Goal: Task Accomplishment & Management: Use online tool/utility

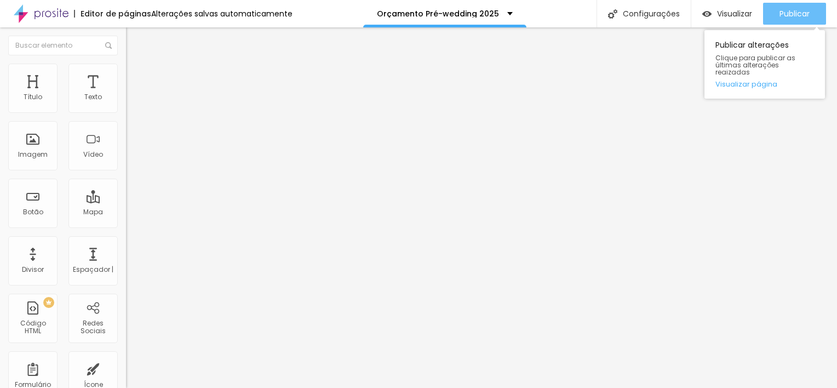
click at [802, 12] on span "Publicar" at bounding box center [795, 13] width 30 height 9
click at [792, 12] on span "Publicar" at bounding box center [795, 13] width 30 height 9
click at [795, 18] on span "Publicar" at bounding box center [795, 13] width 30 height 9
click at [784, 16] on span "Publicar" at bounding box center [795, 13] width 30 height 9
click at [787, 10] on span "Publicar" at bounding box center [795, 13] width 30 height 9
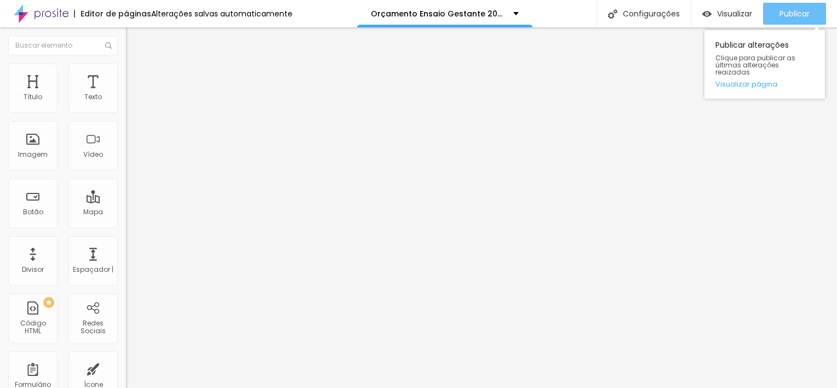
click at [793, 10] on span "Publicar" at bounding box center [795, 13] width 30 height 9
click at [800, 19] on div "Publicar" at bounding box center [795, 14] width 30 height 22
click at [792, 13] on span "Publicar" at bounding box center [795, 13] width 30 height 9
click at [790, 16] on span "Publicar" at bounding box center [795, 13] width 30 height 9
click at [792, 17] on span "Publicar" at bounding box center [795, 13] width 30 height 9
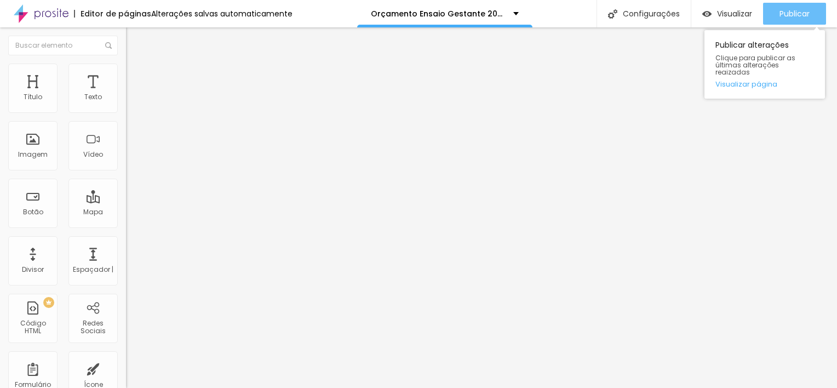
click at [792, 13] on span "Publicar" at bounding box center [795, 13] width 30 height 9
click at [786, 12] on span "Publicar" at bounding box center [795, 13] width 30 height 9
click at [784, 13] on span "Publicar" at bounding box center [795, 13] width 30 height 9
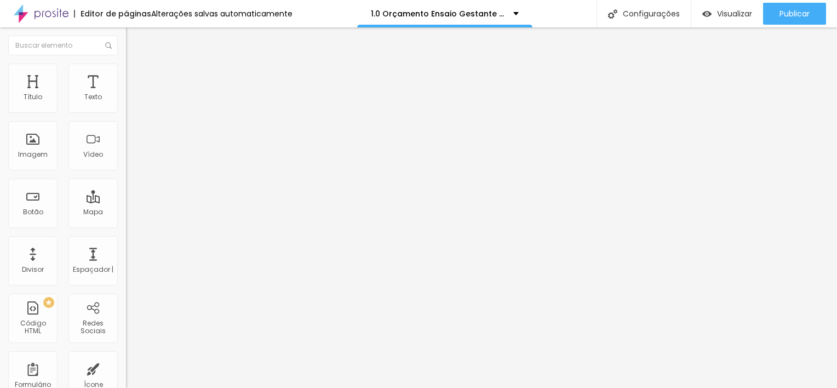
click at [135, 94] on span "Título 1" at bounding box center [153, 86] width 37 height 15
type input "42"
type input "76"
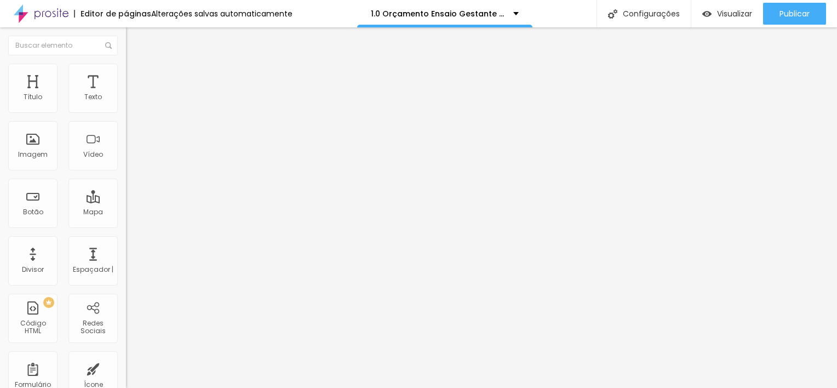
type input "75"
type input "50"
type input "48"
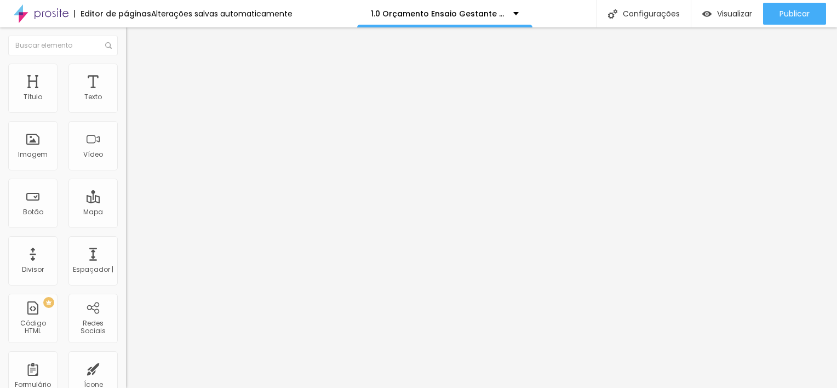
type input "48"
type input "47"
type input "46"
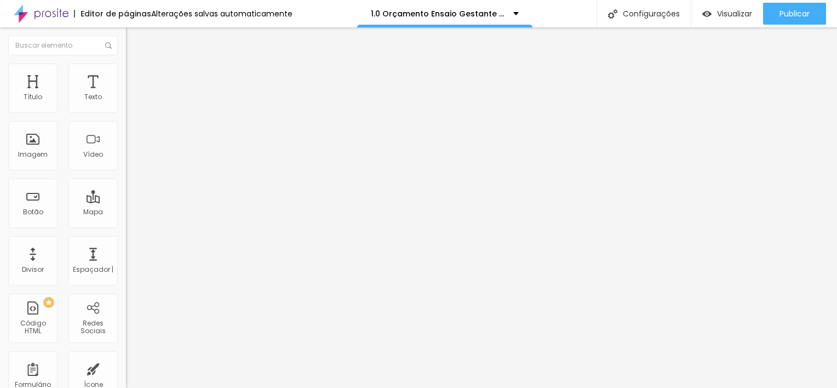
type input "41"
type input "40"
click at [126, 259] on input "range" at bounding box center [161, 263] width 71 height 9
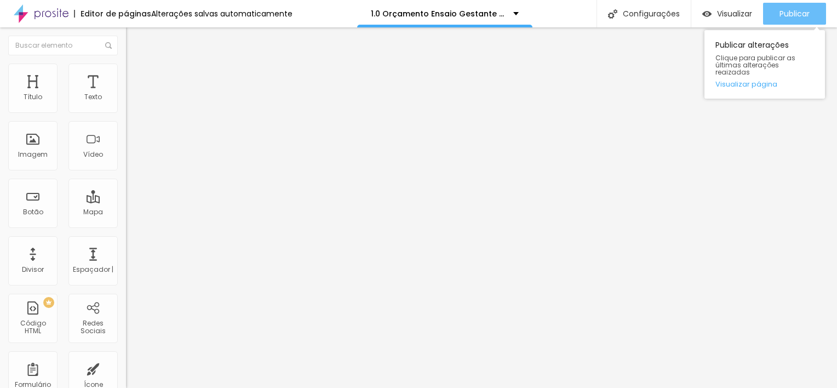
click at [809, 16] on span "Publicar" at bounding box center [795, 13] width 30 height 9
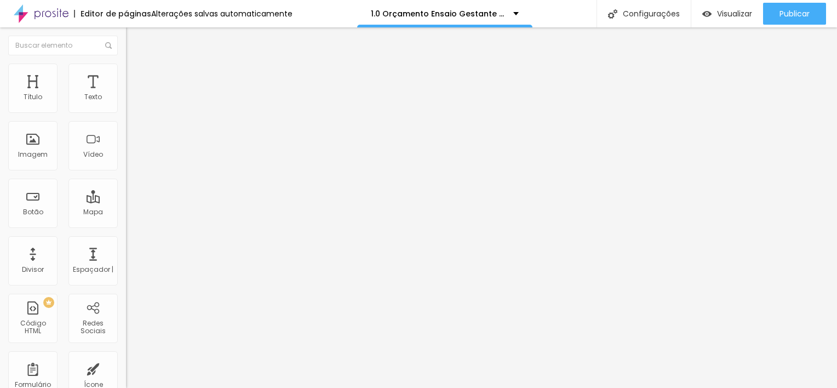
click at [126, 162] on button "button" at bounding box center [133, 157] width 15 height 12
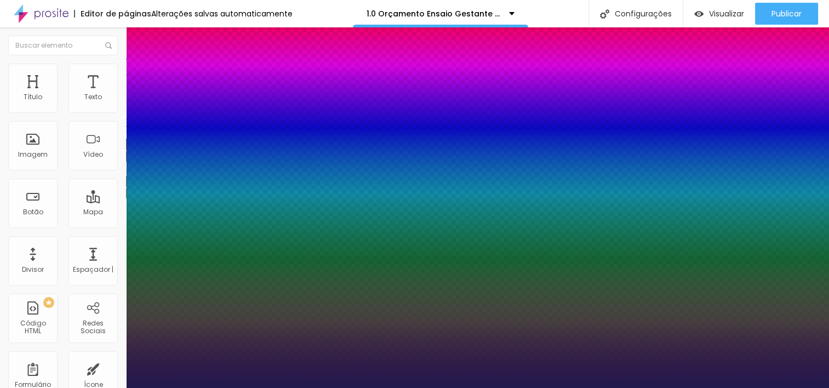
type input "1"
type input "24"
type input "1"
type input "25"
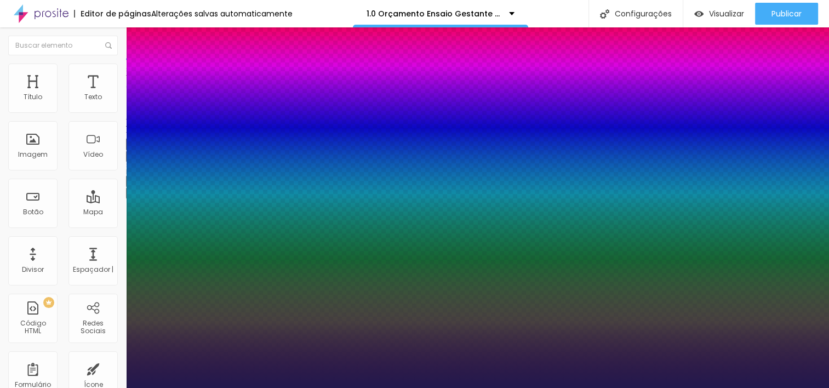
type input "25"
type input "1"
type input "26"
type input "1"
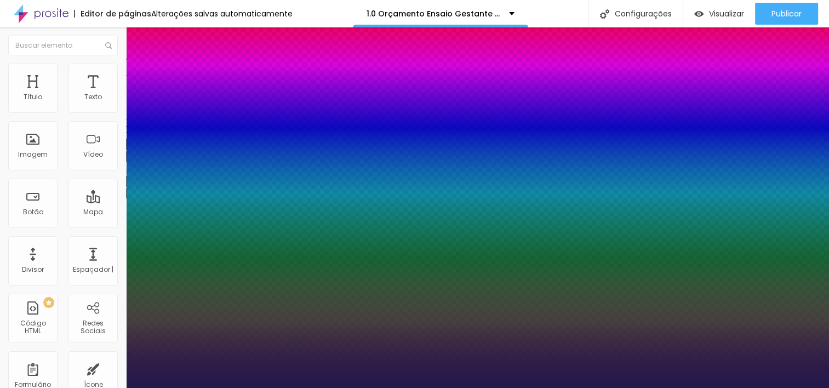
type input "28"
type input "1"
type input "29"
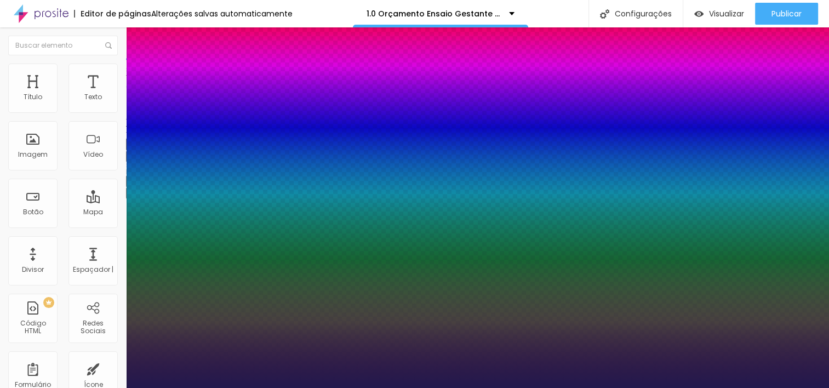
type input "1"
type input "30"
type input "1"
type input "31"
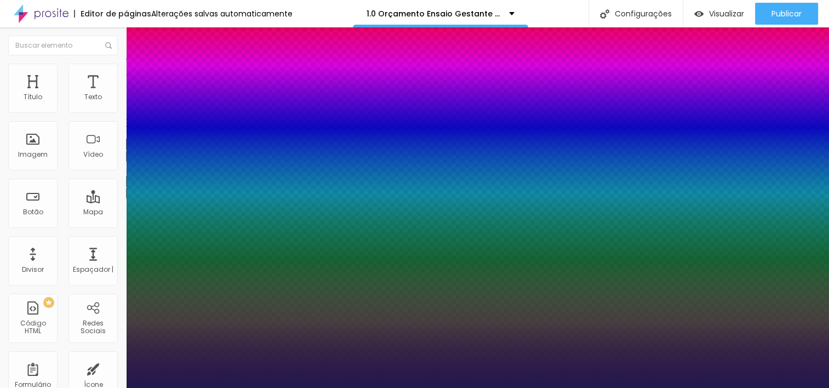
type input "31"
type input "1"
type input "33"
type input "1"
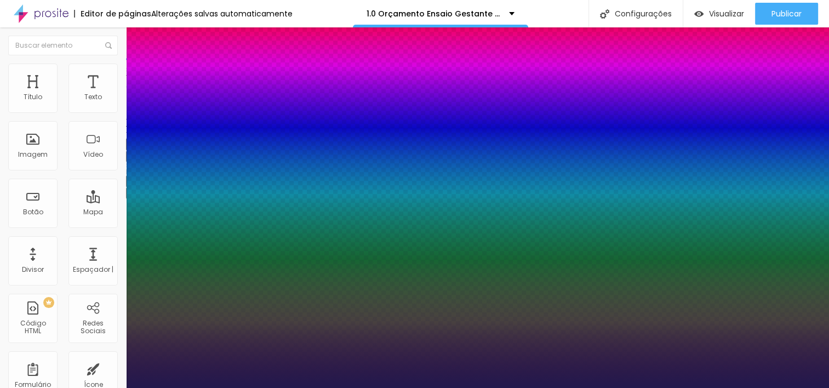
type input "35"
type input "1"
type input "36"
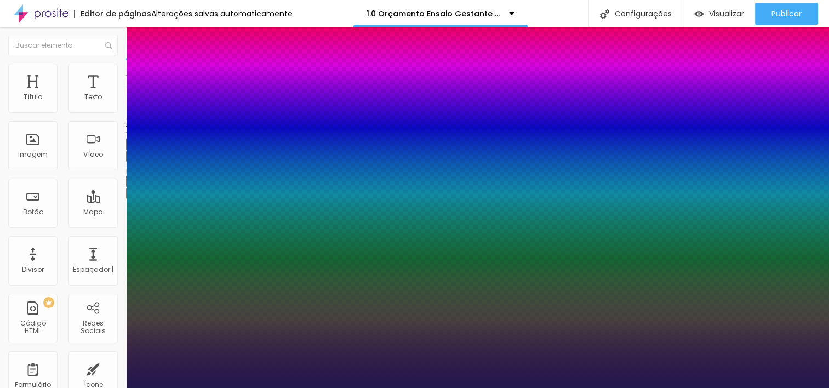
type input "1"
type input "37"
type input "1"
type input "38"
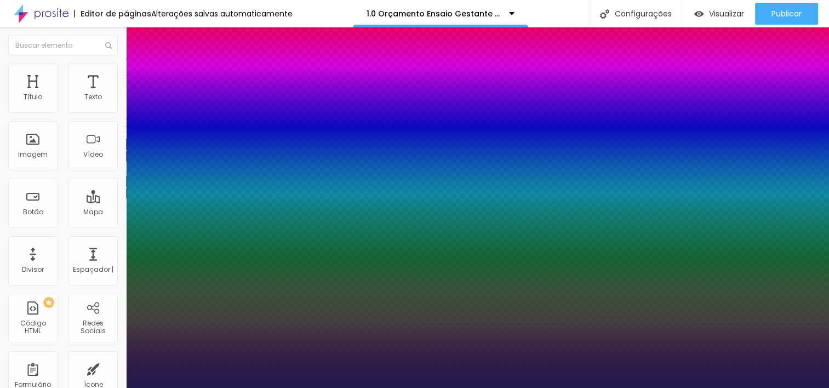
type input "38"
type input "1"
type input "39"
type input "1"
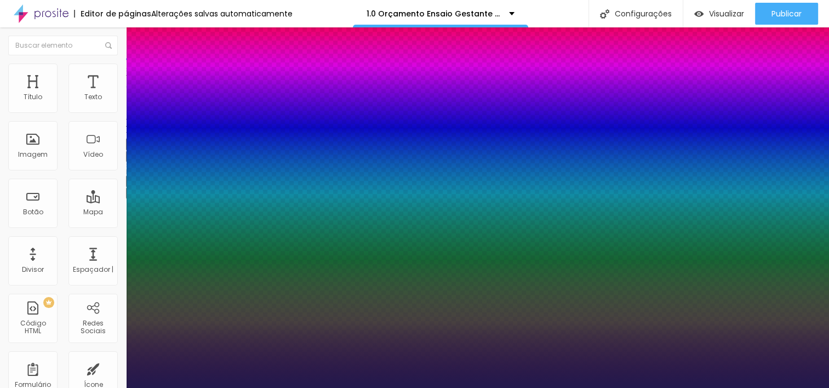
type input "40"
type input "1"
drag, startPoint x: 150, startPoint y: 308, endPoint x: 169, endPoint y: 309, distance: 18.6
type input "40"
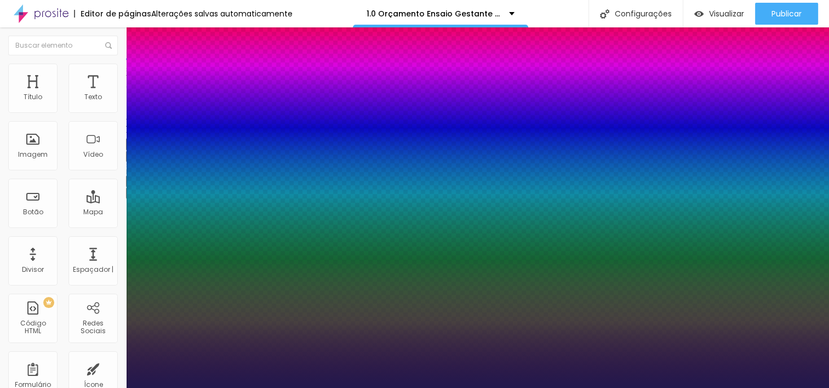
type input "1"
click at [551, 387] on div at bounding box center [414, 388] width 829 height 0
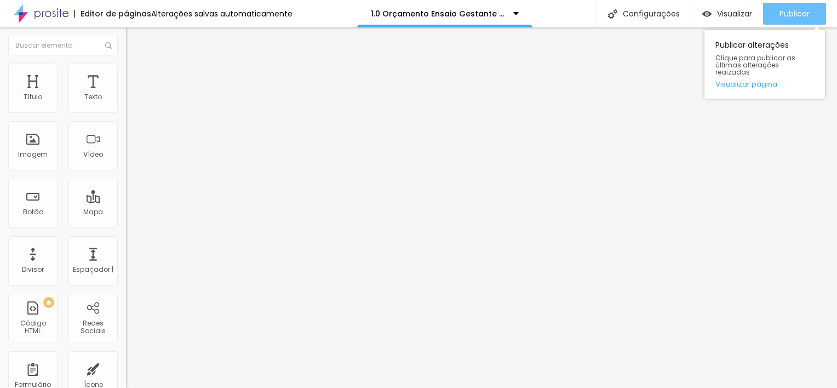
click at [802, 11] on span "Publicar" at bounding box center [795, 13] width 30 height 9
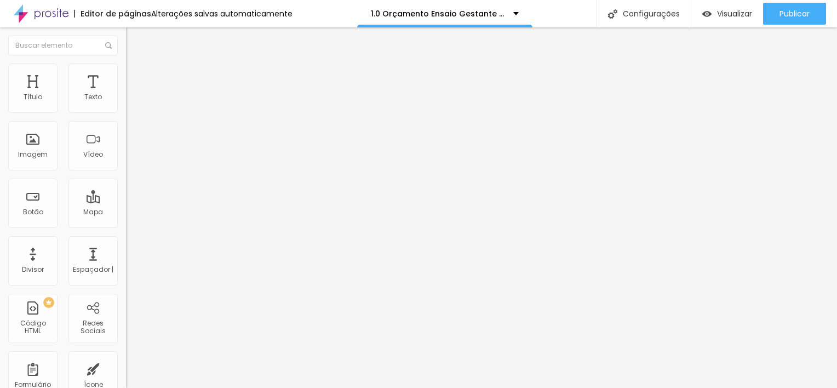
click at [126, 105] on button "button" at bounding box center [133, 100] width 15 height 12
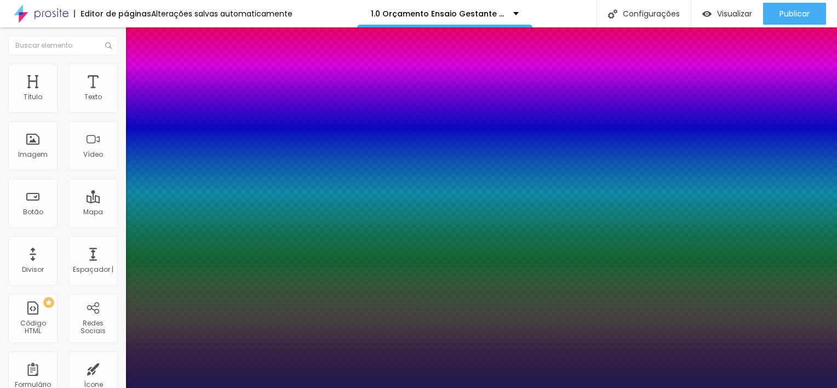
type input "1"
click at [399, 387] on div at bounding box center [418, 388] width 837 height 0
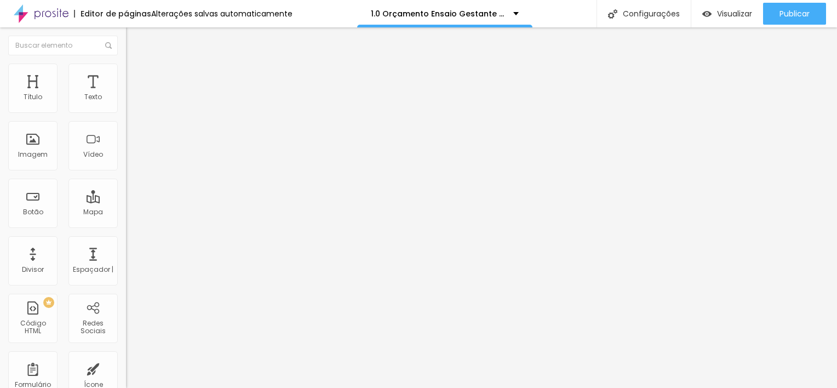
click at [131, 101] on icon "button" at bounding box center [133, 98] width 4 height 4
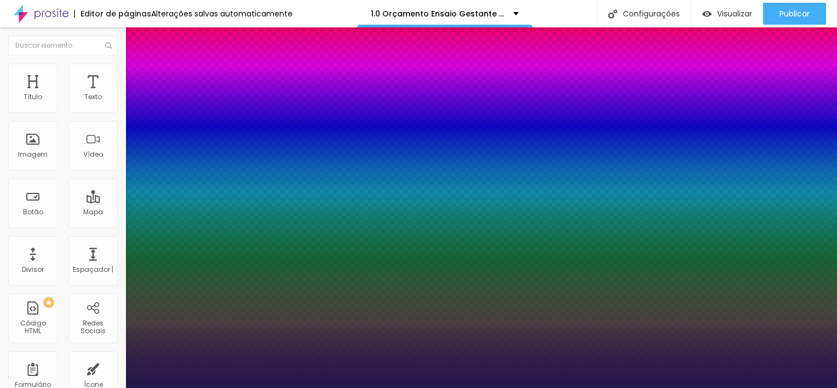
type input "1"
type input "27"
type input "1"
type input "29"
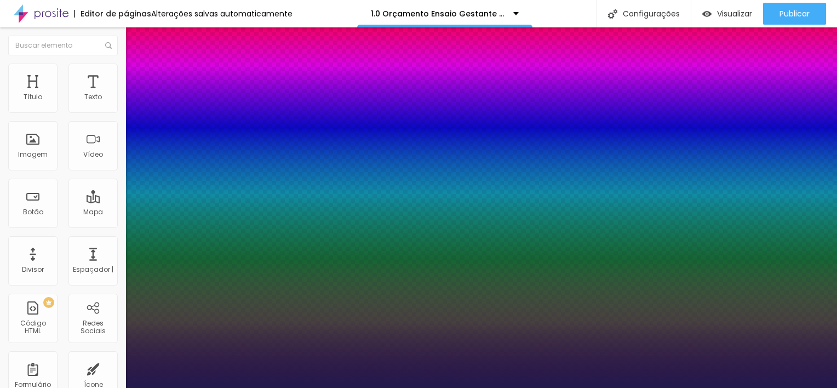
type input "29"
type input "1"
type input "30"
type input "1"
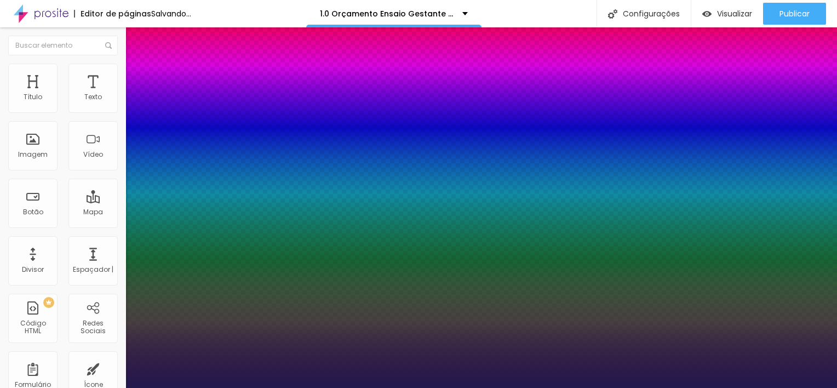
type input "30"
type input "1"
click at [473, 387] on div at bounding box center [418, 388] width 837 height 0
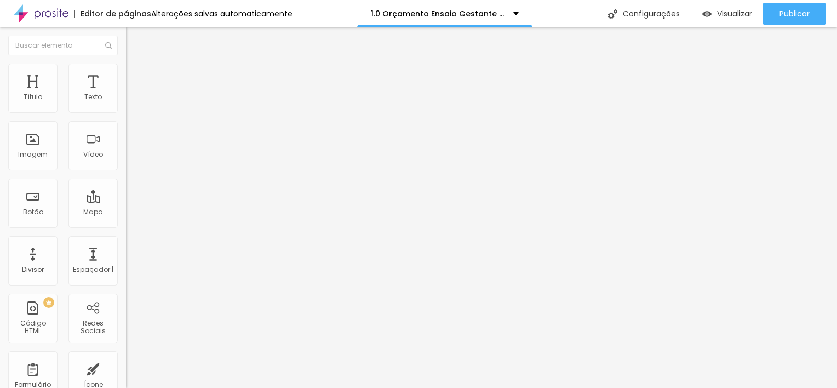
click at [131, 101] on icon "button" at bounding box center [133, 98] width 4 height 4
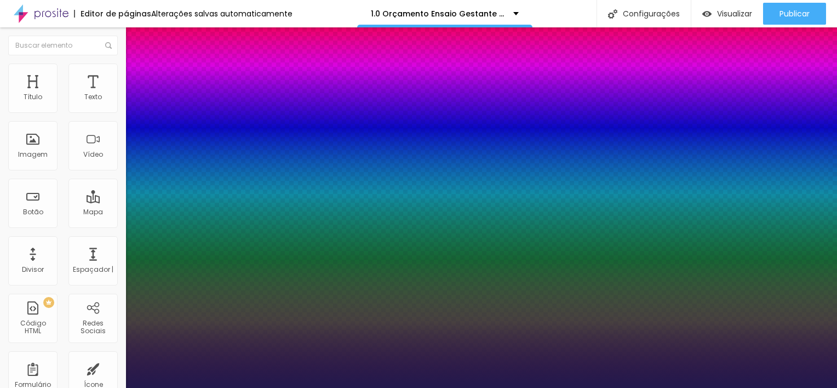
type input "1"
type input "27"
type input "1"
type input "19"
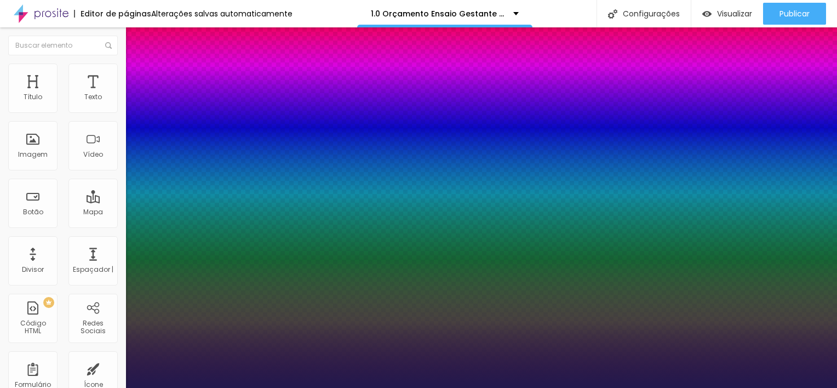
type input "19"
type input "1"
type input "20"
type input "1"
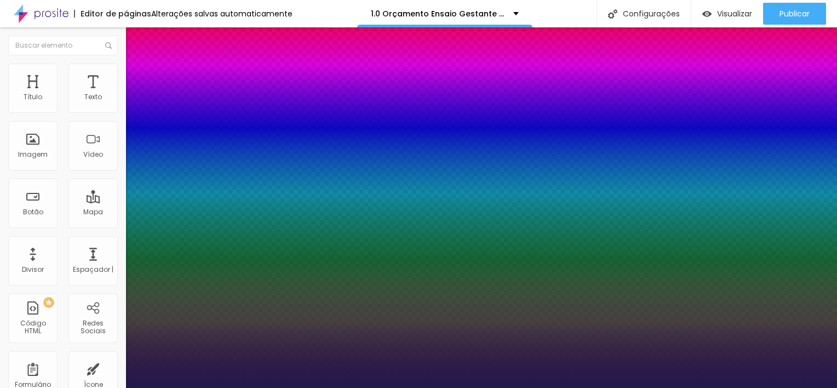
type input "21"
type input "1"
type input "22"
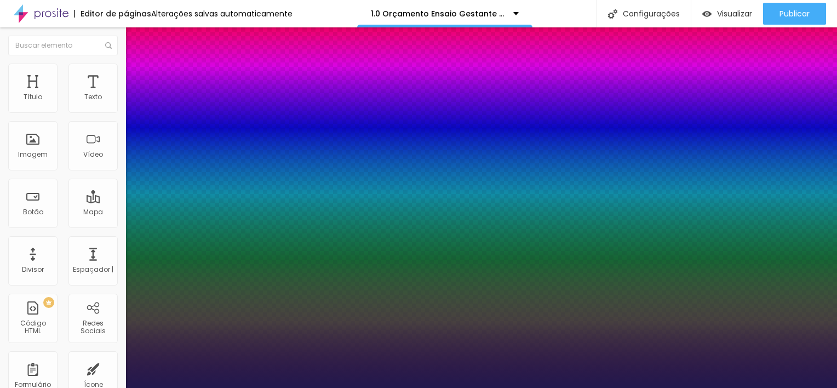
type input "1"
type input "23"
type input "1"
type input "24"
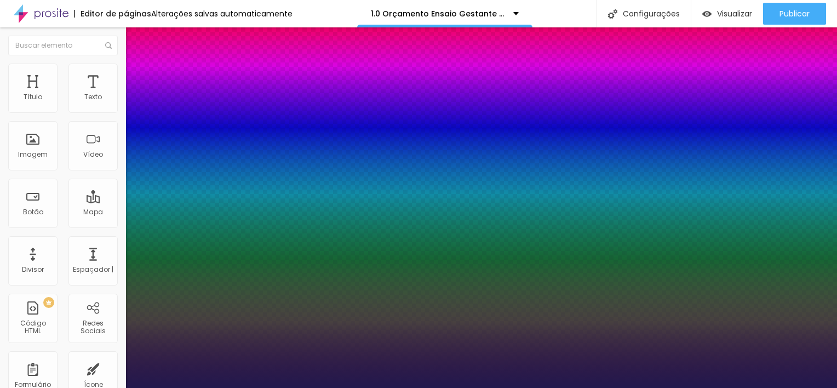
type input "24"
type input "1"
type input "25"
type input "1"
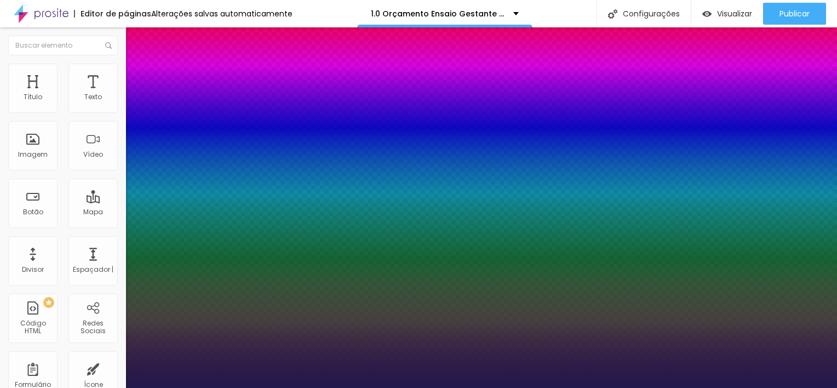
type input "26"
type input "1"
type input "27"
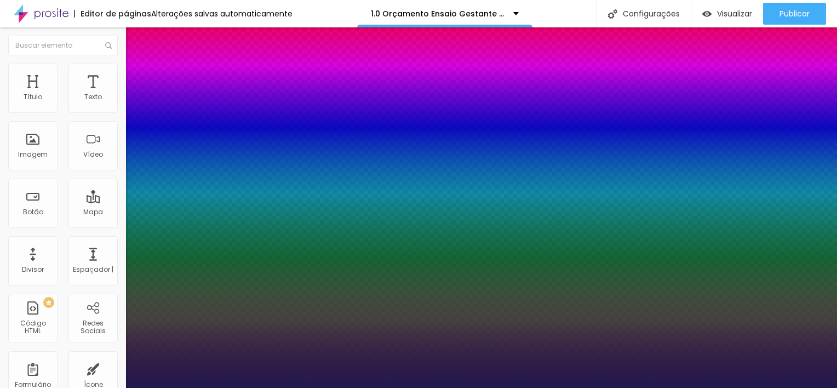
type input "1"
type input "28"
type input "1"
type input "29"
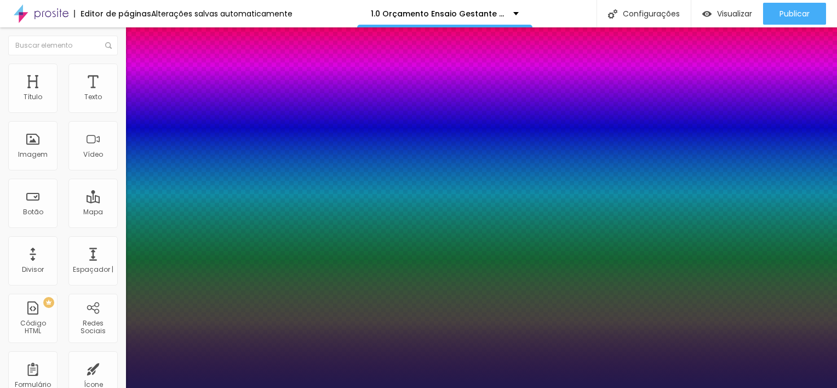
type input "29"
type input "1"
type input "27"
type input "1"
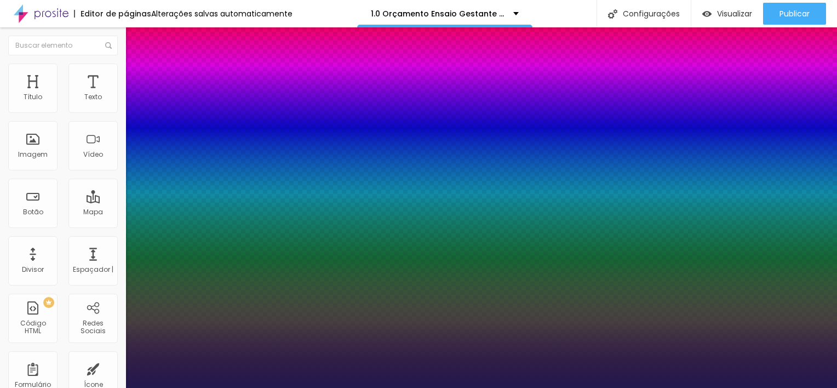
type input "26"
type input "1"
type input "25"
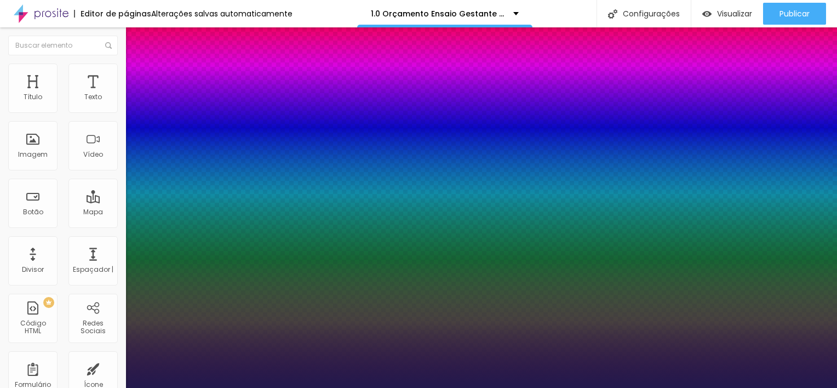
type input "1"
type input "25"
type input "1"
click at [380, 387] on div at bounding box center [418, 388] width 837 height 0
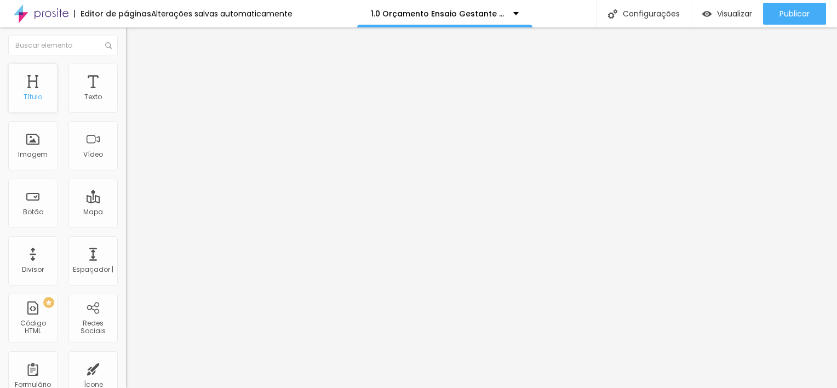
click at [31, 91] on div "Título" at bounding box center [32, 88] width 49 height 49
click at [131, 158] on icon "button" at bounding box center [133, 155] width 4 height 4
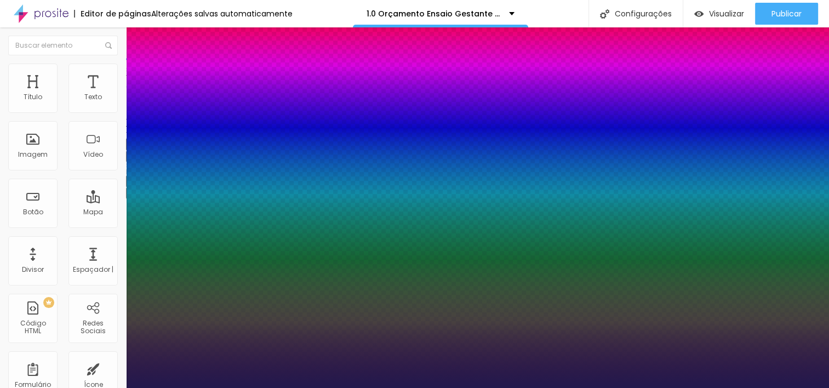
type input "1"
click at [392, 387] on div at bounding box center [414, 388] width 829 height 0
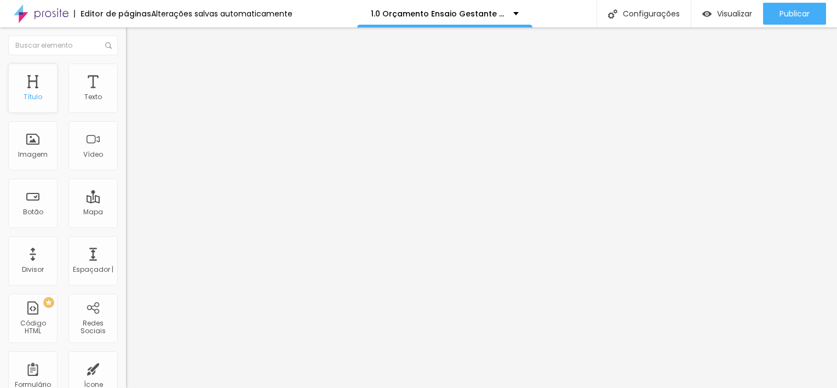
click at [42, 93] on div "Título" at bounding box center [32, 88] width 49 height 49
click at [41, 94] on div "Título" at bounding box center [33, 97] width 19 height 8
click at [126, 162] on button "button" at bounding box center [133, 157] width 15 height 12
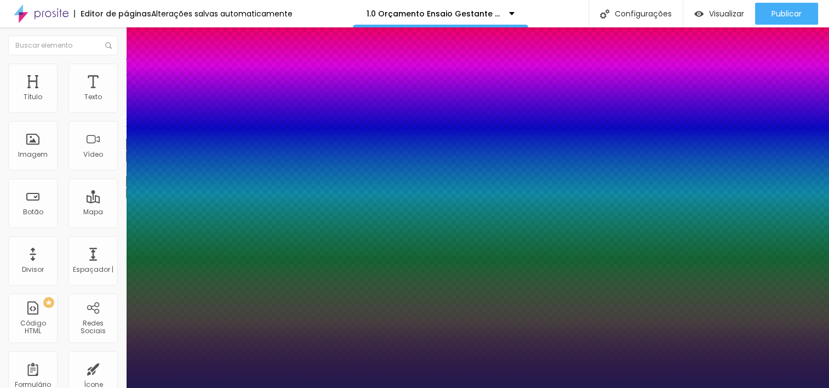
type input "1"
type input "18"
type input "1"
type input "19"
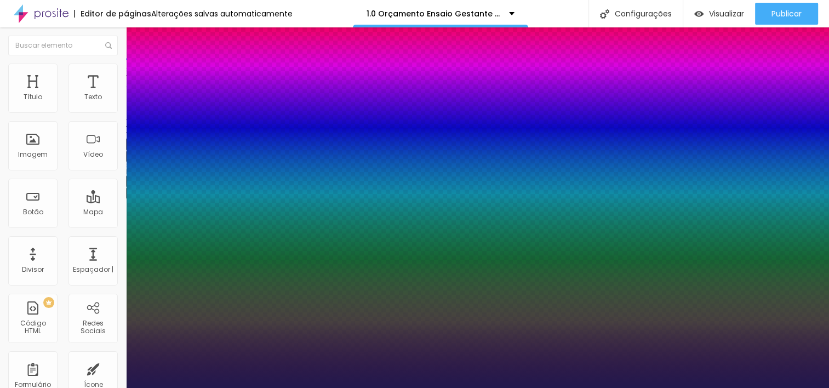
type input "19"
type input "1"
type input "20"
type input "1"
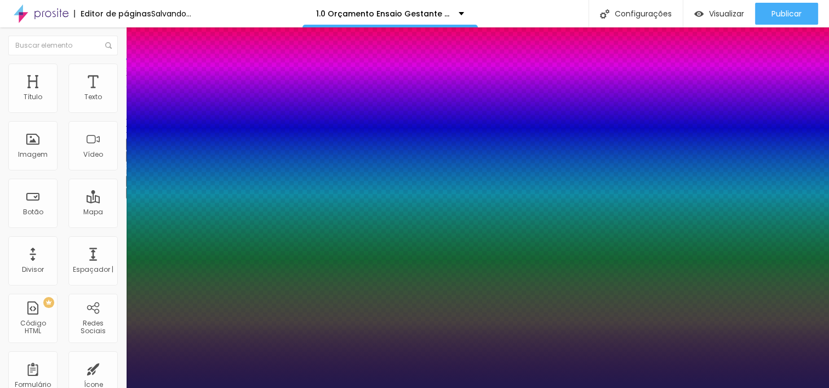
type input "21"
type input "1"
type input "20"
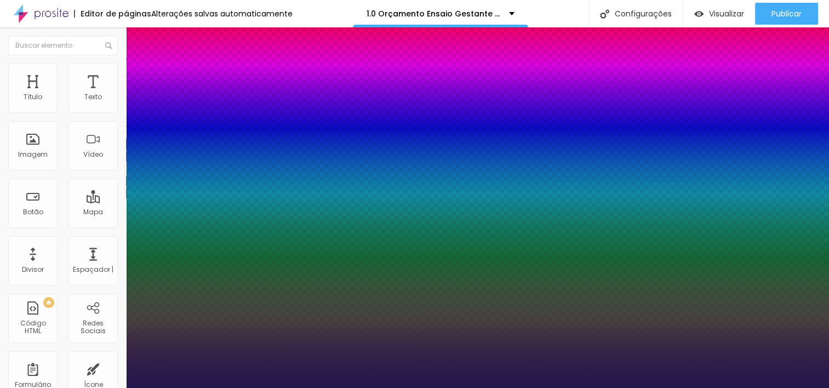
type input "1"
type input "19"
type input "1"
type input "20"
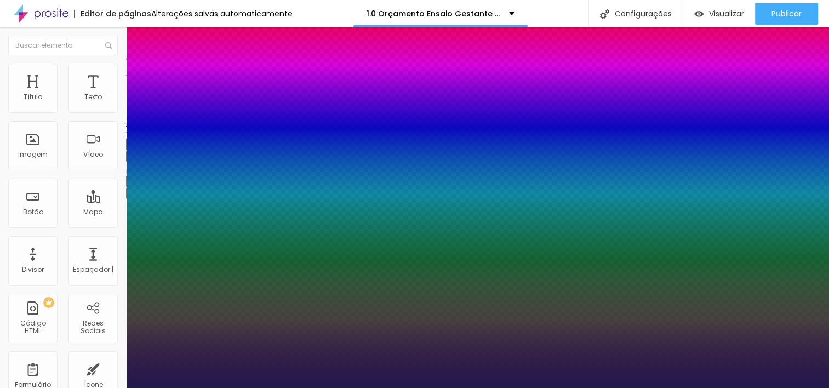
type input "20"
type input "1"
type input "21"
type input "1"
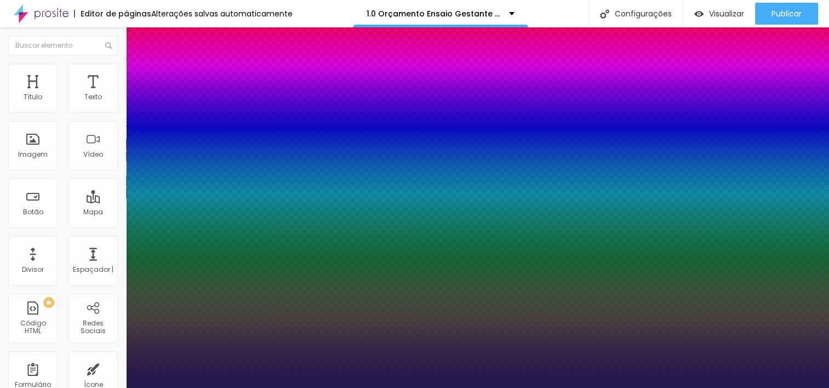
type input "22"
type input "1"
type input "21"
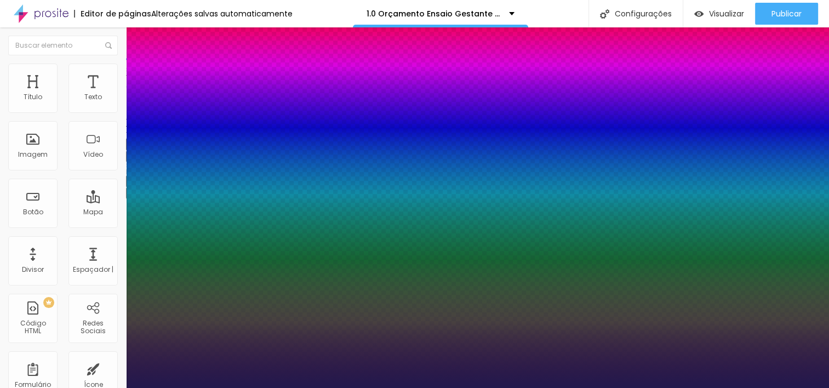
type input "1"
type input "22"
type input "1"
type input "21"
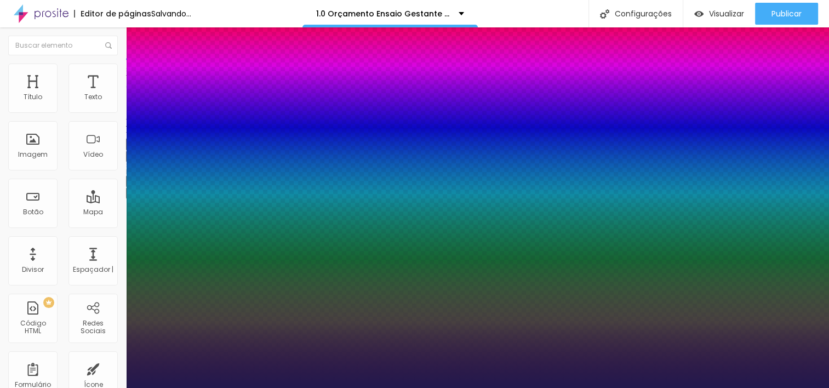
type input "21"
type input "1"
type input "20"
type input "1"
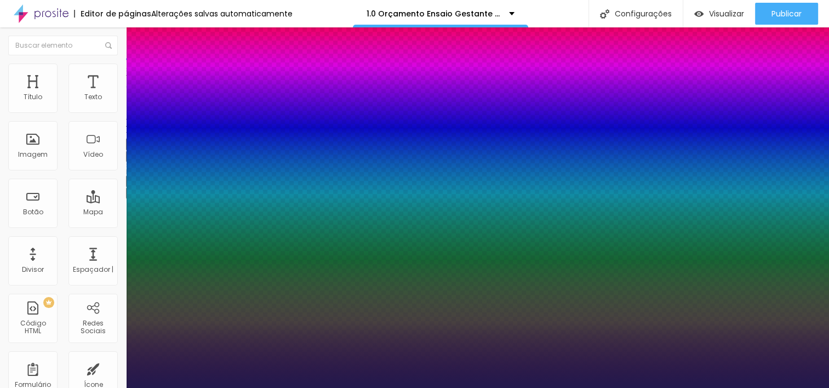
type input "20"
click at [227, 387] on div at bounding box center [414, 388] width 829 height 0
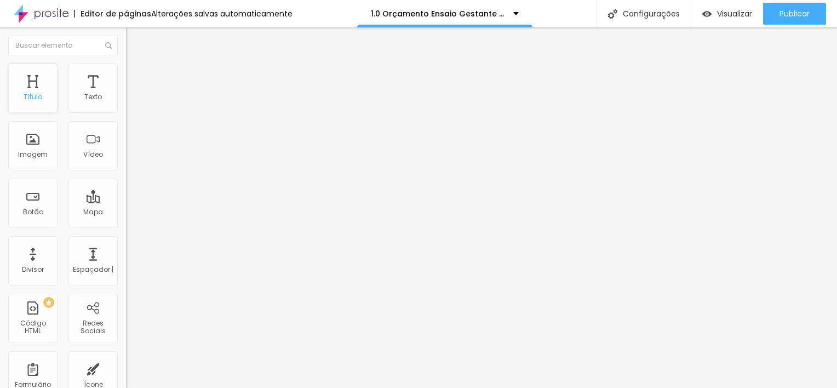
click at [44, 96] on div "Título" at bounding box center [32, 88] width 49 height 49
click at [40, 96] on div "Título" at bounding box center [33, 97] width 19 height 8
click at [34, 83] on div "Título" at bounding box center [32, 88] width 49 height 49
click at [134, 41] on img "button" at bounding box center [138, 40] width 9 height 9
click at [130, 159] on icon "button" at bounding box center [133, 155] width 7 height 7
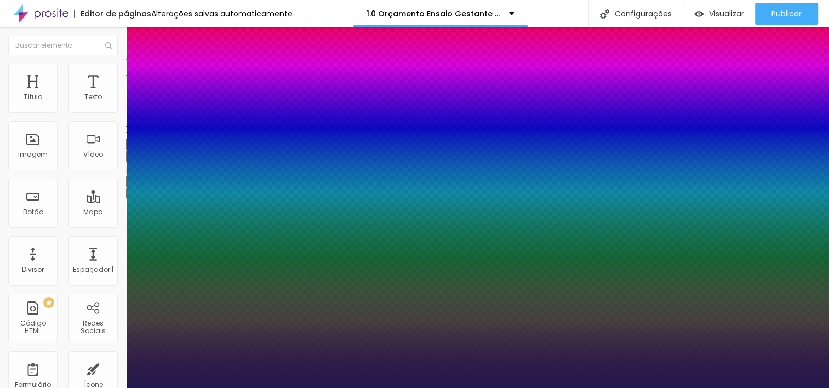
type input "1"
type input "8"
type input "2"
type input "1"
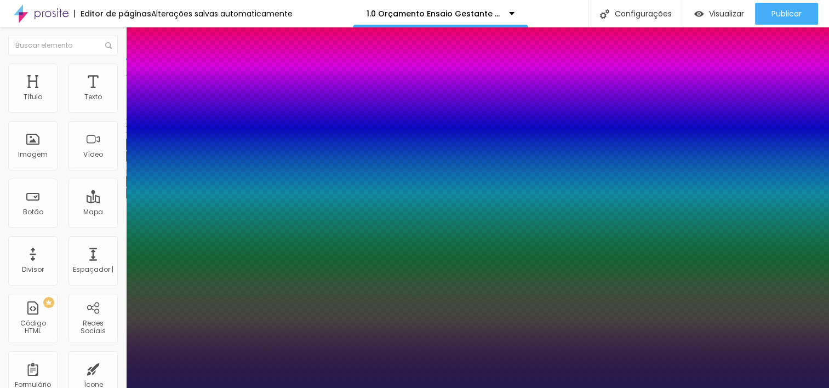
type input "25"
type input "1"
type input "25"
click at [343, 387] on div at bounding box center [414, 388] width 829 height 0
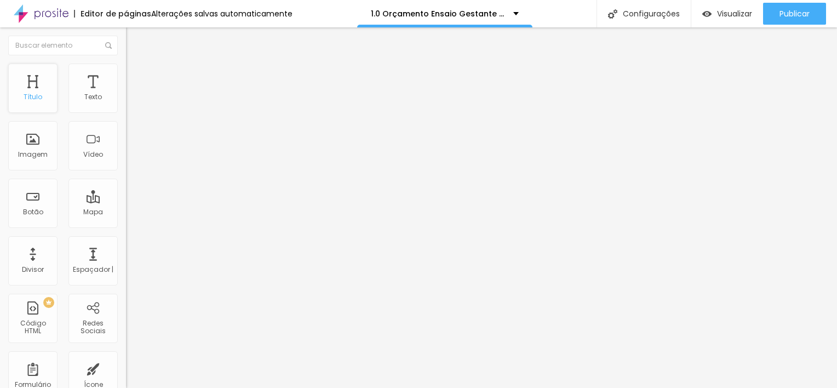
click at [33, 100] on div "Título" at bounding box center [33, 97] width 19 height 8
click at [37, 102] on div "Título" at bounding box center [32, 88] width 49 height 49
click at [131, 158] on icon "button" at bounding box center [133, 155] width 4 height 4
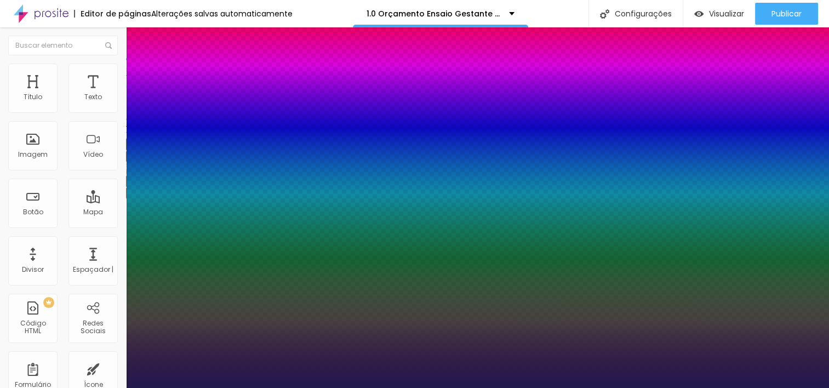
type input "1"
type input "8"
type input "2"
type input "1"
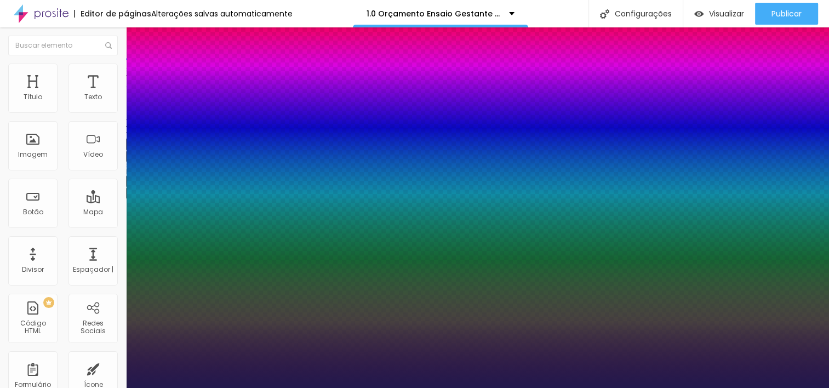
type input "25"
type input "1"
type input "25"
click at [525, 387] on div at bounding box center [414, 388] width 829 height 0
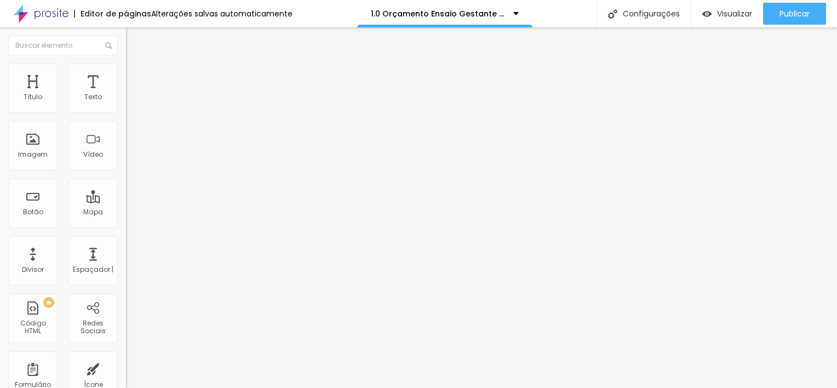
click at [126, 162] on button "button" at bounding box center [133, 157] width 15 height 12
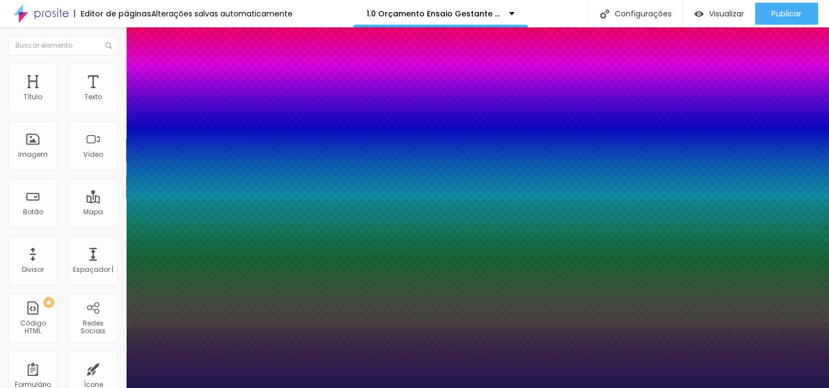
type input "1"
type input "8"
type input "2"
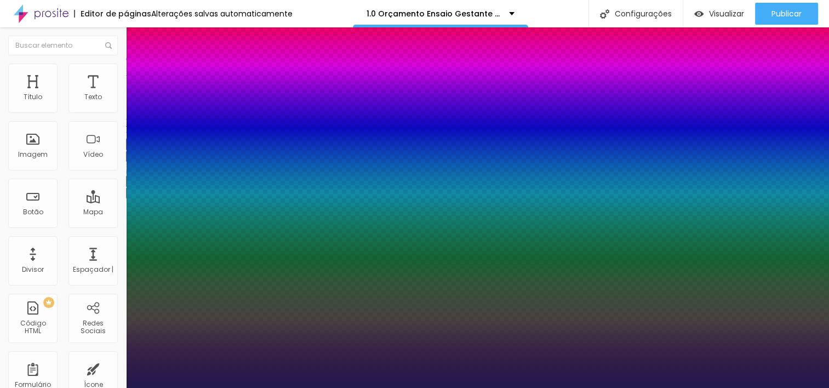
type input "1"
type input "25"
type input "1"
type input "25"
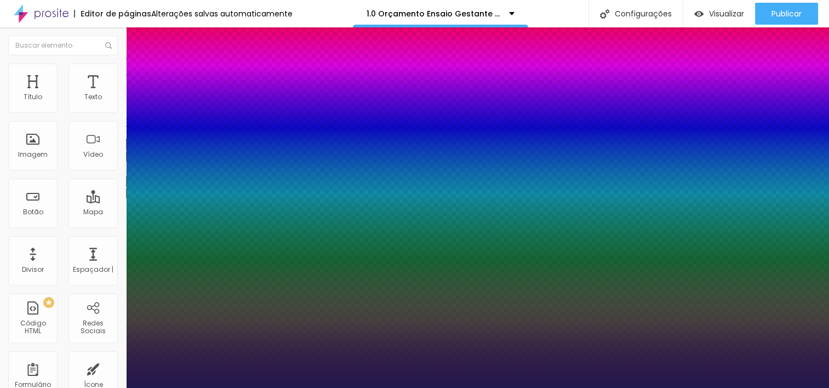
click at [722, 387] on div at bounding box center [414, 388] width 829 height 0
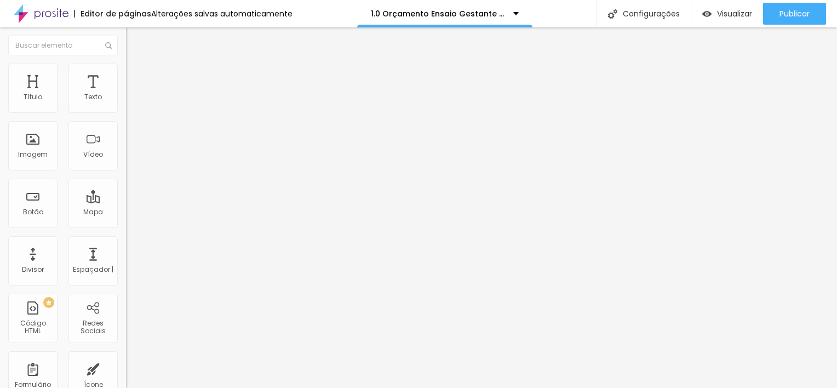
click at [130, 159] on icon "button" at bounding box center [133, 155] width 7 height 7
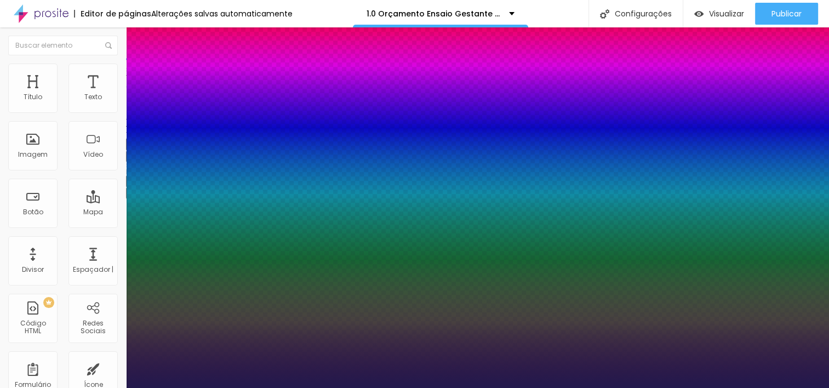
type input "1"
type input "8"
type input "2"
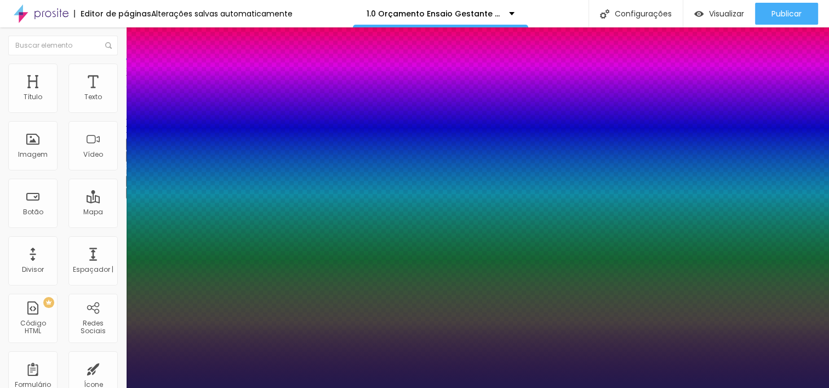
type input "1"
type input "25"
type input "1"
type input "25"
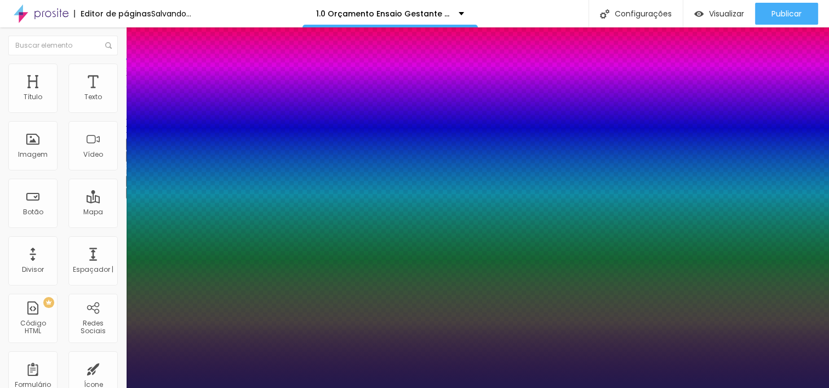
click at [592, 387] on div at bounding box center [414, 388] width 829 height 0
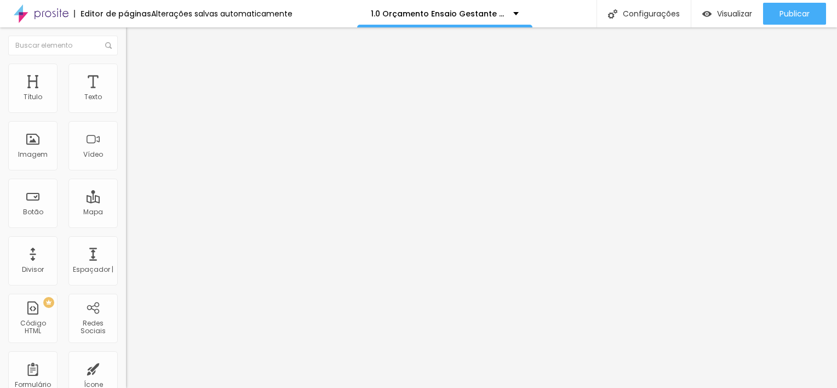
click at [126, 162] on button "button" at bounding box center [133, 157] width 15 height 12
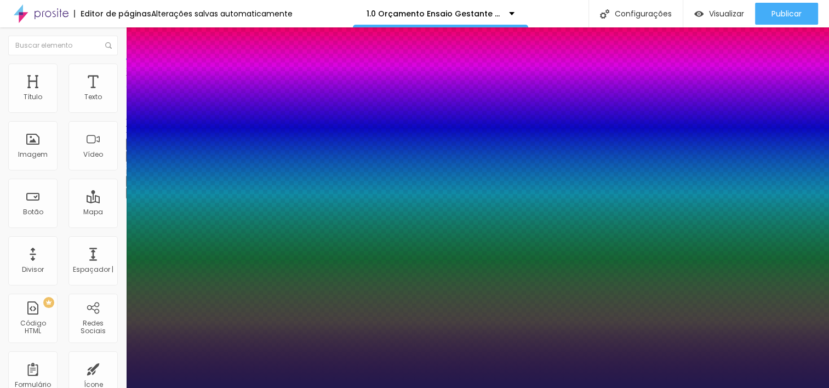
type input "1"
type input "8"
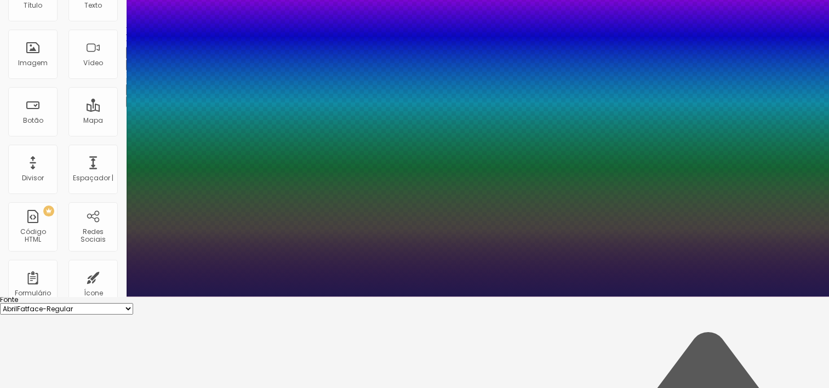
scroll to position [118, 0]
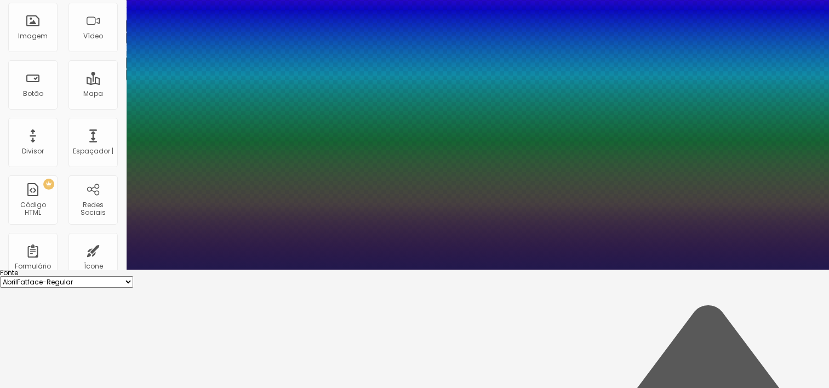
click at [418, 270] on div at bounding box center [414, 270] width 829 height 0
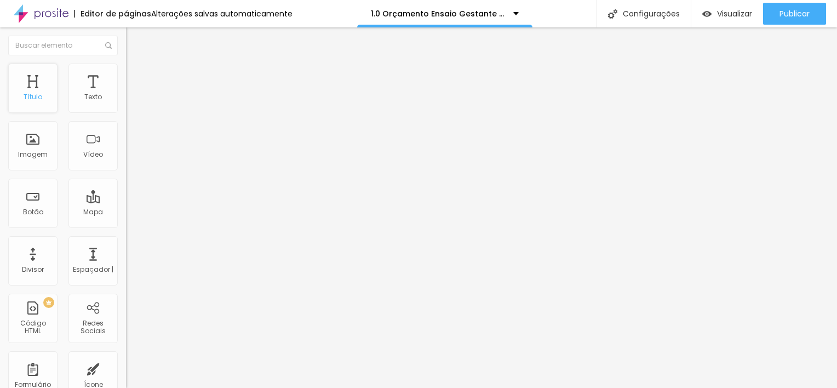
click at [25, 98] on div "Título" at bounding box center [33, 97] width 19 height 8
click at [36, 105] on div "Título" at bounding box center [32, 88] width 49 height 49
click at [39, 110] on div "Título" at bounding box center [32, 88] width 49 height 49
click at [131, 101] on icon "button" at bounding box center [133, 98] width 4 height 4
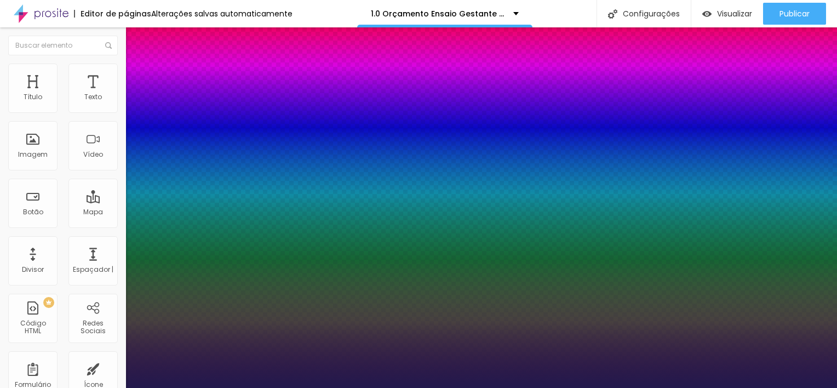
click at [603, 387] on div at bounding box center [418, 388] width 837 height 0
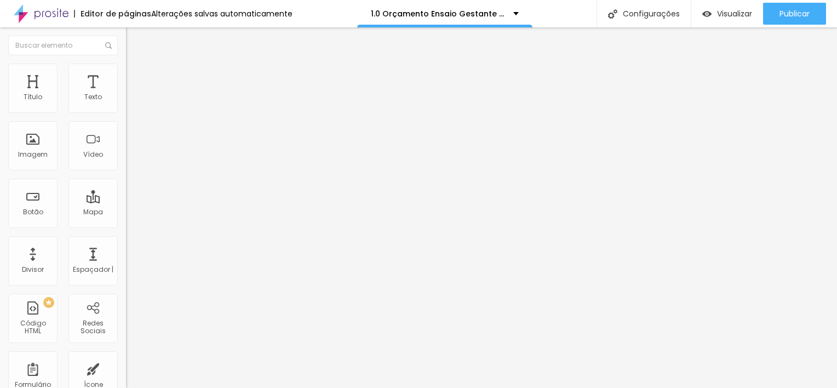
click at [130, 102] on icon "button" at bounding box center [133, 98] width 7 height 7
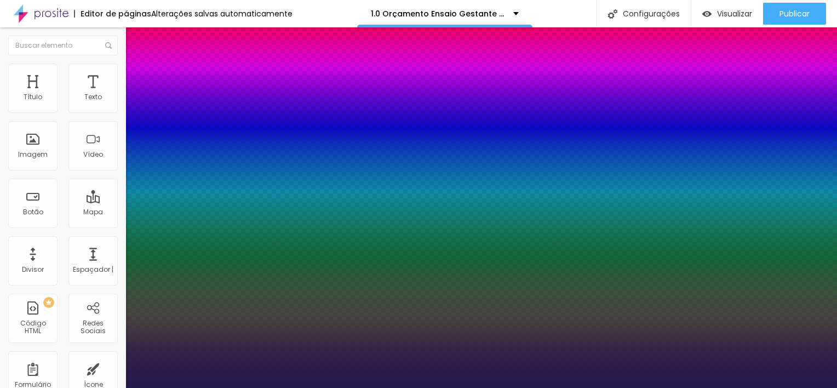
click at [355, 387] on div at bounding box center [418, 388] width 837 height 0
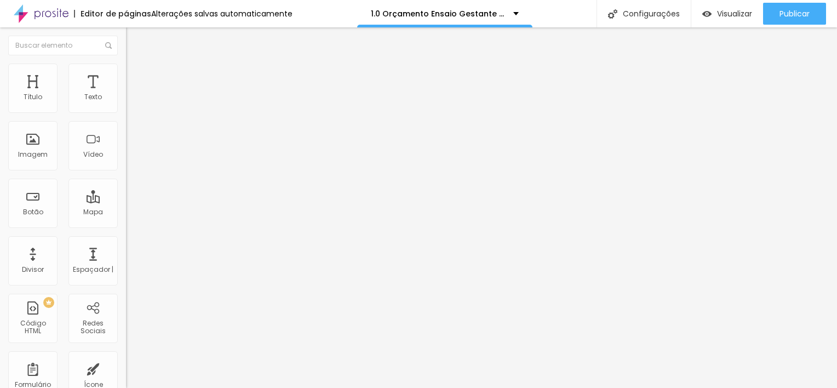
click at [134, 39] on img "button" at bounding box center [138, 40] width 9 height 9
click at [126, 162] on button "button" at bounding box center [133, 157] width 15 height 12
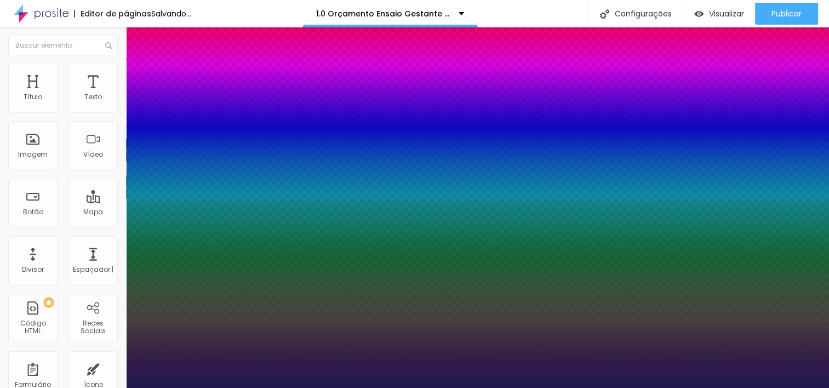
drag, startPoint x: 150, startPoint y: 311, endPoint x: 164, endPoint y: 307, distance: 14.9
click at [377, 387] on div at bounding box center [414, 388] width 829 height 0
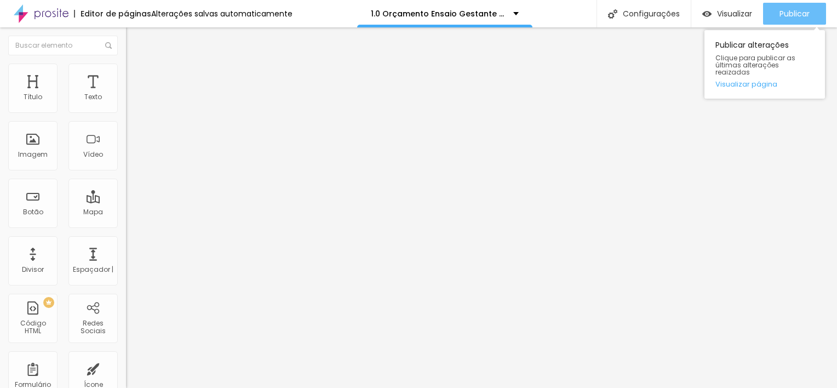
click at [792, 13] on span "Publicar" at bounding box center [795, 13] width 30 height 9
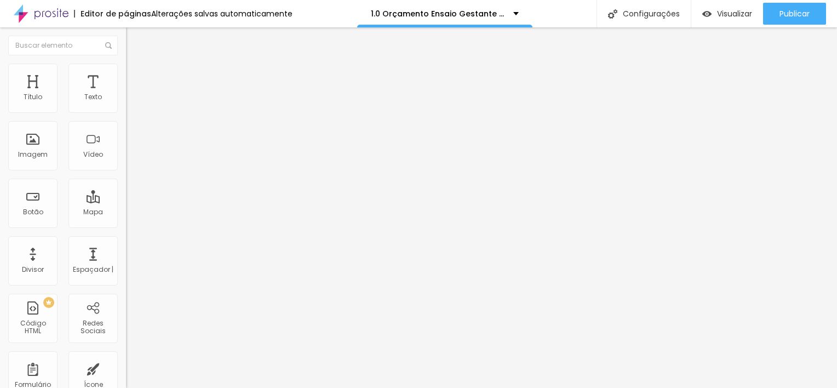
click at [130, 102] on icon "button" at bounding box center [133, 98] width 7 height 7
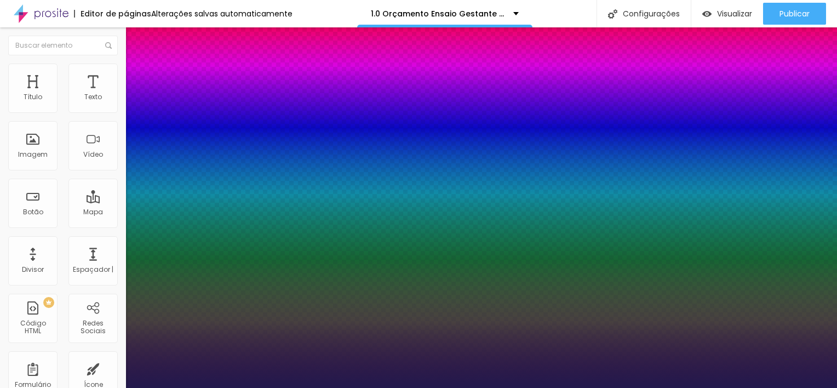
click at [502, 387] on div at bounding box center [418, 388] width 837 height 0
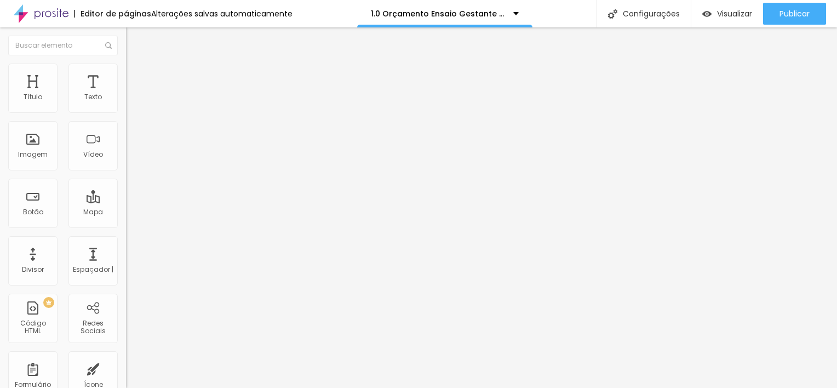
click at [126, 162] on button "button" at bounding box center [133, 157] width 15 height 12
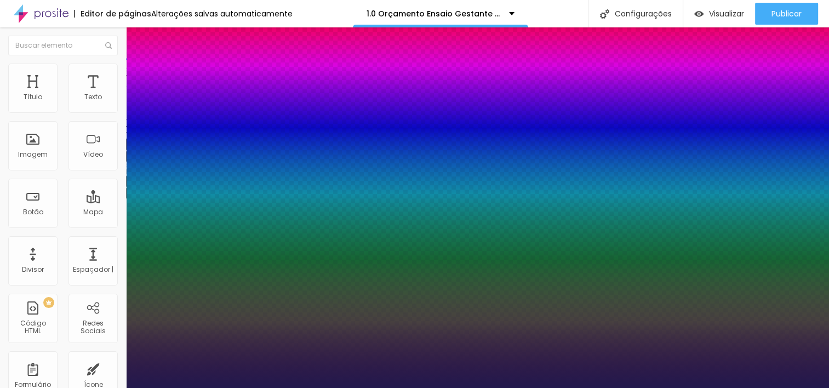
drag, startPoint x: 158, startPoint y: 310, endPoint x: 316, endPoint y: 312, distance: 157.2
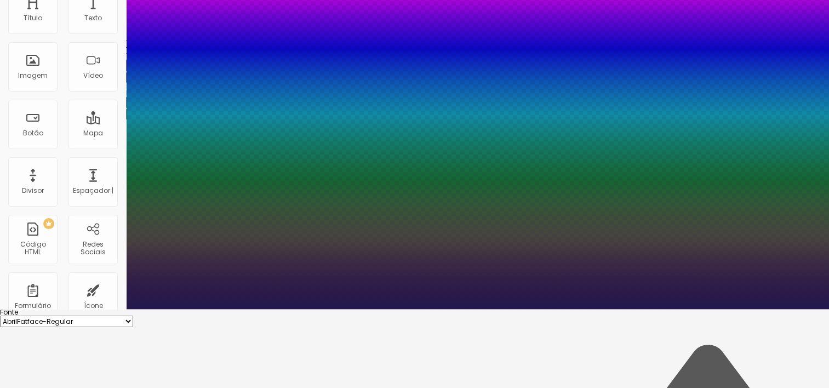
scroll to position [110, 0]
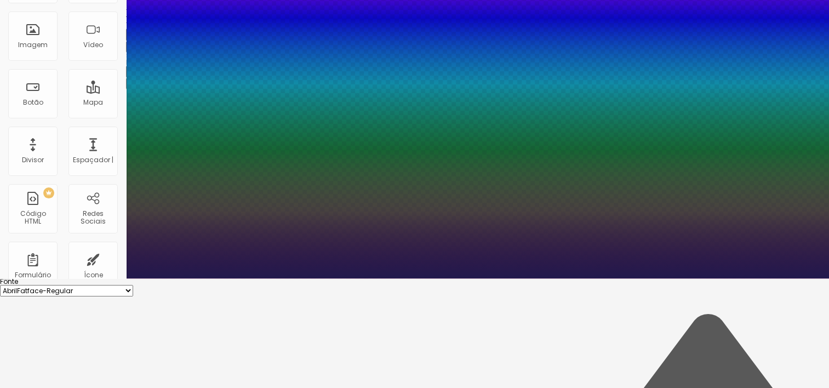
click at [357, 278] on div at bounding box center [414, 278] width 829 height 0
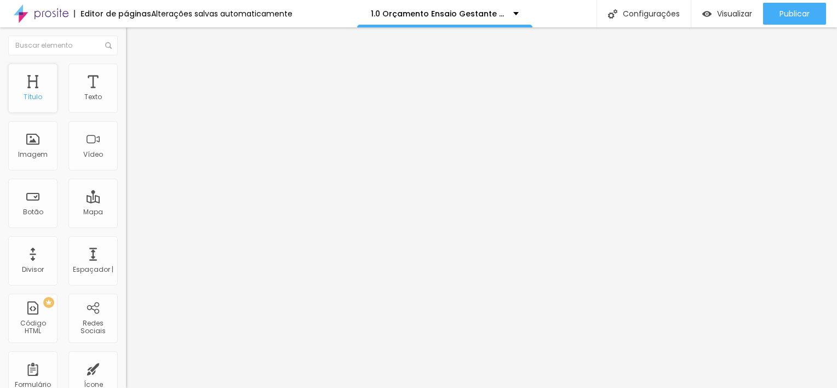
click at [39, 100] on div "Título" at bounding box center [33, 97] width 19 height 8
click at [130, 159] on icon "button" at bounding box center [133, 155] width 7 height 7
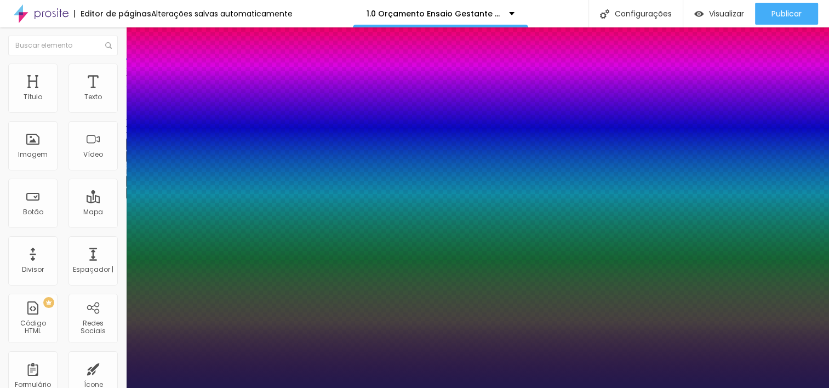
click at [480, 387] on div at bounding box center [414, 388] width 829 height 0
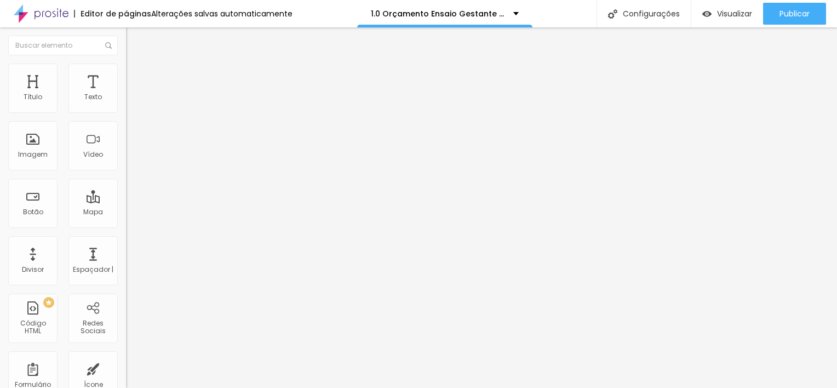
click at [126, 162] on button "button" at bounding box center [133, 157] width 15 height 12
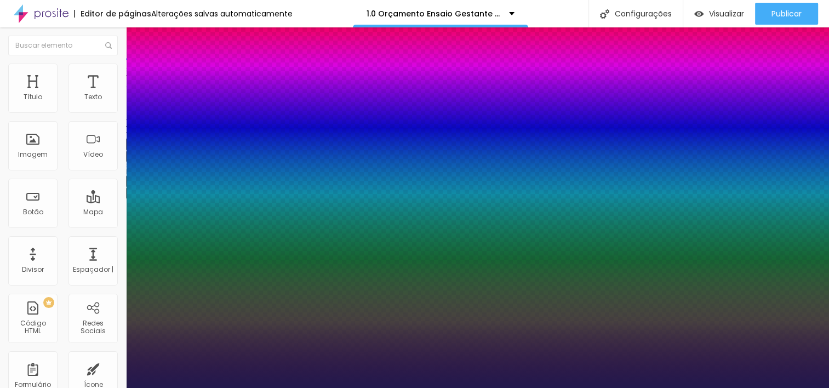
click at [726, 387] on div at bounding box center [414, 388] width 829 height 0
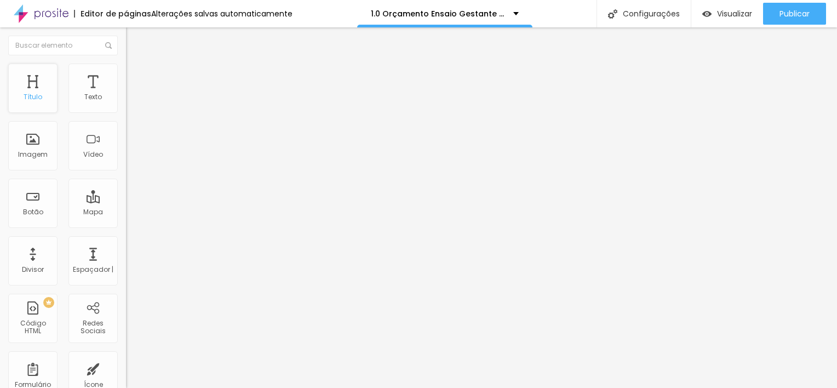
click at [35, 93] on div "Título" at bounding box center [33, 97] width 19 height 8
click at [131, 158] on icon "button" at bounding box center [133, 155] width 4 height 4
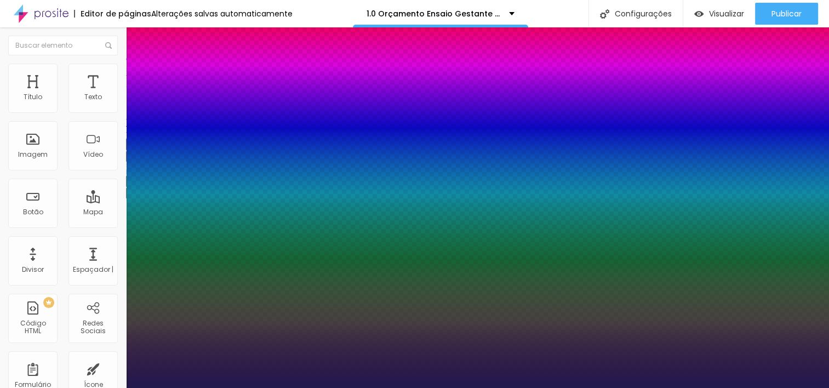
click at [569, 387] on div at bounding box center [414, 388] width 829 height 0
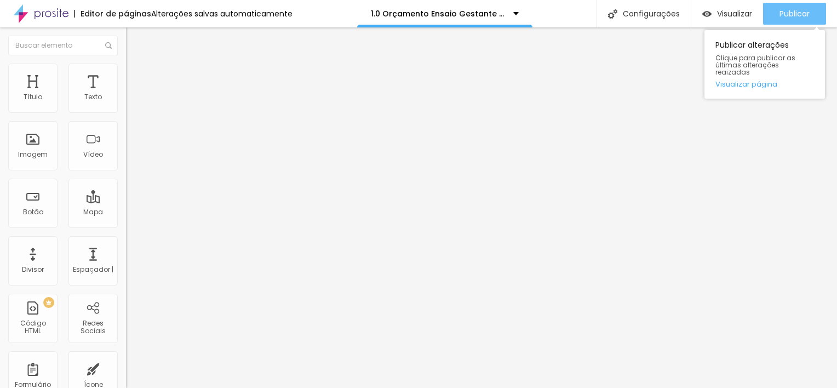
click at [791, 18] on span "Publicar" at bounding box center [795, 13] width 30 height 9
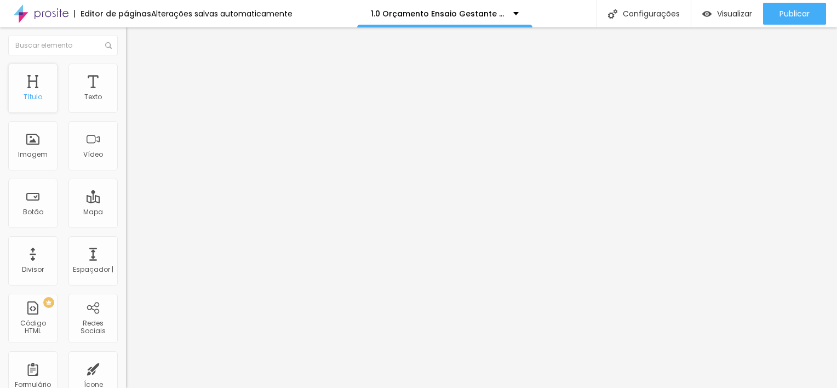
click at [35, 86] on div "Título" at bounding box center [32, 88] width 49 height 49
click at [126, 162] on button "button" at bounding box center [133, 157] width 15 height 12
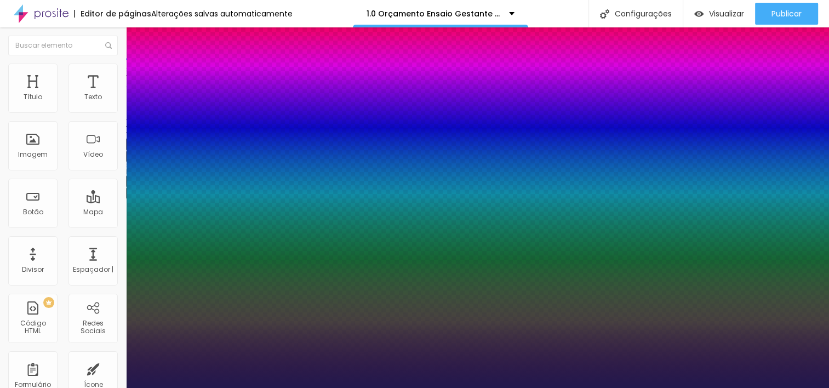
click at [411, 387] on div at bounding box center [414, 388] width 829 height 0
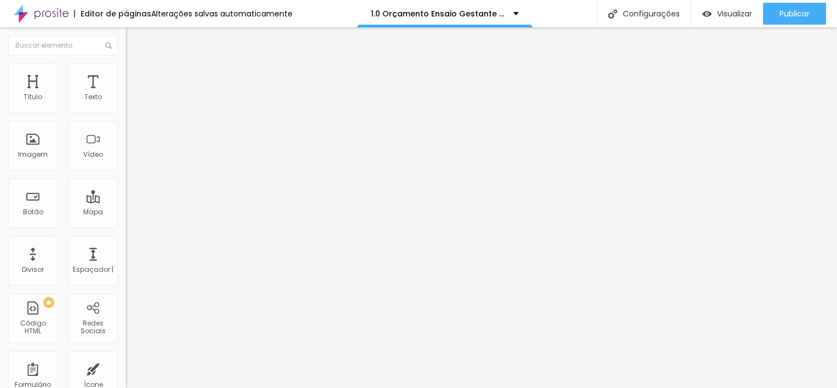
click at [135, 98] on icon "button" at bounding box center [136, 96] width 2 height 2
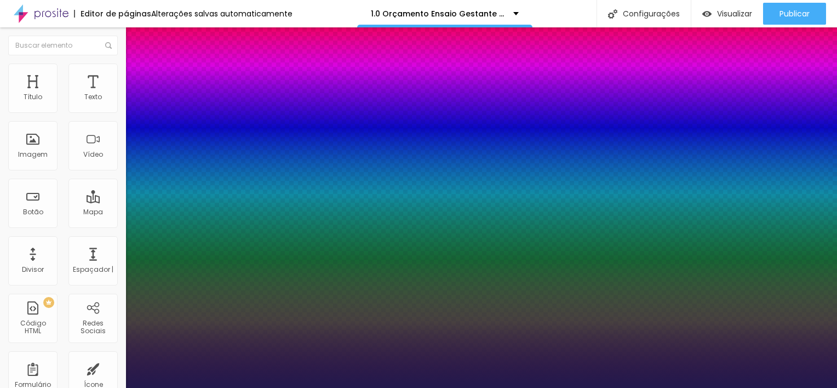
click at [359, 387] on div at bounding box center [418, 388] width 837 height 0
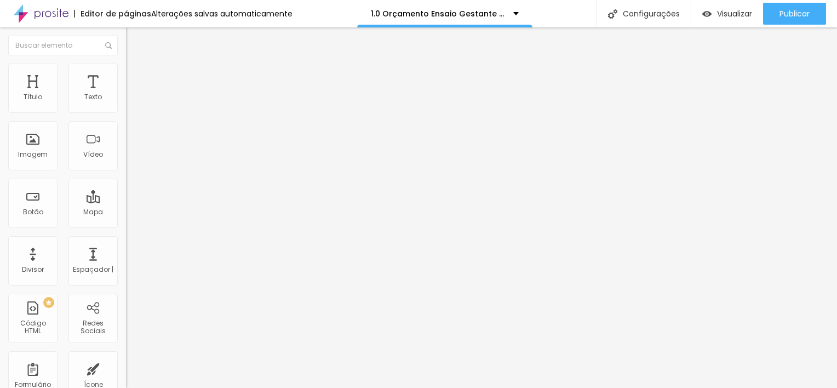
click at [130, 159] on icon "button" at bounding box center [133, 155] width 7 height 7
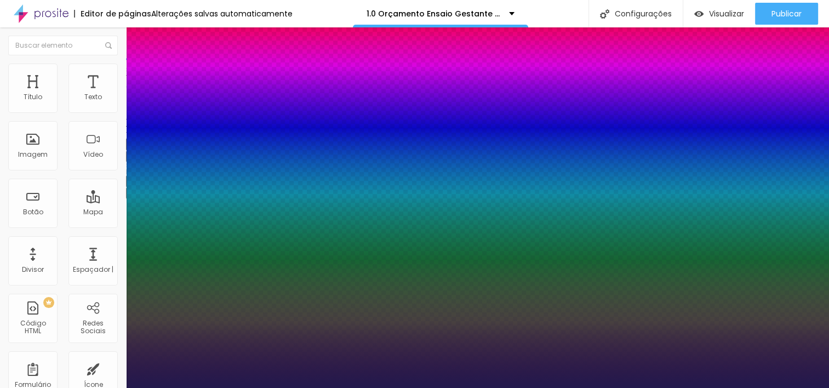
click at [482, 387] on div at bounding box center [414, 388] width 829 height 0
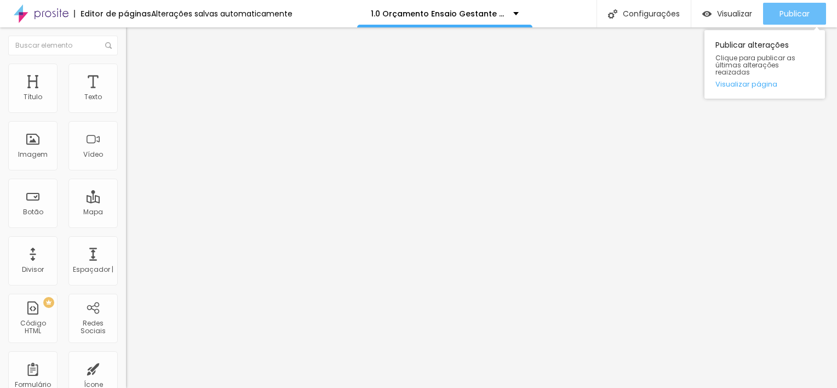
click at [796, 16] on span "Publicar" at bounding box center [795, 13] width 30 height 9
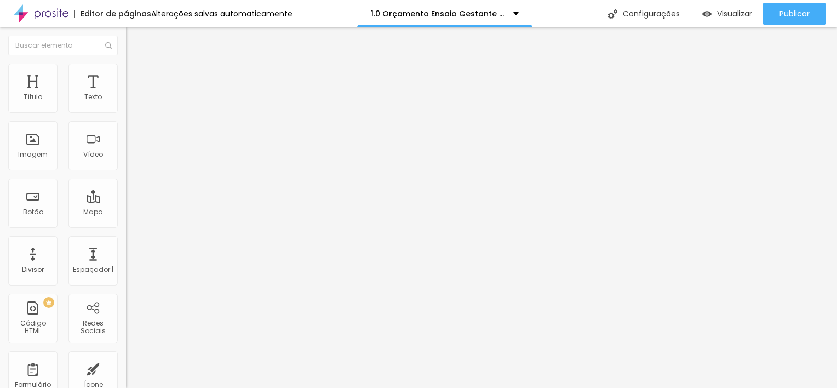
click at [134, 41] on img "button" at bounding box center [138, 40] width 9 height 9
click at [135, 94] on span "Título 1" at bounding box center [153, 86] width 37 height 15
click at [136, 75] on span "Avançado" at bounding box center [154, 70] width 36 height 9
click at [136, 65] on span "Estilo" at bounding box center [144, 59] width 17 height 9
drag, startPoint x: 37, startPoint y: 228, endPoint x: 44, endPoint y: 230, distance: 7.8
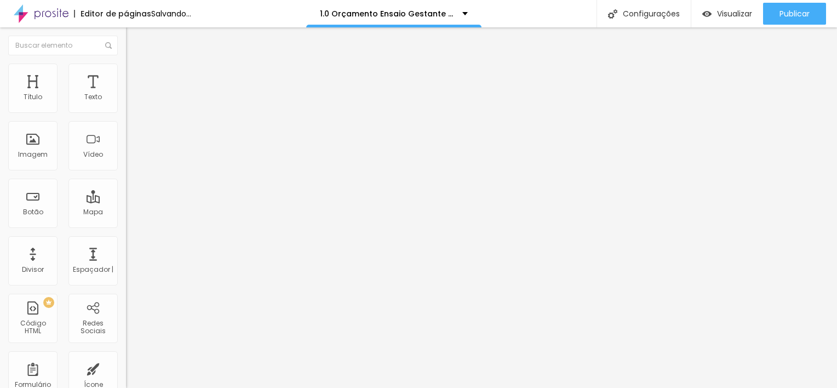
click at [126, 259] on input "range" at bounding box center [161, 263] width 71 height 9
drag, startPoint x: 33, startPoint y: 228, endPoint x: 87, endPoint y: 227, distance: 53.1
click at [126, 259] on input "range" at bounding box center [161, 263] width 71 height 9
click at [126, 268] on input "25" at bounding box center [149, 274] width 47 height 12
drag, startPoint x: 27, startPoint y: 230, endPoint x: 38, endPoint y: 232, distance: 11.1
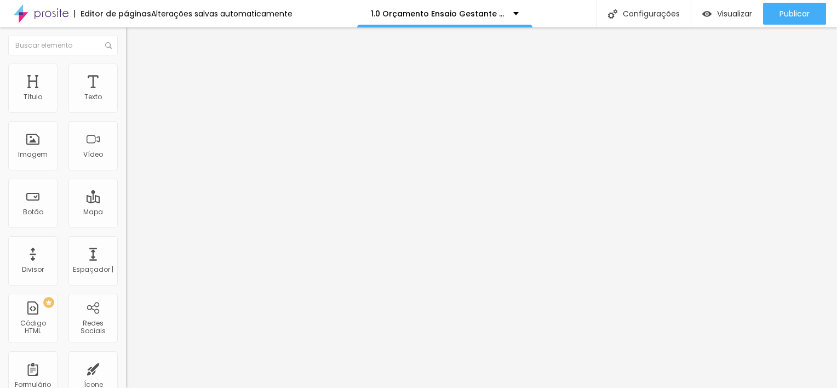
click at [126, 259] on input "range" at bounding box center [161, 263] width 71 height 9
click at [126, 268] on input "31" at bounding box center [149, 274] width 47 height 12
click at [126, 232] on div "31 Tamanho do texto" at bounding box center [189, 208] width 126 height 155
click at [126, 162] on button "button" at bounding box center [133, 157] width 15 height 12
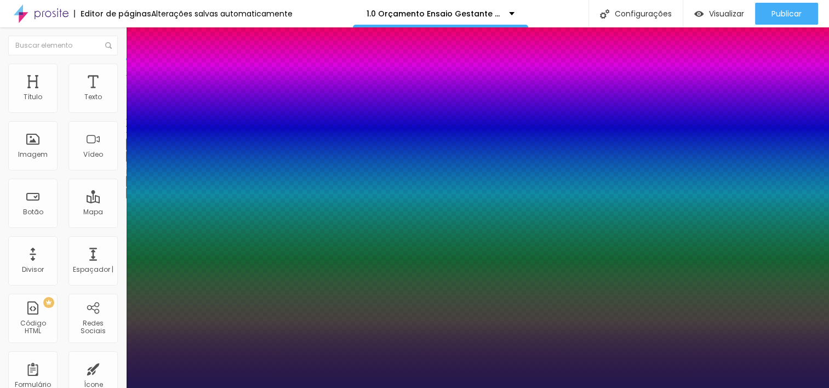
drag, startPoint x: 151, startPoint y: 309, endPoint x: 164, endPoint y: 309, distance: 13.7
click at [343, 387] on div at bounding box center [414, 388] width 829 height 0
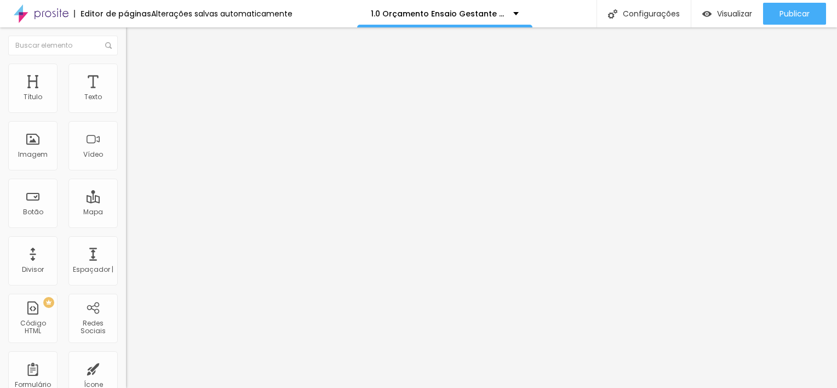
click at [130, 159] on icon "button" at bounding box center [133, 155] width 7 height 7
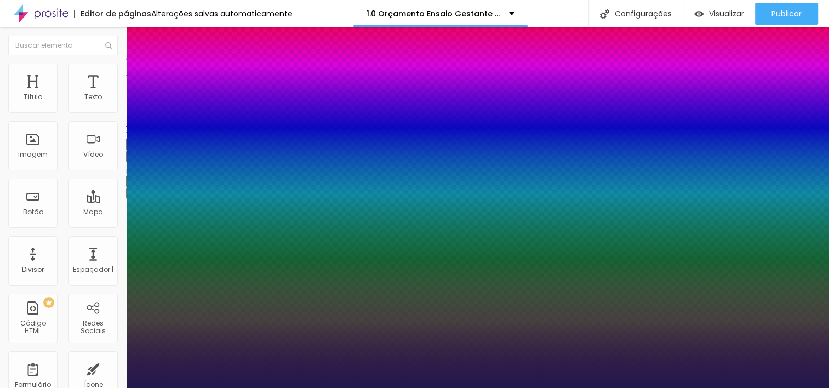
click at [494, 387] on div at bounding box center [414, 388] width 829 height 0
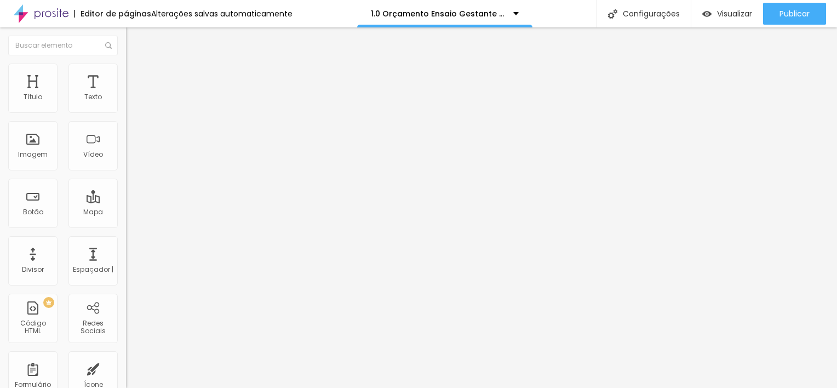
click at [126, 151] on button "Voltar ao padrão" at bounding box center [163, 144] width 75 height 13
click at [126, 162] on button "button" at bounding box center [133, 157] width 15 height 12
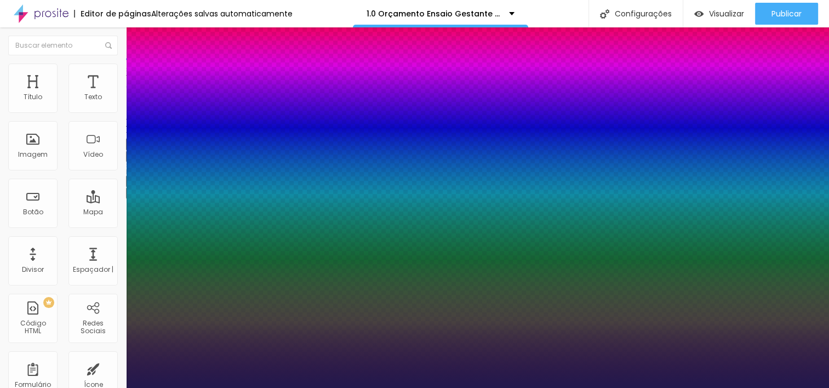
click at [322, 387] on div at bounding box center [414, 388] width 829 height 0
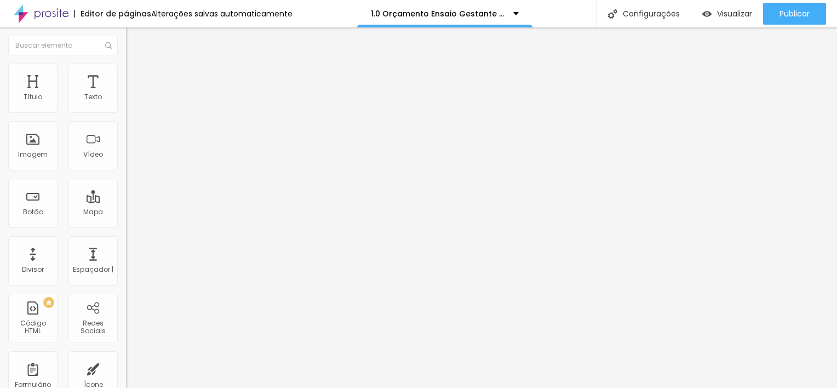
click at [126, 162] on button "button" at bounding box center [133, 157] width 15 height 12
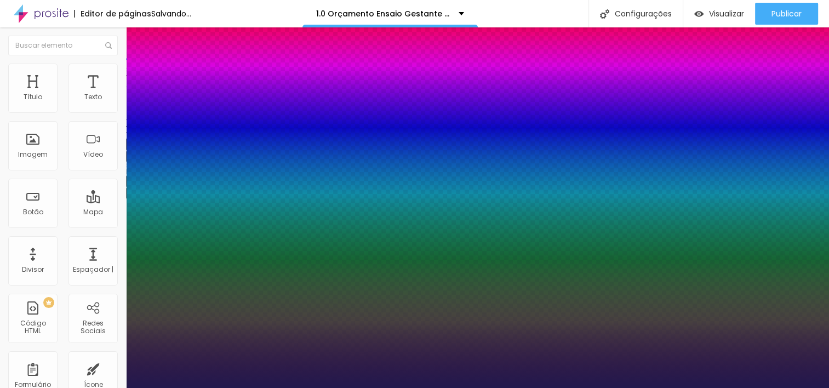
drag, startPoint x: 151, startPoint y: 310, endPoint x: 160, endPoint y: 309, distance: 9.3
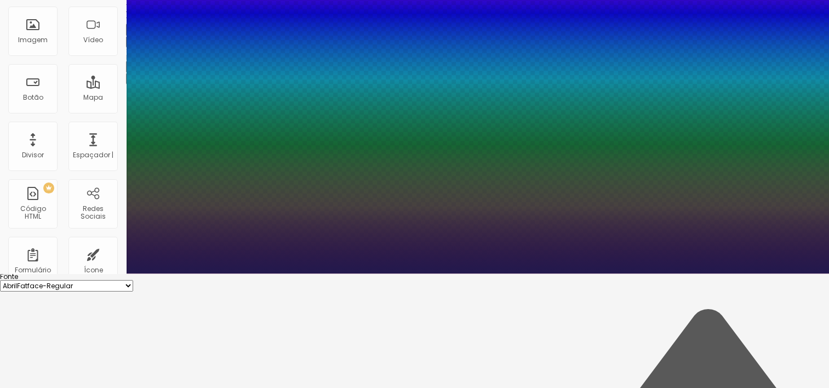
scroll to position [118, 0]
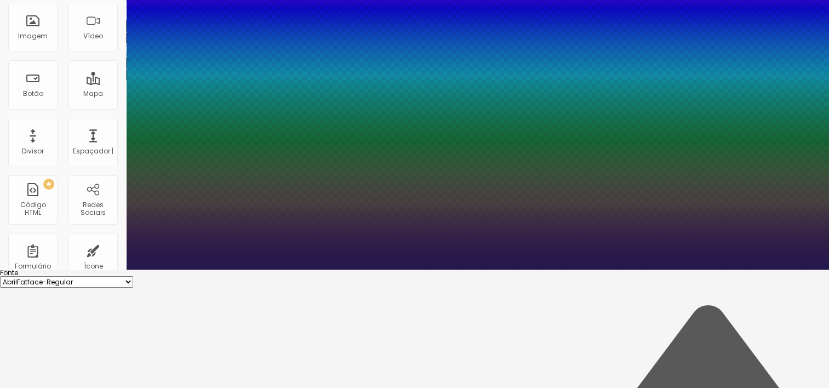
click at [429, 270] on div at bounding box center [414, 270] width 829 height 0
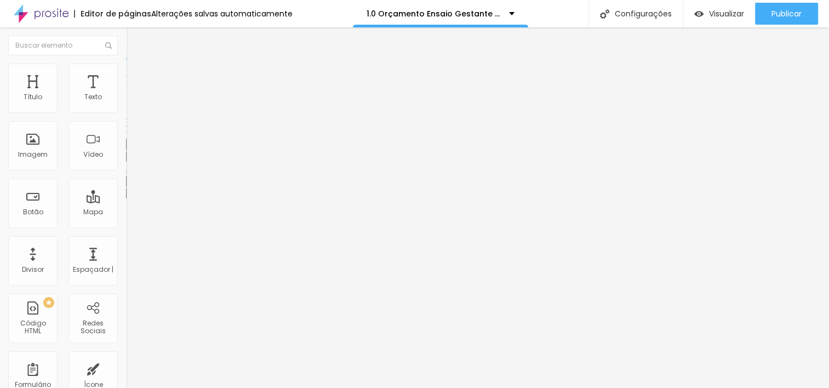
scroll to position [0, 0]
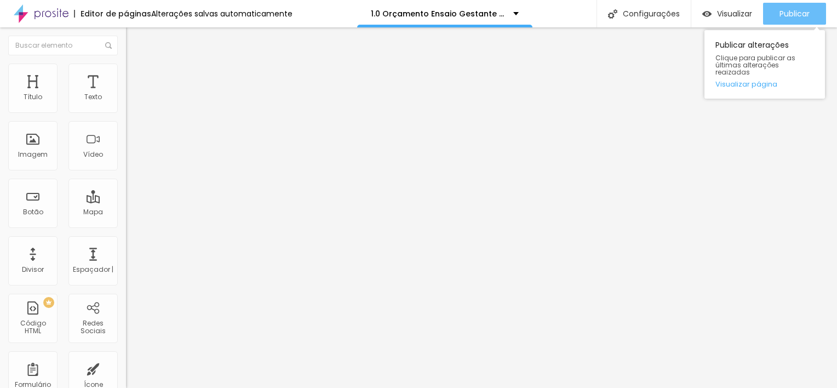
click at [796, 19] on div "Publicar" at bounding box center [795, 14] width 30 height 22
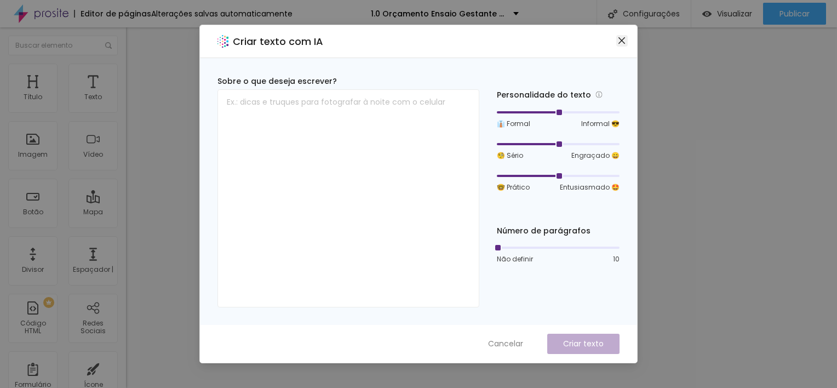
click at [623, 37] on icon "fechar" at bounding box center [621, 40] width 9 height 9
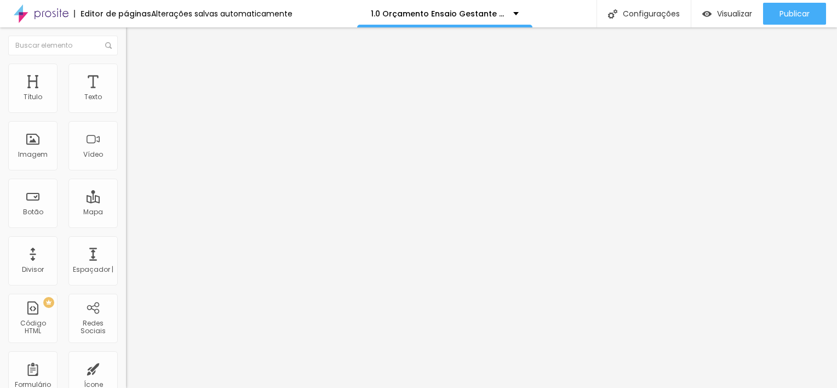
click at [126, 105] on button "button" at bounding box center [133, 100] width 15 height 12
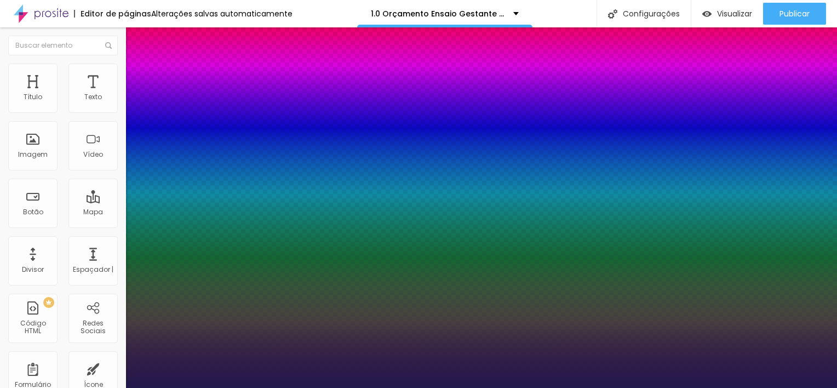
drag, startPoint x: 145, startPoint y: 186, endPoint x: 153, endPoint y: 186, distance: 8.2
click at [392, 387] on div at bounding box center [418, 388] width 837 height 0
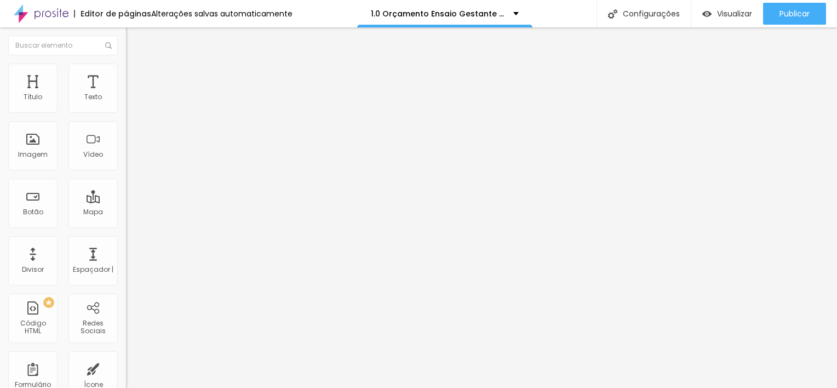
click at [134, 42] on img "button" at bounding box center [138, 40] width 9 height 9
click at [126, 162] on button "button" at bounding box center [133, 157] width 15 height 12
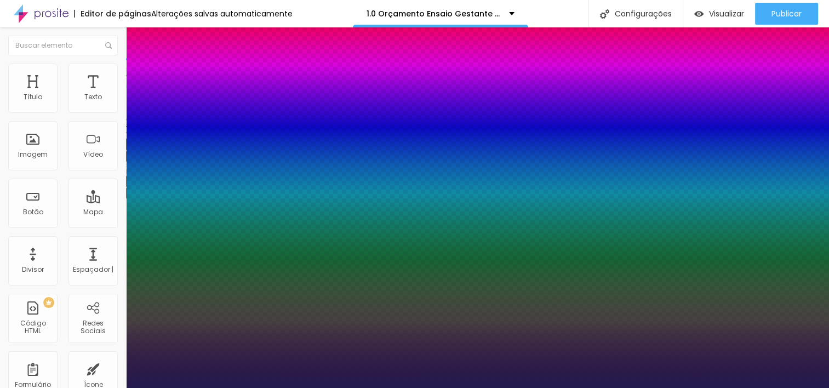
click at [357, 387] on div at bounding box center [414, 388] width 829 height 0
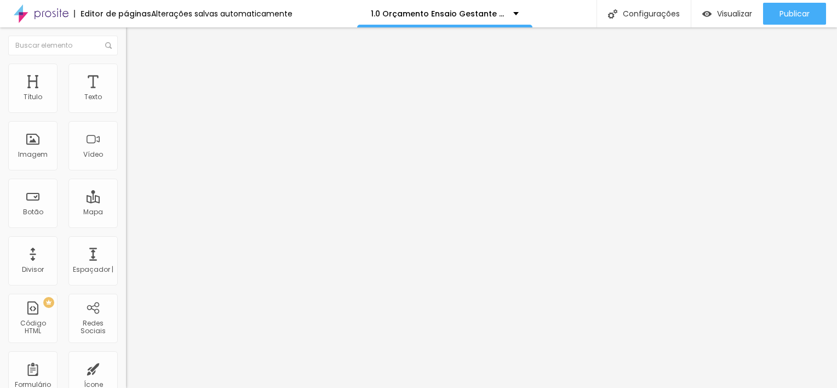
click at [131, 101] on icon "button" at bounding box center [133, 98] width 4 height 4
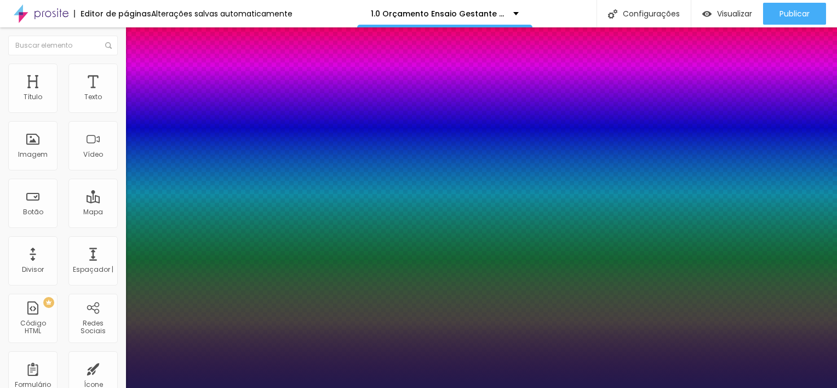
click at [442, 387] on div at bounding box center [418, 388] width 837 height 0
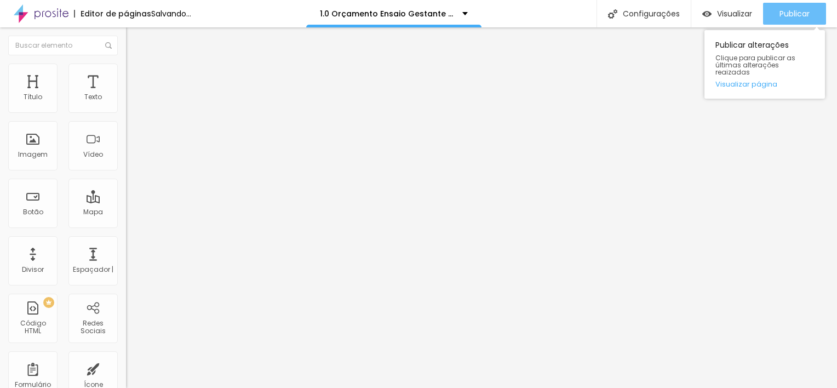
click at [789, 12] on span "Publicar" at bounding box center [795, 13] width 30 height 9
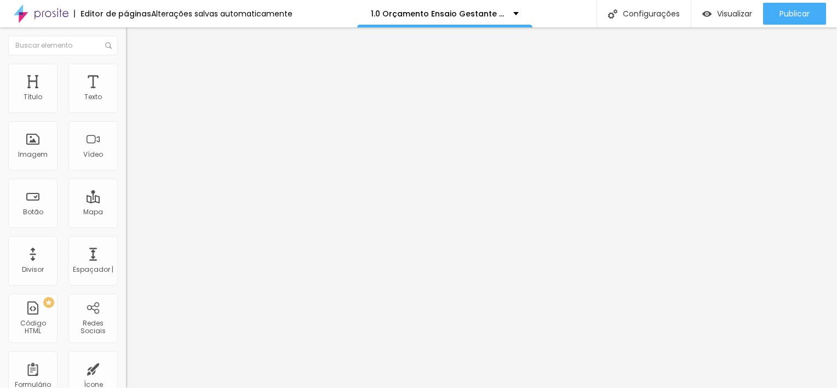
click at [126, 162] on button "button" at bounding box center [133, 157] width 15 height 12
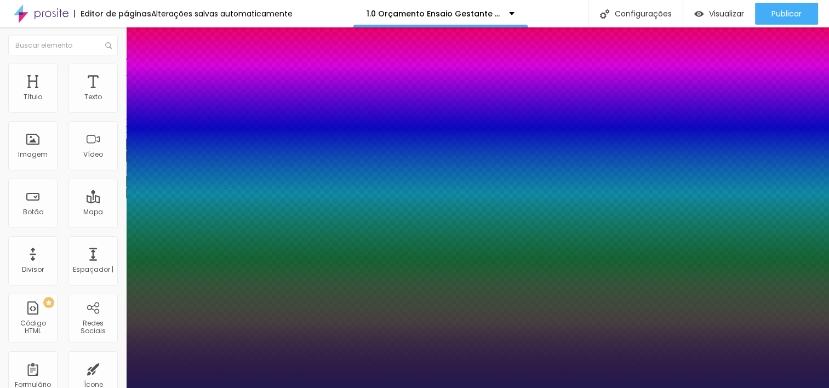
drag, startPoint x: 158, startPoint y: 311, endPoint x: 407, endPoint y: 284, distance: 250.7
click at [502, 387] on div at bounding box center [414, 388] width 829 height 0
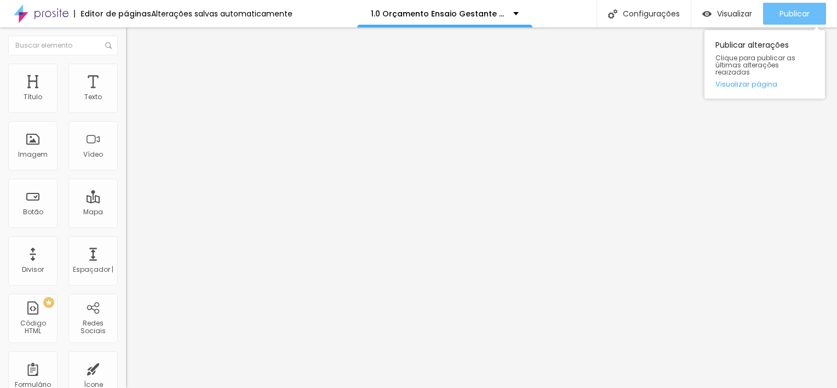
click at [794, 9] on span "Publicar" at bounding box center [795, 13] width 30 height 9
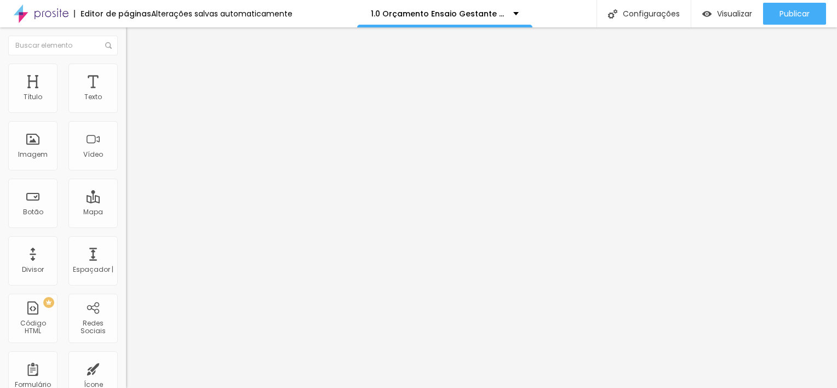
click at [130, 102] on icon "button" at bounding box center [133, 98] width 7 height 7
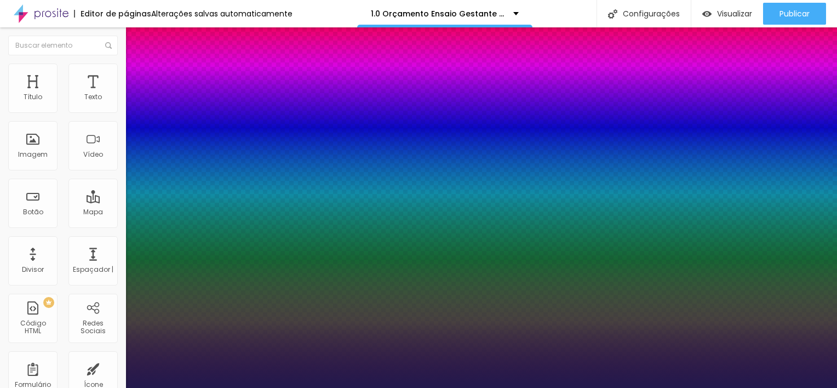
click at [481, 387] on div at bounding box center [418, 388] width 837 height 0
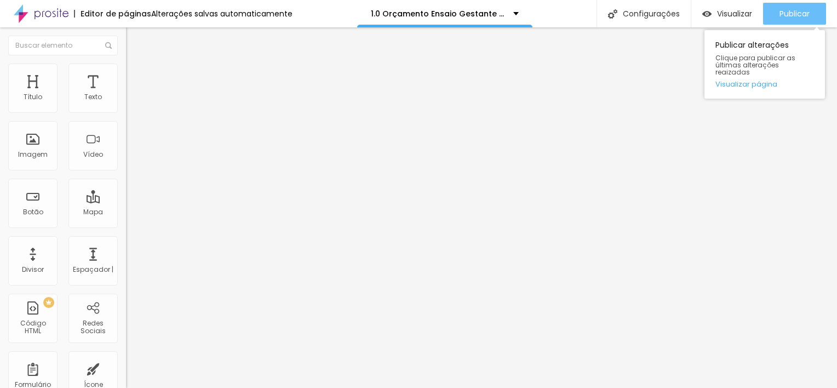
click at [798, 19] on div "Publicar" at bounding box center [795, 14] width 30 height 22
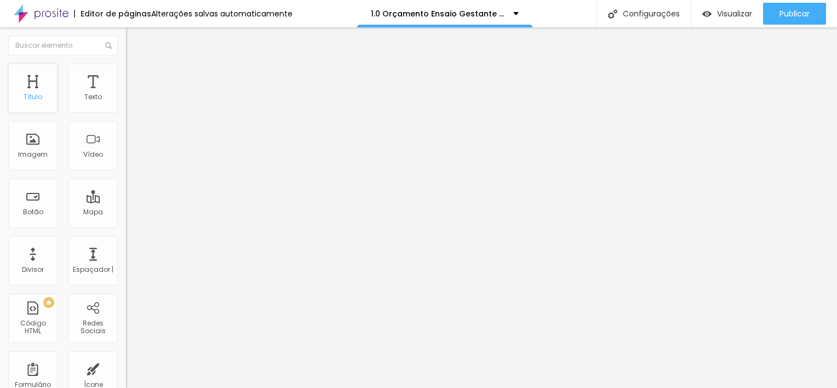
click at [45, 91] on div "Título" at bounding box center [32, 88] width 49 height 49
click at [38, 101] on div "Título" at bounding box center [32, 88] width 49 height 49
click at [126, 162] on button "button" at bounding box center [133, 157] width 15 height 12
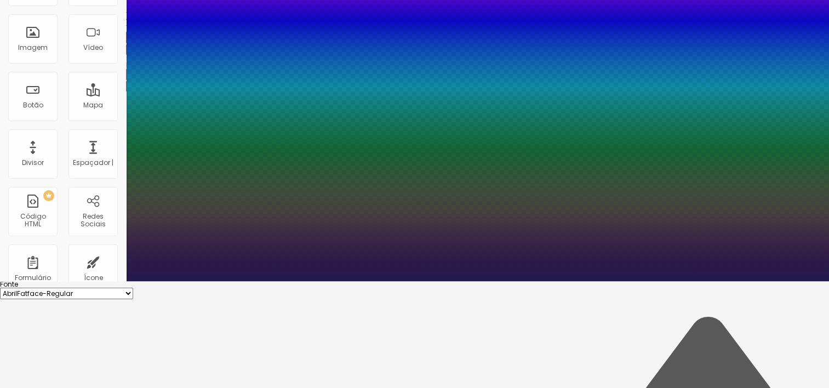
scroll to position [110, 0]
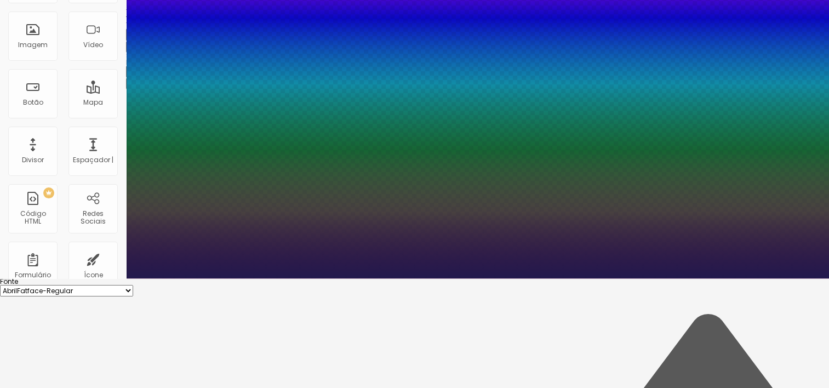
click at [330, 278] on div at bounding box center [414, 278] width 829 height 0
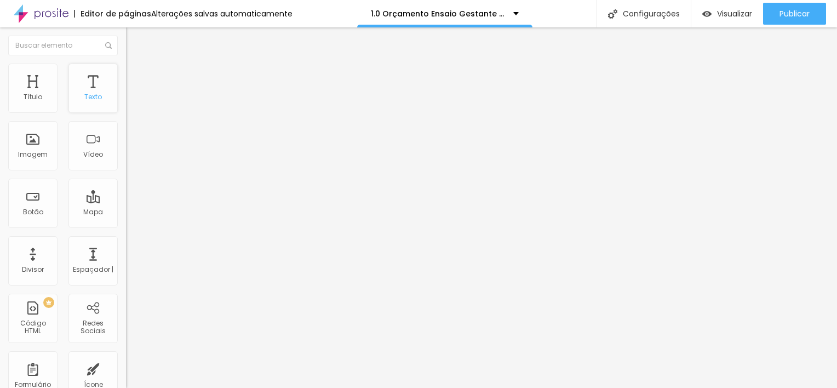
click at [78, 88] on div "Texto" at bounding box center [92, 88] width 49 height 49
click at [86, 98] on div "Texto" at bounding box center [93, 97] width 18 height 8
click at [126, 71] on li "Avançado" at bounding box center [189, 69] width 126 height 11
click at [126, 64] on li "Estilo" at bounding box center [189, 58] width 126 height 11
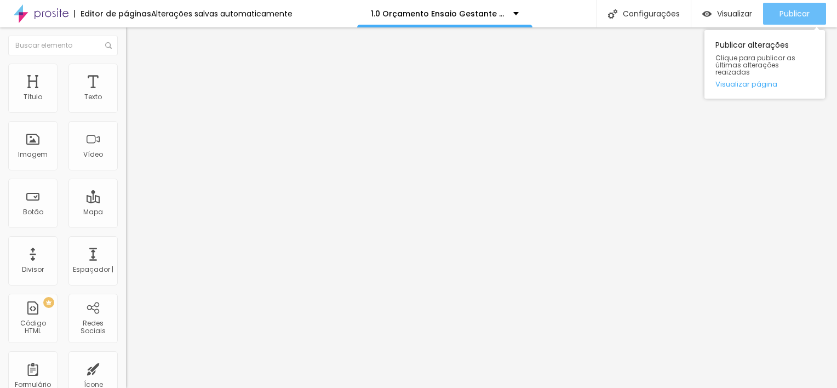
click at [793, 16] on span "Publicar" at bounding box center [795, 13] width 30 height 9
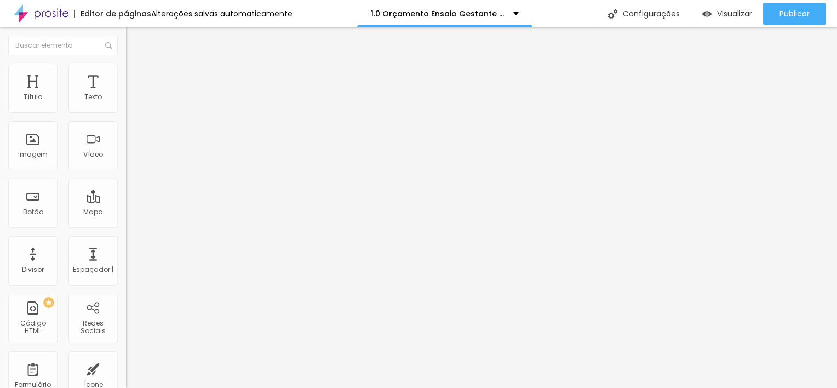
click at [134, 39] on img "button" at bounding box center [138, 40] width 9 height 9
click at [126, 162] on button "button" at bounding box center [133, 157] width 15 height 12
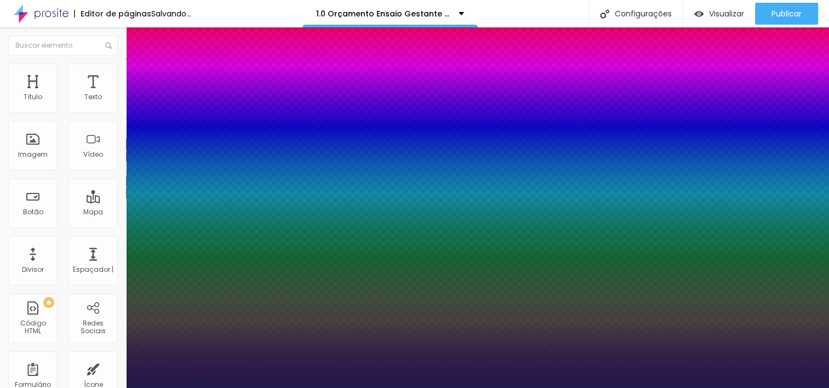
click at [474, 387] on div at bounding box center [414, 388] width 829 height 0
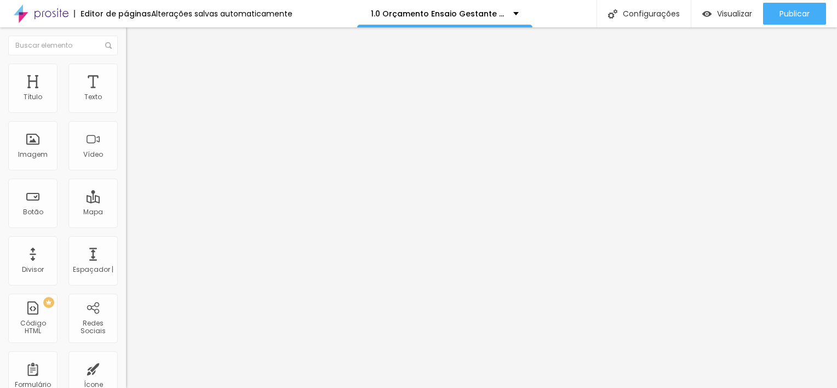
click at [126, 162] on button "button" at bounding box center [133, 157] width 15 height 12
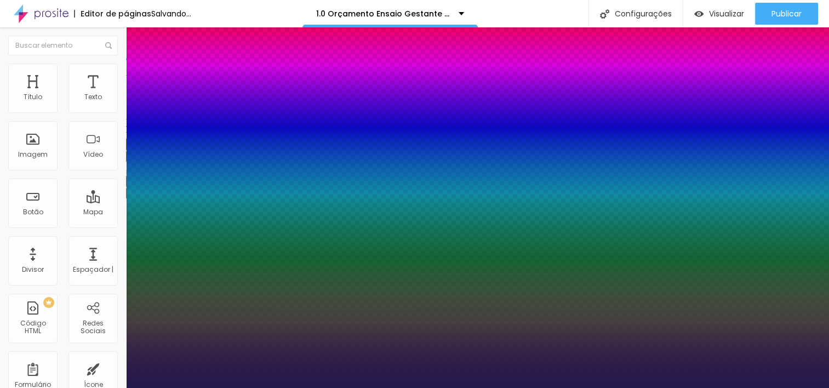
click at [461, 387] on div at bounding box center [414, 388] width 829 height 0
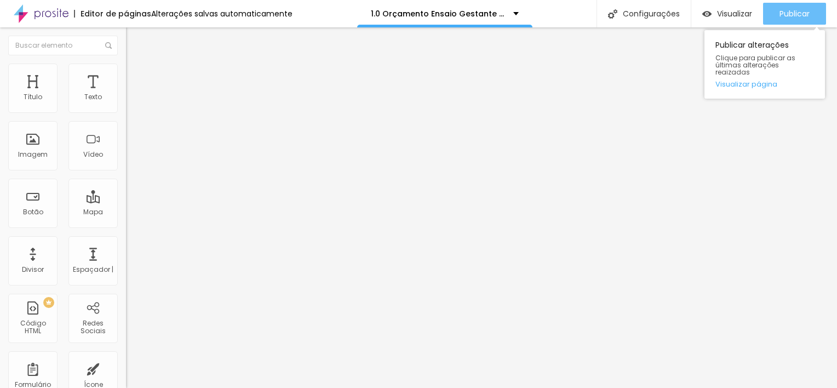
click at [807, 19] on div "Publicar" at bounding box center [795, 14] width 30 height 22
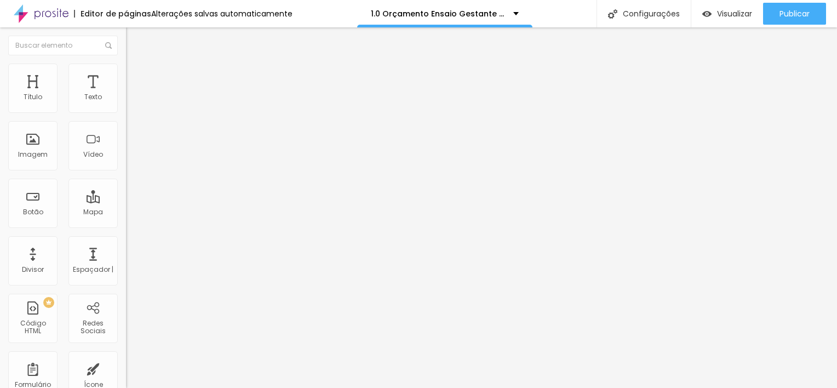
click at [131, 158] on icon "button" at bounding box center [133, 155] width 4 height 4
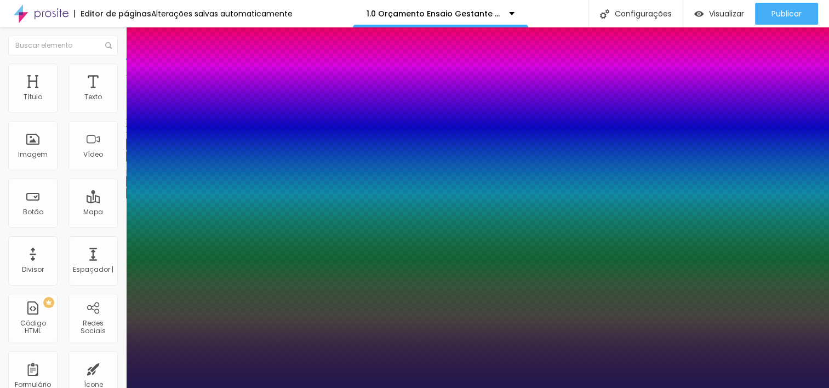
click at [611, 387] on div at bounding box center [414, 388] width 829 height 0
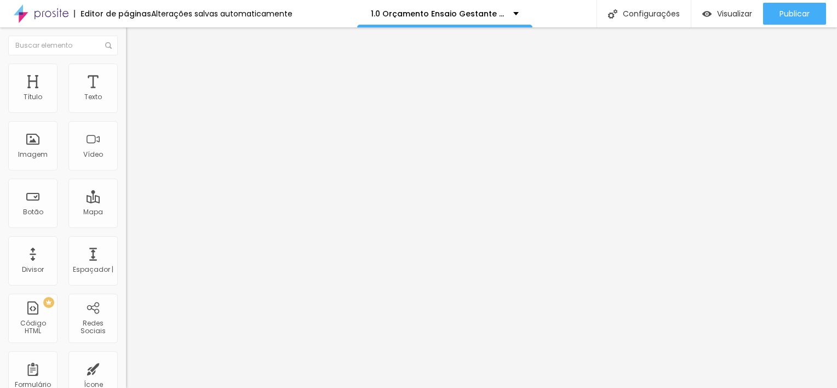
click at [130, 159] on icon "button" at bounding box center [133, 155] width 7 height 7
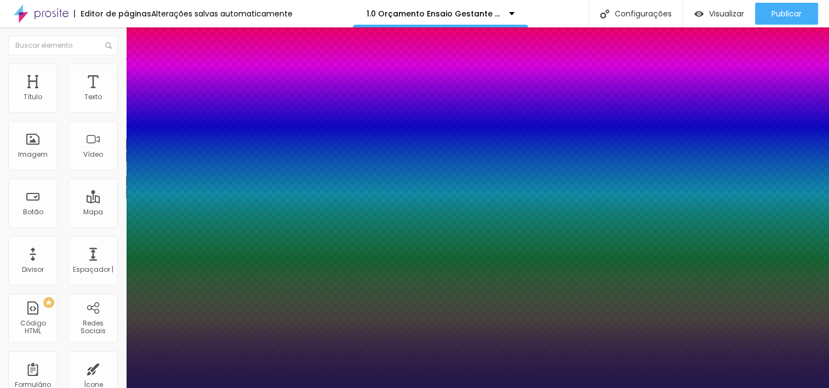
drag, startPoint x: 150, startPoint y: 307, endPoint x: 160, endPoint y: 305, distance: 10.1
click at [624, 387] on div at bounding box center [414, 388] width 829 height 0
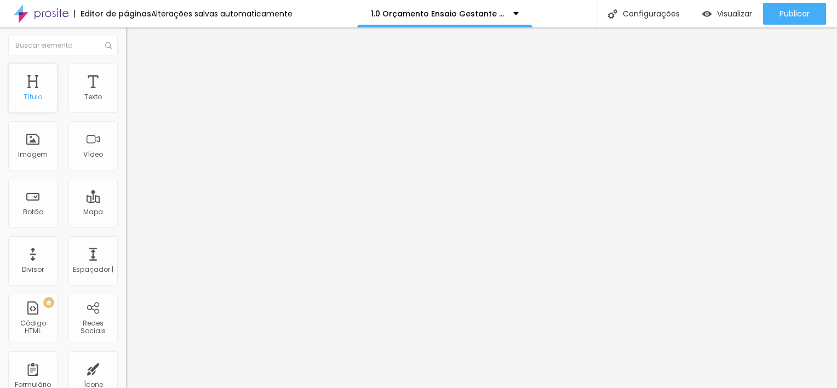
click at [28, 101] on div "Título" at bounding box center [32, 88] width 49 height 49
click at [130, 159] on icon "button" at bounding box center [133, 155] width 7 height 7
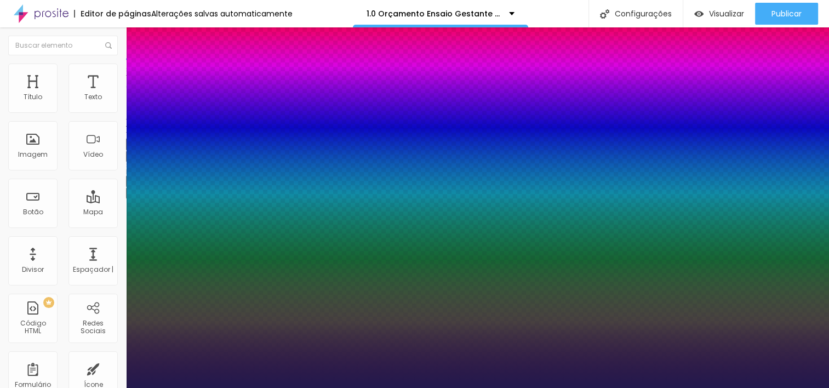
click at [619, 387] on div at bounding box center [414, 388] width 829 height 0
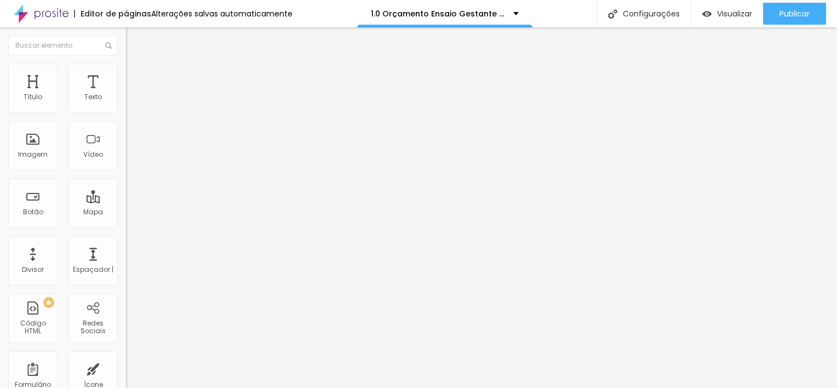
click at [126, 162] on button "button" at bounding box center [133, 157] width 15 height 12
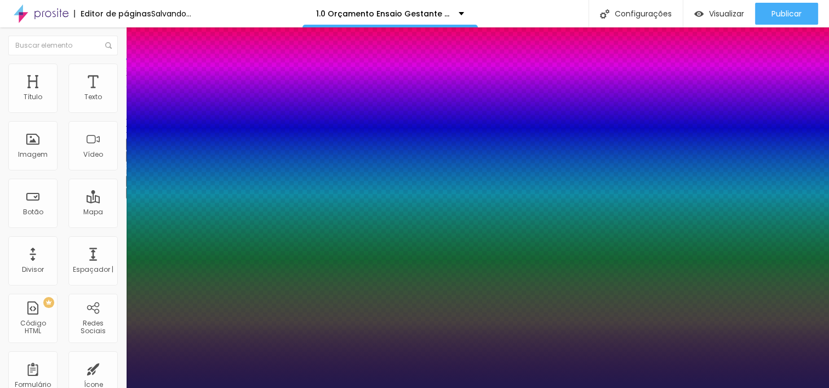
drag, startPoint x: 151, startPoint y: 307, endPoint x: 333, endPoint y: 288, distance: 182.8
click at [637, 387] on div at bounding box center [414, 388] width 829 height 0
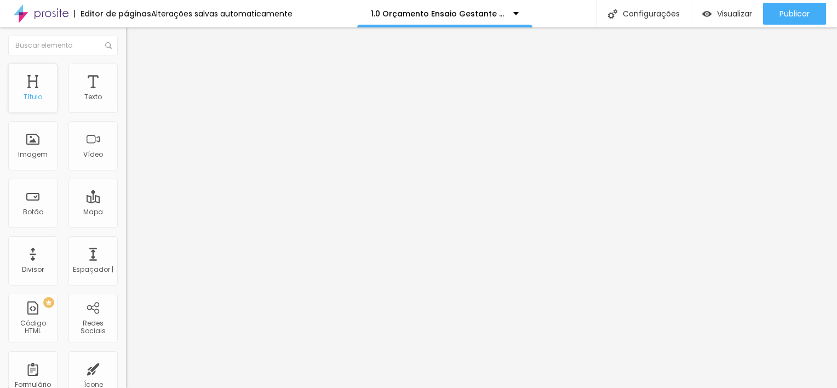
click at [24, 84] on div "Título" at bounding box center [32, 88] width 49 height 49
click at [130, 159] on icon "button" at bounding box center [133, 155] width 7 height 7
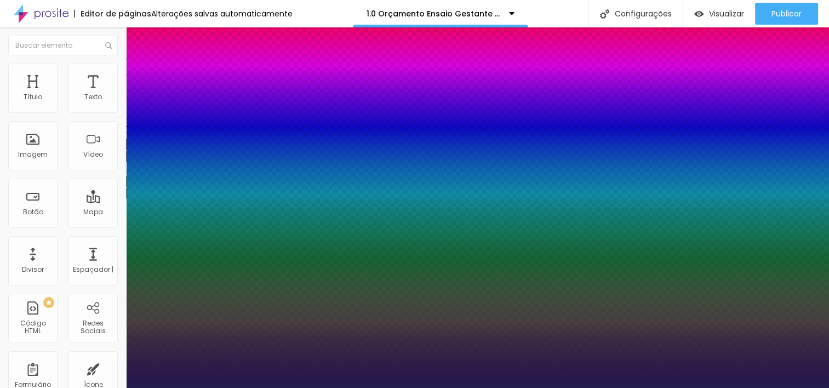
click at [353, 387] on div at bounding box center [414, 388] width 829 height 0
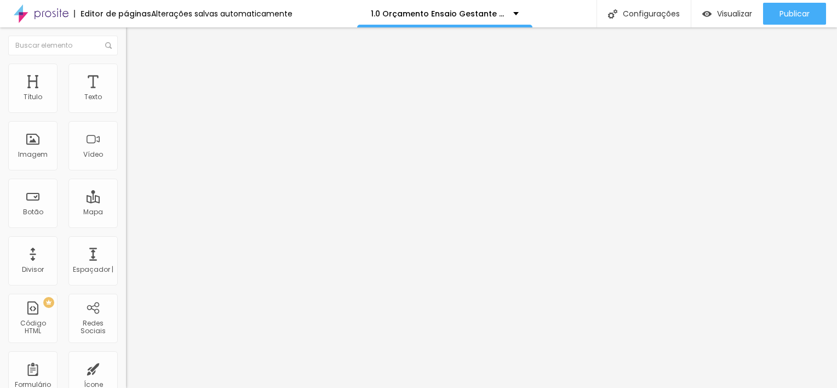
click at [131, 158] on icon "button" at bounding box center [133, 155] width 4 height 4
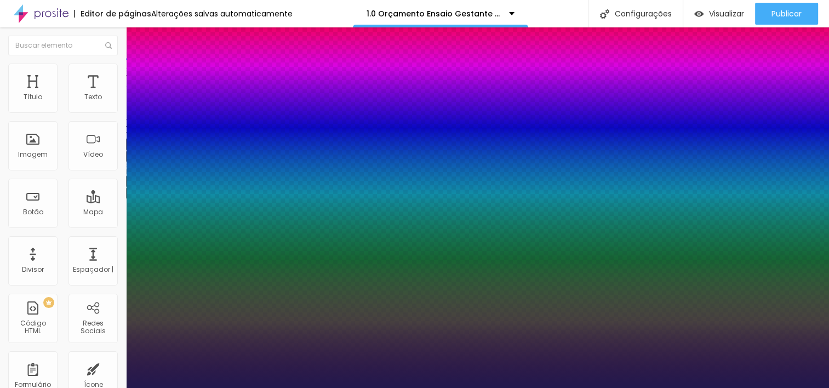
click at [618, 387] on div at bounding box center [414, 388] width 829 height 0
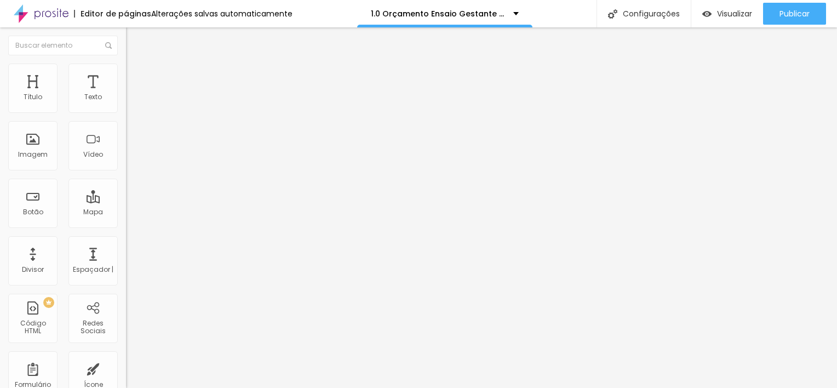
click at [126, 162] on div "Tipografia Voltar ao padrão" at bounding box center [189, 146] width 126 height 31
click at [130, 159] on icon "button" at bounding box center [133, 155] width 7 height 7
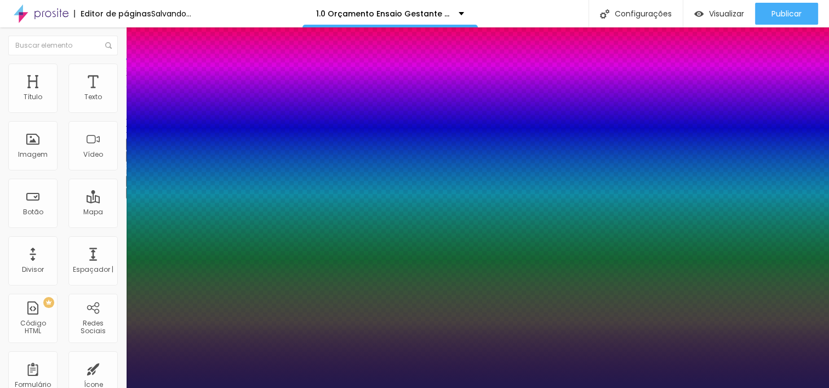
drag, startPoint x: 148, startPoint y: 308, endPoint x: 158, endPoint y: 307, distance: 9.4
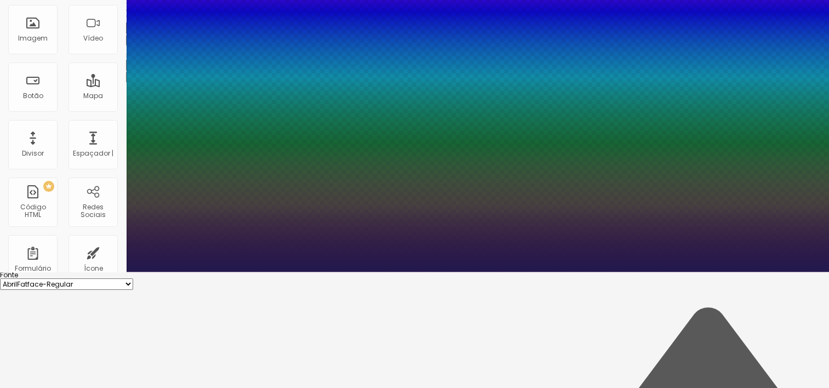
scroll to position [118, 0]
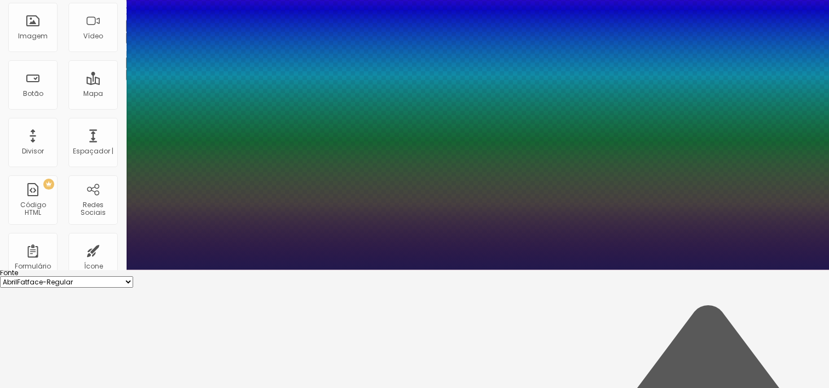
click at [598, 270] on div at bounding box center [414, 270] width 829 height 0
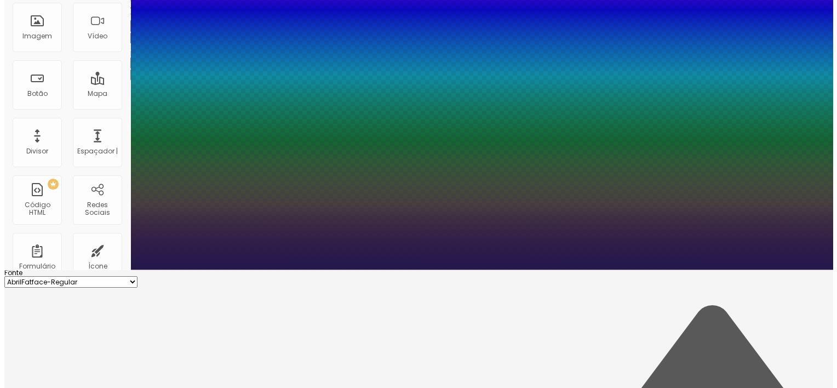
scroll to position [0, 0]
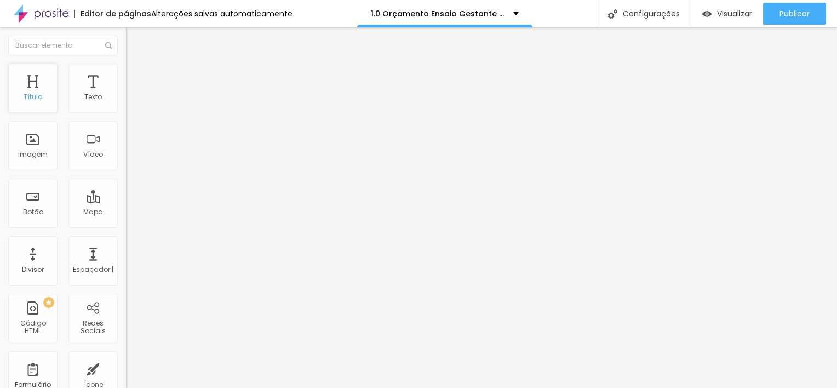
click at [35, 87] on div "Título" at bounding box center [32, 88] width 49 height 49
click at [26, 100] on div "Título" at bounding box center [33, 97] width 19 height 8
click at [126, 162] on button "button" at bounding box center [133, 157] width 15 height 12
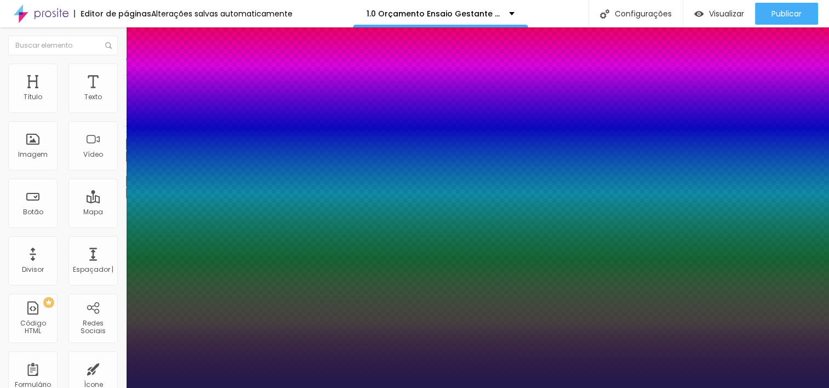
click at [611, 387] on div at bounding box center [414, 388] width 829 height 0
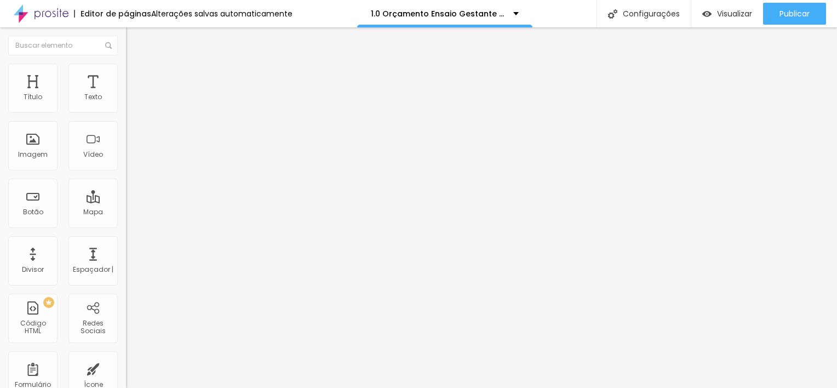
click at [135, 154] on icon "button" at bounding box center [136, 153] width 2 height 2
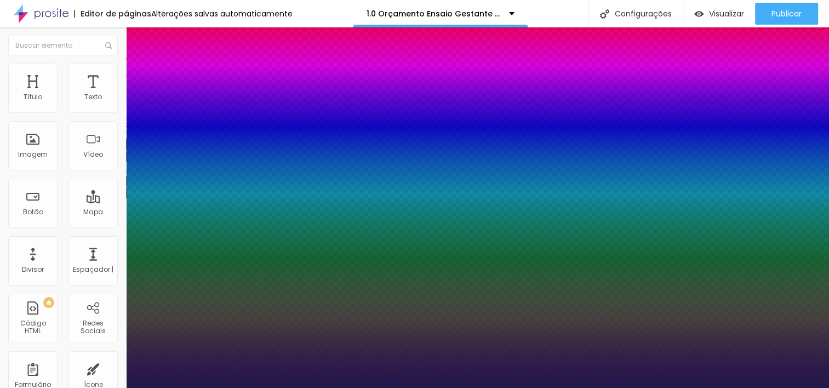
drag, startPoint x: 244, startPoint y: 309, endPoint x: 251, endPoint y: 309, distance: 7.1
click at [607, 387] on div at bounding box center [414, 388] width 829 height 0
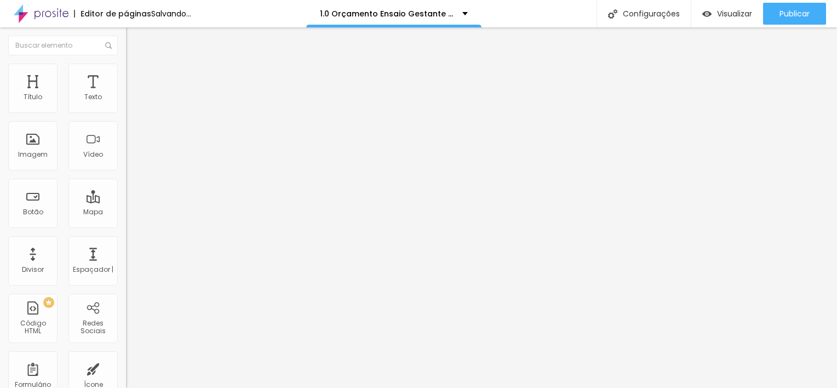
click at [126, 162] on button "button" at bounding box center [133, 157] width 15 height 12
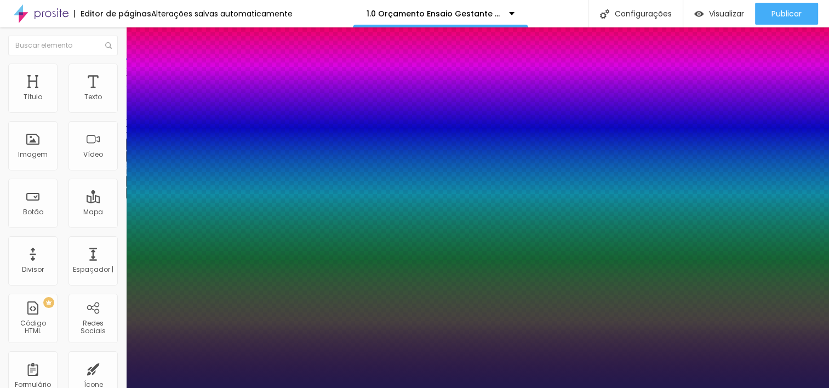
click at [623, 387] on div at bounding box center [414, 388] width 829 height 0
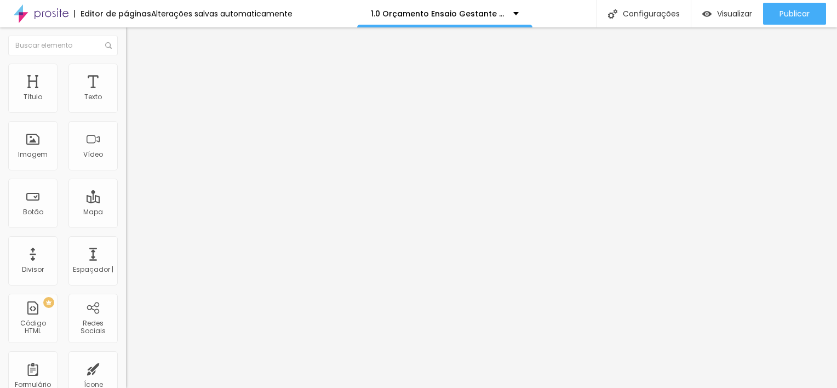
click at [126, 162] on button "button" at bounding box center [133, 157] width 15 height 12
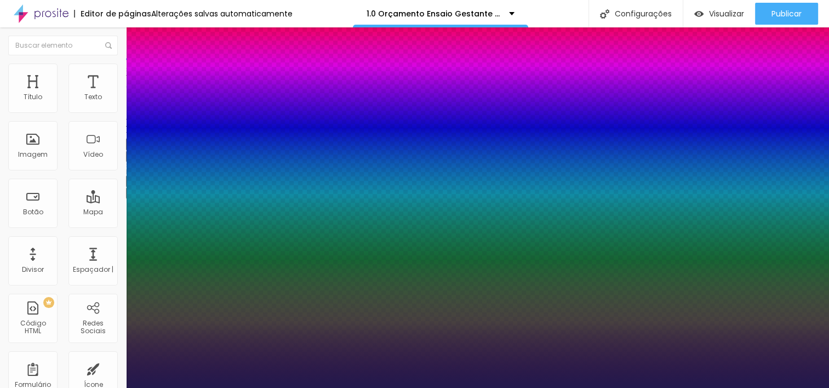
click at [460, 387] on div at bounding box center [414, 388] width 829 height 0
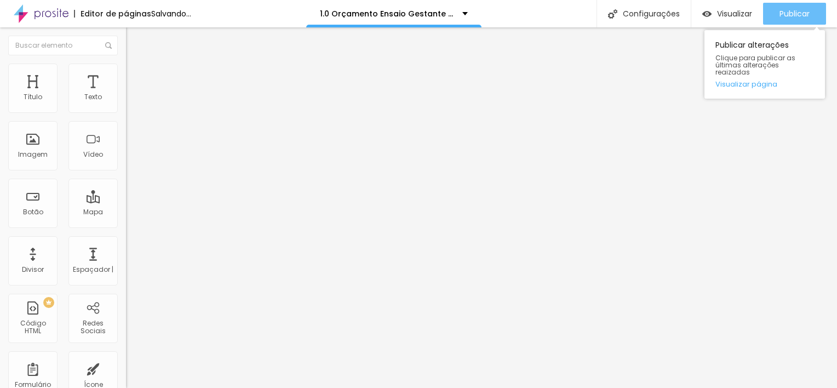
click at [813, 14] on button "Publicar" at bounding box center [794, 14] width 63 height 22
click at [800, 20] on div "Publicar" at bounding box center [795, 14] width 30 height 22
click at [792, 16] on span "Publicar" at bounding box center [795, 13] width 30 height 9
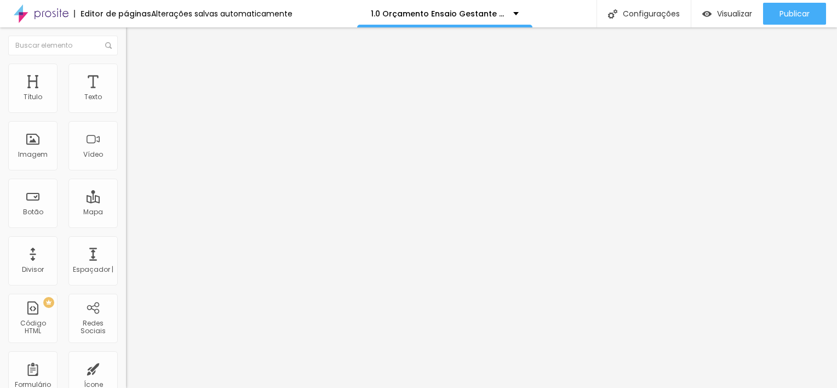
click at [126, 162] on button "button" at bounding box center [133, 157] width 15 height 12
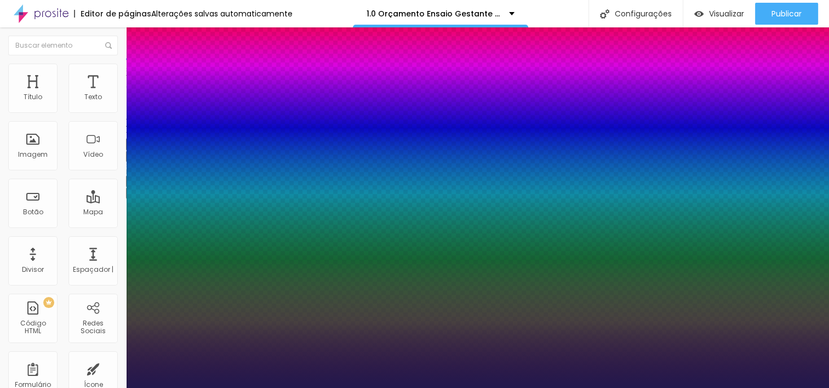
type input "1"
click at [349, 387] on div at bounding box center [414, 388] width 829 height 0
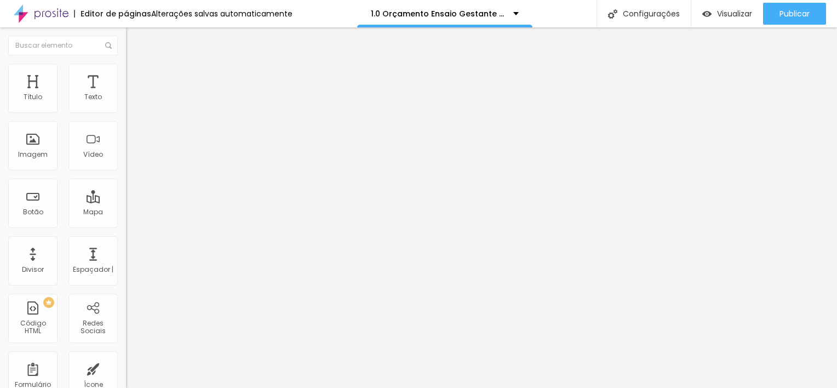
click at [134, 42] on img "button" at bounding box center [138, 40] width 9 height 9
click at [131, 158] on icon "button" at bounding box center [133, 155] width 4 height 4
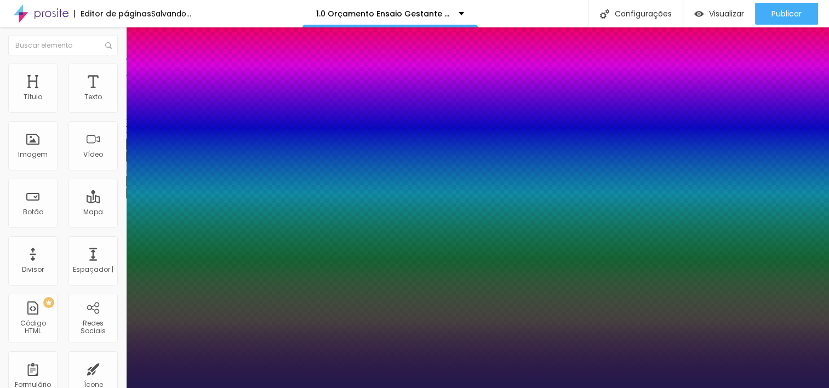
type input "1"
type input "8"
type input "1"
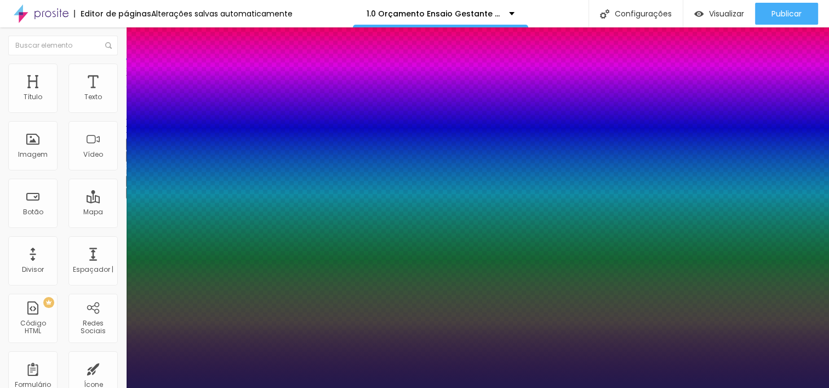
type input "8"
type input "0"
type input "1"
type input "8"
type input "03"
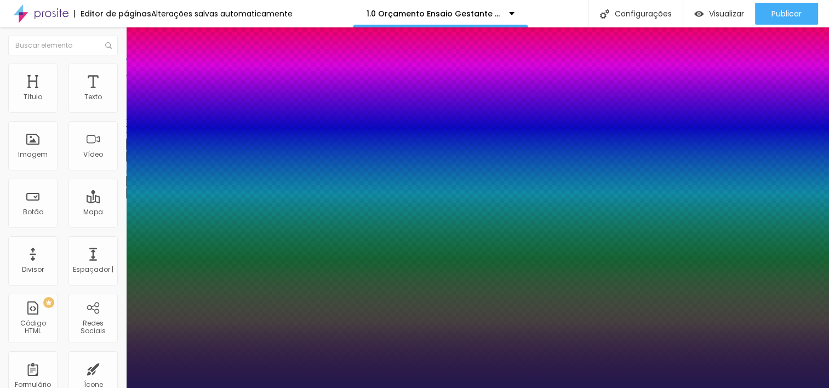
type input "1"
type input "35"
type input "035"
type input "1"
type input "035"
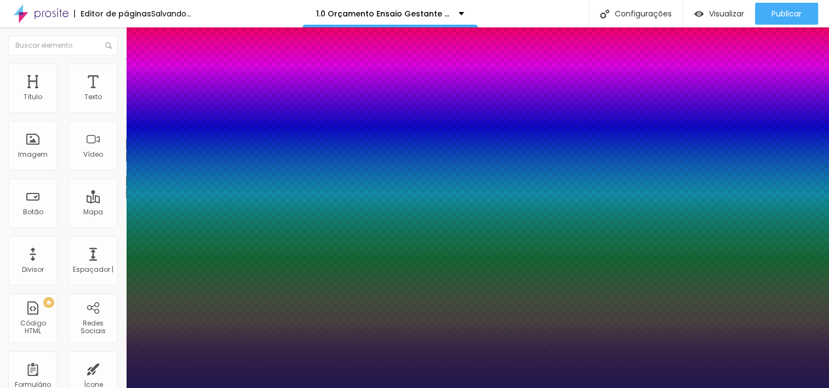
click at [396, 387] on div at bounding box center [414, 388] width 829 height 0
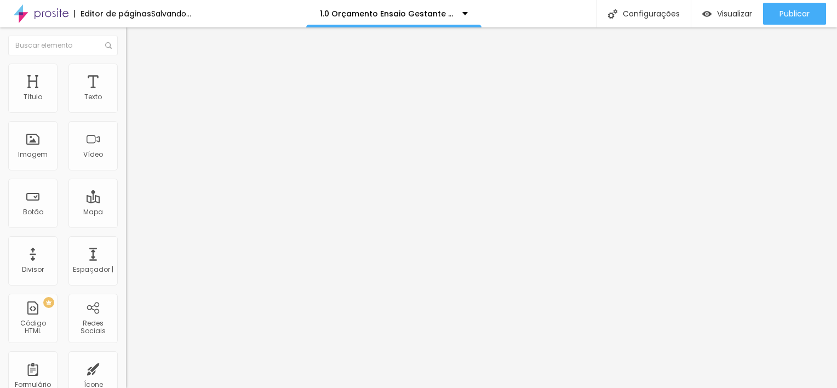
click at [126, 162] on button "button" at bounding box center [133, 157] width 15 height 12
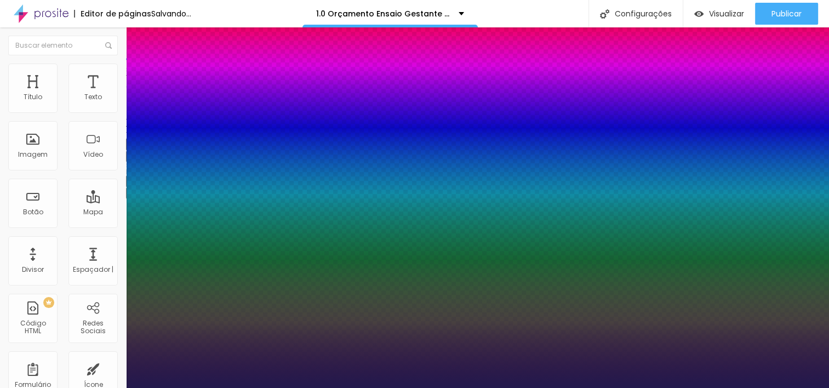
type input "1"
type input "8"
type input "4"
type input "1"
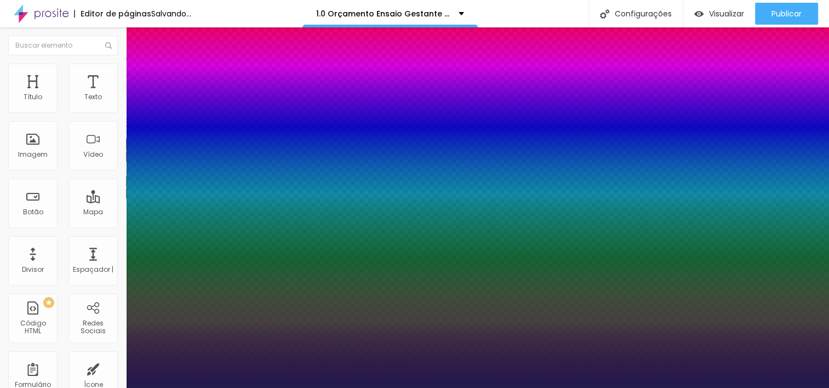
type input "8"
type input "0"
type input "1"
type input "8"
type input "03"
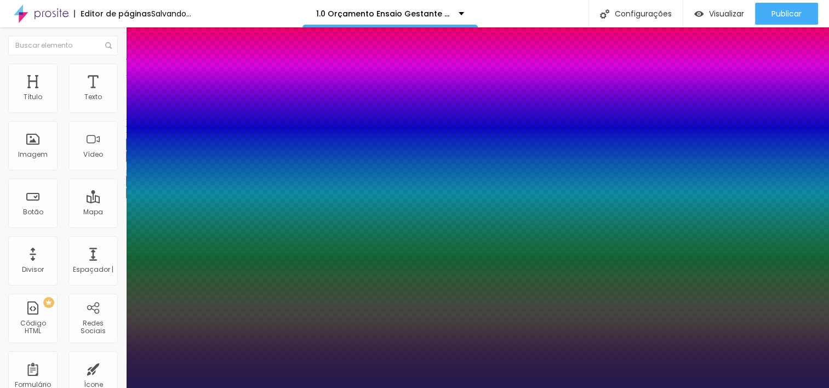
type input "1"
type input "35"
type input "035"
type input "1"
type input "035"
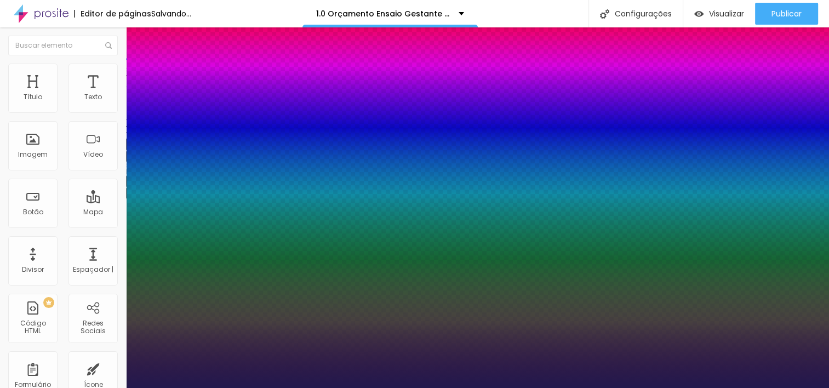
click at [489, 387] on div at bounding box center [414, 388] width 829 height 0
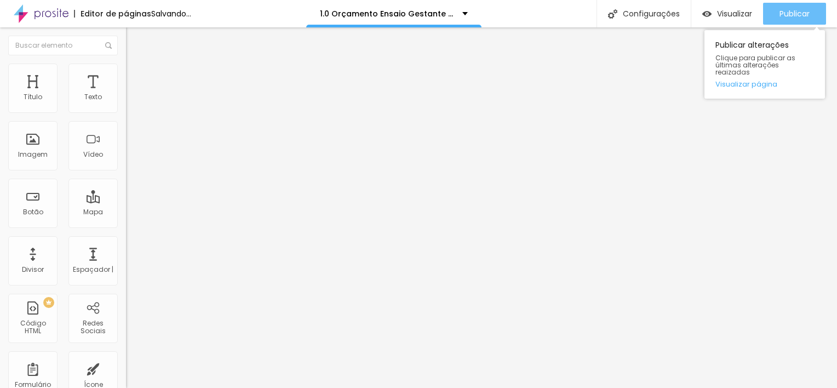
click at [798, 18] on span "Publicar" at bounding box center [795, 13] width 30 height 9
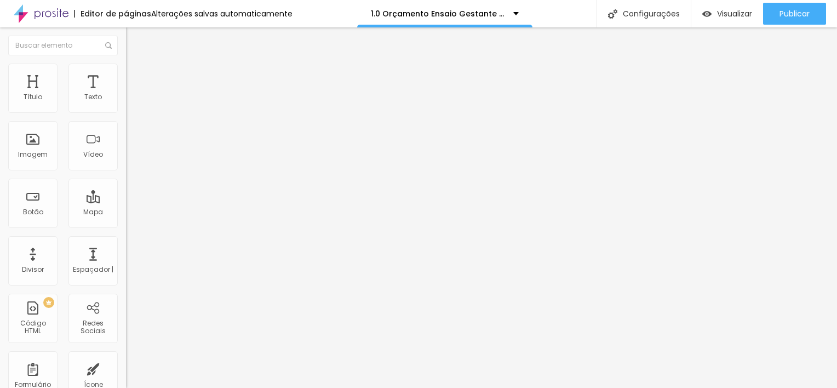
click at [136, 76] on span "Avançado" at bounding box center [154, 70] width 36 height 9
type input "11"
type input "12"
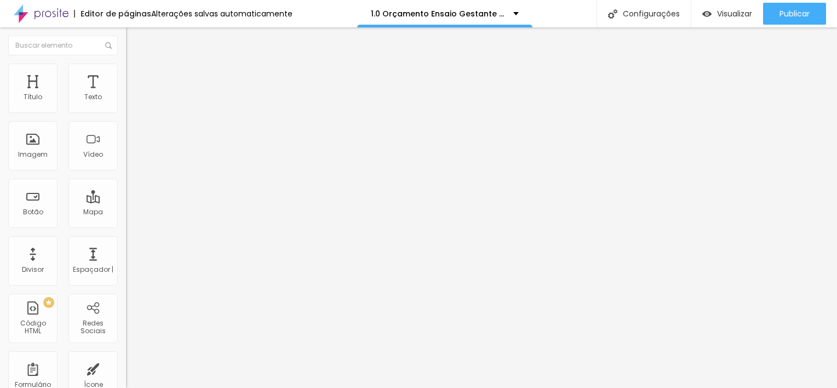
type input "13"
type input "15"
type input "17"
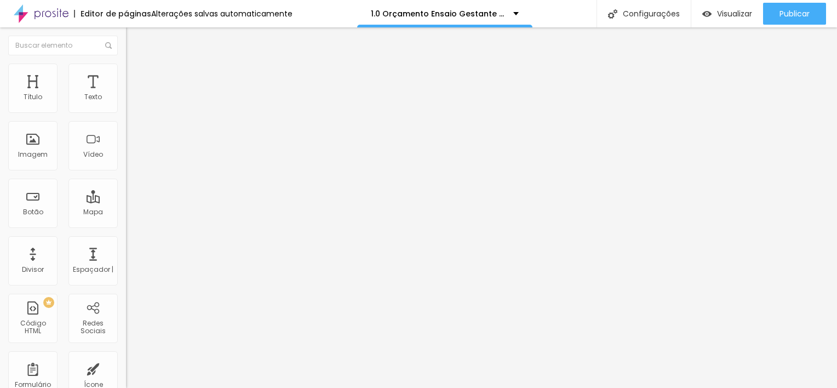
type input "17"
type input "18"
type input "13"
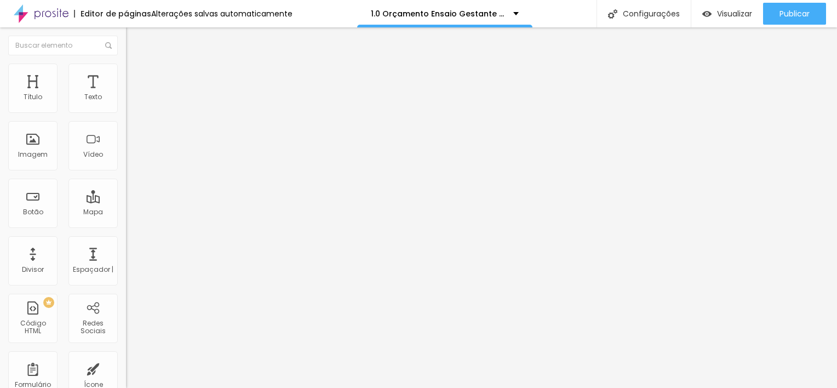
type input "0"
drag, startPoint x: 34, startPoint y: 106, endPoint x: 12, endPoint y: 105, distance: 22.5
type input "0"
click at [126, 202] on input "range" at bounding box center [161, 206] width 71 height 9
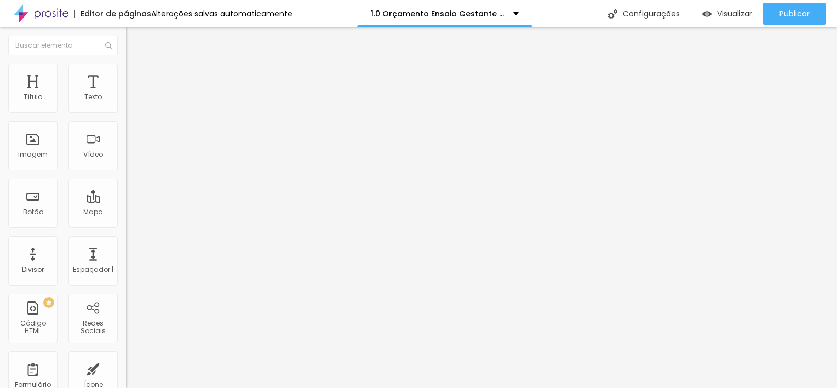
type input "7"
type input "1"
type input "0"
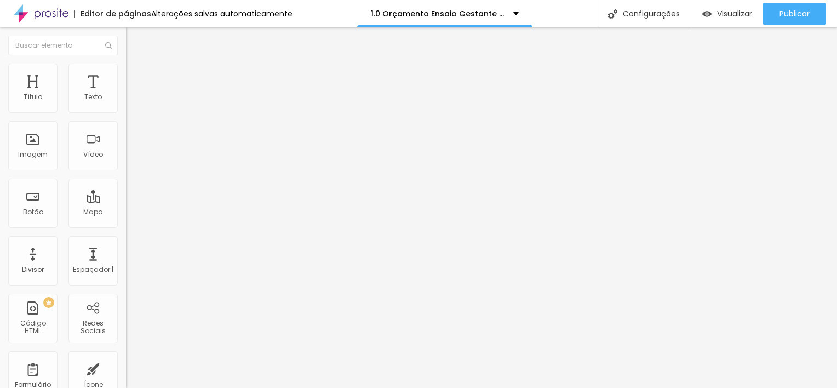
type input "0"
drag, startPoint x: 29, startPoint y: 130, endPoint x: 16, endPoint y: 130, distance: 12.6
type input "0"
click at [126, 357] on input "range" at bounding box center [161, 361] width 71 height 9
drag, startPoint x: 24, startPoint y: 108, endPoint x: 35, endPoint y: 125, distance: 20.2
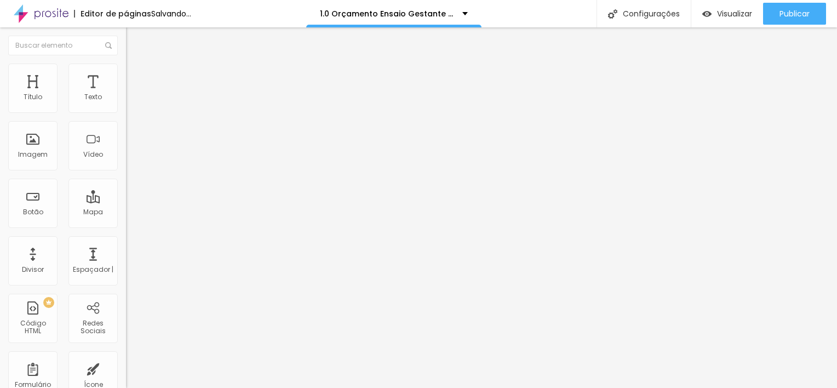
click at [126, 202] on input "range" at bounding box center [161, 206] width 71 height 9
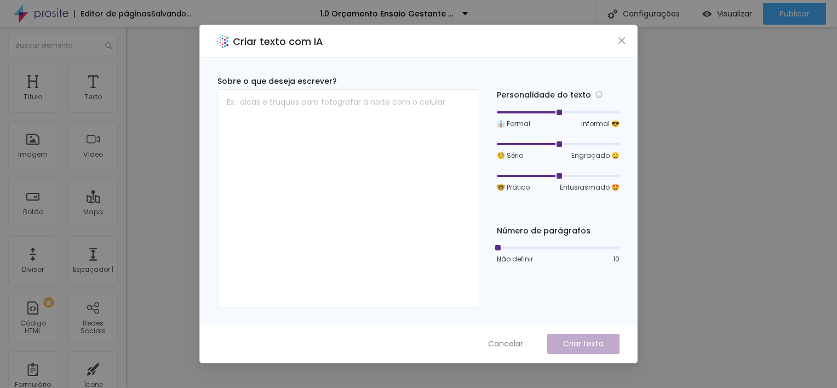
click at [690, 134] on div "Criar texto com IA Sobre o que deseja escrever? Personalidade do texto 👔 Formal…" at bounding box center [418, 194] width 837 height 388
click at [691, 74] on div "Criar texto com IA Sobre o que deseja escrever? Personalidade do texto 👔 Formal…" at bounding box center [418, 194] width 837 height 388
click at [620, 40] on icon "fechar" at bounding box center [621, 40] width 9 height 9
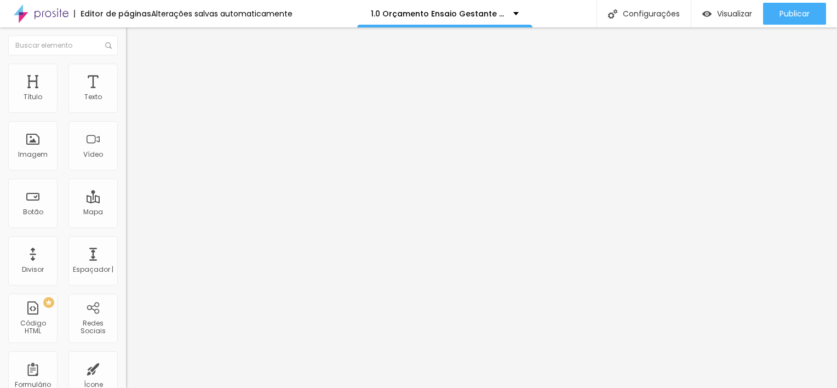
click at [136, 74] on span "Avançado" at bounding box center [154, 70] width 36 height 9
type input "8"
type input "4"
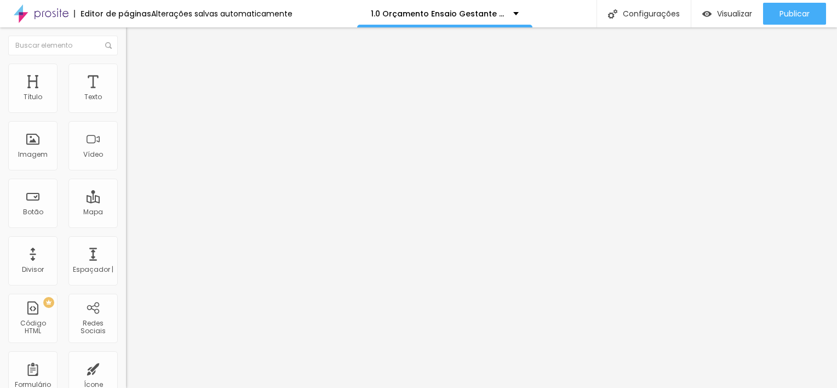
type input "2"
type input "0"
drag, startPoint x: 31, startPoint y: 105, endPoint x: 24, endPoint y: 106, distance: 7.1
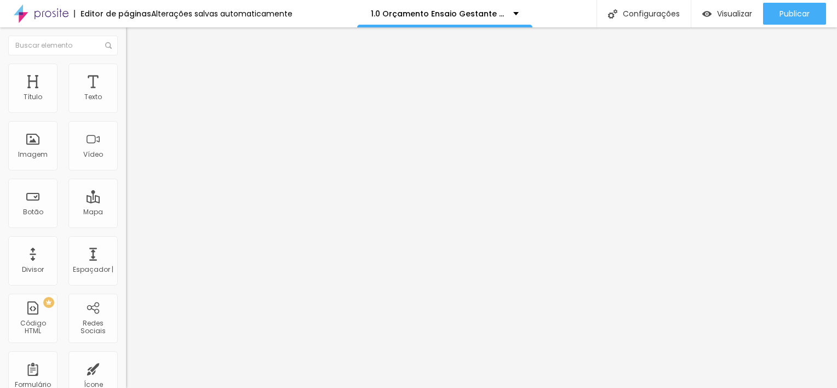
type input "0"
click at [126, 202] on input "range" at bounding box center [161, 206] width 71 height 9
type input "2"
type input "0"
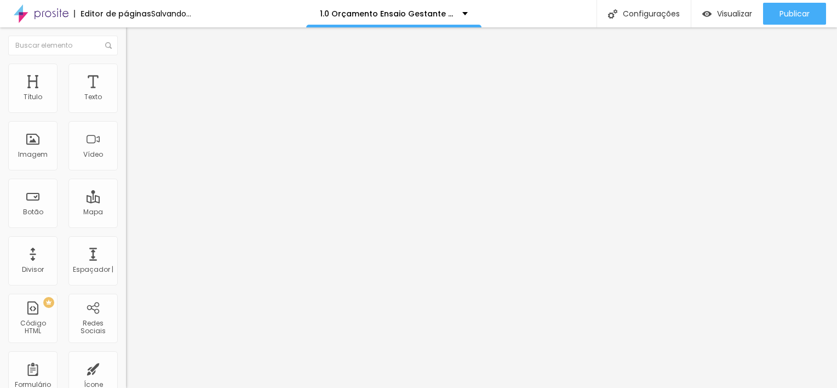
type input "0"
click at [126, 357] on input "range" at bounding box center [161, 361] width 71 height 9
click at [126, 71] on li "Avançado" at bounding box center [189, 69] width 126 height 11
type input "4"
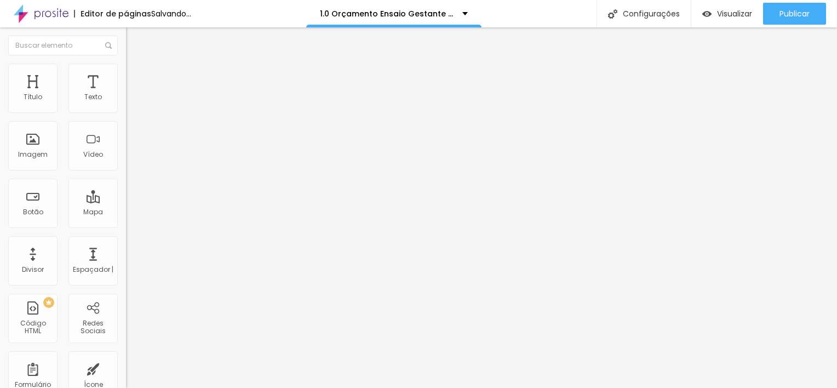
type input "4"
type input "0"
drag, startPoint x: 28, startPoint y: 129, endPoint x: 16, endPoint y: 127, distance: 12.2
type input "0"
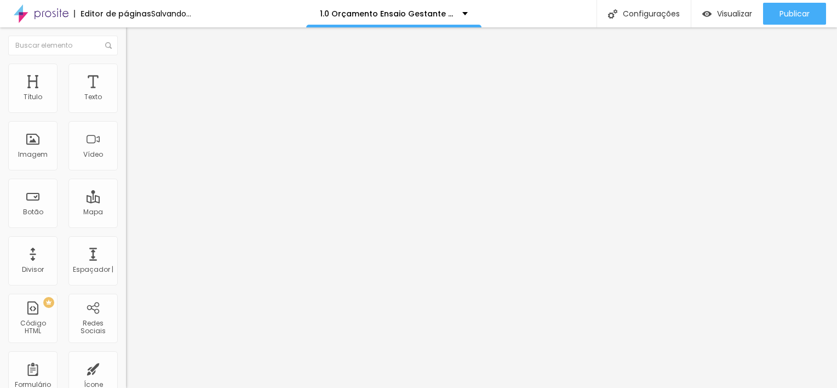
click at [126, 357] on input "range" at bounding box center [161, 361] width 71 height 9
type input "5"
type input "4"
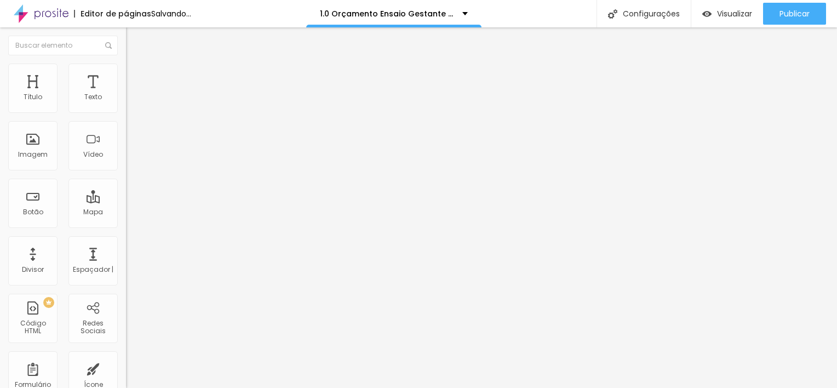
type input "0"
drag, startPoint x: 28, startPoint y: 110, endPoint x: 9, endPoint y: 110, distance: 19.7
type input "0"
click at [126, 202] on input "range" at bounding box center [161, 206] width 71 height 9
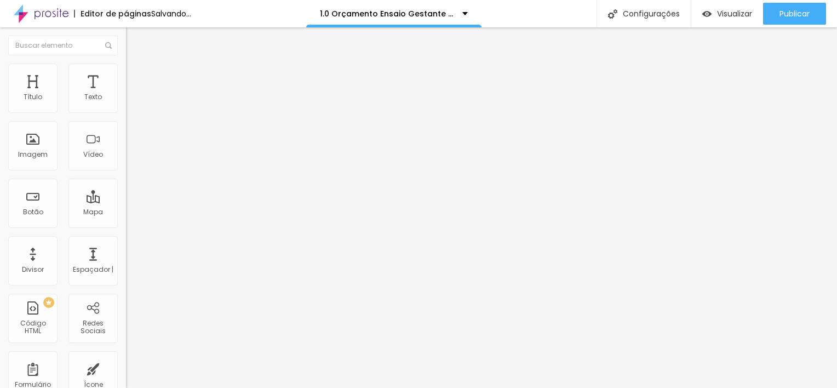
click at [136, 76] on span "Avançado" at bounding box center [154, 70] width 36 height 9
type input "0"
drag, startPoint x: 24, startPoint y: 127, endPoint x: 11, endPoint y: 127, distance: 13.1
type input "0"
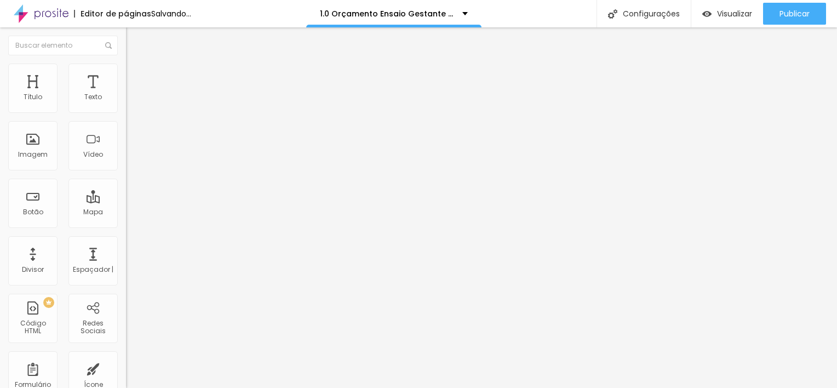
click at [126, 357] on input "range" at bounding box center [161, 361] width 71 height 9
type input "9"
type input "0"
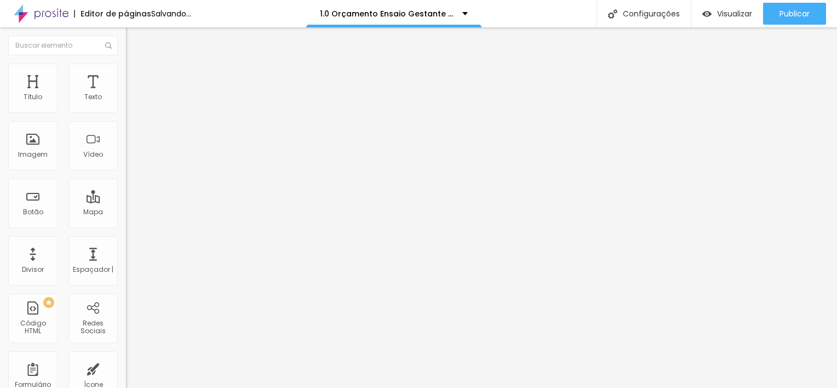
drag, startPoint x: 31, startPoint y: 107, endPoint x: 2, endPoint y: 105, distance: 29.7
type input "0"
click at [126, 202] on input "range" at bounding box center [161, 206] width 71 height 9
click at [126, 64] on li "Avançado" at bounding box center [189, 69] width 126 height 11
type input "1"
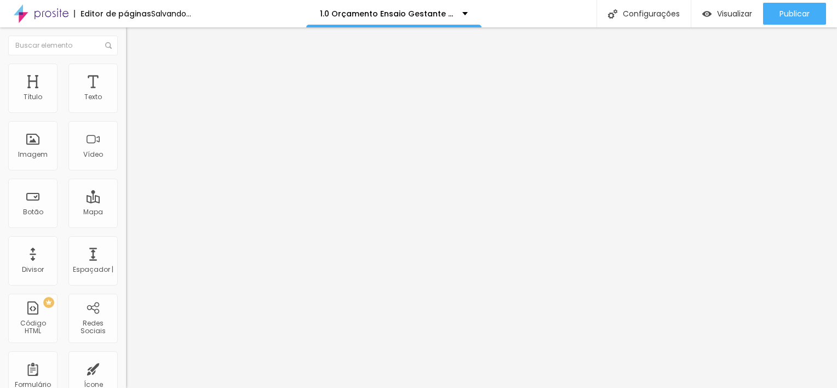
type input "1"
type input "2"
type input "1"
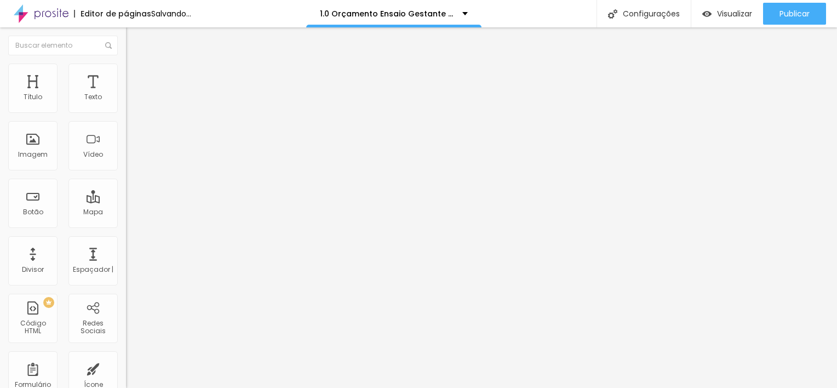
type input "0"
drag, startPoint x: 23, startPoint y: 127, endPoint x: 10, endPoint y: 123, distance: 13.2
click at [126, 357] on input "range" at bounding box center [161, 361] width 71 height 9
type input "1"
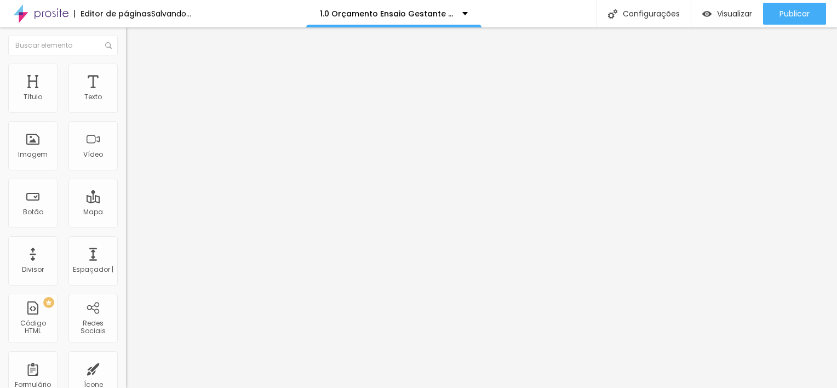
type input "1"
type input "6"
type input "8"
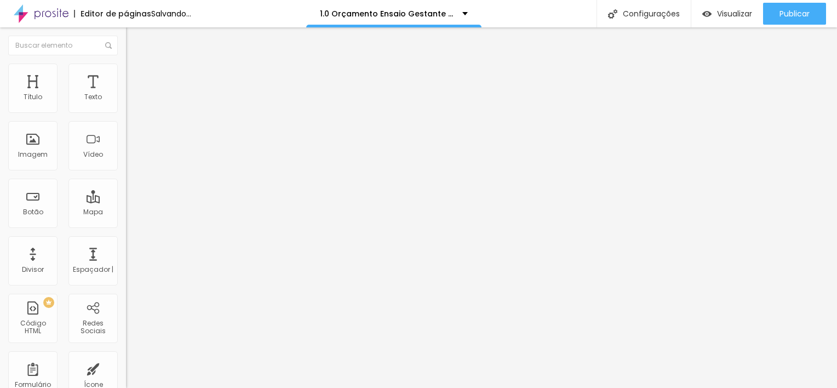
type input "9"
type input "8"
type input "7"
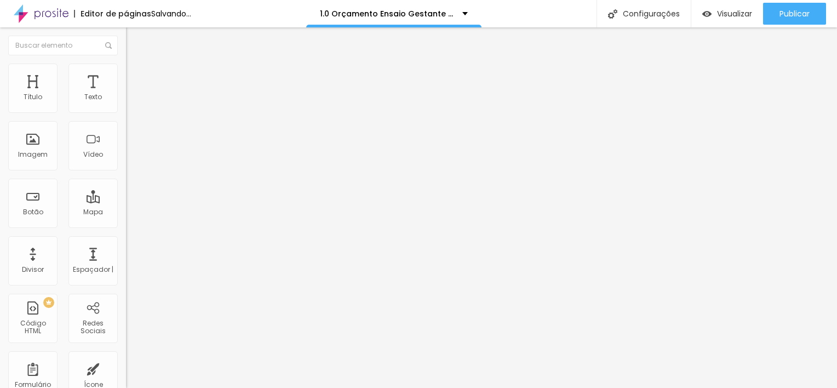
type input "7"
type input "6"
click at [126, 202] on input "range" at bounding box center [161, 206] width 71 height 9
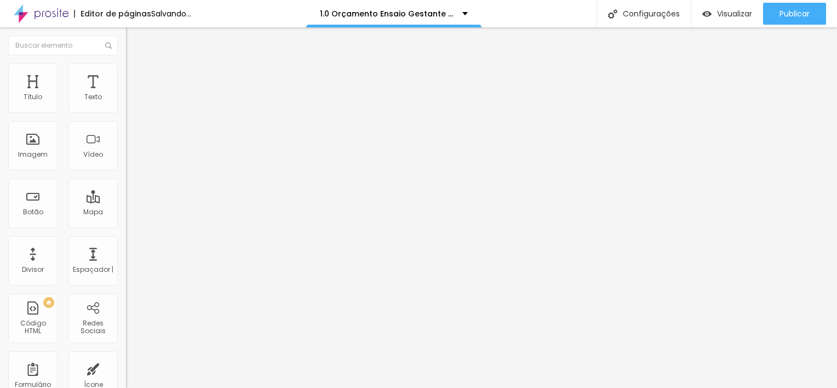
drag, startPoint x: 84, startPoint y: 69, endPoint x: 88, endPoint y: 75, distance: 6.9
click at [126, 69] on li "Avançado" at bounding box center [189, 69] width 126 height 11
type input "1"
type input "5"
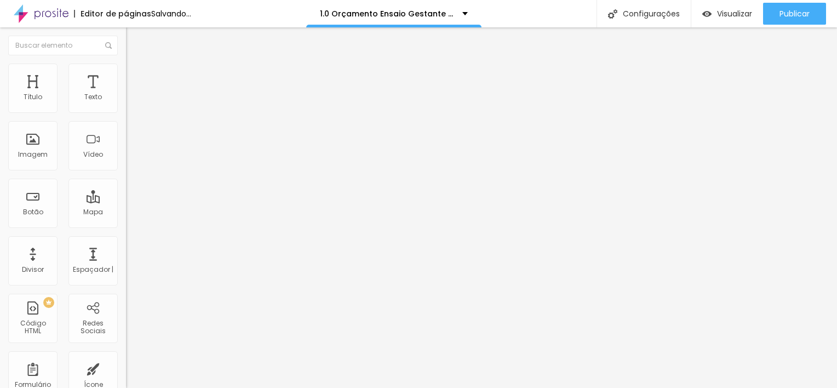
type input "5"
type input "6"
drag, startPoint x: 22, startPoint y: 107, endPoint x: 28, endPoint y: 110, distance: 6.4
type input "6"
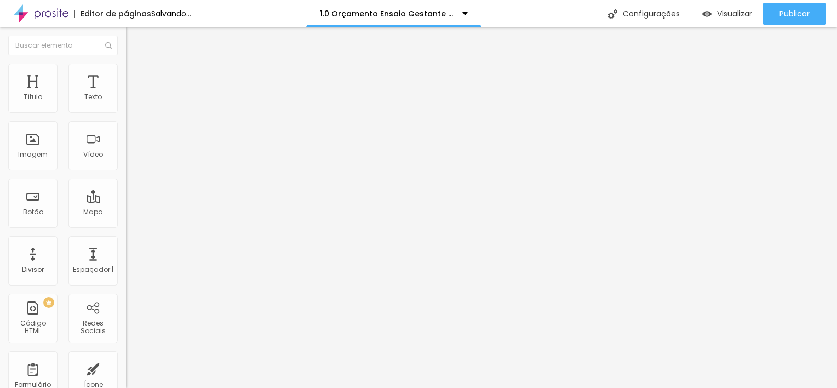
click at [126, 202] on input "range" at bounding box center [161, 206] width 71 height 9
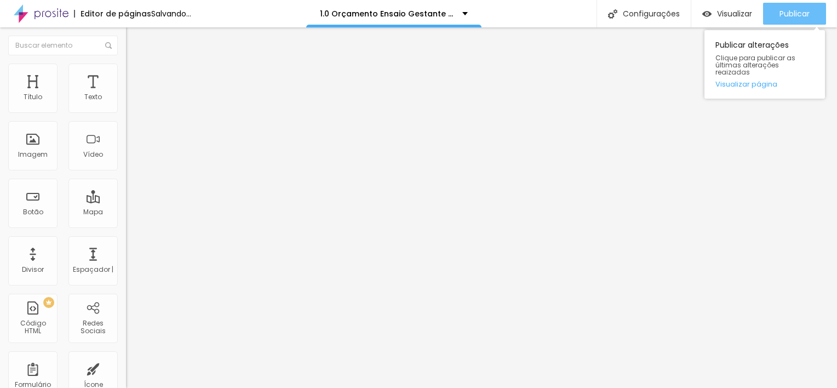
click at [784, 13] on span "Publicar" at bounding box center [795, 13] width 30 height 9
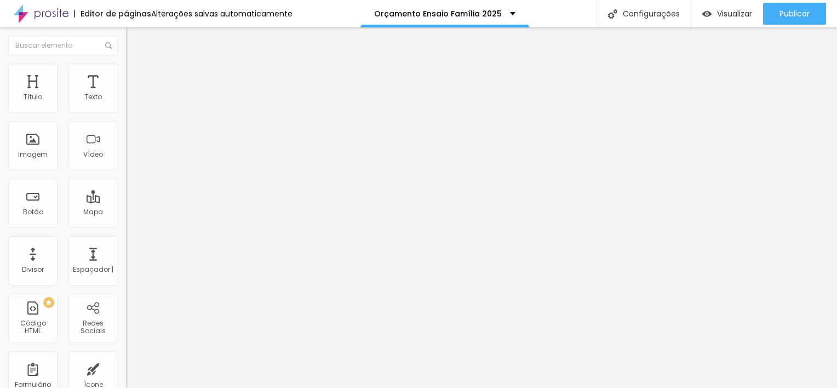
click at [126, 35] on button "Editar Texto" at bounding box center [189, 39] width 126 height 25
click at [126, 162] on button "button" at bounding box center [133, 157] width 15 height 12
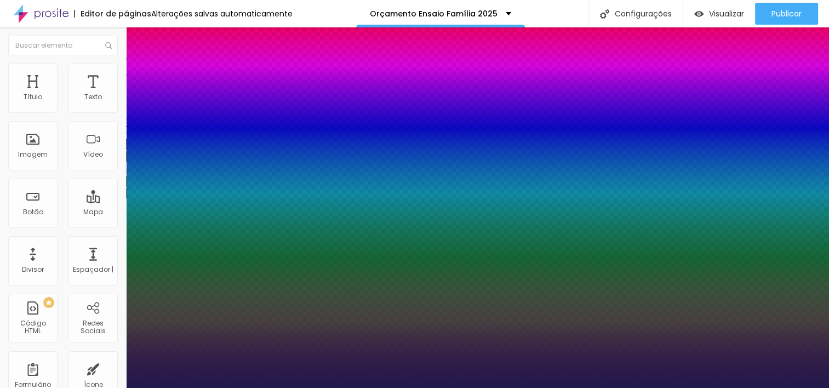
type input "1"
type input "8"
type input "1"
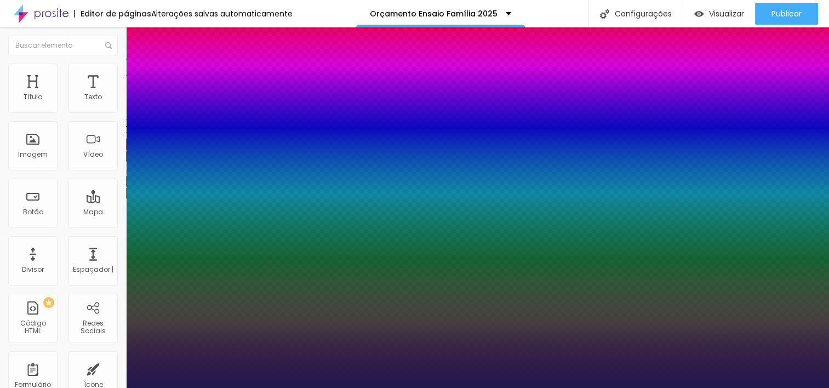
type input "1"
type input "8"
type input "0"
type input "1"
type input "8"
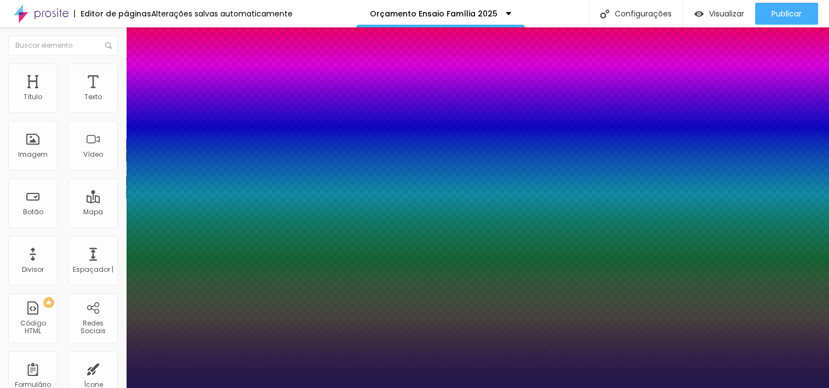
type input "0"
type input "1"
type input "8"
type input "02"
type input "1"
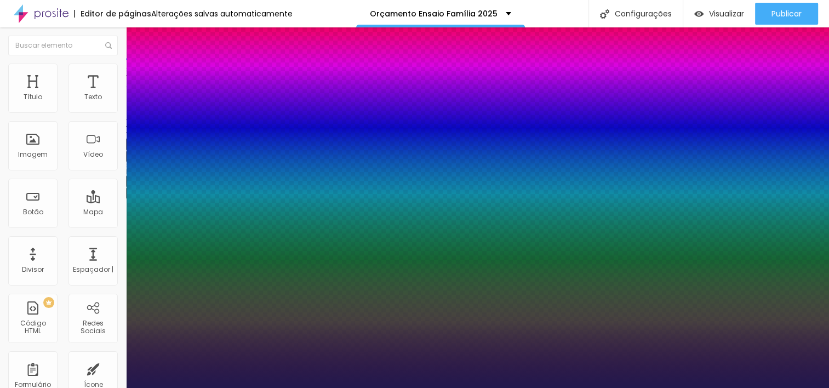
type input "20"
type input "020"
type input "1"
type input "020"
type input "1"
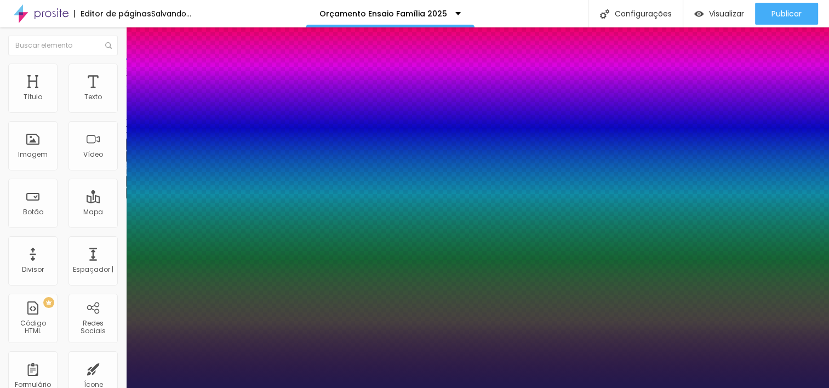
click at [342, 387] on div at bounding box center [414, 388] width 829 height 0
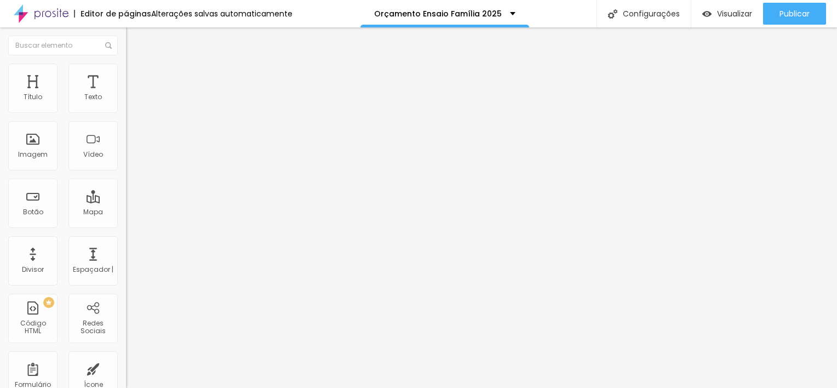
click at [130, 159] on icon "button" at bounding box center [133, 155] width 7 height 7
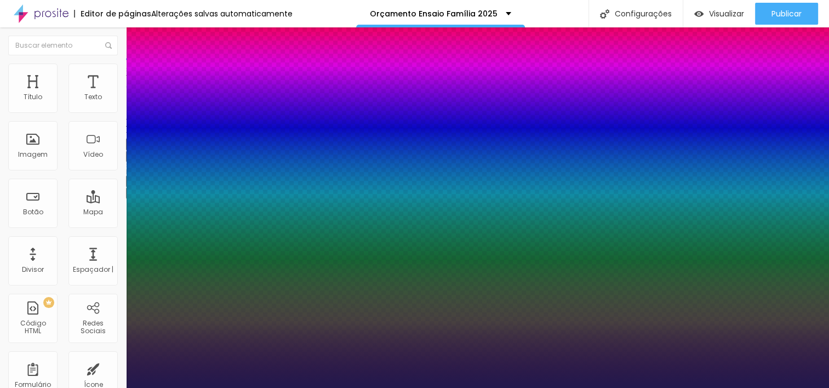
type input "1"
click at [401, 387] on div at bounding box center [414, 388] width 829 height 0
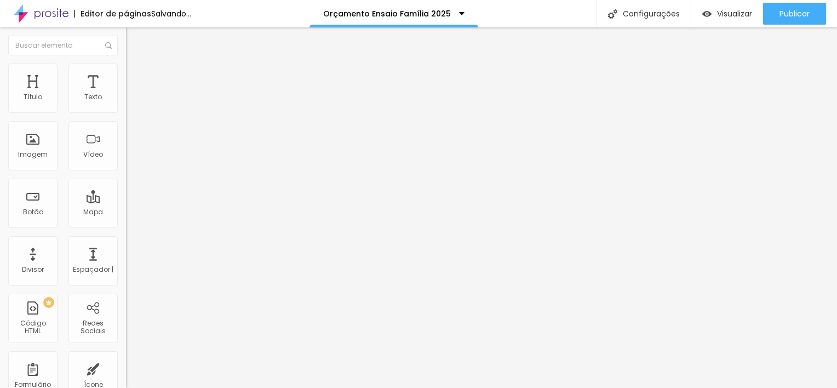
click at [131, 158] on icon "button" at bounding box center [133, 155] width 4 height 4
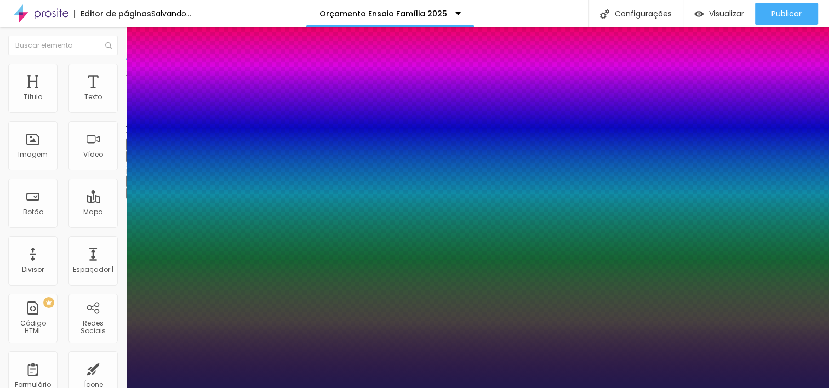
type input "1"
click at [339, 387] on div at bounding box center [414, 388] width 829 height 0
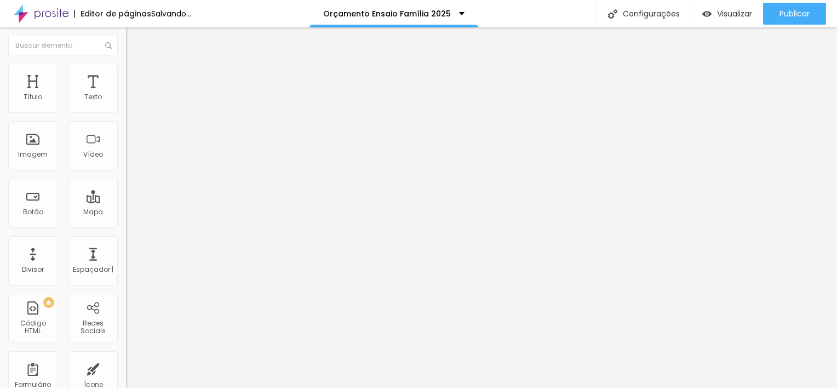
click at [130, 159] on icon "button" at bounding box center [133, 155] width 7 height 7
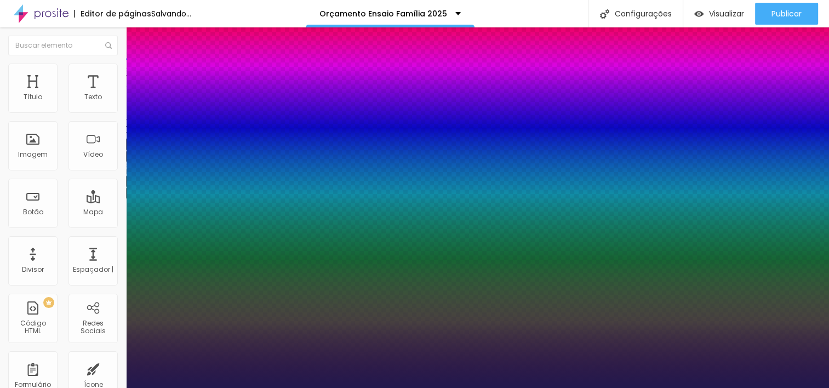
type input "1"
type input "17"
type input "1"
type input "18"
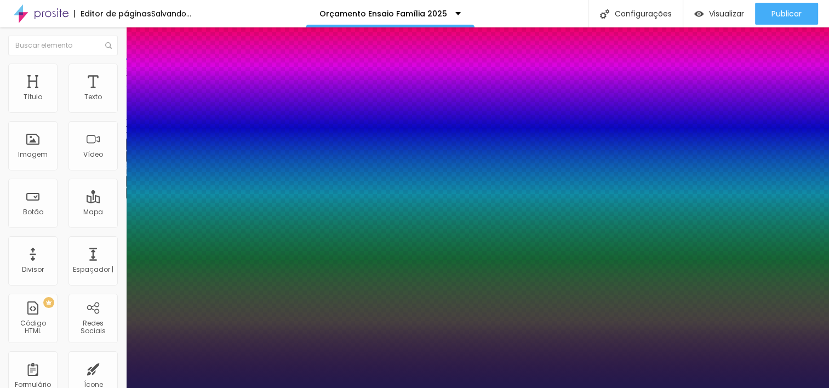
type input "18"
type input "1"
type input "19"
type input "1"
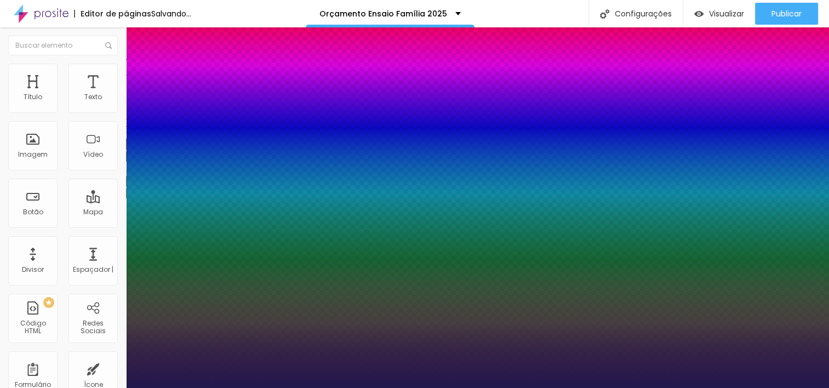
type input "20"
type input "1"
drag, startPoint x: 148, startPoint y: 307, endPoint x: 273, endPoint y: 242, distance: 140.2
type input "20"
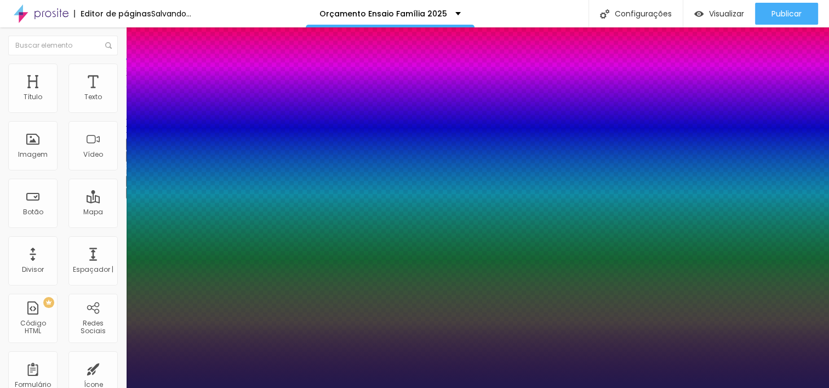
click at [278, 387] on div at bounding box center [414, 388] width 829 height 0
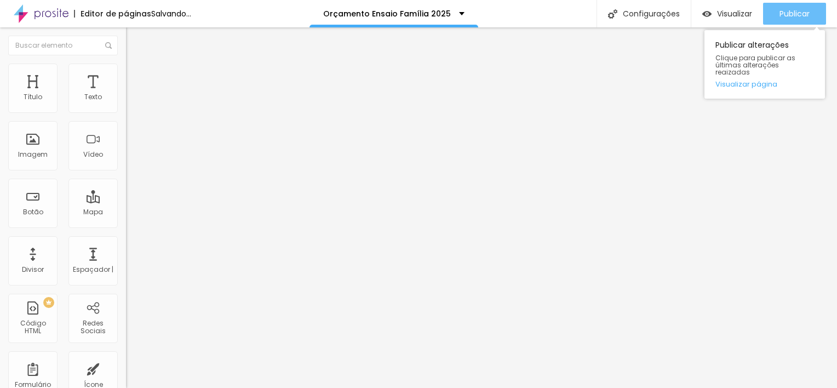
click at [796, 12] on span "Publicar" at bounding box center [795, 13] width 30 height 9
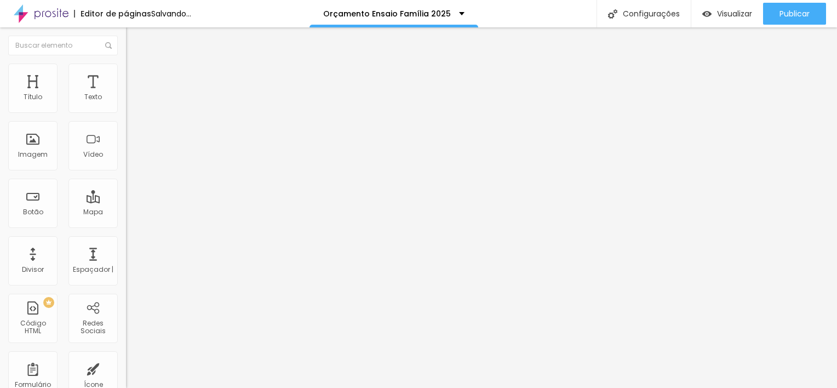
click at [191, 20] on div "Editor de páginas Salvando..." at bounding box center [95, 13] width 191 height 27
click at [134, 36] on div "Editar Texto" at bounding box center [165, 40] width 62 height 9
click at [126, 162] on button "button" at bounding box center [133, 157] width 15 height 12
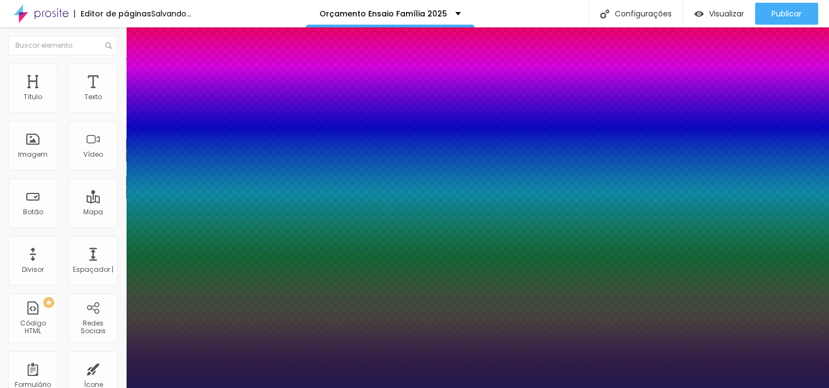
type input "1"
type input "8"
type input "1"
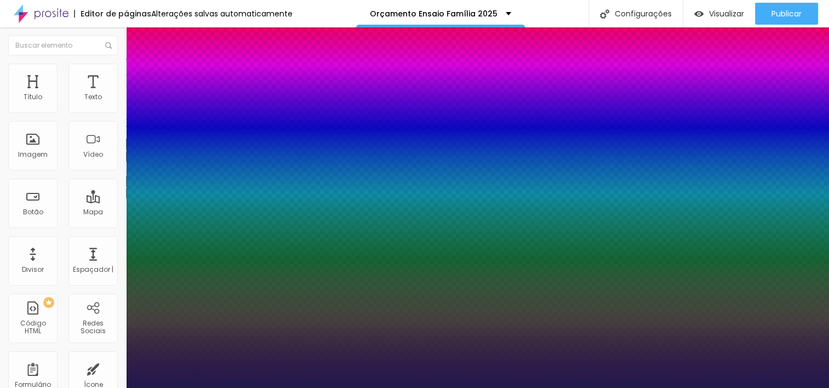
type input "8"
type input "0"
type input "1"
type input "8"
type input "02"
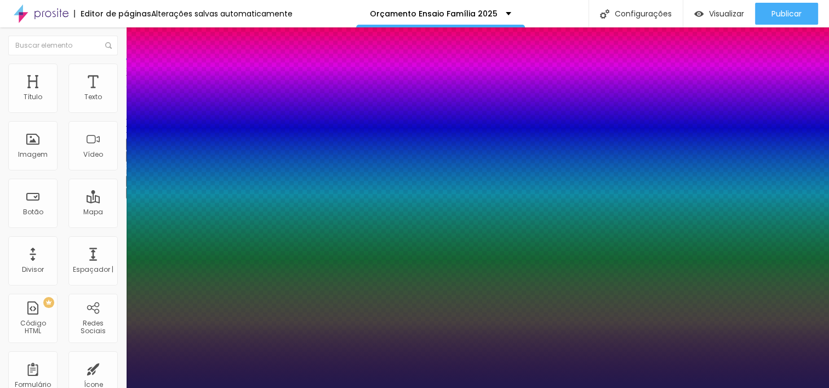
type input "1"
type input "20"
type input "020"
type input "1"
type input "020"
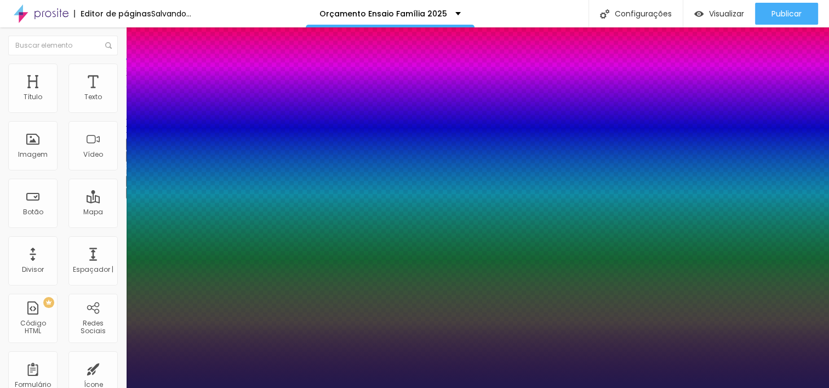
click at [383, 387] on div at bounding box center [414, 388] width 829 height 0
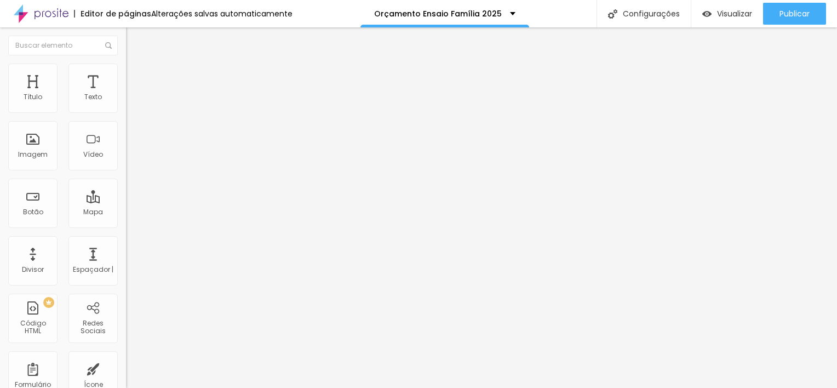
click at [136, 75] on span "Avançado" at bounding box center [154, 70] width 36 height 9
click at [136, 65] on span "Estilo" at bounding box center [144, 59] width 17 height 9
click at [134, 43] on img "button" at bounding box center [138, 40] width 9 height 9
click at [130, 159] on icon "button" at bounding box center [133, 155] width 7 height 7
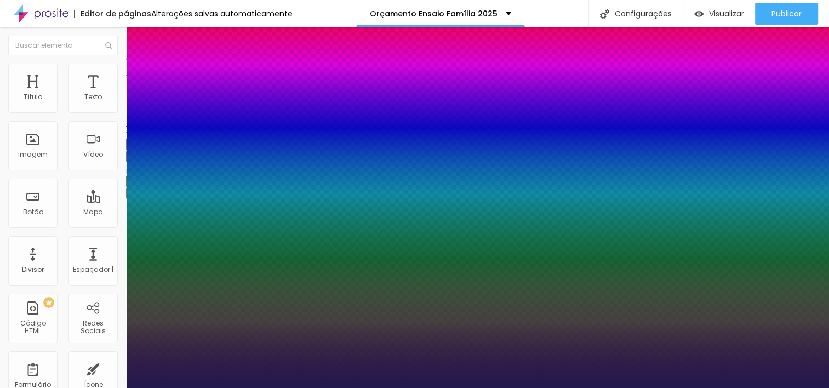
type input "1"
type input "8"
type input "1"
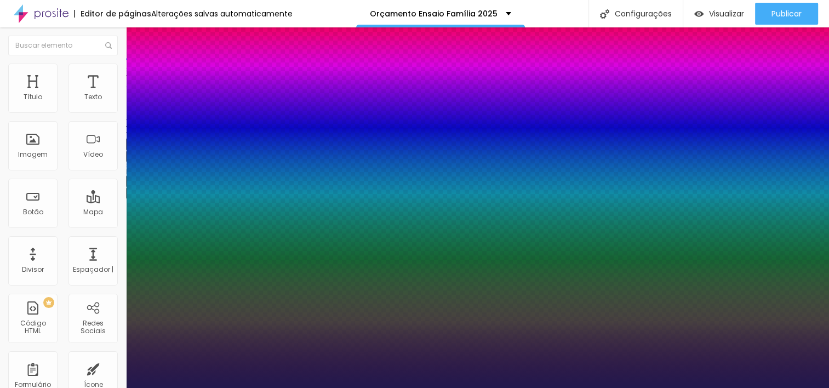
type input "8"
type input "0"
type input "1"
type input "8"
type input "03"
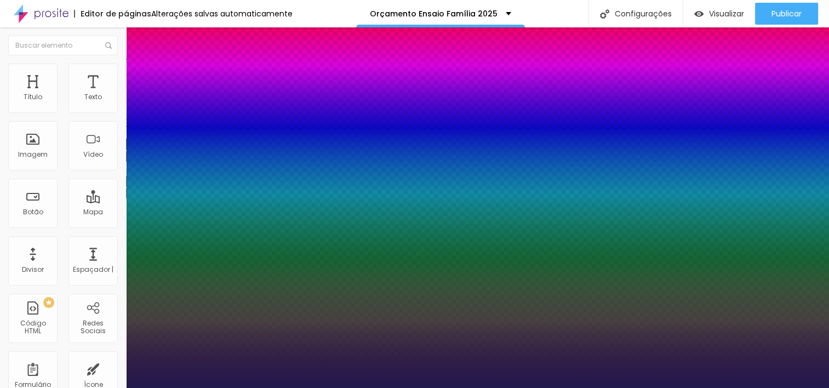
type input "1"
type input "30"
type input "030"
type input "1"
type input "030"
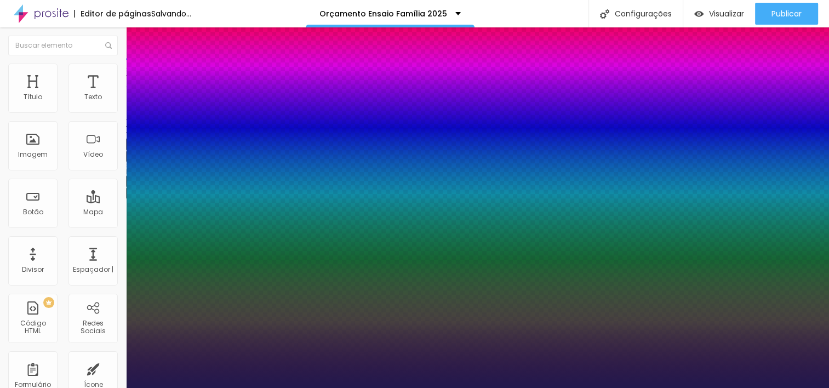
type input "1"
click at [402, 387] on div at bounding box center [414, 388] width 829 height 0
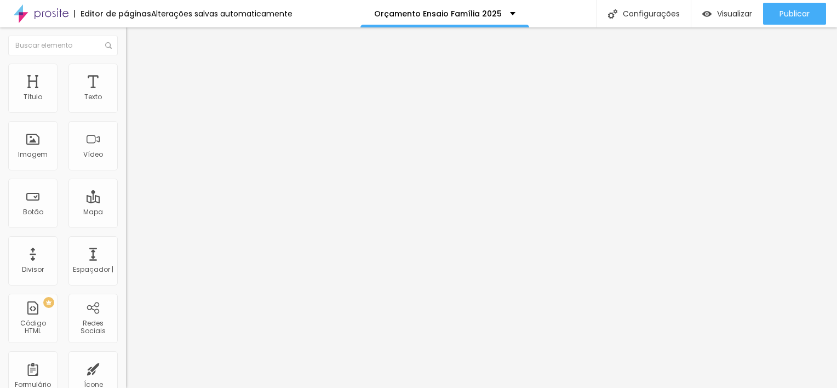
click at [130, 159] on icon "button" at bounding box center [133, 155] width 7 height 7
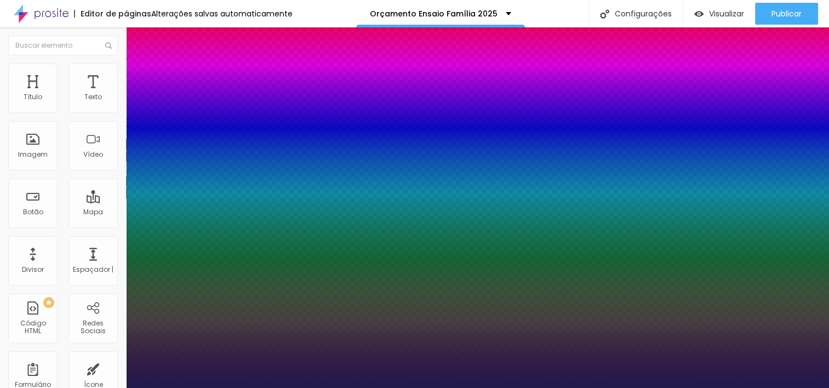
type input "1"
type input "8"
type input "1"
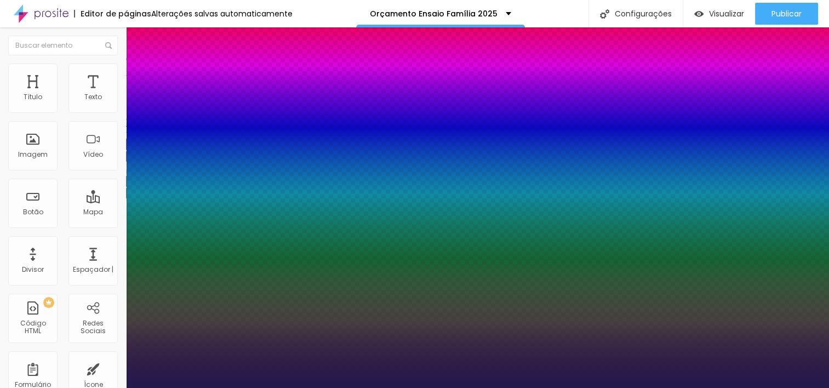
type input "8"
type input "0"
type input "1"
type input "8"
type input "1"
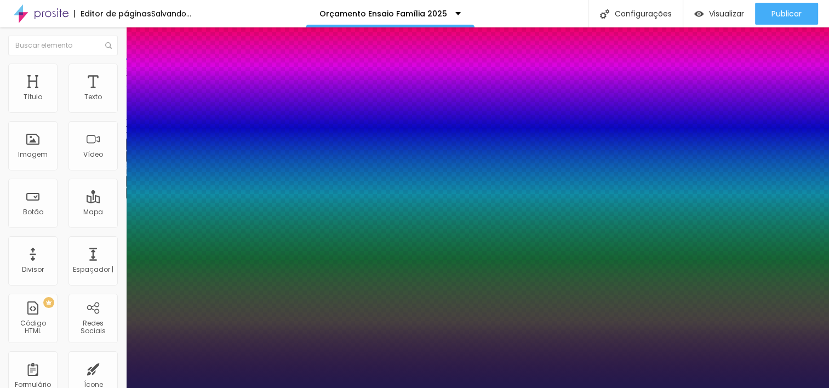
type input "8"
type input "02"
type input "1"
type input "25"
type input "025"
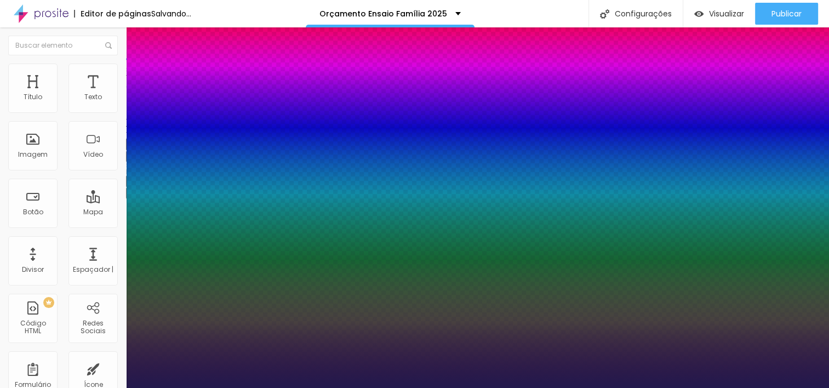
type input "1"
type input "025"
click at [351, 387] on div at bounding box center [414, 388] width 829 height 0
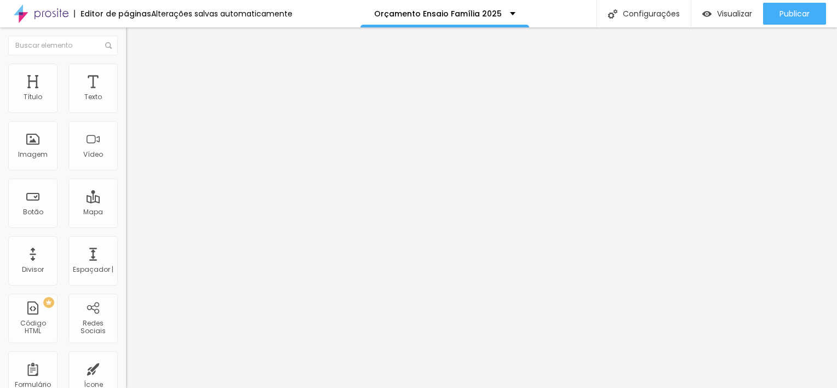
click at [130, 159] on icon "button" at bounding box center [133, 155] width 7 height 7
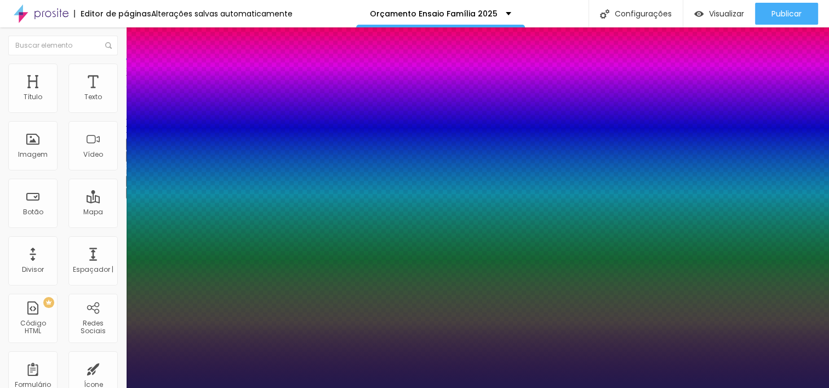
type input "1"
type input "8"
type input "1"
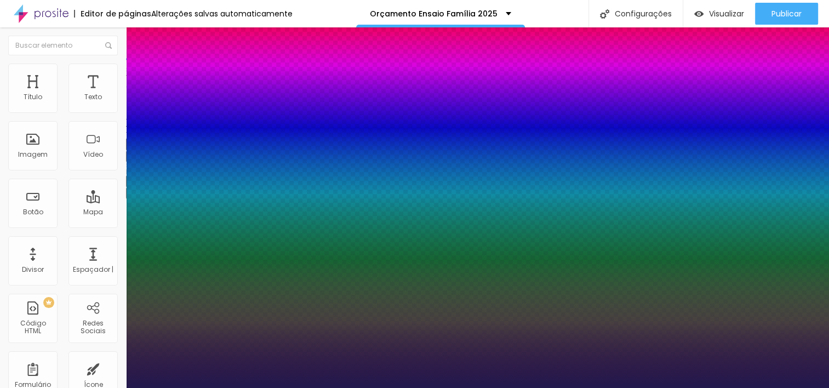
type input "1"
type input "8"
type input "0"
type input "1"
type input "8"
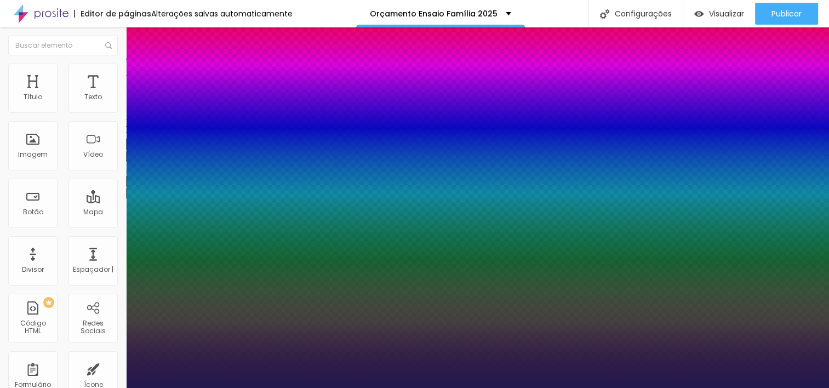
type input "1"
type input "8"
type input "02"
type input "1"
type input "20"
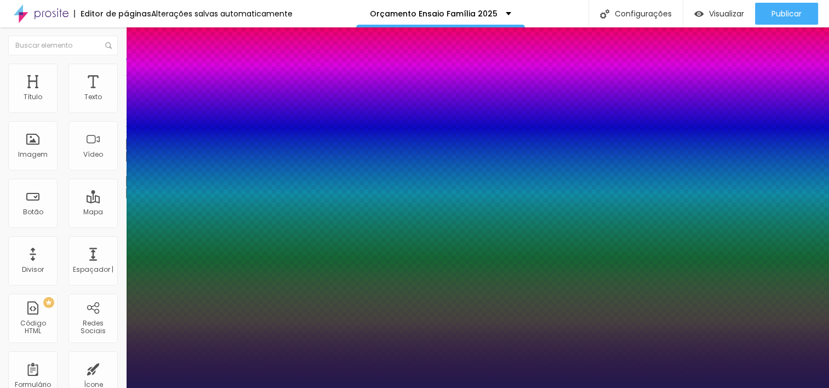
type input "020"
type input "1"
type input "020"
type input "1"
drag, startPoint x: 245, startPoint y: 310, endPoint x: 232, endPoint y: 311, distance: 12.6
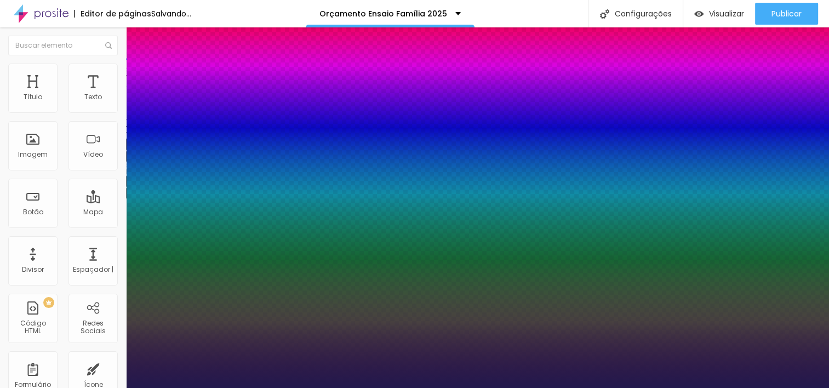
type input "8"
type input "2"
type input "1"
type input "20"
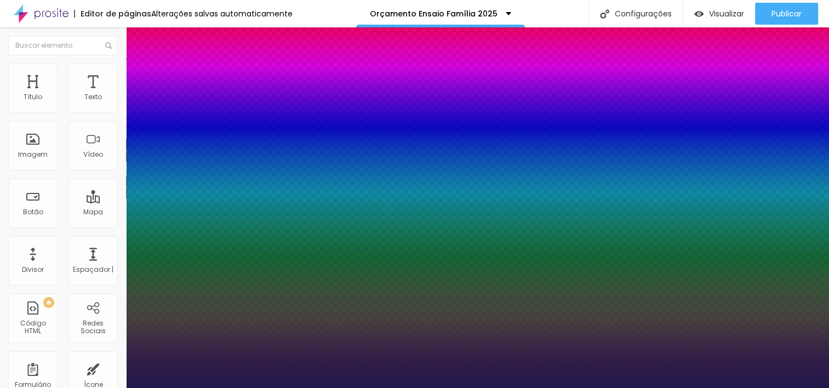
type input "20"
type input "1"
type input "20"
click at [500, 387] on div at bounding box center [414, 388] width 829 height 0
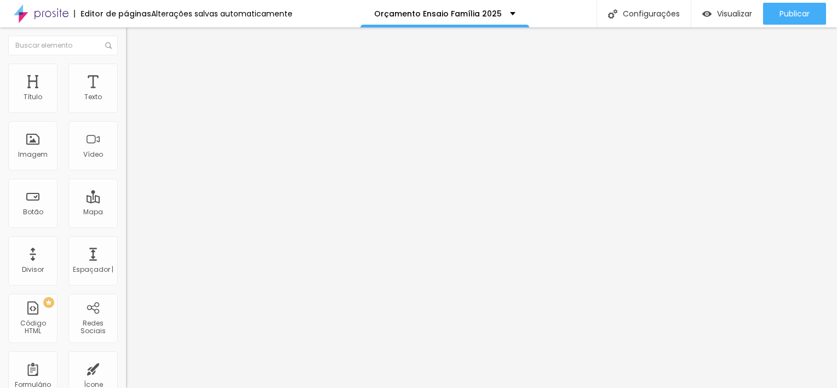
click at [126, 199] on div "Tamanho Título 1 H1 Título 2 H2 Título 3 H3 Título 4 H4 Título 5 H5 Título 6 H6…" at bounding box center [189, 137] width 126 height 124
click at [126, 162] on button "button" at bounding box center [133, 157] width 15 height 12
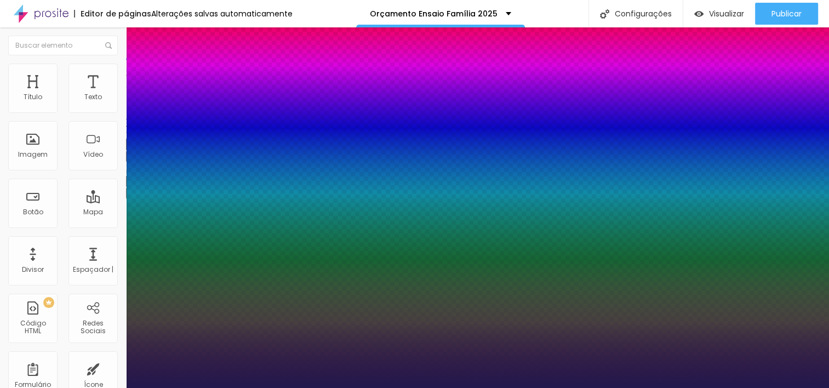
type input "1"
type input "8"
type input "1"
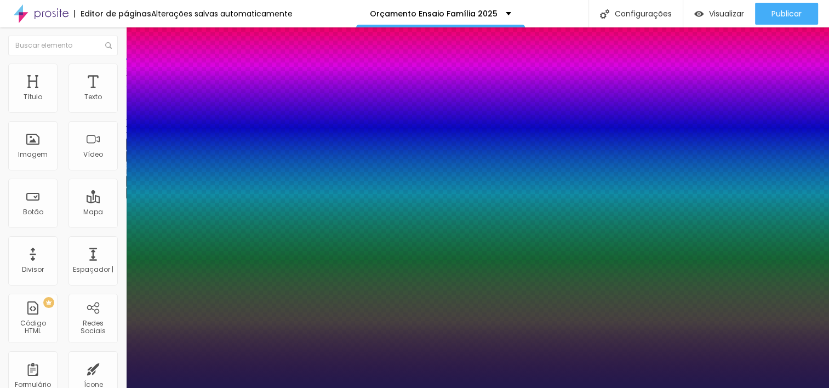
type input "8"
type input "0"
type input "1"
type input "8"
type input "03"
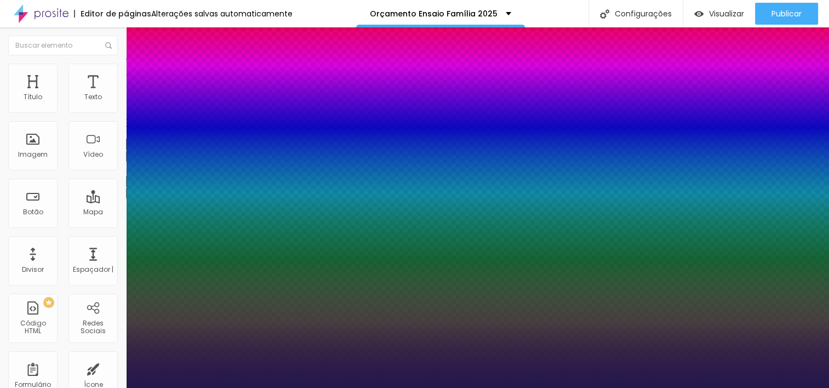
type input "1"
type input "35"
type input "035"
type input "1"
type input "035"
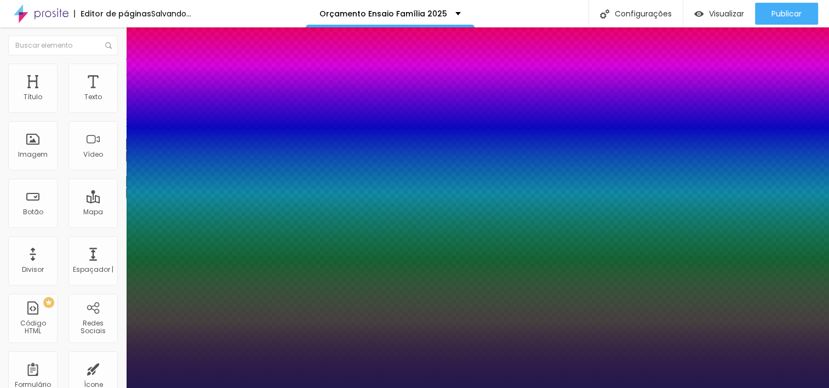
click at [495, 387] on div at bounding box center [414, 388] width 829 height 0
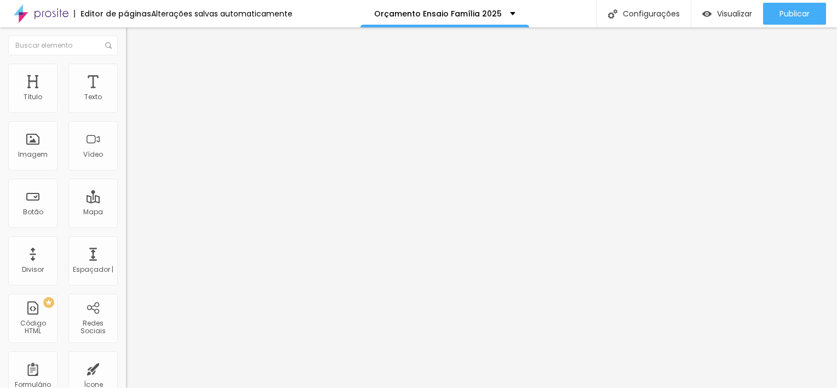
click at [131, 158] on icon "button" at bounding box center [133, 155] width 4 height 4
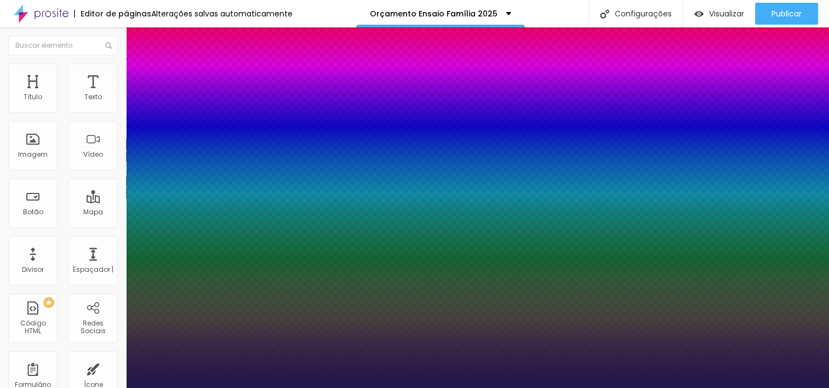
type input "8"
type input "1"
type input "8"
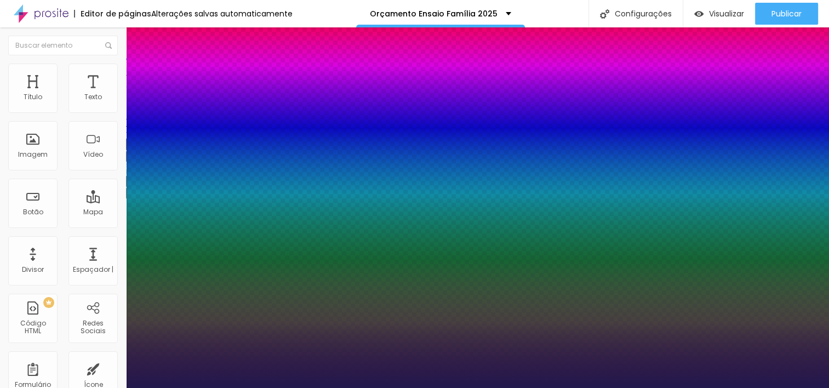
type input "0"
type input "1"
type input "8"
type input "1"
type input "8"
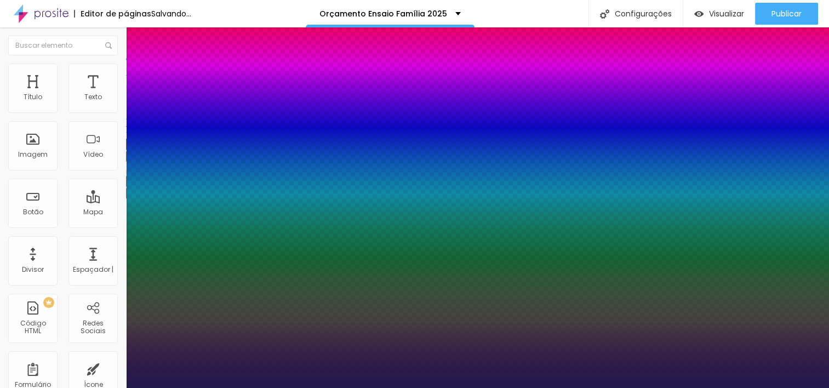
type input "02"
type input "1"
type input "20"
type input "020"
type input "1"
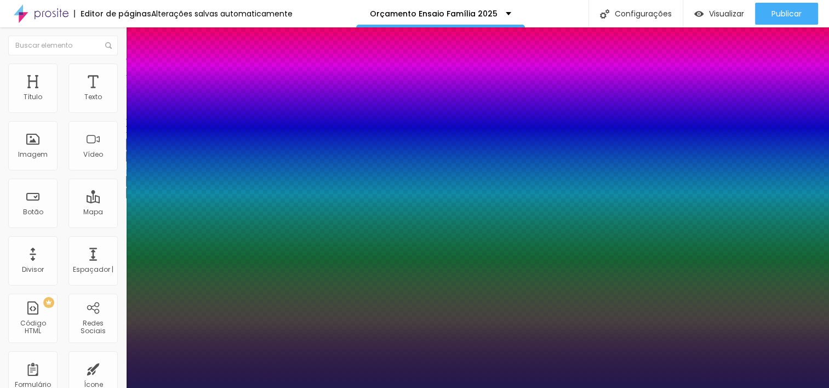
type input "020"
type input "1"
type input "8"
type input "00"
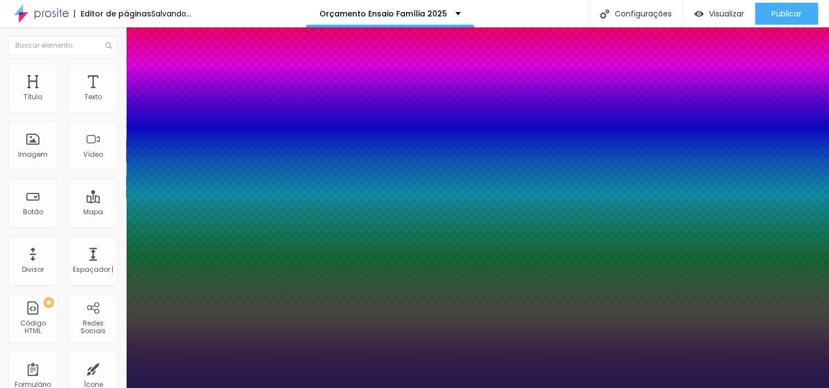
type input "1"
type input "8"
type input "0"
type input "1"
type input "8"
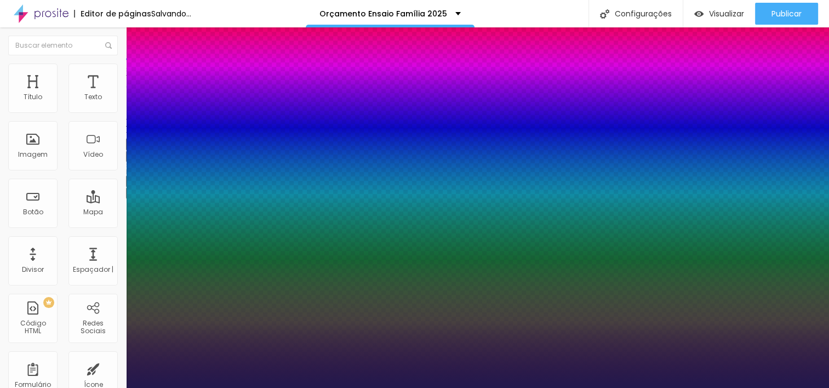
type input "1"
type input "20"
type input "1"
type input "20"
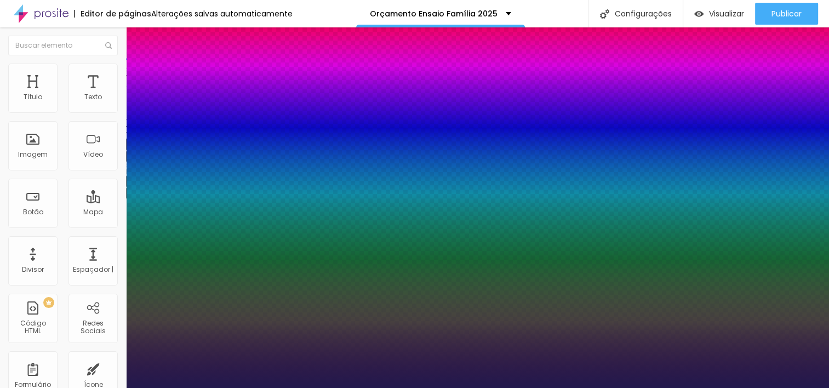
click at [448, 387] on div at bounding box center [414, 388] width 829 height 0
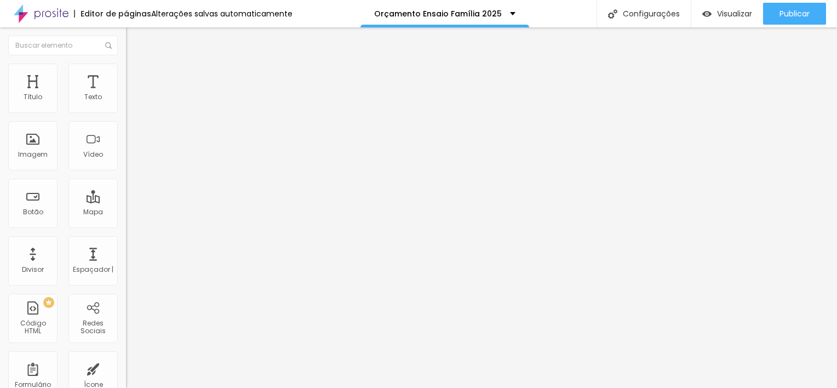
click at [136, 75] on span "Avançado" at bounding box center [154, 70] width 36 height 9
type input "12"
type input "11"
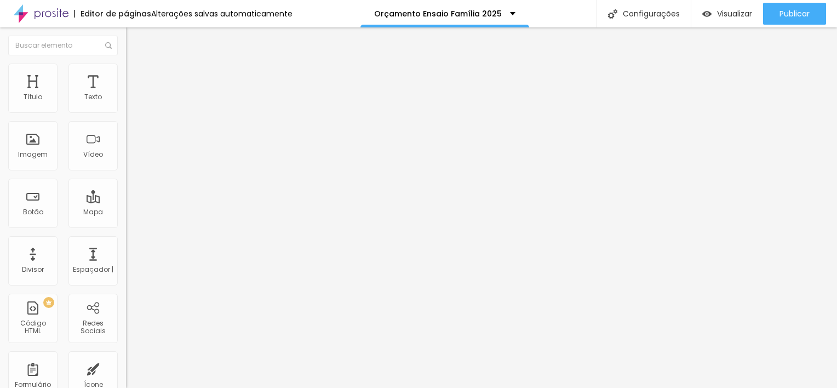
type input "10"
type input "9"
type input "7"
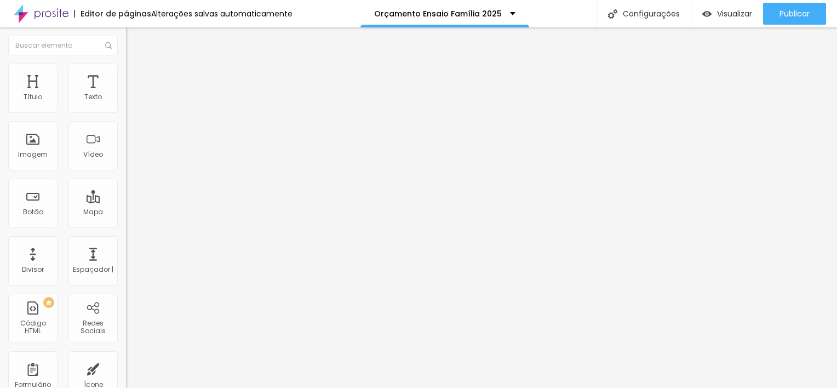
type input "7"
type input "5"
type input "4"
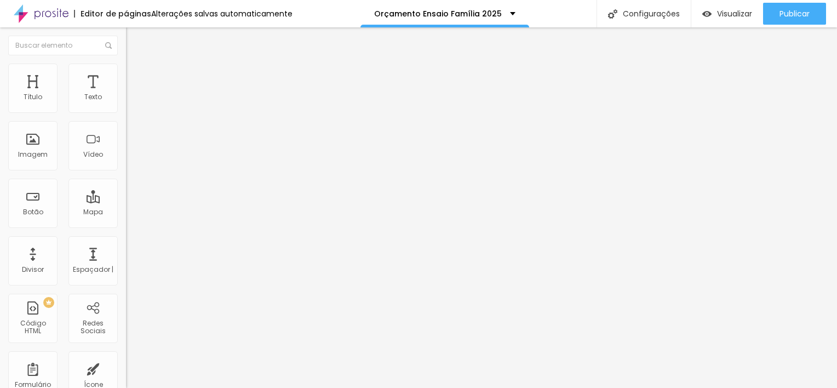
type input "1"
type input "0"
drag, startPoint x: 33, startPoint y: 108, endPoint x: 25, endPoint y: 110, distance: 8.5
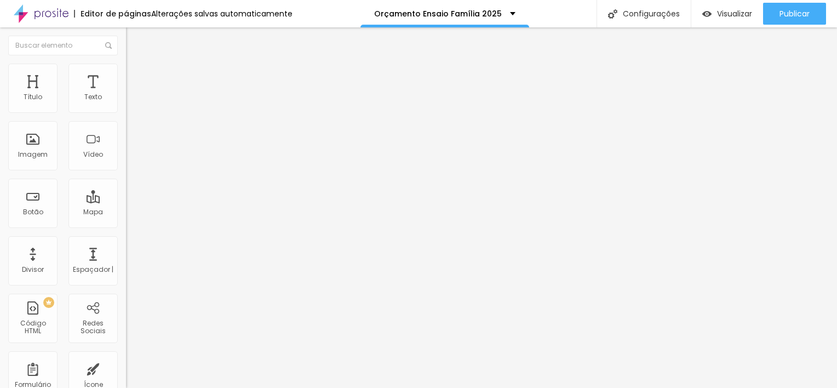
type input "0"
click at [126, 202] on input "range" at bounding box center [161, 206] width 71 height 9
click at [136, 76] on span "Avançado" at bounding box center [154, 70] width 36 height 9
type input "3"
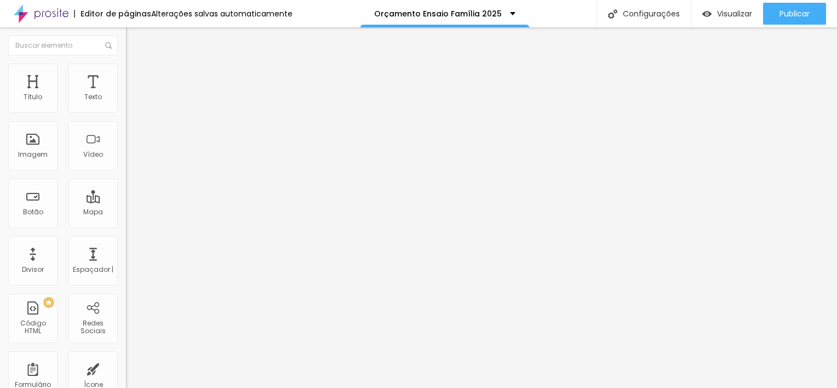
type input "2"
type input "1"
type input "3"
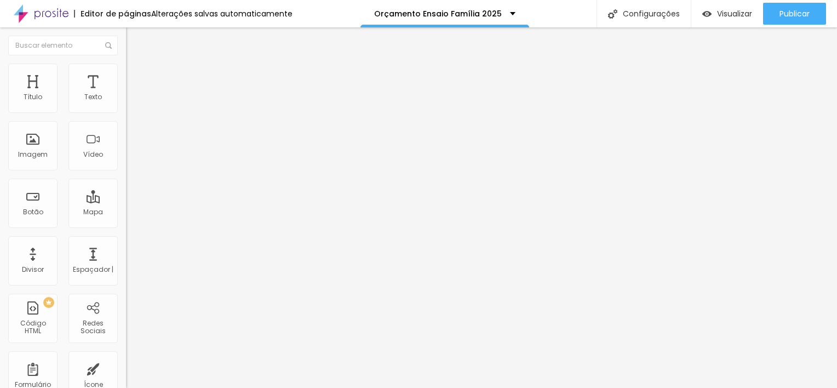
type input "3"
type input "4"
click at [126, 357] on input "range" at bounding box center [161, 361] width 71 height 9
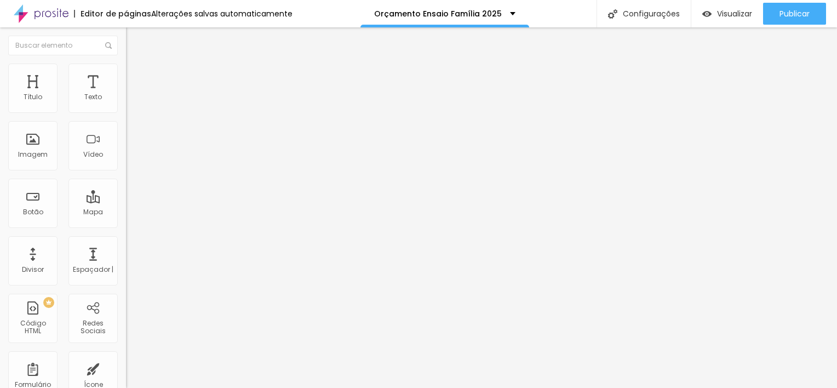
click at [134, 41] on img "button" at bounding box center [138, 40] width 9 height 9
click at [126, 162] on button "button" at bounding box center [133, 157] width 15 height 12
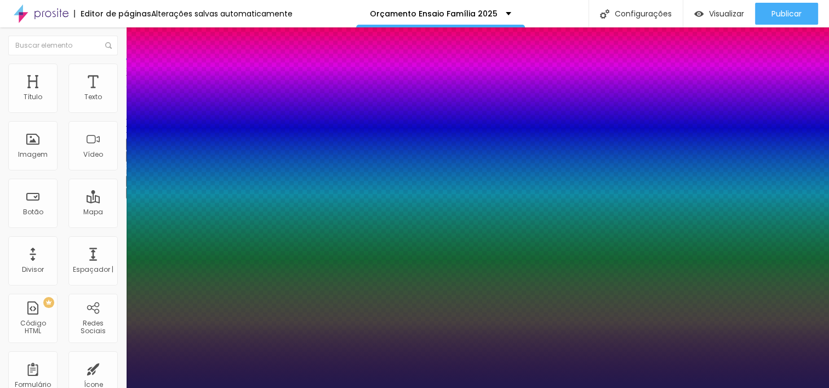
type input "1"
type input "8"
type input "1"
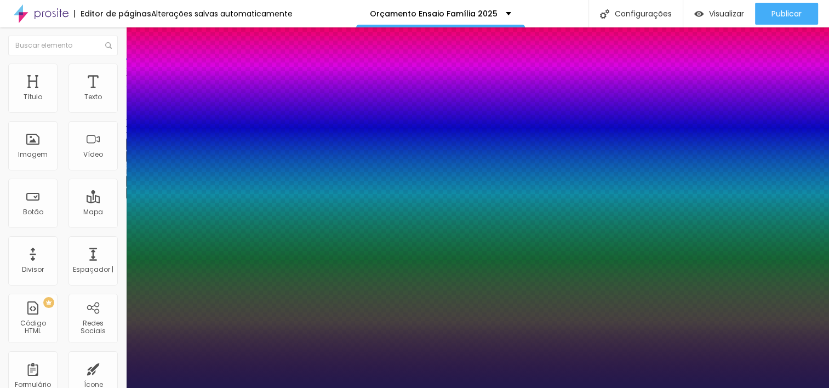
type input "8"
type input "0"
type input "1"
type input "8"
type input "02"
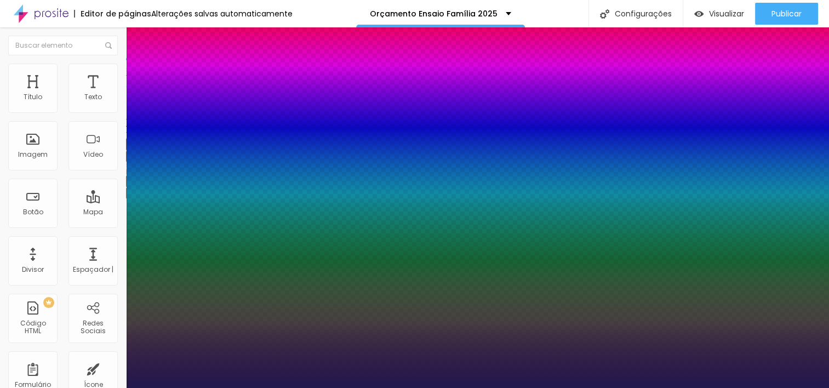
type input "1"
type input "22"
type input "022"
type input "1"
type input "022"
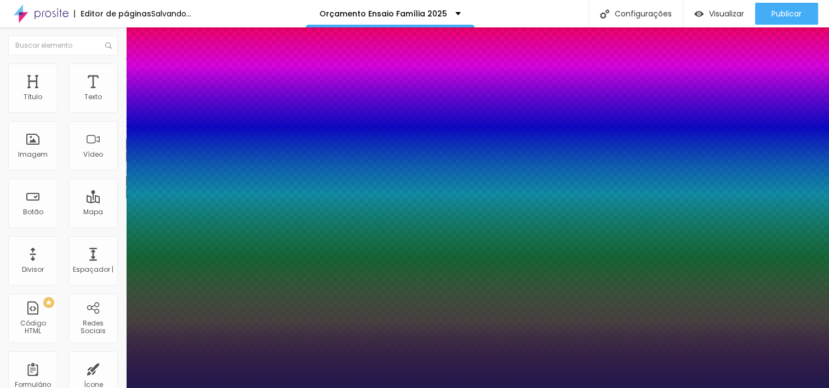
type input "1"
click at [433, 387] on div at bounding box center [414, 388] width 829 height 0
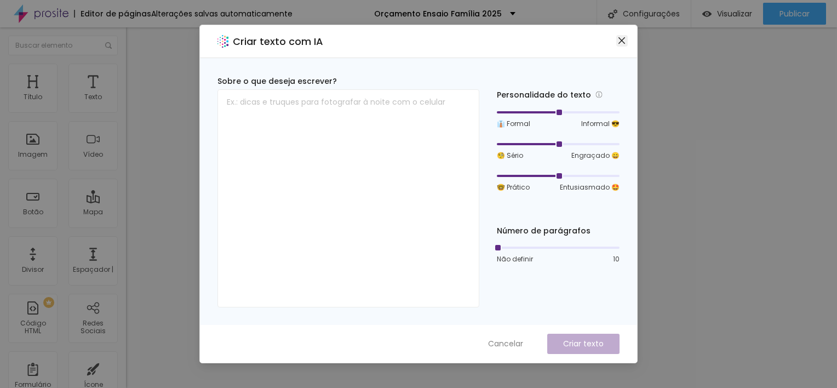
click at [626, 44] on span "Fechar" at bounding box center [622, 40] width 12 height 9
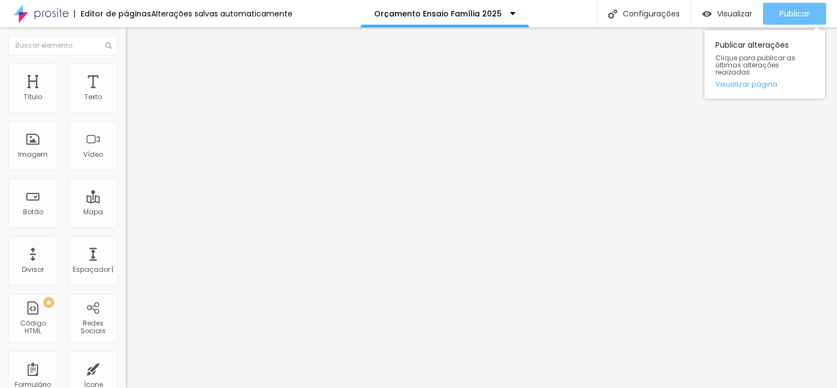
click at [795, 12] on span "Publicar" at bounding box center [795, 13] width 30 height 9
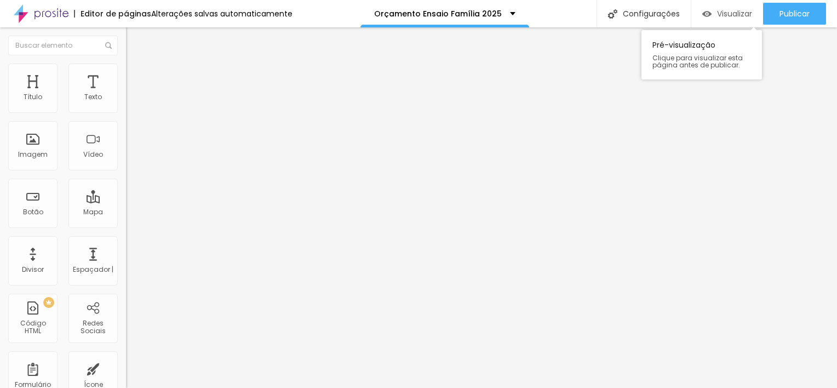
click at [731, 13] on span "Visualizar" at bounding box center [734, 13] width 35 height 9
click at [130, 159] on icon "button" at bounding box center [133, 155] width 7 height 7
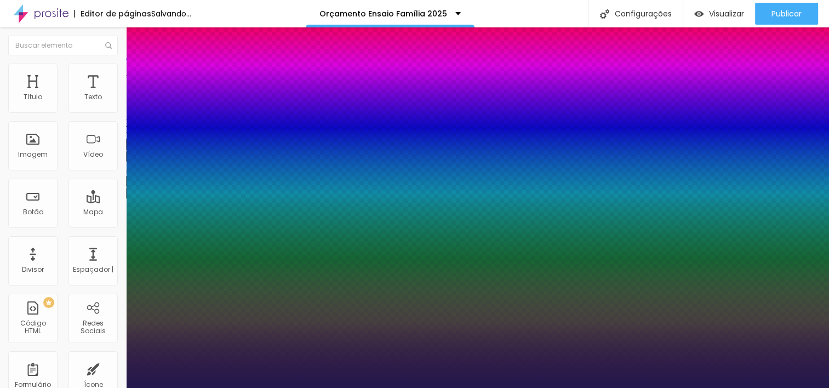
type input "1"
type input "8"
type input "1"
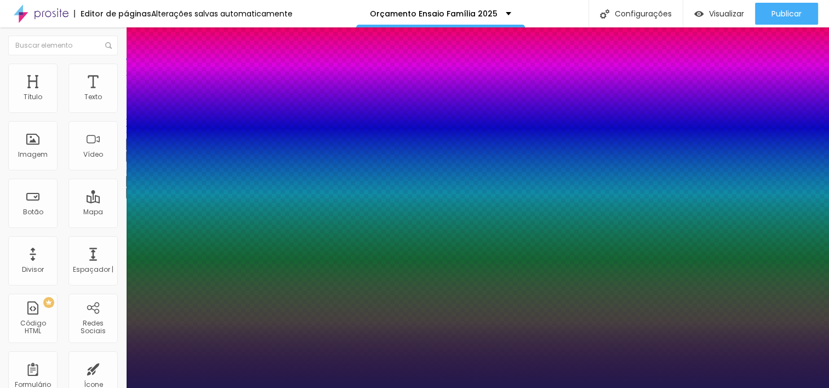
type input "1"
type input "8"
type input "0"
type input "1"
type input "8"
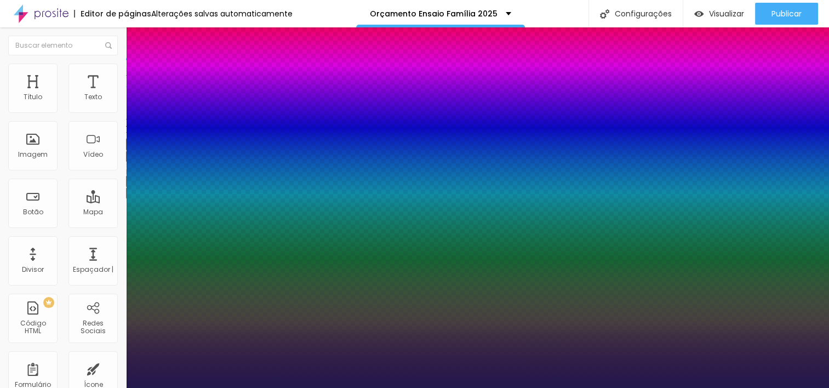
type input "03"
type input "1"
click at [640, 387] on div at bounding box center [414, 388] width 829 height 0
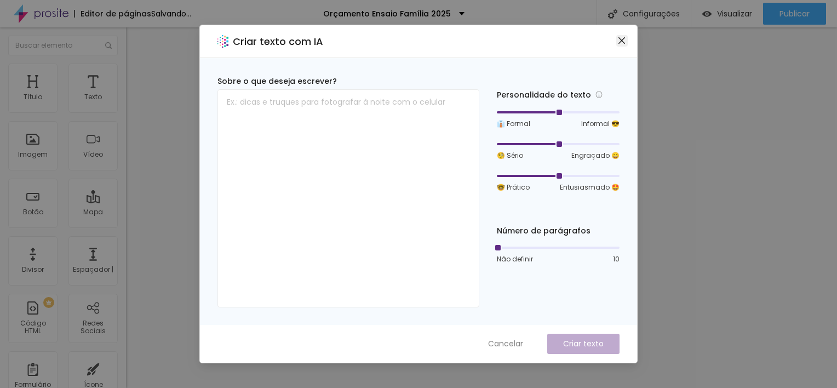
click at [618, 45] on button "Fechar" at bounding box center [622, 41] width 12 height 12
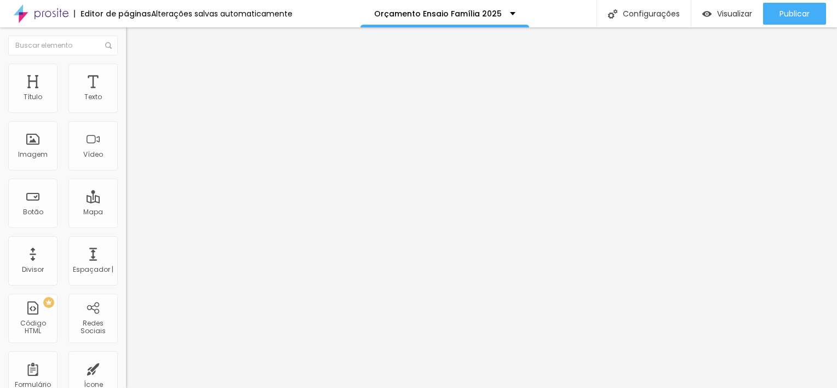
click at [130, 159] on icon "button" at bounding box center [131, 158] width 2 height 2
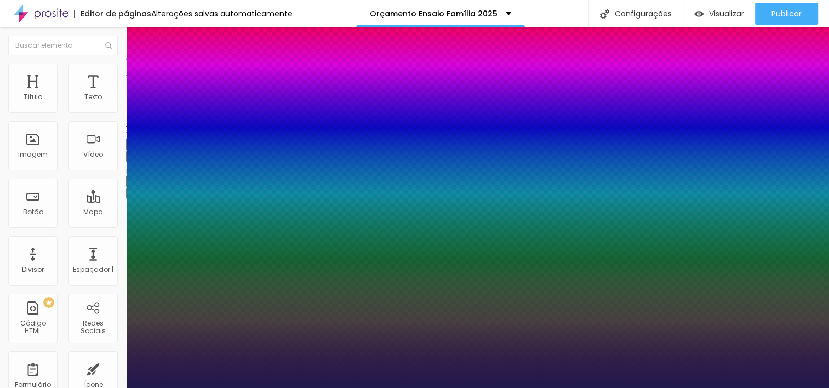
click at [574, 387] on div at bounding box center [414, 388] width 829 height 0
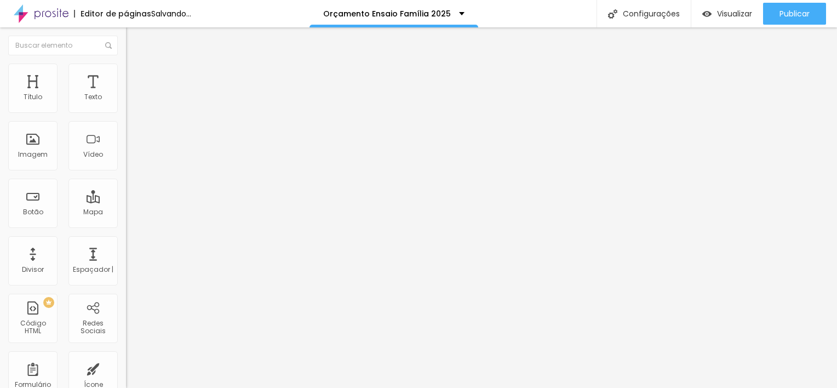
click at [126, 162] on button "button" at bounding box center [133, 157] width 15 height 12
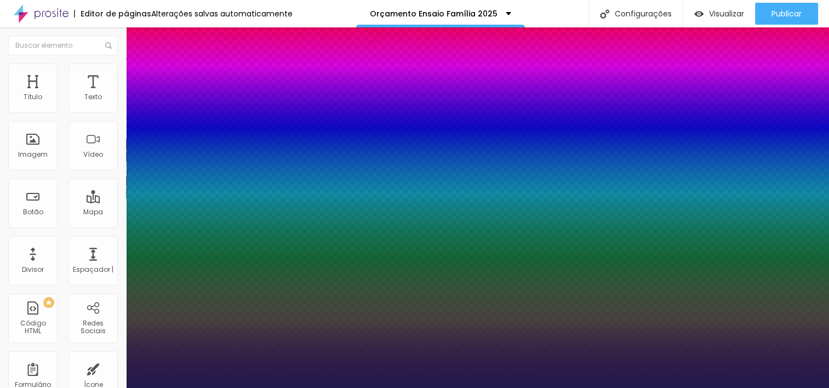
click at [457, 387] on div at bounding box center [414, 388] width 829 height 0
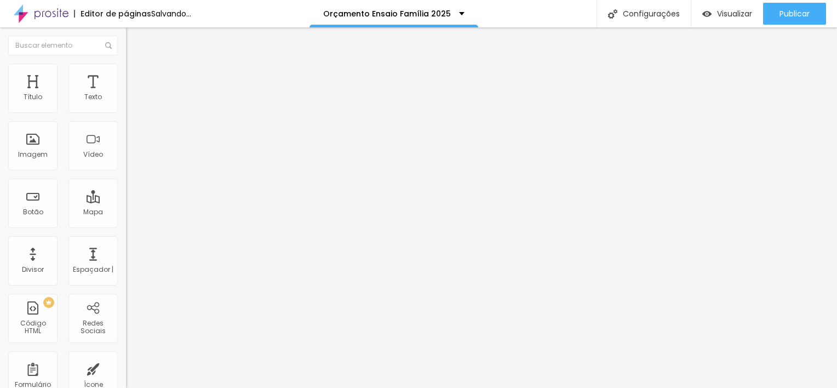
click at [126, 162] on button "button" at bounding box center [133, 157] width 15 height 12
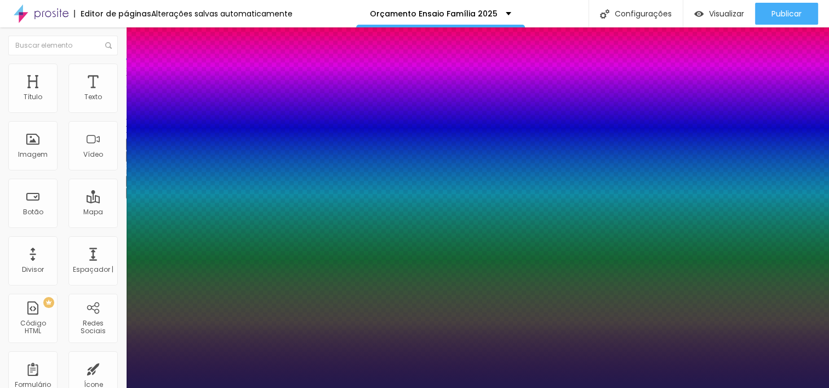
click at [574, 387] on div at bounding box center [414, 388] width 829 height 0
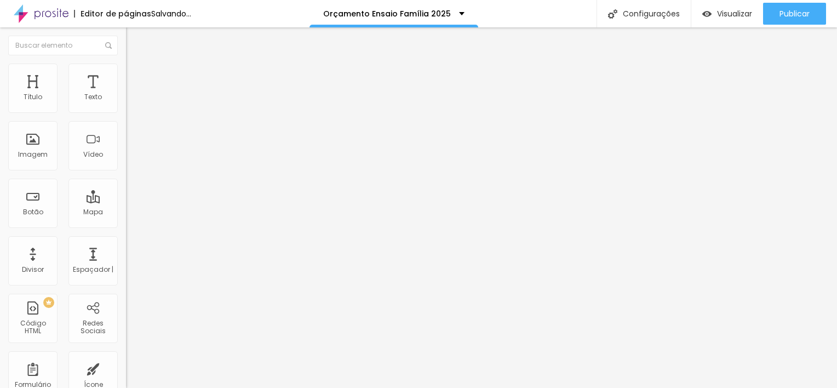
click at [130, 159] on icon "button" at bounding box center [133, 155] width 7 height 7
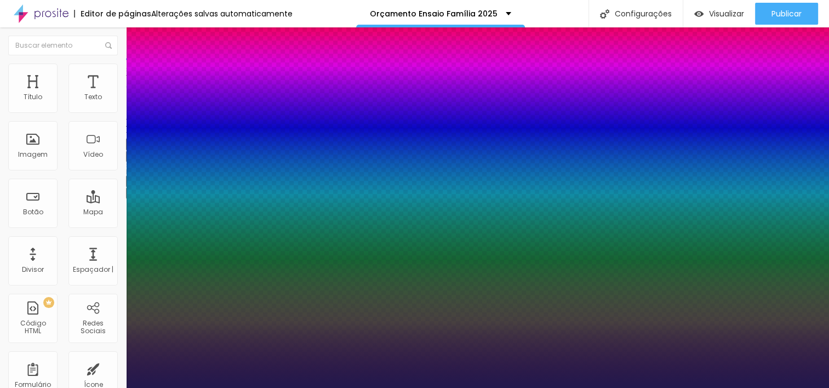
click at [646, 387] on div at bounding box center [414, 388] width 829 height 0
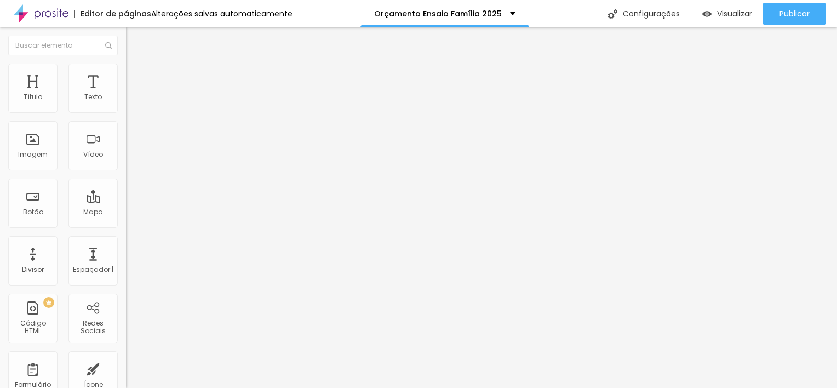
click at [130, 159] on icon "button" at bounding box center [133, 155] width 7 height 7
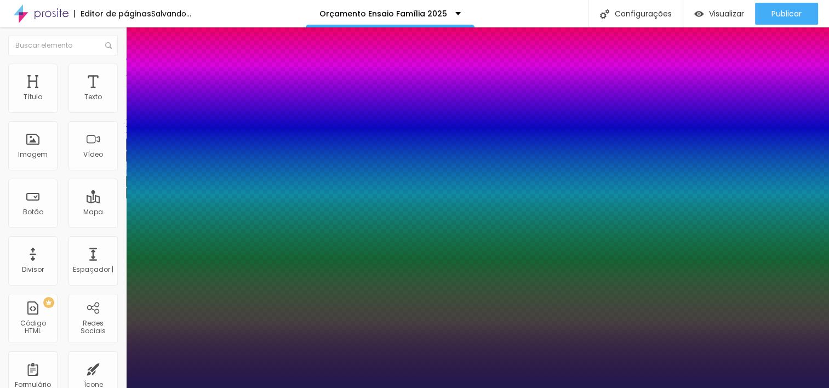
click at [518, 387] on div at bounding box center [414, 388] width 829 height 0
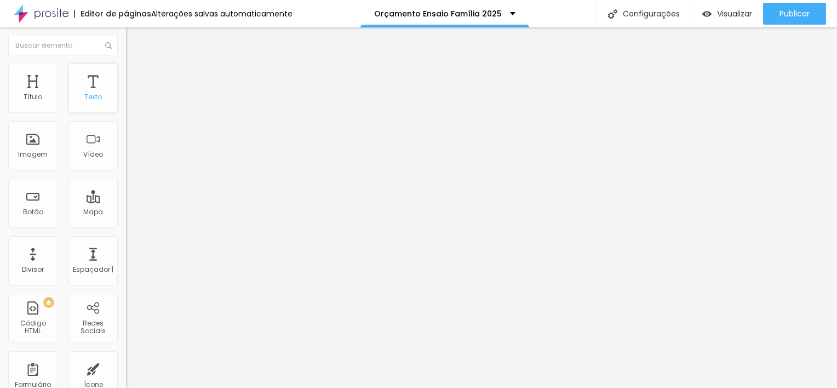
click at [88, 90] on div "Texto" at bounding box center [92, 88] width 49 height 49
click at [130, 159] on icon "button" at bounding box center [133, 155] width 7 height 7
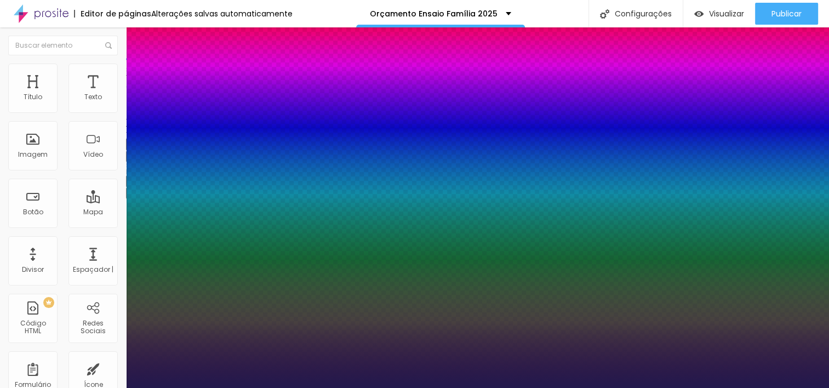
click at [576, 387] on div at bounding box center [414, 388] width 829 height 0
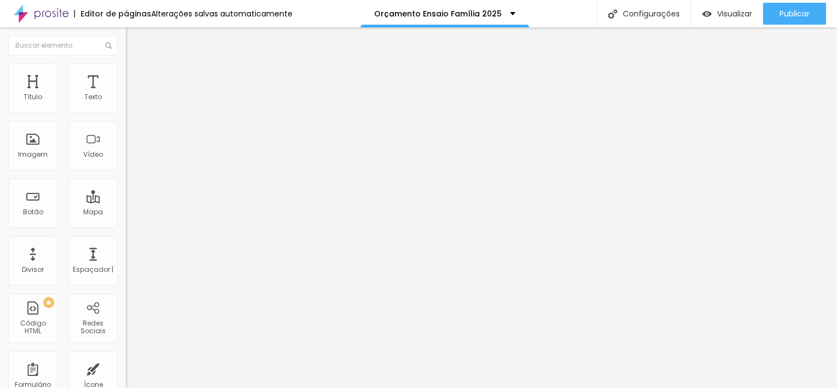
click at [130, 159] on icon "button" at bounding box center [133, 155] width 7 height 7
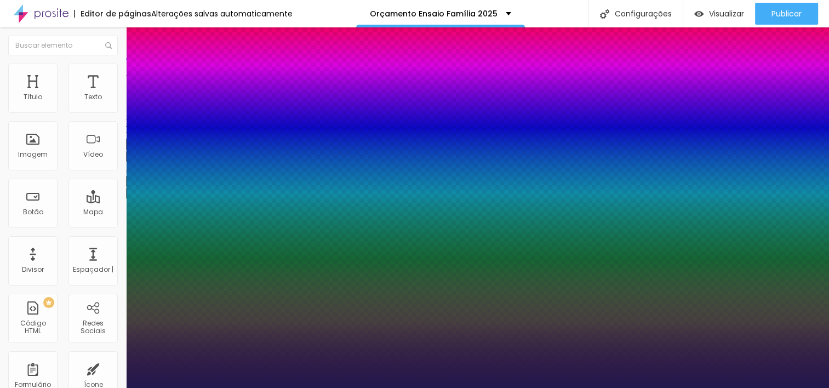
click at [651, 387] on div at bounding box center [414, 388] width 829 height 0
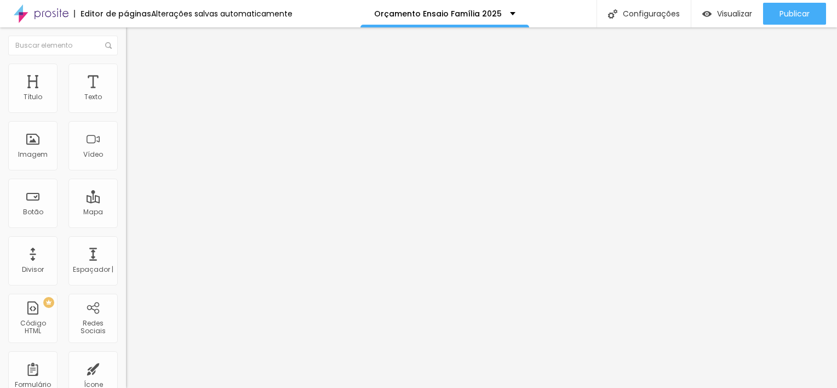
click at [126, 70] on img at bounding box center [131, 69] width 10 height 10
click at [136, 75] on span "Avançado" at bounding box center [154, 70] width 36 height 9
drag, startPoint x: 28, startPoint y: 108, endPoint x: 13, endPoint y: 108, distance: 15.3
click at [126, 202] on input "range" at bounding box center [161, 206] width 71 height 9
click at [136, 76] on span "Avançado" at bounding box center [154, 70] width 36 height 9
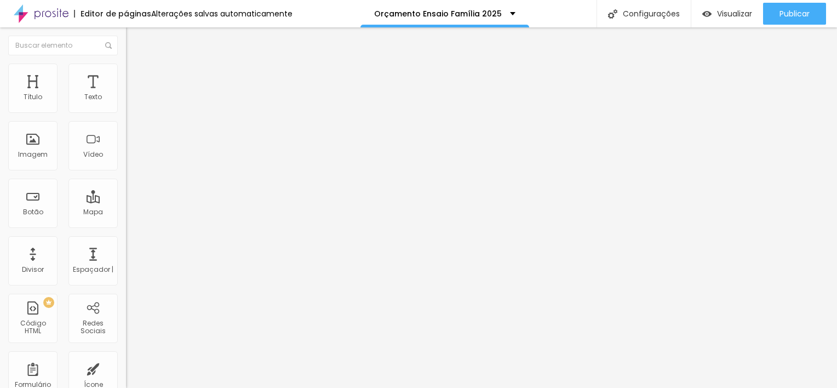
click at [126, 162] on button "button" at bounding box center [133, 157] width 15 height 12
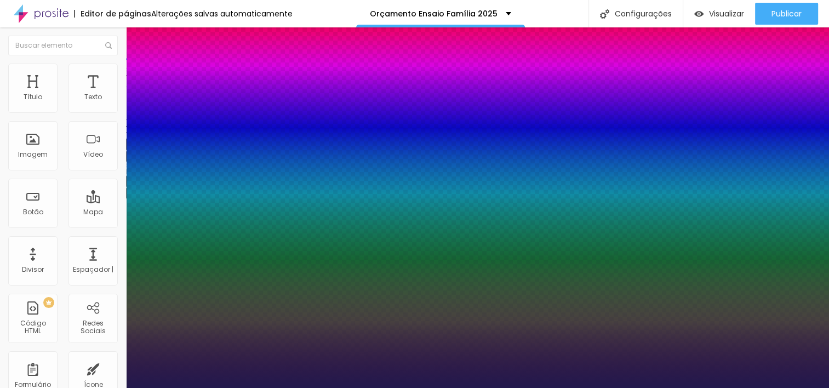
click at [93, 387] on div at bounding box center [414, 388] width 829 height 0
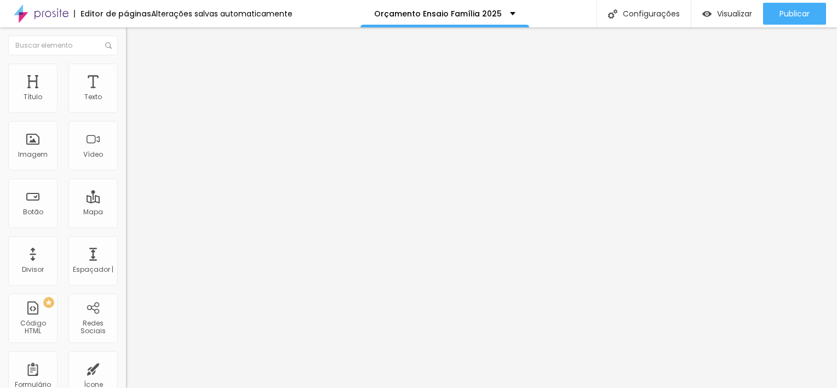
click at [126, 72] on li "Avançado" at bounding box center [189, 69] width 126 height 11
click at [126, 357] on input "range" at bounding box center [161, 361] width 71 height 9
drag, startPoint x: 8, startPoint y: 39, endPoint x: 13, endPoint y: 50, distance: 12.2
click at [134, 38] on img "button" at bounding box center [138, 40] width 9 height 9
click at [130, 159] on icon "button" at bounding box center [133, 155] width 7 height 7
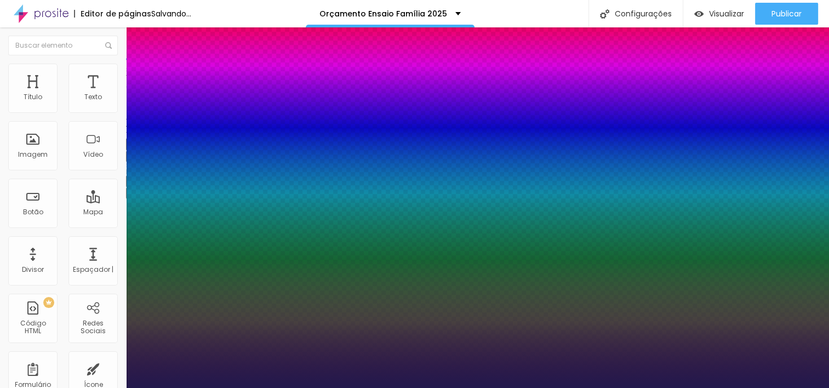
click at [609, 387] on div at bounding box center [414, 388] width 829 height 0
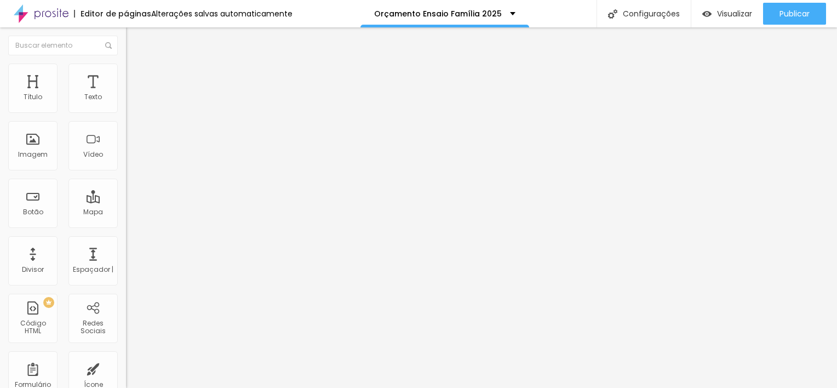
click at [126, 162] on button "button" at bounding box center [133, 157] width 15 height 12
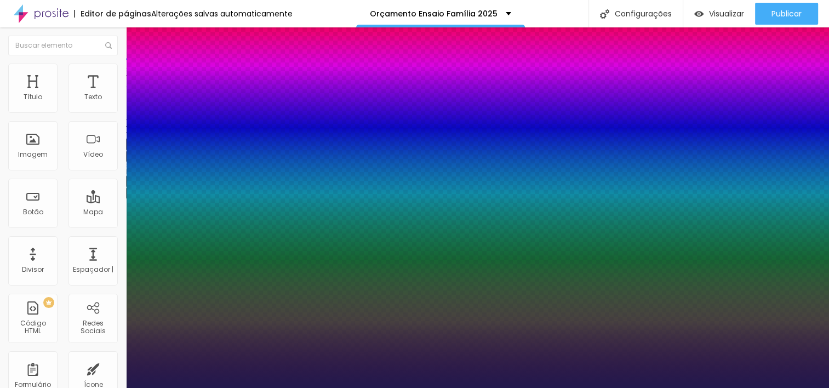
click at [546, 387] on div at bounding box center [414, 388] width 829 height 0
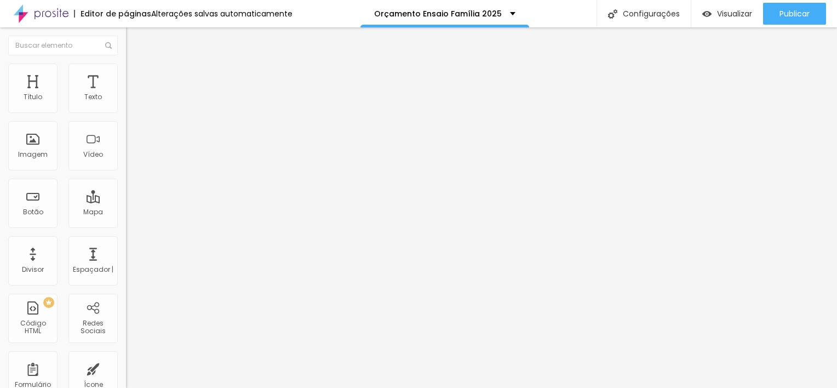
click at [130, 159] on icon "button" at bounding box center [133, 155] width 7 height 7
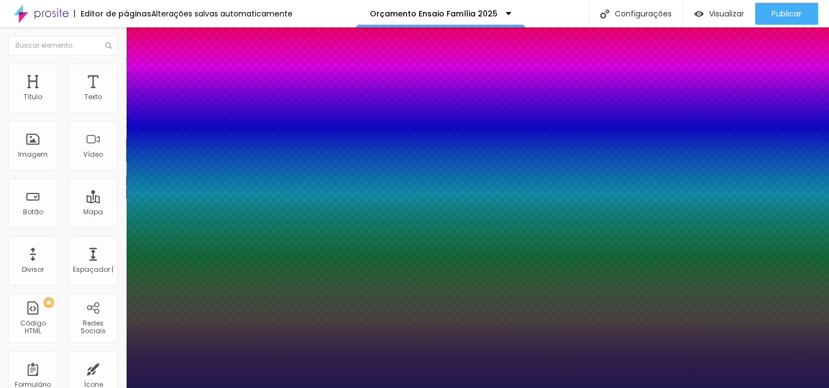
click at [312, 387] on div at bounding box center [414, 388] width 829 height 0
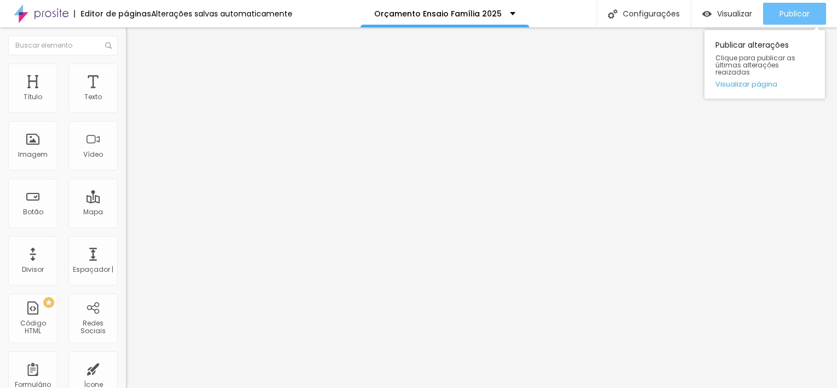
click at [795, 17] on span "Publicar" at bounding box center [795, 13] width 30 height 9
click at [793, 9] on span "Publicar" at bounding box center [795, 13] width 30 height 9
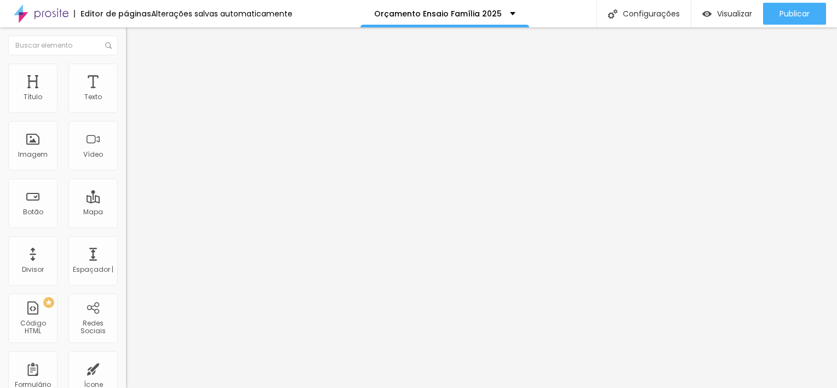
click at [126, 202] on input "range" at bounding box center [161, 206] width 71 height 9
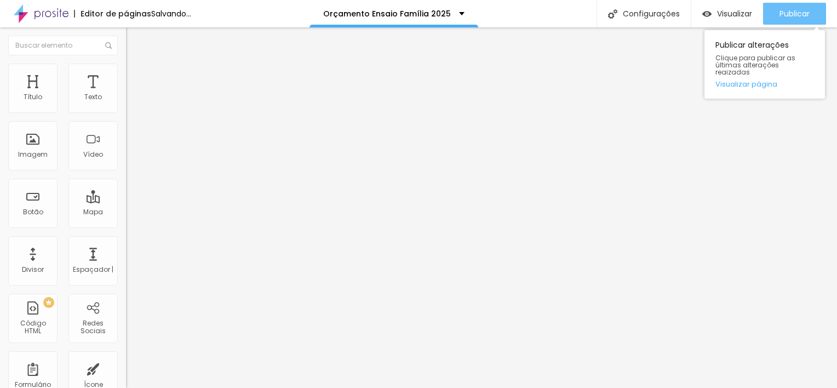
click at [808, 12] on span "Publicar" at bounding box center [795, 13] width 30 height 9
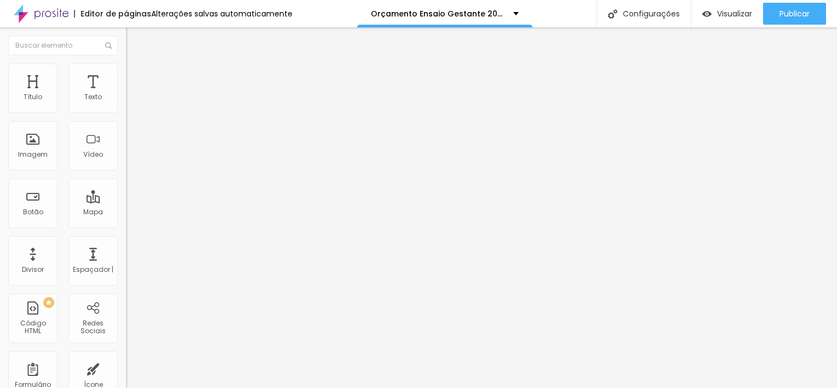
click at [130, 159] on icon "button" at bounding box center [133, 155] width 7 height 7
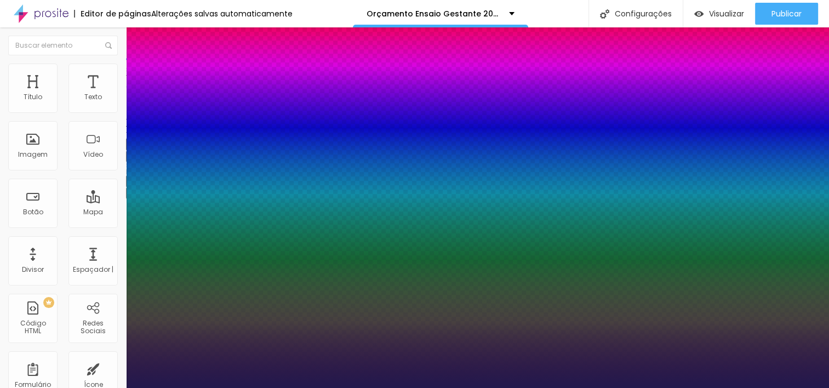
type input "1"
click at [322, 387] on div at bounding box center [414, 388] width 829 height 0
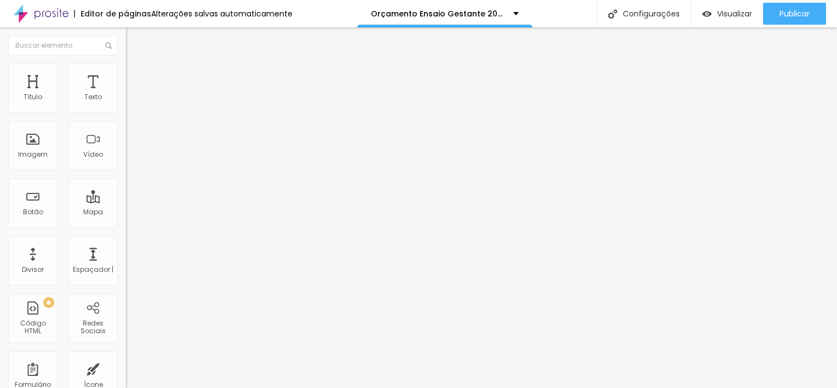
click at [126, 105] on button "button" at bounding box center [133, 100] width 15 height 12
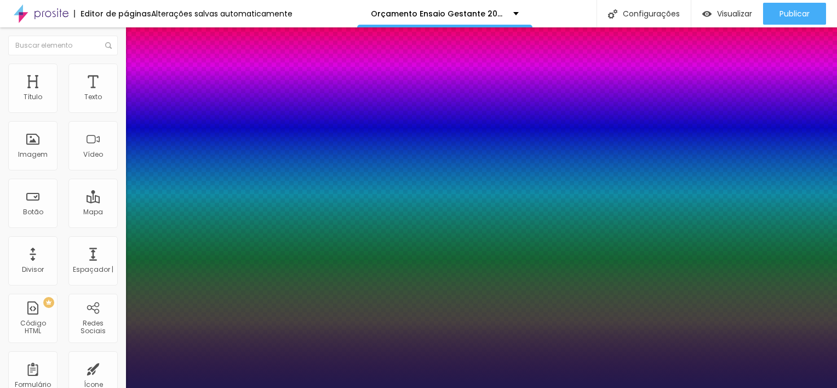
type input "1"
type input "19"
type input "1"
type input "18"
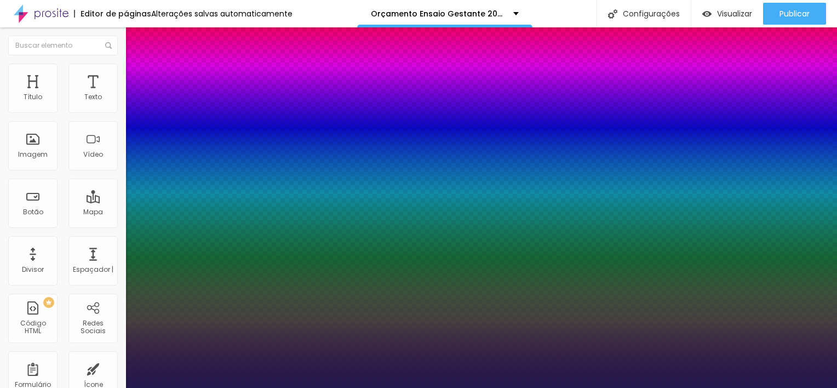
type input "18"
type input "1"
type input "17"
type input "1"
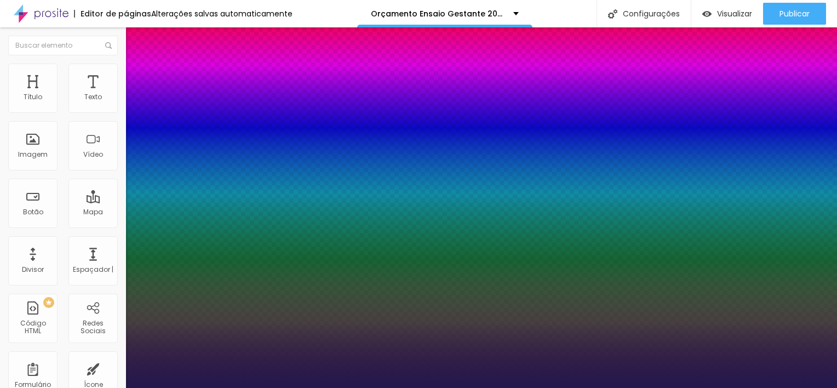
type input "16"
type input "1"
type input "19"
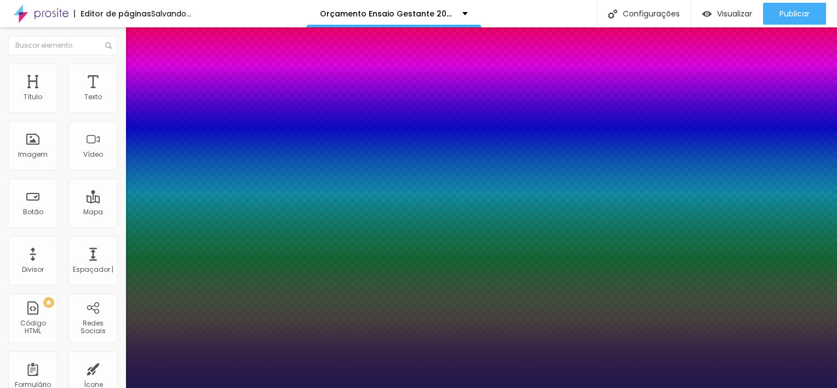
type input "1"
type input "21"
type input "1"
type input "22"
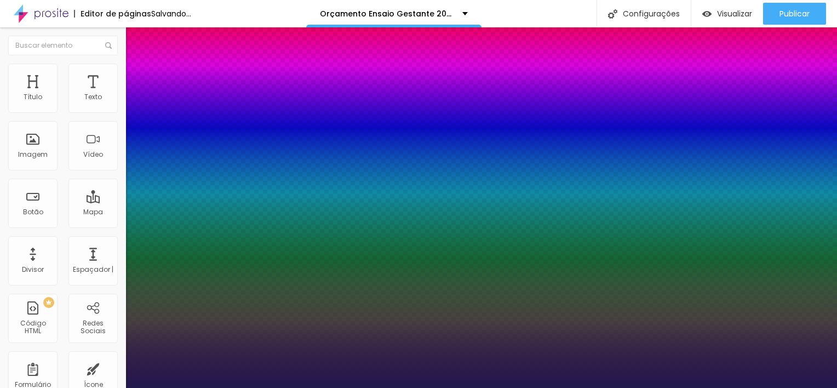
type input "22"
type input "1"
type input "21"
type input "1"
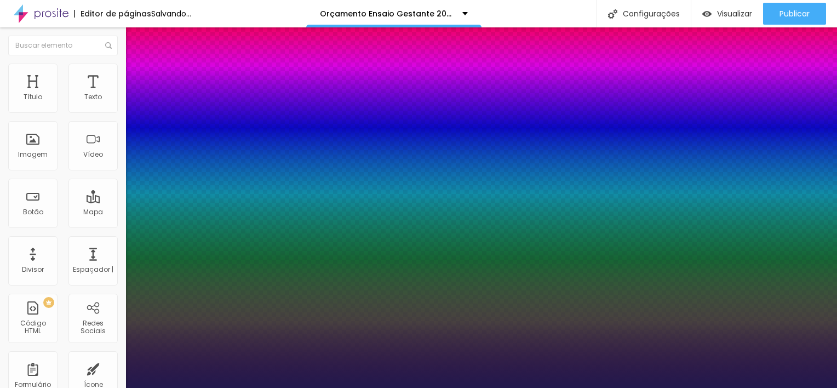
type input "20"
type input "1"
type input "20"
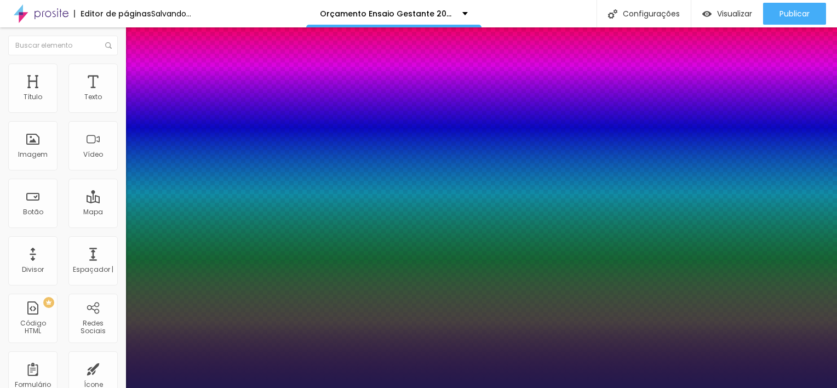
type input "1"
click at [499, 387] on div at bounding box center [418, 388] width 837 height 0
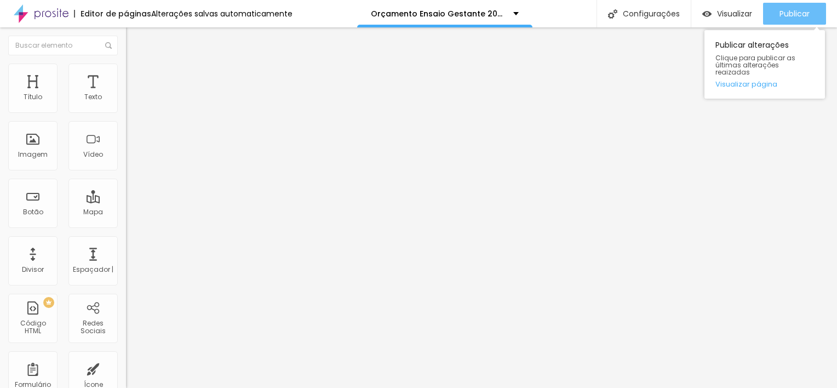
click at [803, 15] on span "Publicar" at bounding box center [795, 13] width 30 height 9
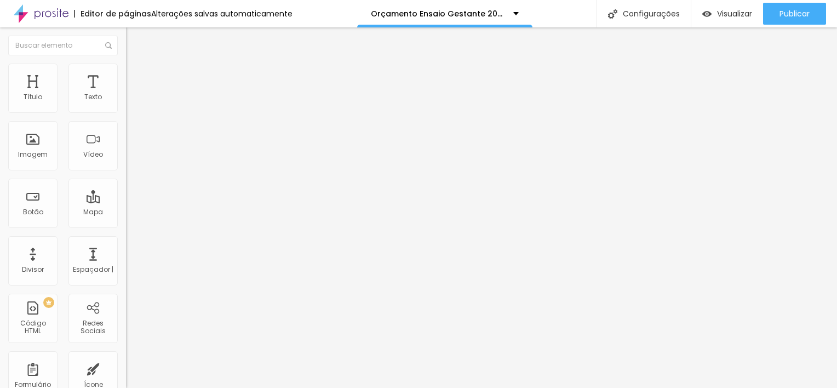
click at [131, 158] on icon "button" at bounding box center [133, 155] width 4 height 4
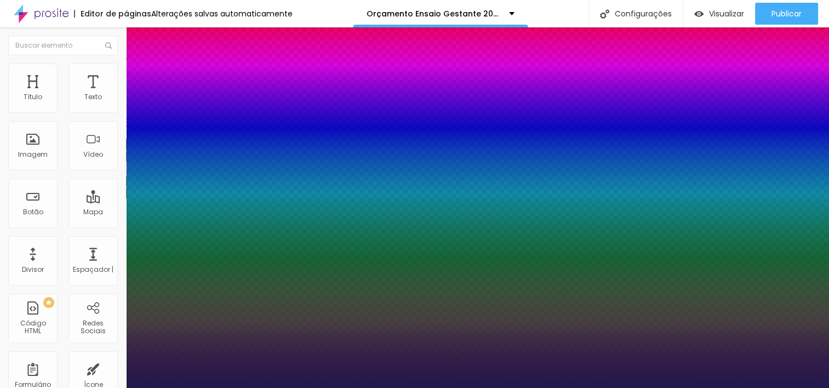
type input "1"
type input "20"
type input "1"
drag, startPoint x: 151, startPoint y: 309, endPoint x: 438, endPoint y: 243, distance: 294.5
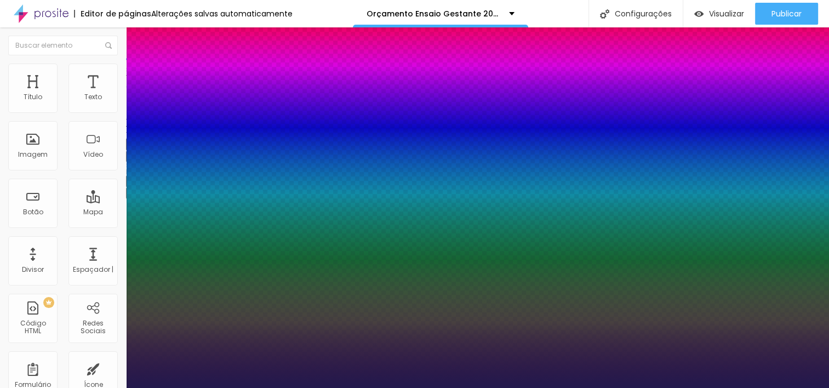
type input "20"
click at [505, 387] on div at bounding box center [414, 388] width 829 height 0
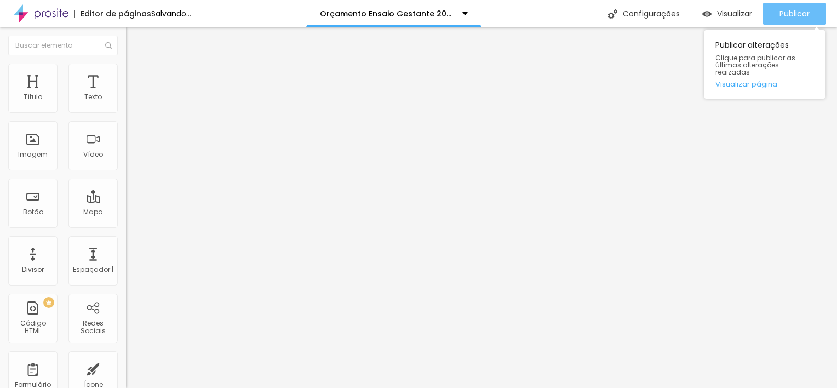
drag, startPoint x: 787, startPoint y: 10, endPoint x: 786, endPoint y: 18, distance: 7.7
click at [787, 15] on span "Publicar" at bounding box center [795, 13] width 30 height 9
click at [804, 7] on div "Publicar" at bounding box center [795, 14] width 30 height 22
click at [797, 13] on span "Publicar" at bounding box center [795, 13] width 30 height 9
click at [820, 5] on button "Publicar" at bounding box center [794, 14] width 63 height 22
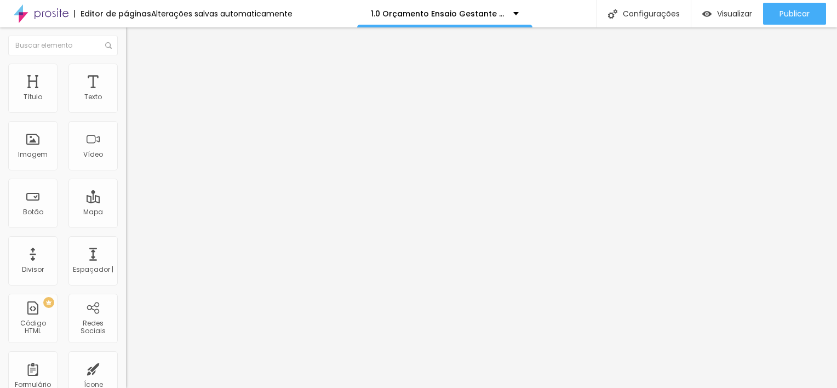
click at [126, 162] on button "button" at bounding box center [133, 157] width 15 height 12
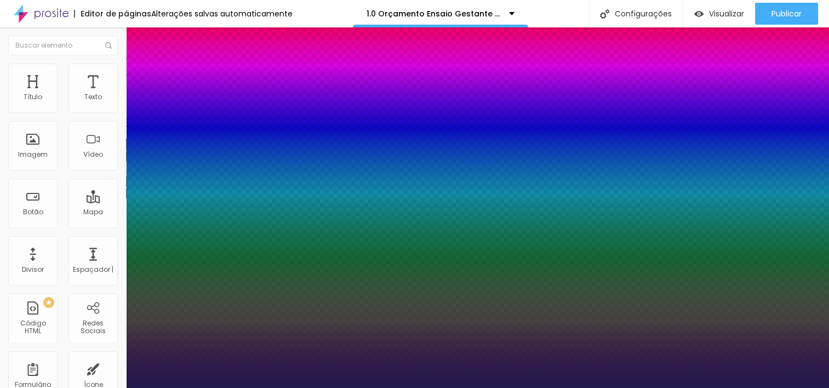
type input "1"
type input "19"
type input "1"
type input "20"
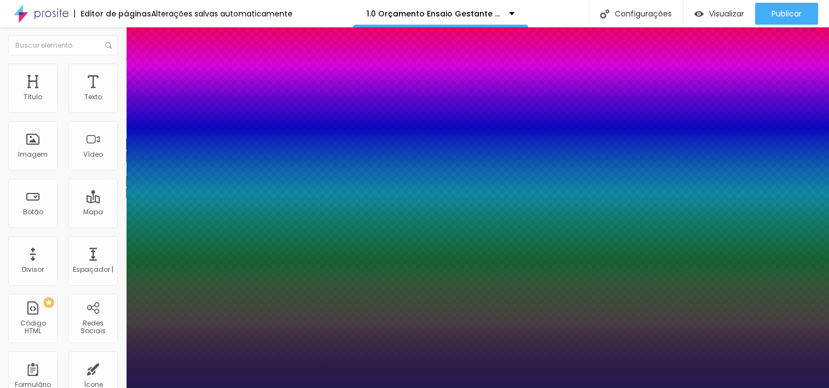
type input "20"
type input "1"
type input "20"
type input "1"
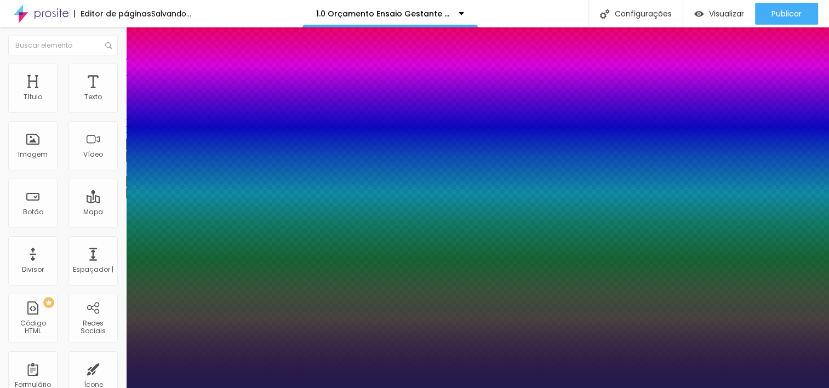
click at [272, 387] on div at bounding box center [414, 388] width 829 height 0
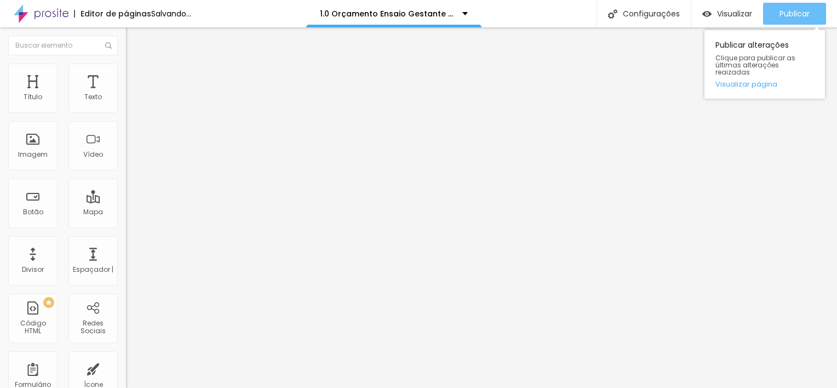
click at [797, 13] on span "Publicar" at bounding box center [795, 13] width 30 height 9
click at [809, 9] on span "Publicar" at bounding box center [795, 13] width 30 height 9
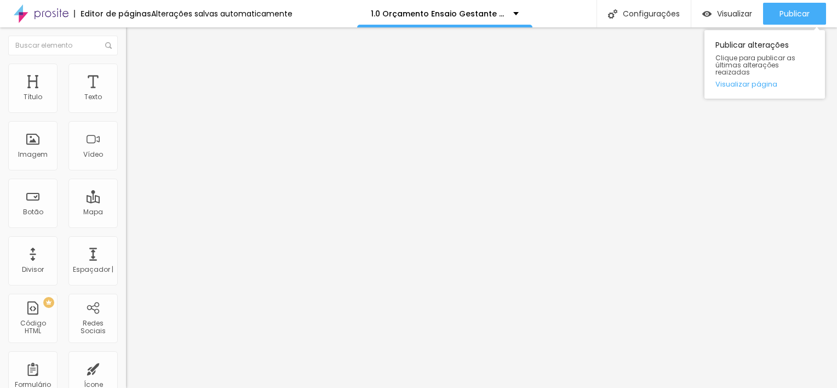
drag, startPoint x: 800, startPoint y: 26, endPoint x: 809, endPoint y: 19, distance: 11.3
click at [801, 26] on div "Publicar alterações Clique para publicar as últimas alterações reaizadas Visual…" at bounding box center [764, 62] width 121 height 74
click at [809, 18] on div "Publicar" at bounding box center [795, 14] width 30 height 22
click at [126, 162] on button "button" at bounding box center [133, 157] width 15 height 12
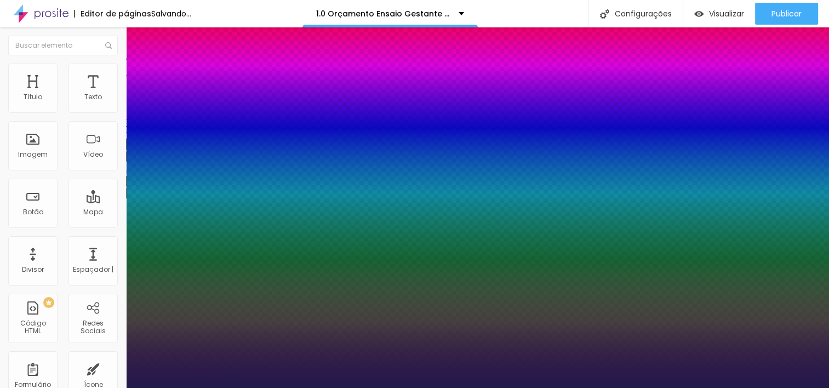
type input "1"
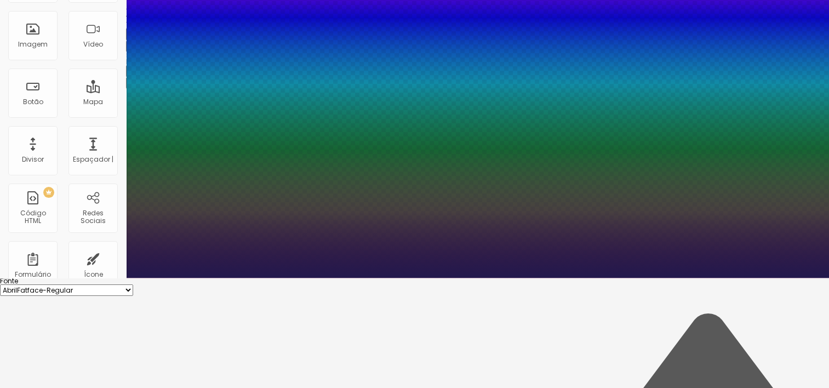
scroll to position [118, 0]
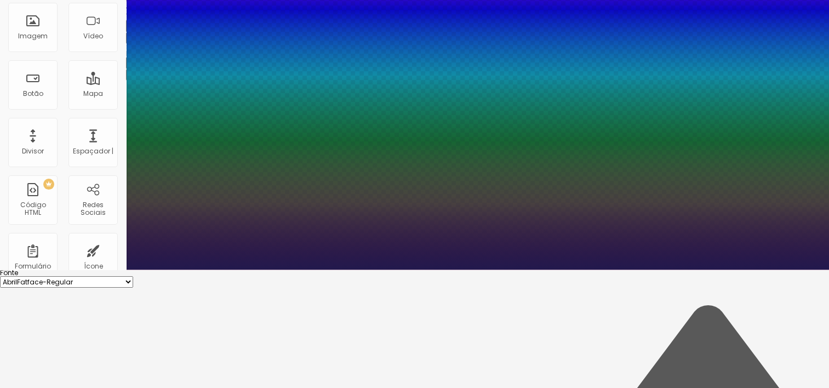
click at [370, 270] on div at bounding box center [414, 270] width 829 height 0
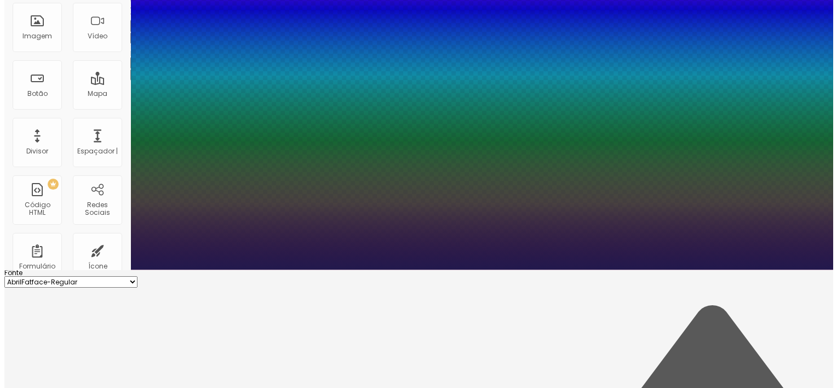
scroll to position [0, 0]
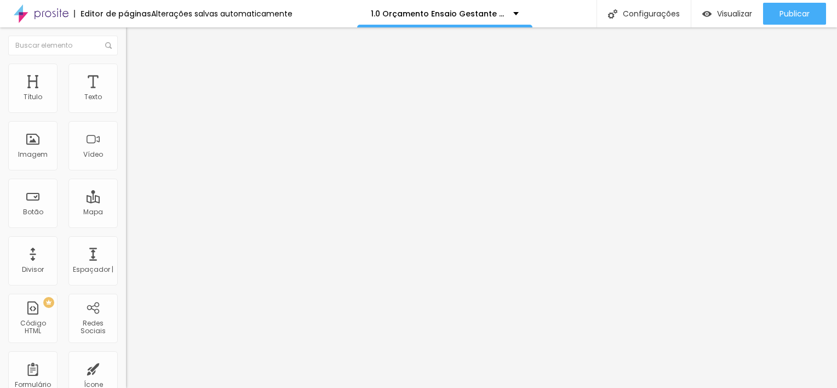
click at [126, 162] on button "button" at bounding box center [133, 157] width 15 height 12
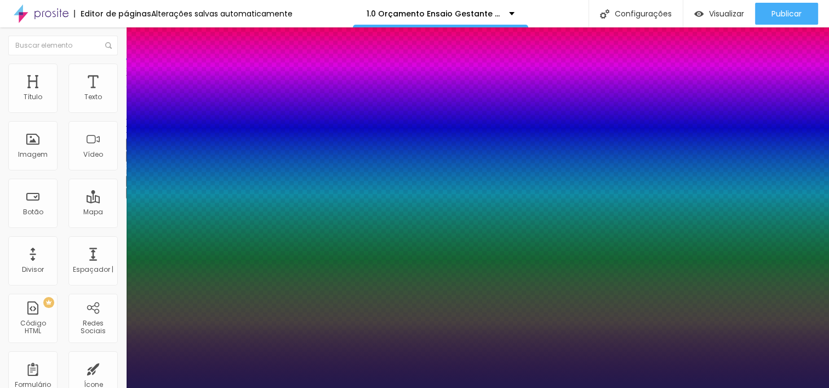
type input "1"
click at [350, 387] on div at bounding box center [414, 388] width 829 height 0
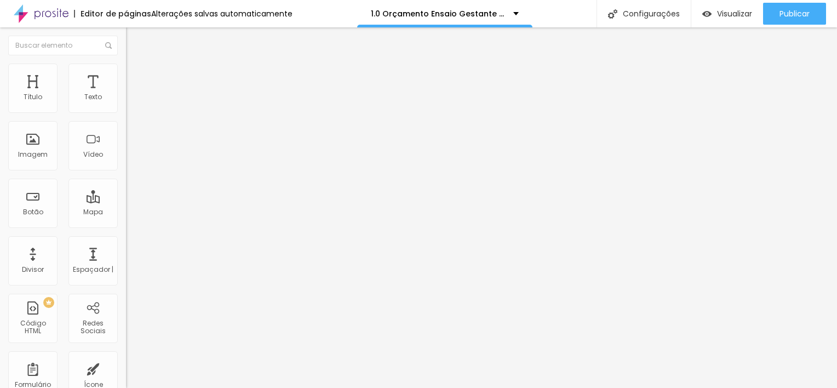
click at [126, 162] on button "button" at bounding box center [133, 157] width 15 height 12
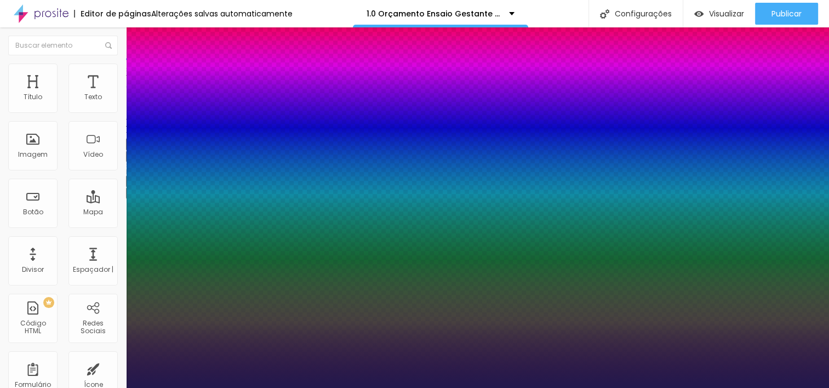
type input "1"
click at [336, 387] on div at bounding box center [414, 388] width 829 height 0
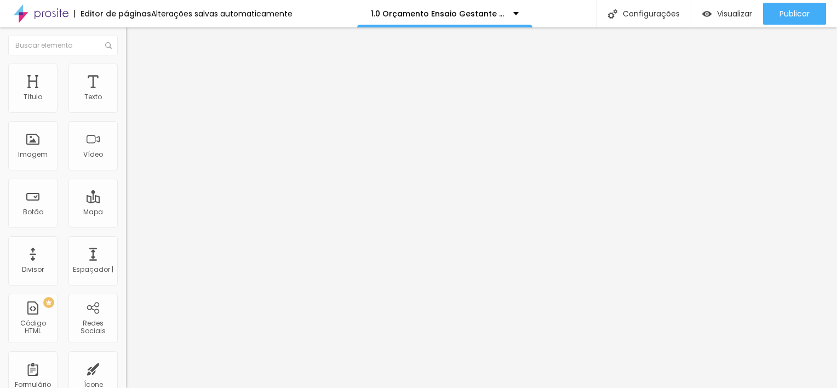
click at [126, 151] on button "Voltar ao padrão" at bounding box center [163, 144] width 75 height 13
click at [126, 162] on button "button" at bounding box center [133, 157] width 15 height 12
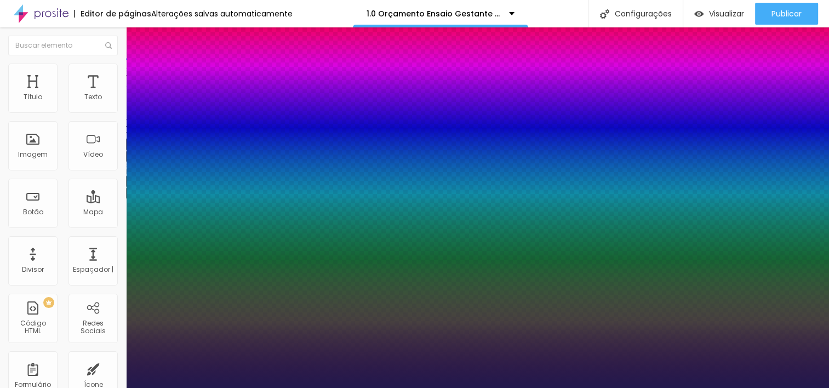
type input "1"
click at [335, 387] on div at bounding box center [414, 388] width 829 height 0
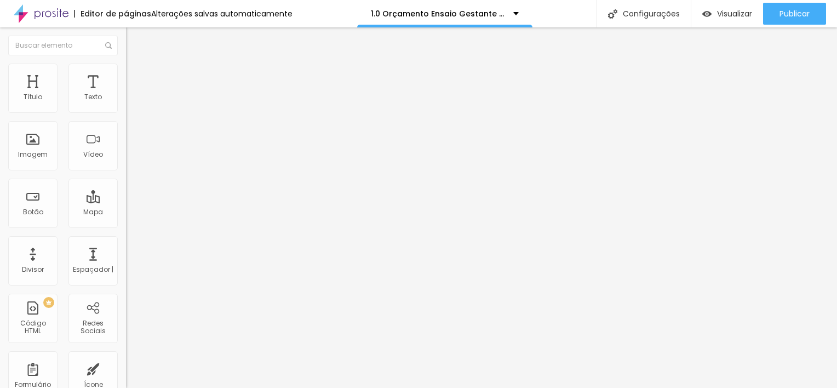
click at [130, 159] on icon "button" at bounding box center [133, 155] width 7 height 7
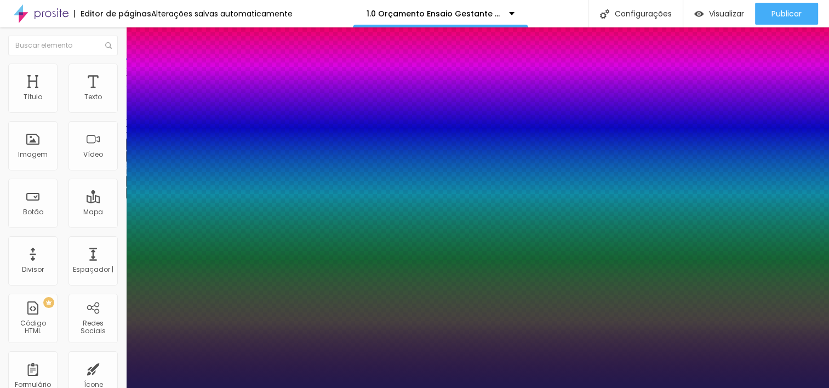
type input "1"
type input "18"
type input "1"
type input "19"
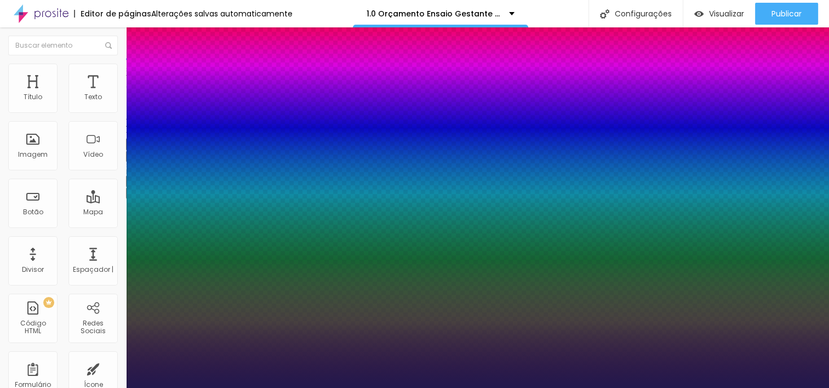
type input "19"
type input "1"
type input "20"
type input "1"
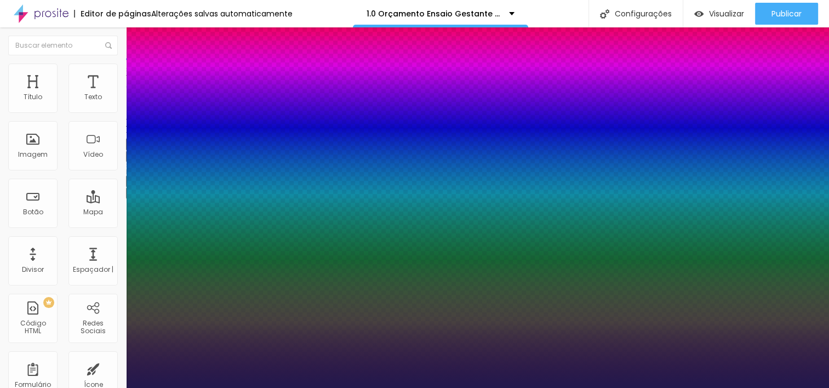
type input "21"
type input "1"
type input "20"
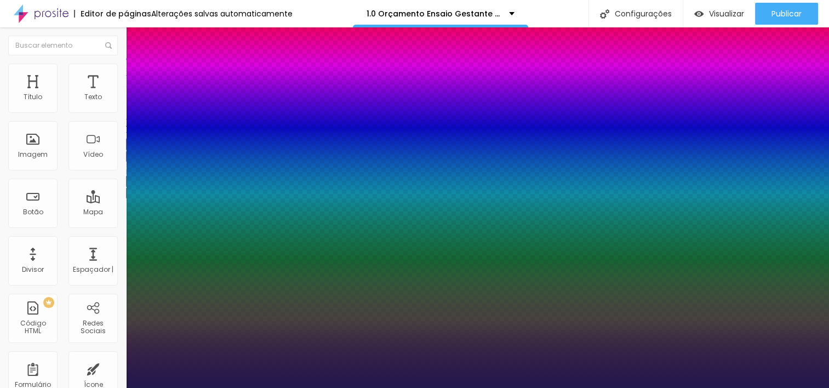
type input "1"
drag, startPoint x: 149, startPoint y: 308, endPoint x: 285, endPoint y: 289, distance: 137.1
type input "21"
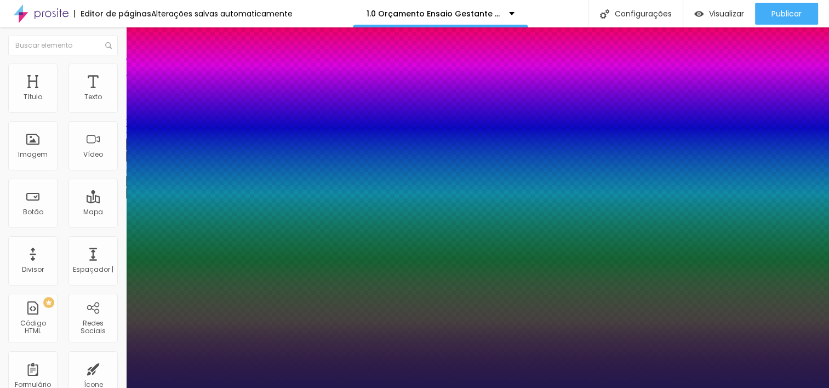
type input "1"
click at [505, 387] on div at bounding box center [414, 388] width 829 height 0
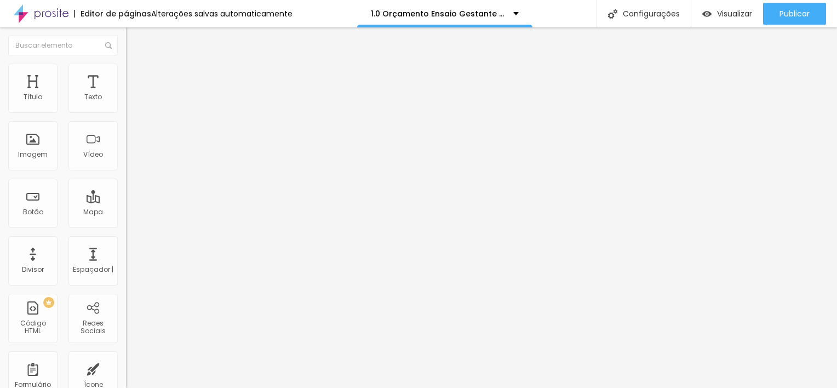
click at [130, 159] on icon "button" at bounding box center [133, 155] width 7 height 7
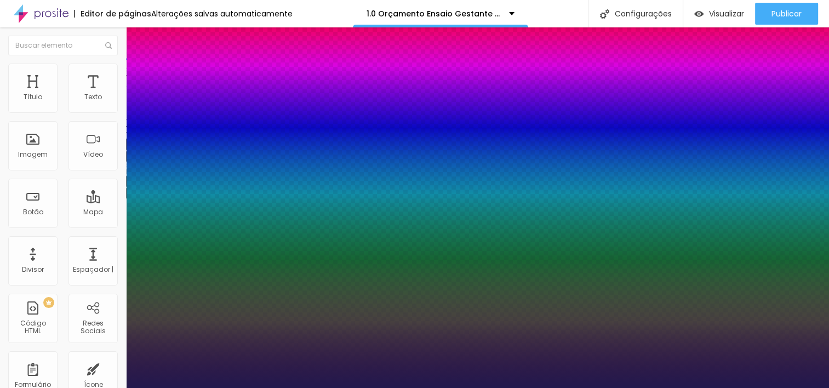
type input "1"
click at [481, 387] on div at bounding box center [414, 388] width 829 height 0
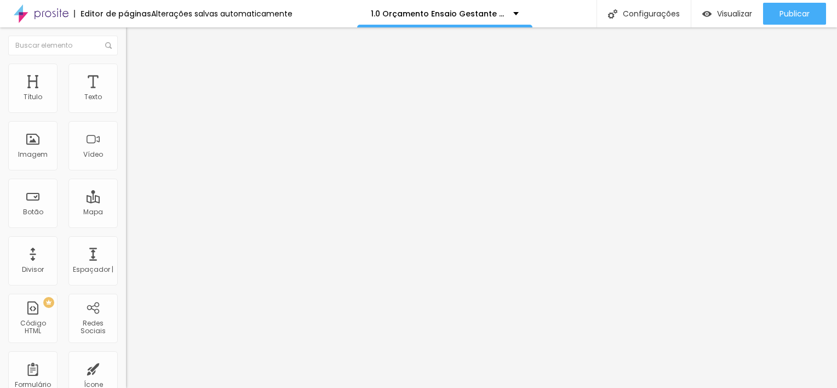
click at [126, 162] on button "button" at bounding box center [133, 157] width 15 height 12
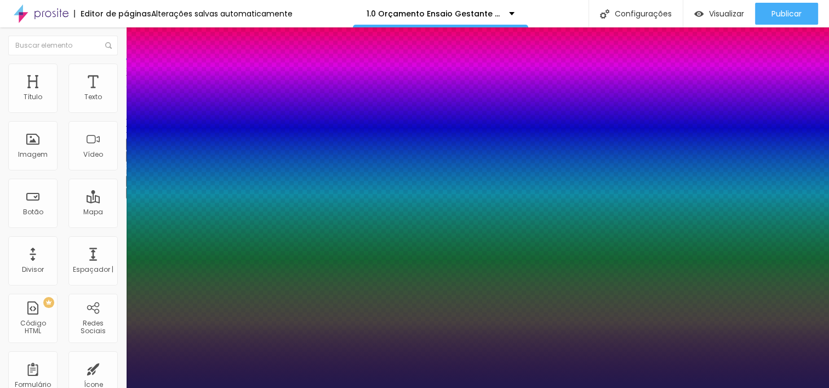
type input "1"
click at [589, 387] on div at bounding box center [414, 388] width 829 height 0
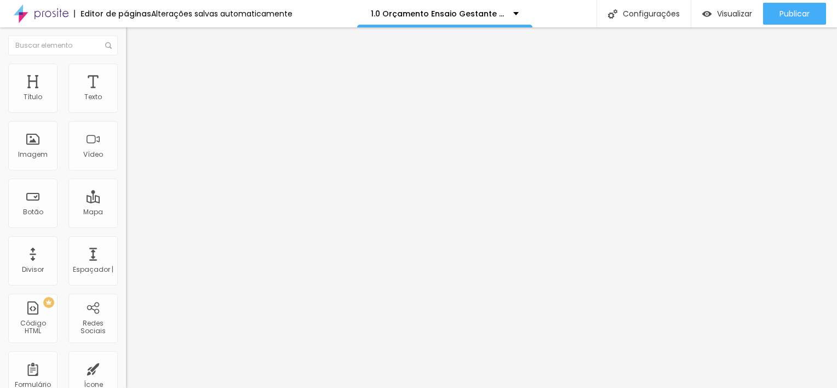
click at [130, 159] on icon "button" at bounding box center [133, 155] width 7 height 7
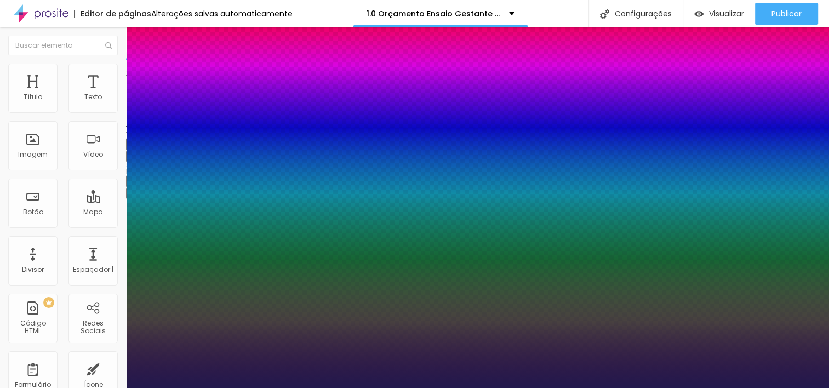
type input "1"
click at [348, 387] on div at bounding box center [414, 388] width 829 height 0
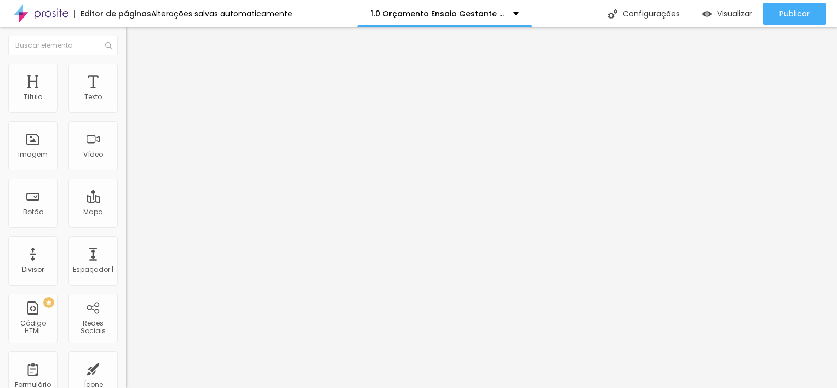
click at [126, 162] on button "button" at bounding box center [133, 157] width 15 height 12
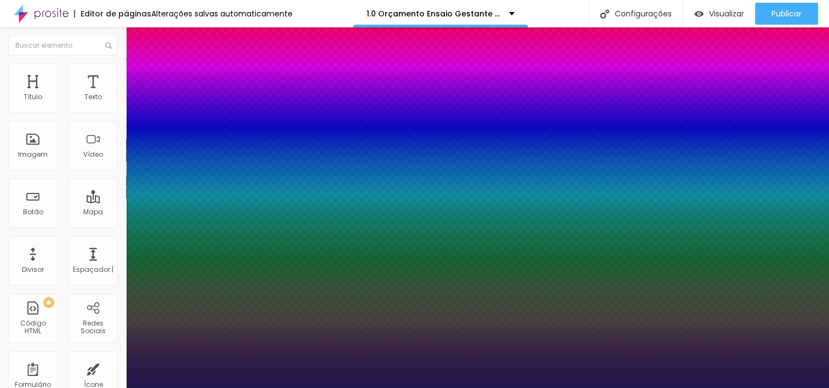
type input "1"
type input "8"
type input "2"
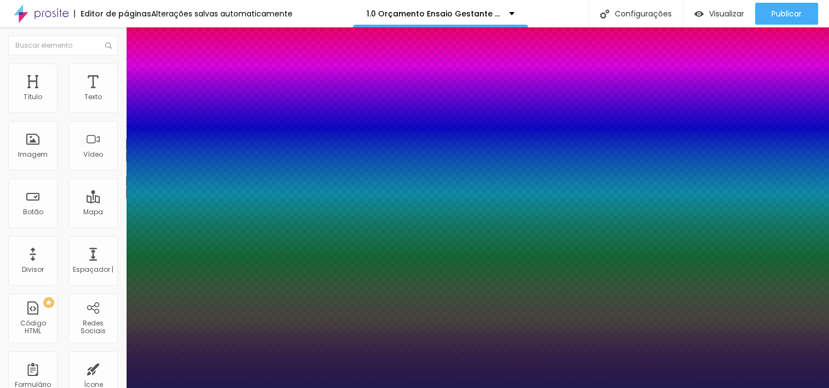
type input "1"
type input "8"
type input "1"
type input "20"
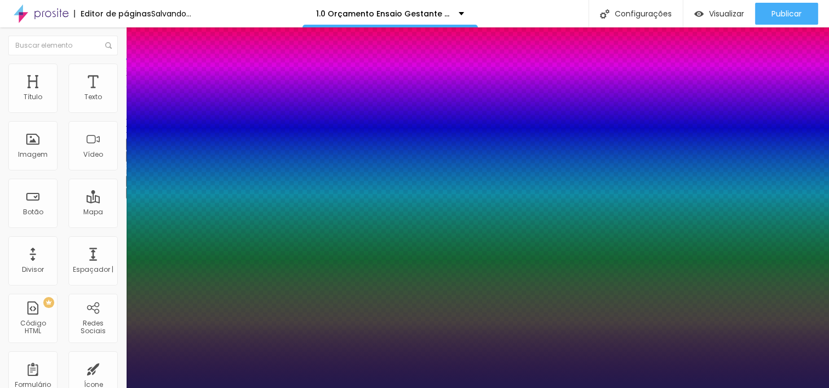
type input "1"
type input "20"
type input "1"
click at [341, 387] on div at bounding box center [414, 388] width 829 height 0
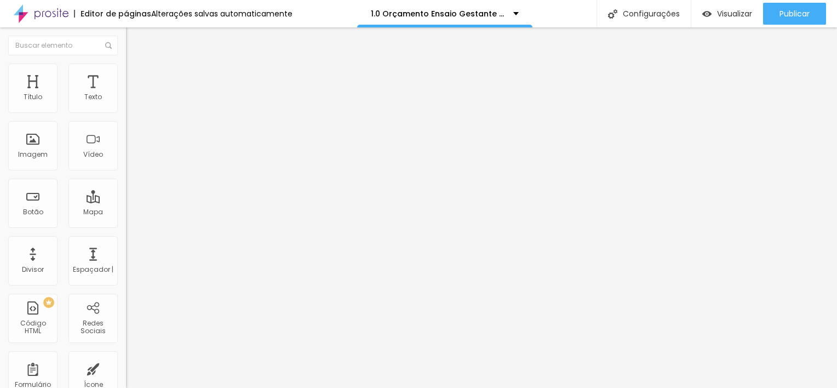
click at [130, 159] on icon "button" at bounding box center [133, 155] width 7 height 7
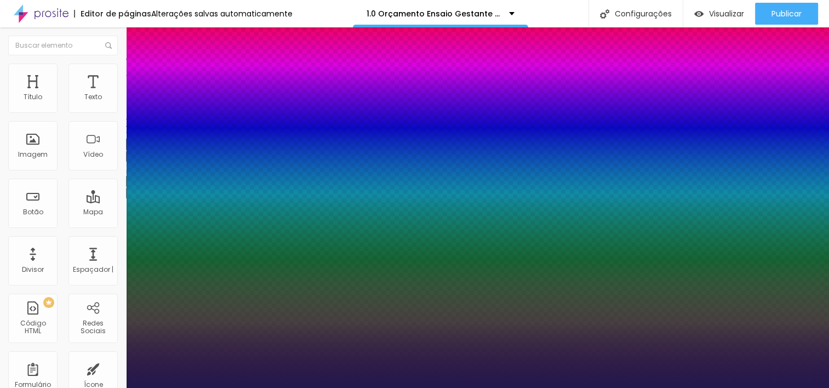
type input "1"
click at [320, 387] on div at bounding box center [414, 388] width 829 height 0
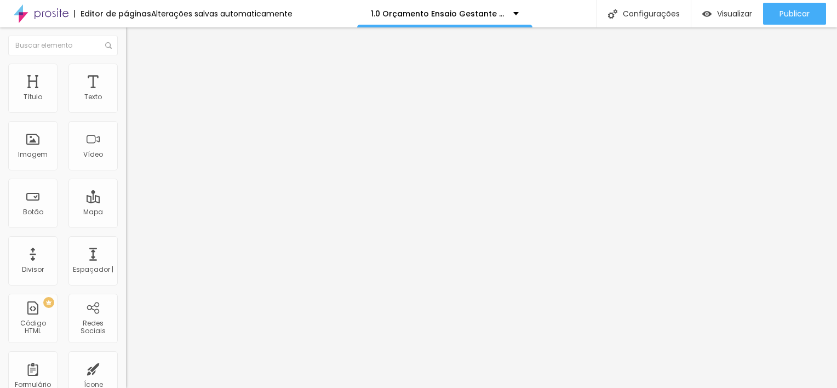
click at [126, 162] on button "button" at bounding box center [133, 157] width 15 height 12
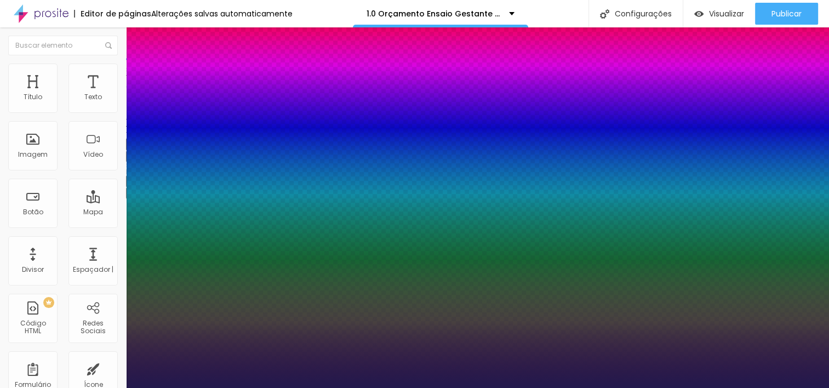
type input "1"
click at [351, 387] on div at bounding box center [414, 388] width 829 height 0
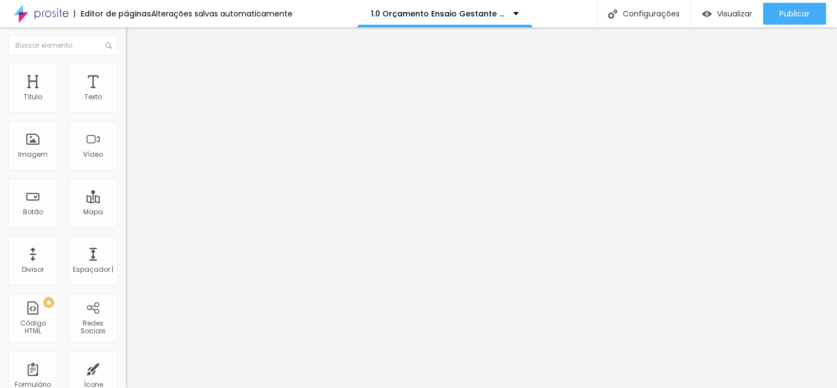
click at [130, 159] on icon "button" at bounding box center [133, 155] width 7 height 7
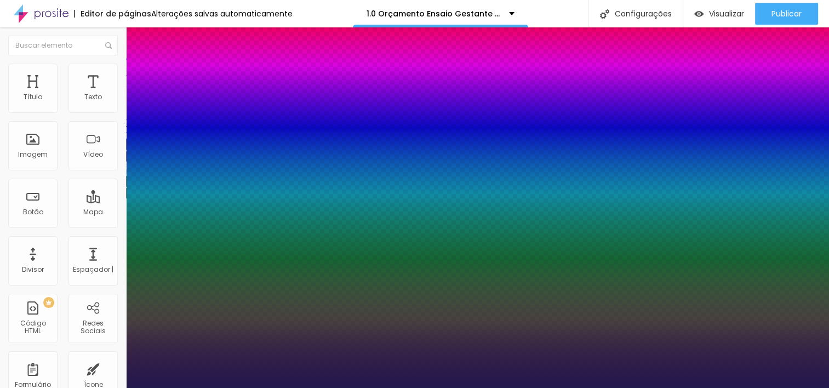
type input "1"
click at [462, 387] on div at bounding box center [414, 388] width 829 height 0
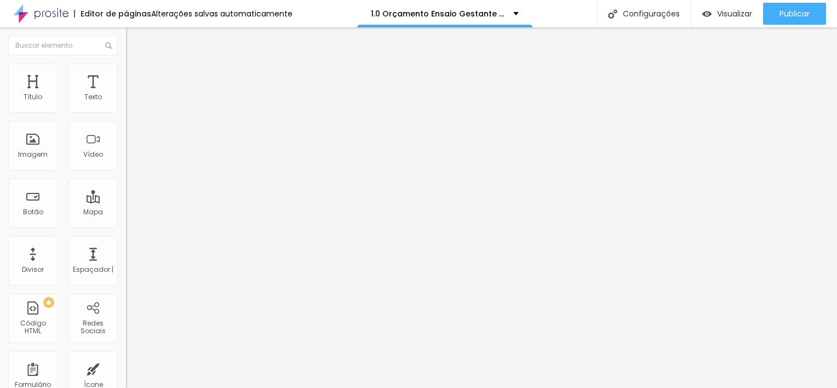
click at [126, 162] on button "button" at bounding box center [133, 157] width 15 height 12
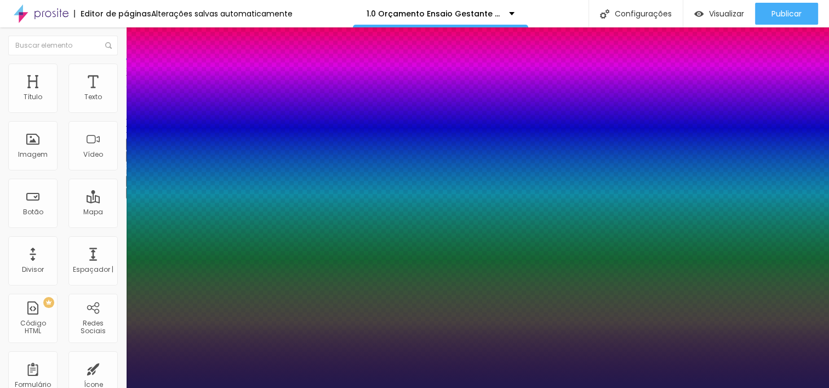
type input "1"
click at [370, 387] on div at bounding box center [414, 388] width 829 height 0
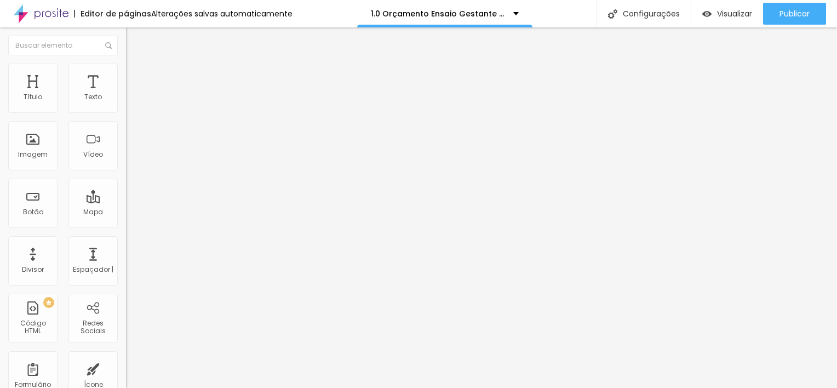
click at [131, 158] on icon "button" at bounding box center [133, 155] width 4 height 4
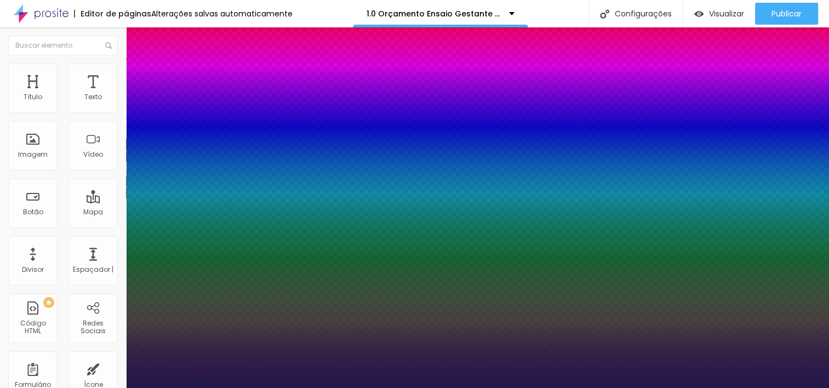
type input "1"
type input "13"
type input "1"
type input "14"
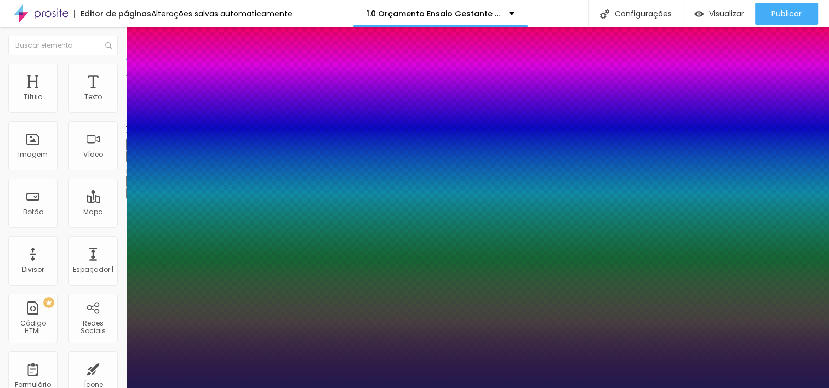
type input "14"
type input "1"
type input "16"
type input "1"
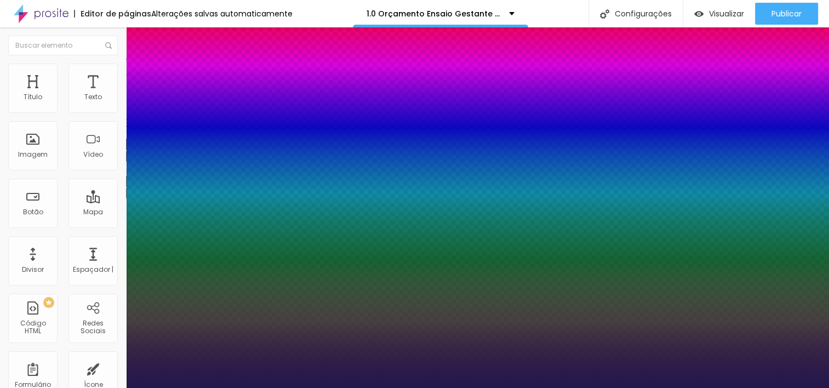
type input "17"
type input "1"
type input "19"
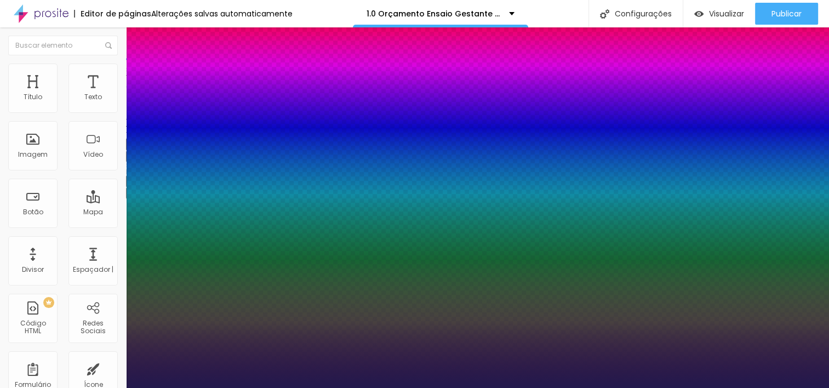
type input "1"
type input "20"
type input "1"
drag, startPoint x: 145, startPoint y: 308, endPoint x: 151, endPoint y: 307, distance: 6.1
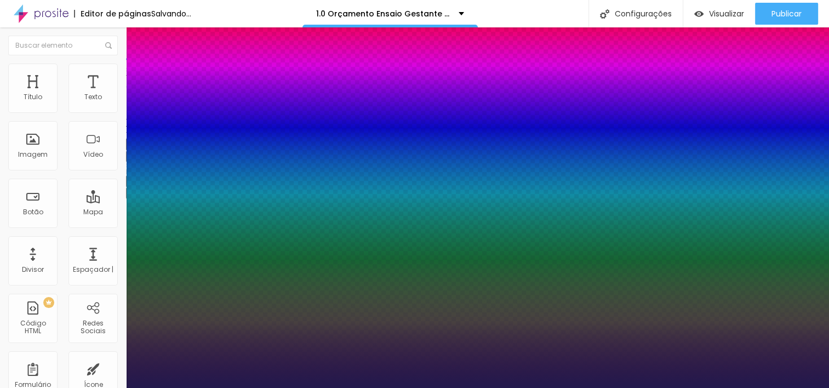
type input "20"
click at [276, 387] on div at bounding box center [414, 388] width 829 height 0
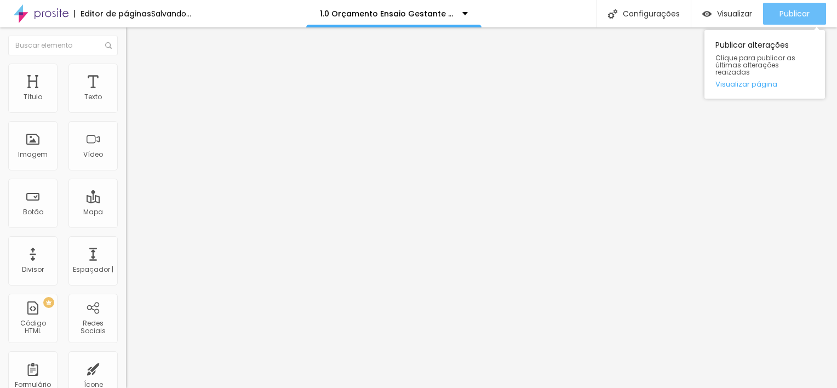
click at [810, 7] on button "Publicar" at bounding box center [794, 14] width 63 height 22
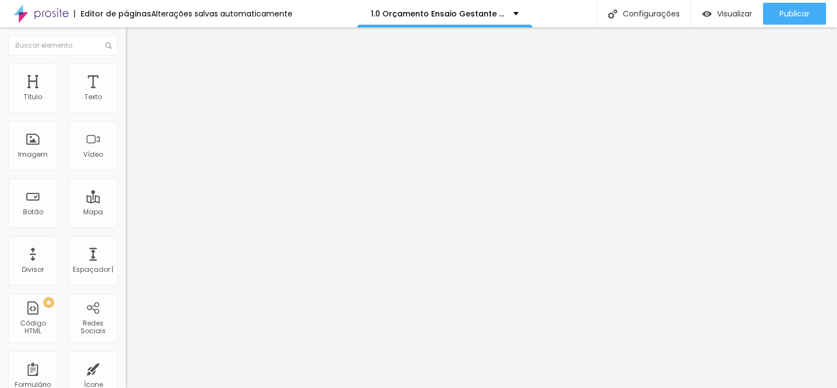
click at [131, 158] on icon "button" at bounding box center [133, 155] width 4 height 4
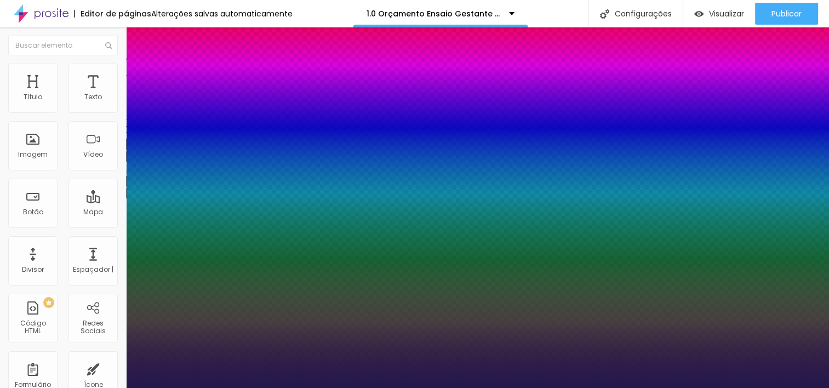
type input "15"
type input "1"
type input "16"
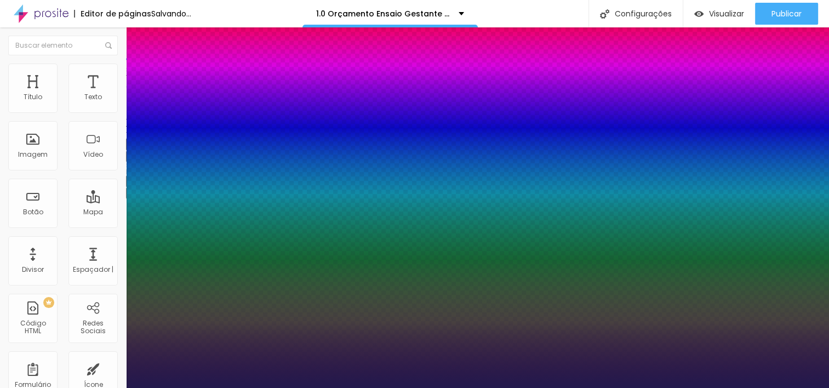
type input "1"
type input "16"
type input "1"
click at [798, 387] on div at bounding box center [414, 388] width 829 height 0
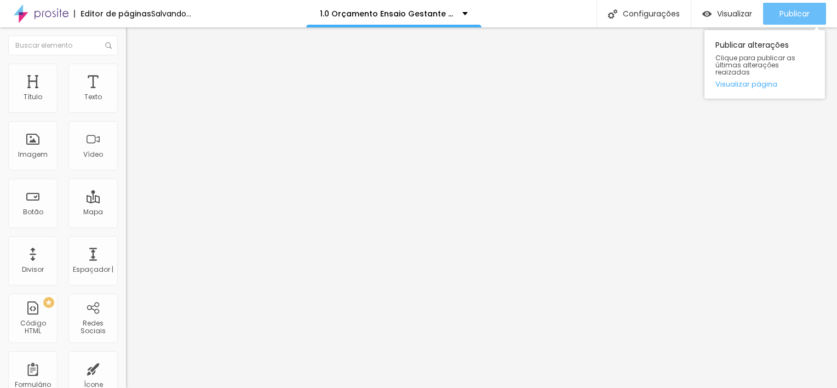
click at [797, 18] on span "Publicar" at bounding box center [795, 13] width 30 height 9
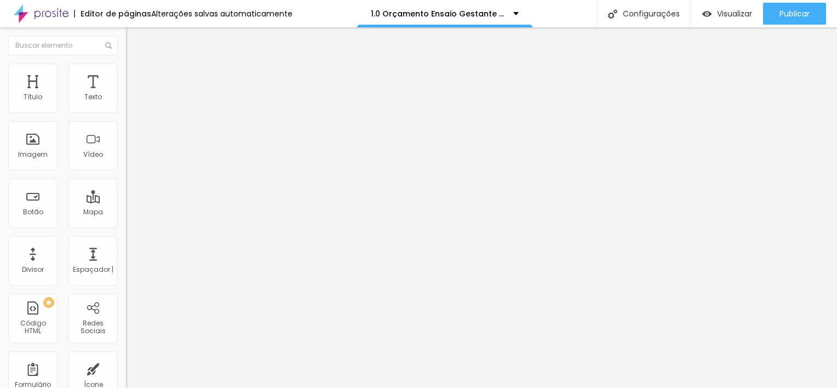
click at [126, 162] on button "button" at bounding box center [133, 157] width 15 height 12
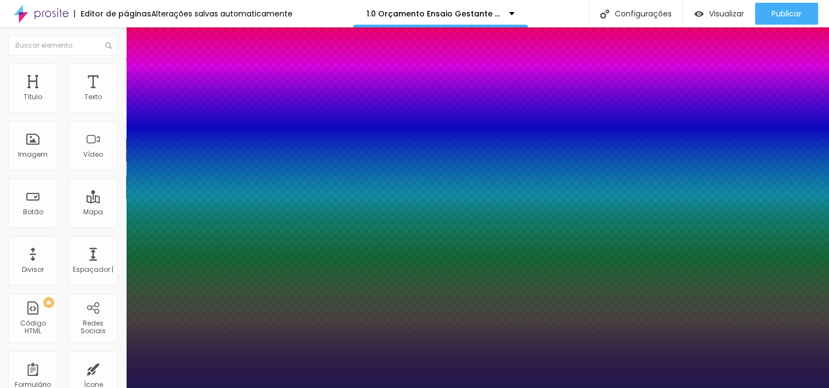
type input "1"
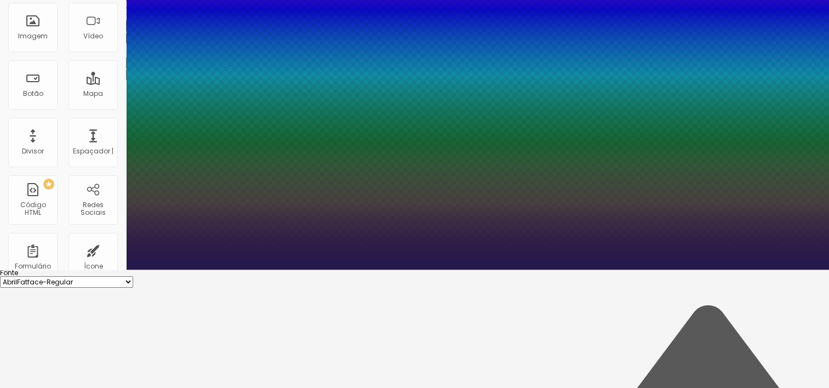
scroll to position [118, 0]
click at [425, 270] on div at bounding box center [414, 270] width 829 height 0
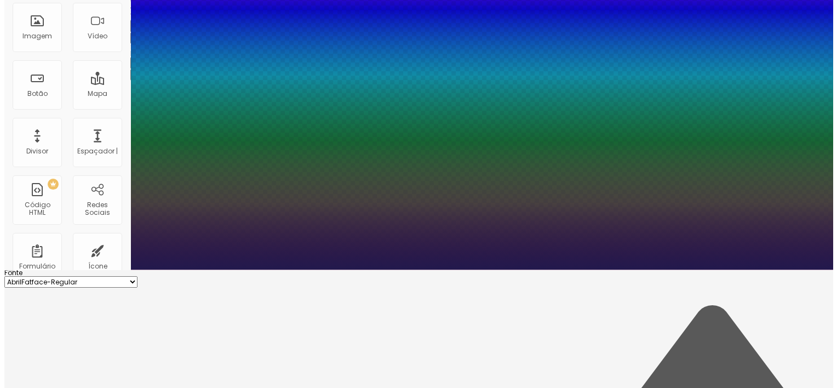
scroll to position [0, 0]
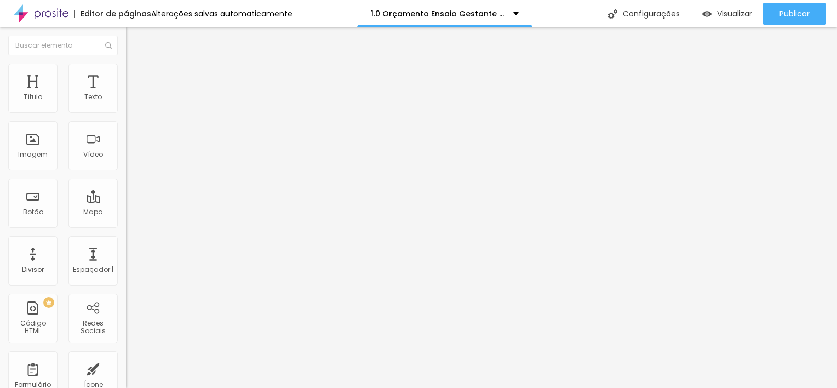
click at [126, 162] on button "button" at bounding box center [133, 157] width 15 height 12
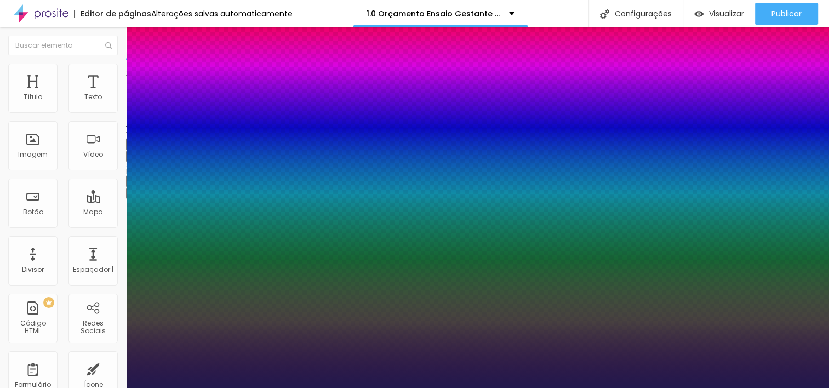
type input "1"
click at [343, 387] on div at bounding box center [414, 388] width 829 height 0
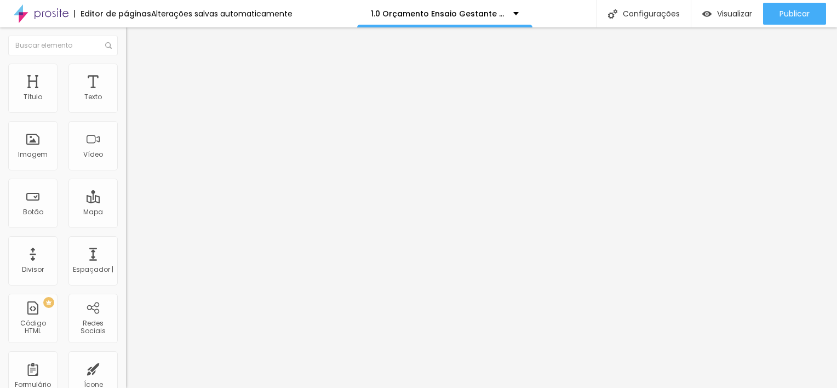
click at [130, 159] on icon "button" at bounding box center [131, 158] width 2 height 2
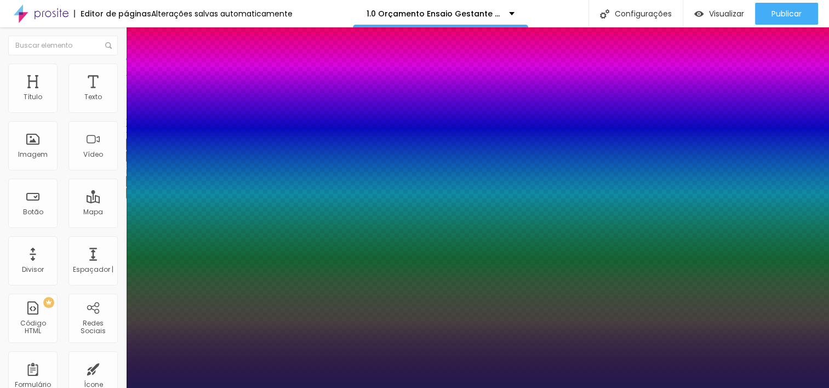
type input "1"
click at [439, 387] on div at bounding box center [414, 388] width 829 height 0
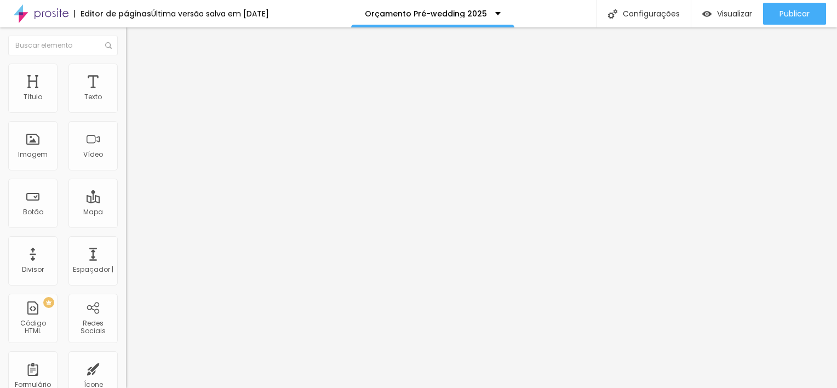
type input "25"
type input "26"
type input "27"
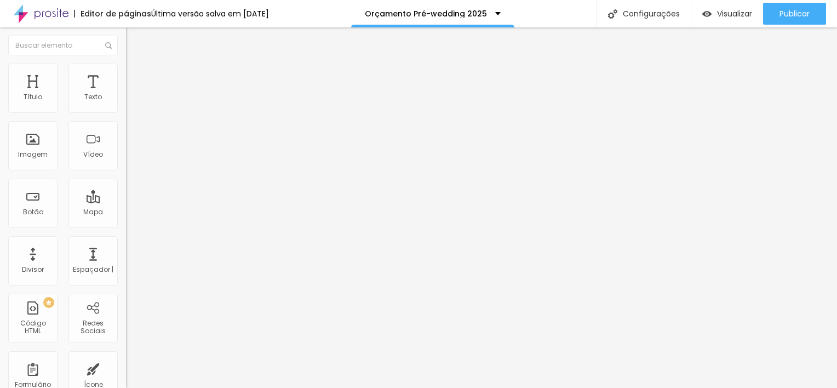
type input "28"
type input "27"
type input "28"
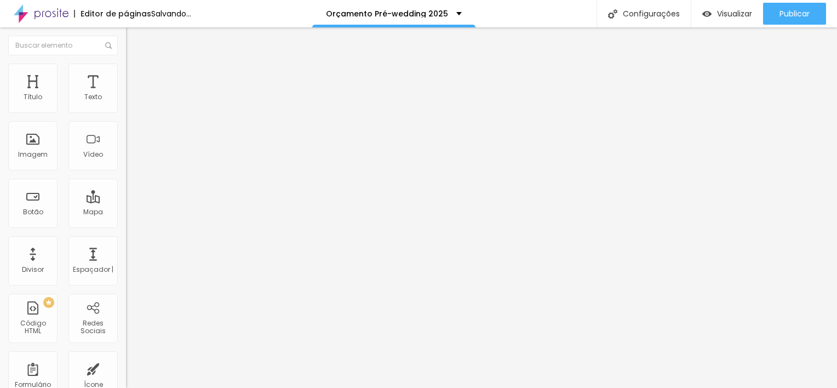
type input "28"
drag, startPoint x: 71, startPoint y: 107, endPoint x: 80, endPoint y: 112, distance: 10.3
type input "28"
click at [126, 202] on input "range" at bounding box center [161, 206] width 71 height 9
click at [134, 39] on img "button" at bounding box center [138, 40] width 9 height 9
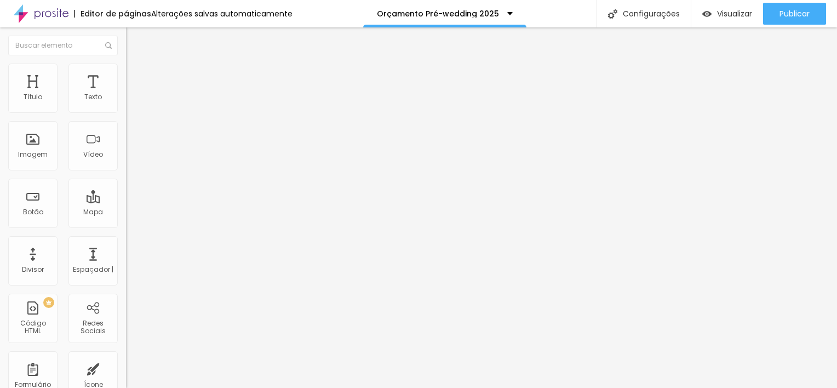
click at [126, 162] on button "button" at bounding box center [133, 157] width 15 height 12
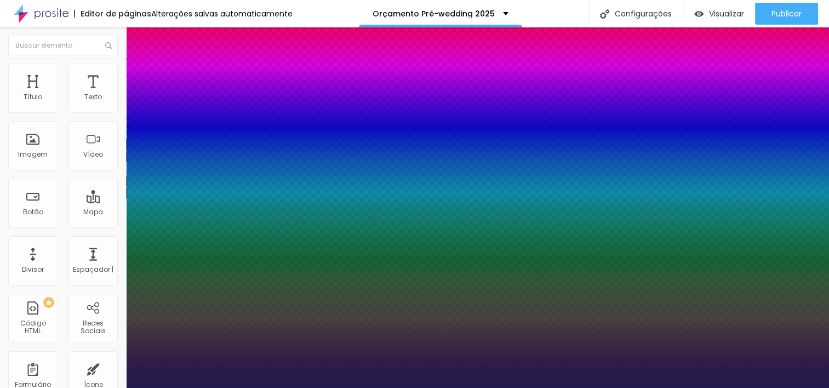
type input "1"
type input "14"
type input "1"
type input "16"
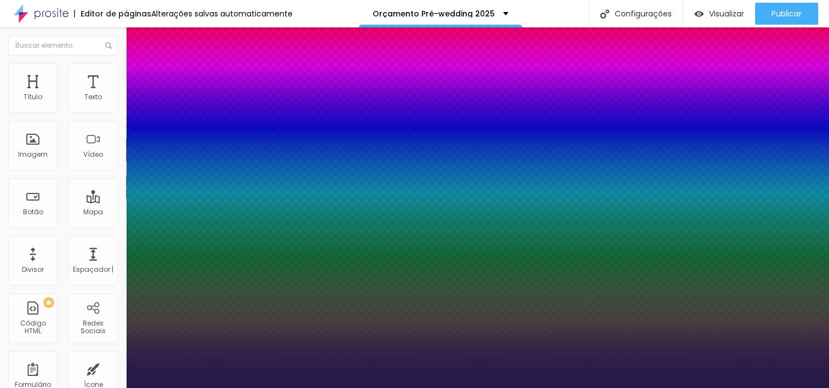
type input "16"
type input "1"
type input "17"
type input "1"
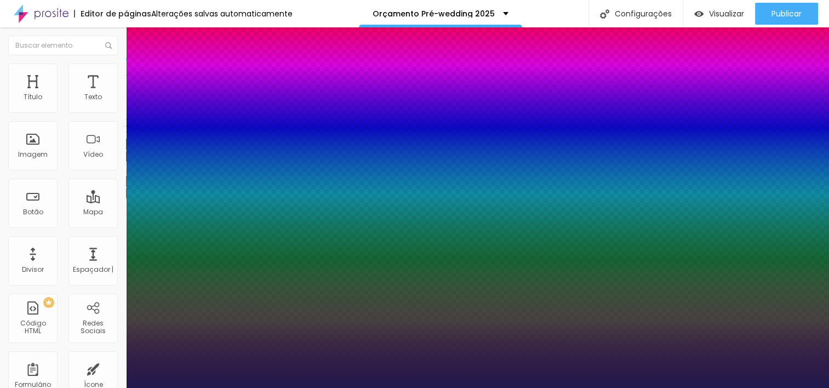
type input "18"
type input "1"
type input "19"
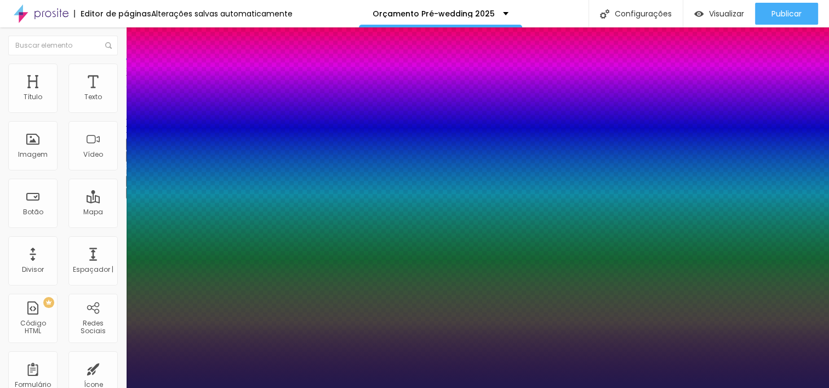
type input "1"
type input "20"
type input "1"
type input "20"
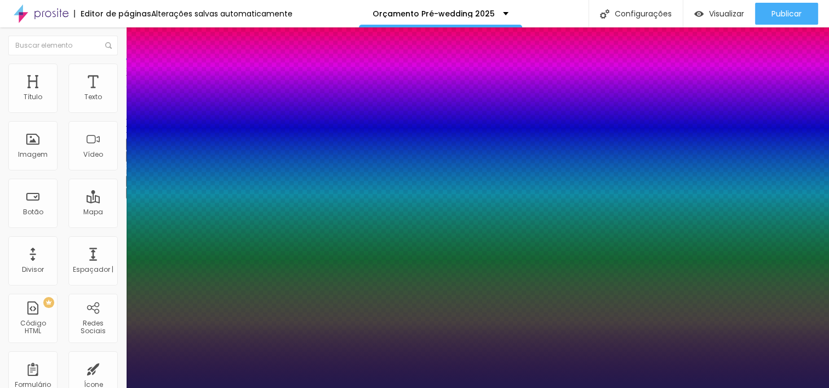
click at [375, 387] on div at bounding box center [414, 388] width 829 height 0
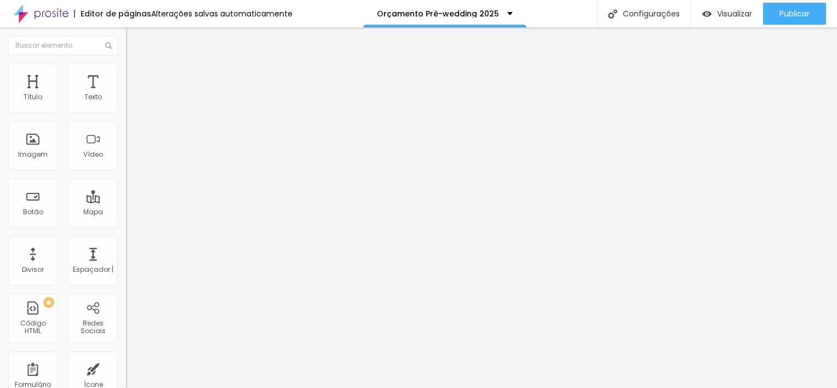
click at [126, 162] on button "button" at bounding box center [133, 157] width 15 height 12
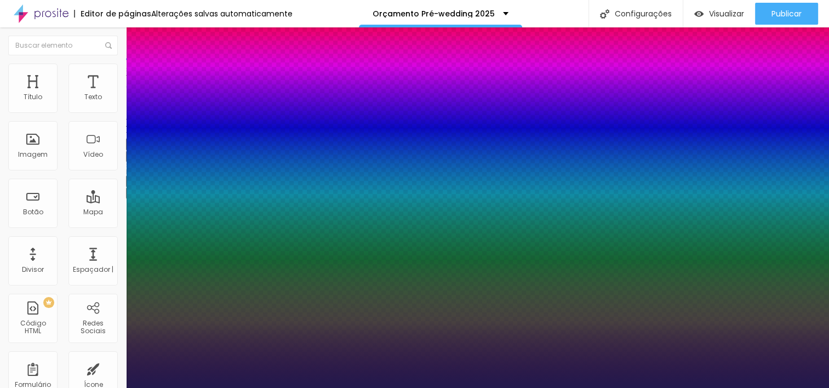
type input "1"
click at [296, 387] on div at bounding box center [414, 388] width 829 height 0
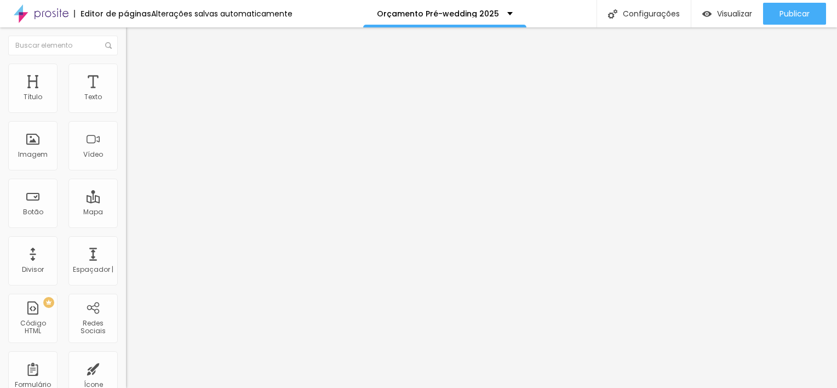
click at [135, 154] on icon "button" at bounding box center [136, 153] width 2 height 2
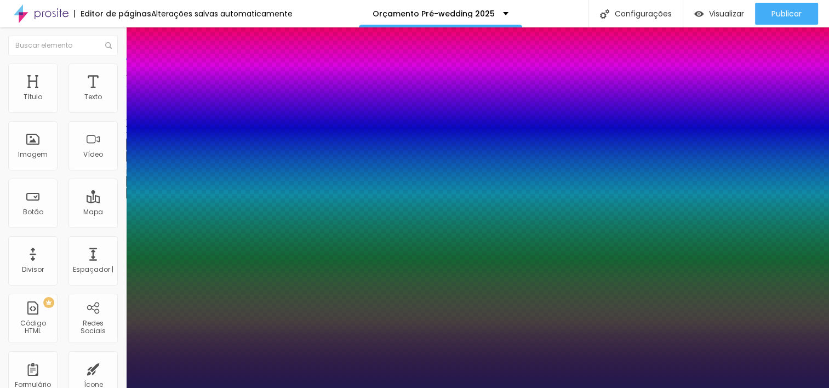
type input "1"
type input "17"
type input "1"
type input "18"
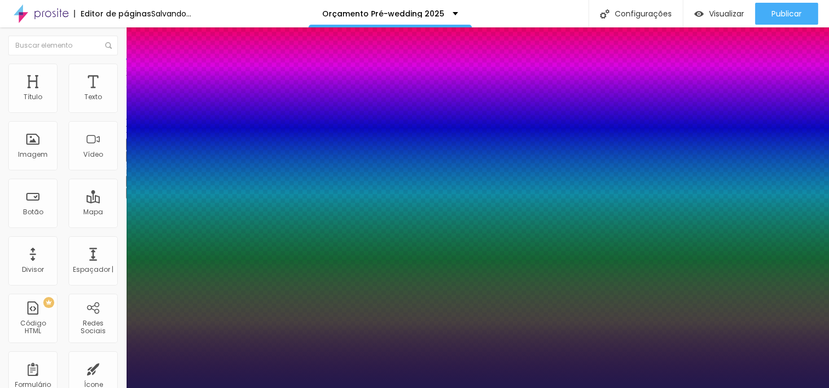
type input "18"
type input "1"
type input "23"
type input "1"
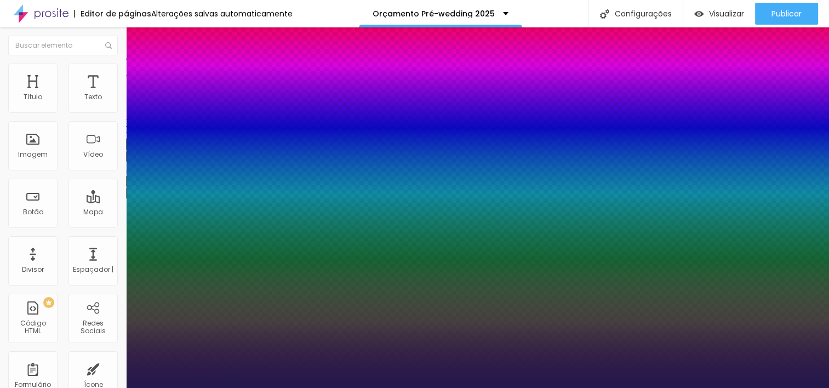
type input "22"
type input "1"
type input "21"
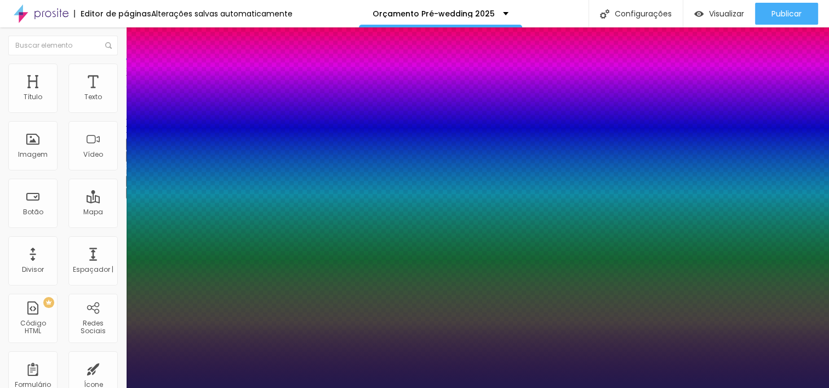
type input "1"
type input "20"
type input "1"
type input "19"
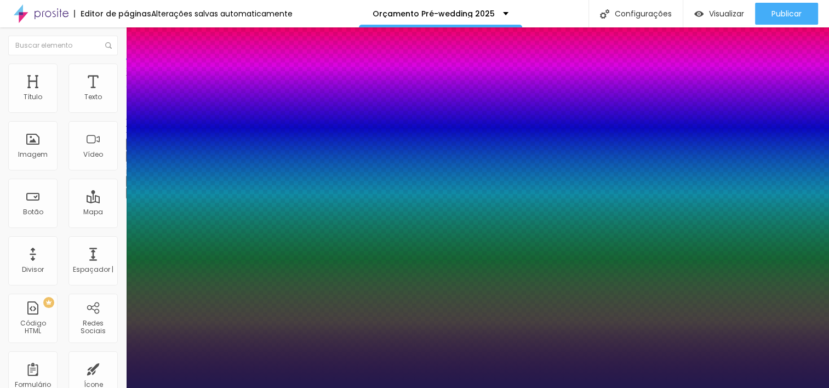
type input "19"
type input "1"
type input "20"
type input "1"
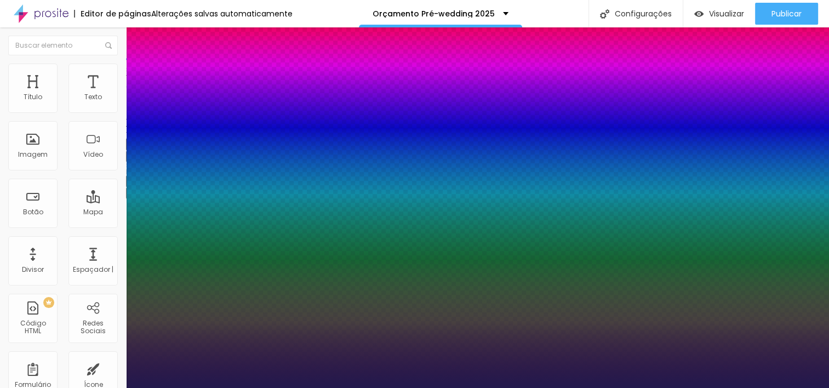
type input "21"
type input "1"
type input "20"
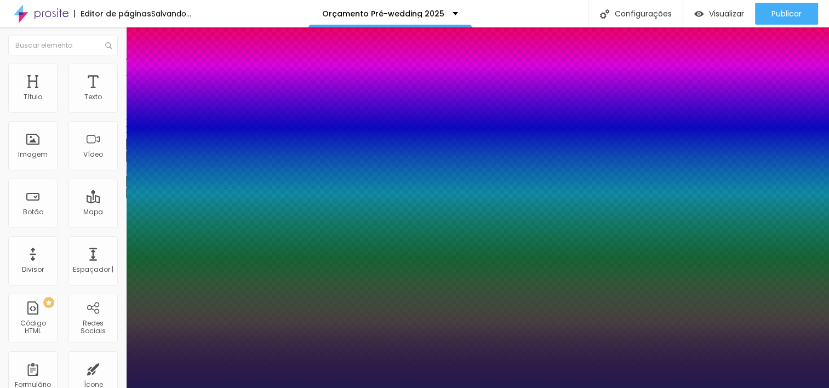
type input "1"
type input "19"
type input "1"
type input "20"
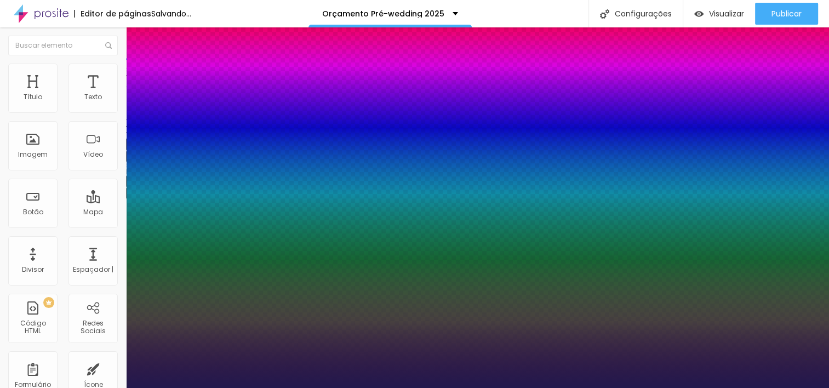
type input "20"
type input "1"
type input "21"
type input "1"
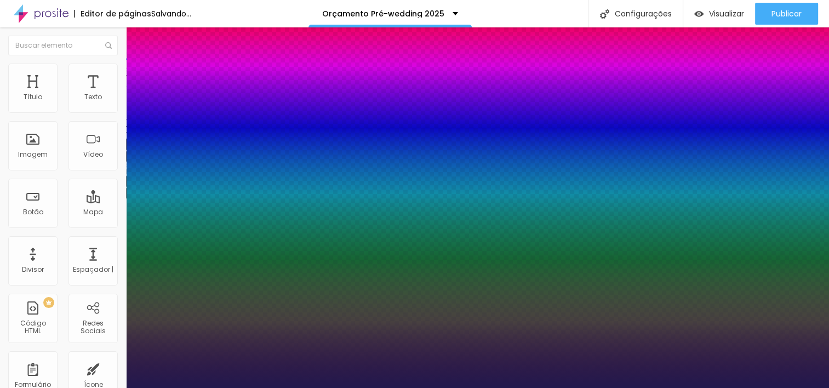
type input "22"
type input "1"
drag, startPoint x: 147, startPoint y: 307, endPoint x: 166, endPoint y: 311, distance: 19.0
type input "23"
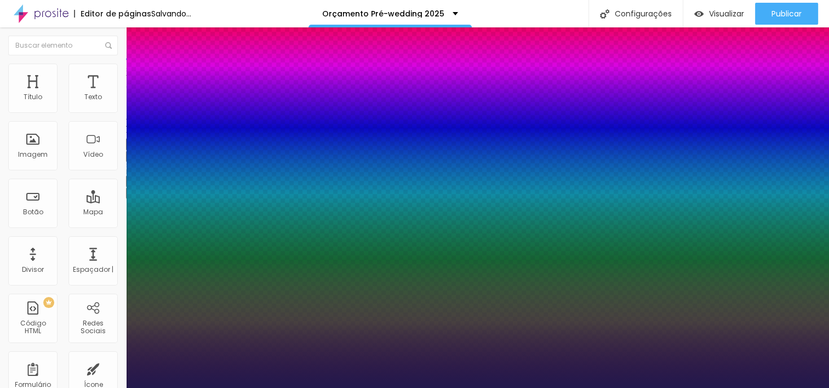
type input "23"
type input "1"
type input "8"
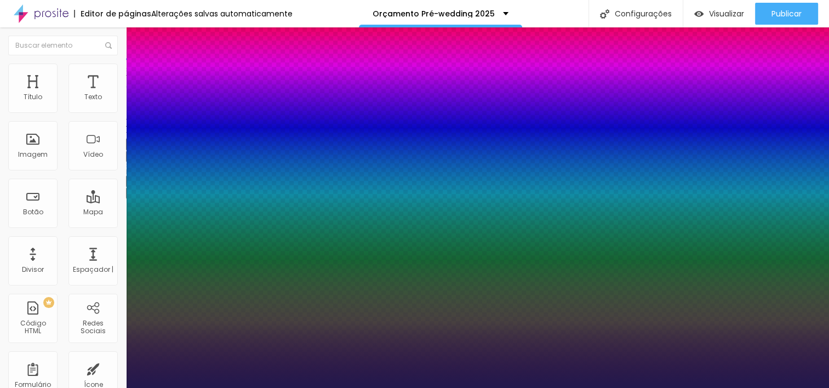
type input "2"
type input "1"
type input "8"
type input "0"
type input "1"
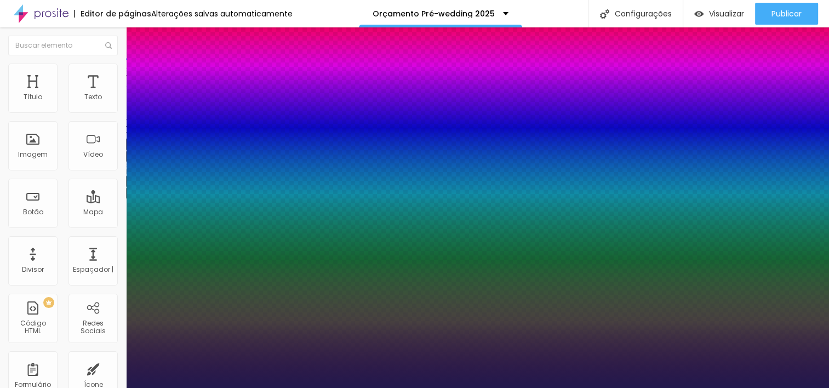
type input "8"
type input "02"
type input "1"
type input "20"
type input "020"
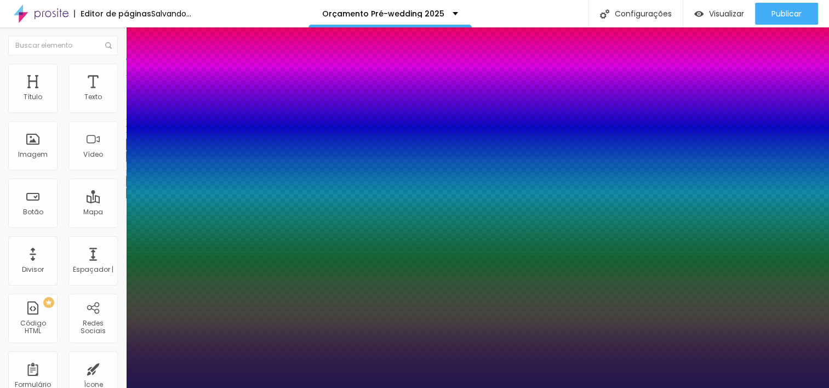
type input "1"
type input "20"
type input "1"
type input "20"
click at [363, 387] on div at bounding box center [414, 388] width 829 height 0
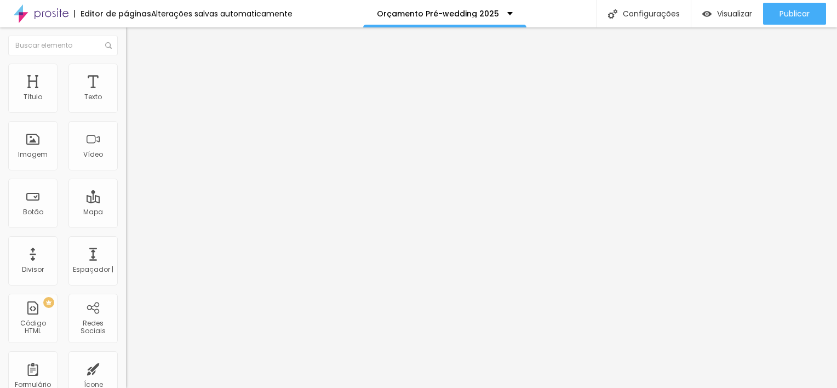
click at [134, 40] on img "button" at bounding box center [138, 40] width 9 height 9
click at [126, 162] on button "button" at bounding box center [133, 157] width 15 height 12
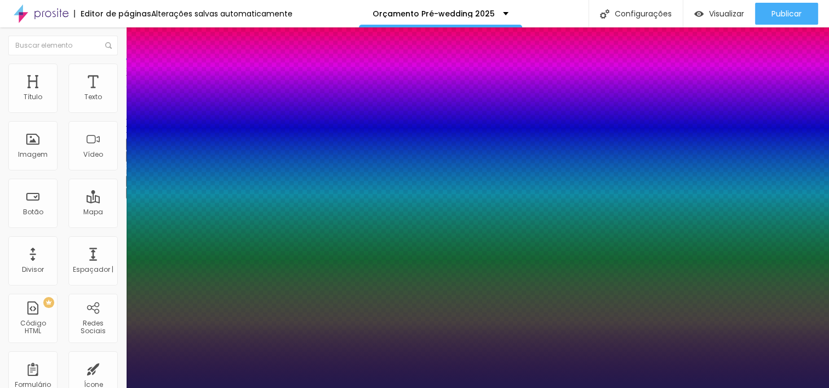
type input "1"
click at [434, 387] on div at bounding box center [414, 388] width 829 height 0
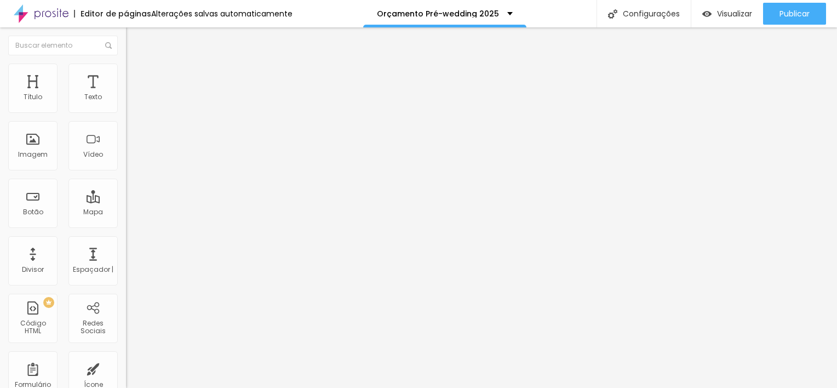
click at [130, 159] on icon "button" at bounding box center [133, 155] width 7 height 7
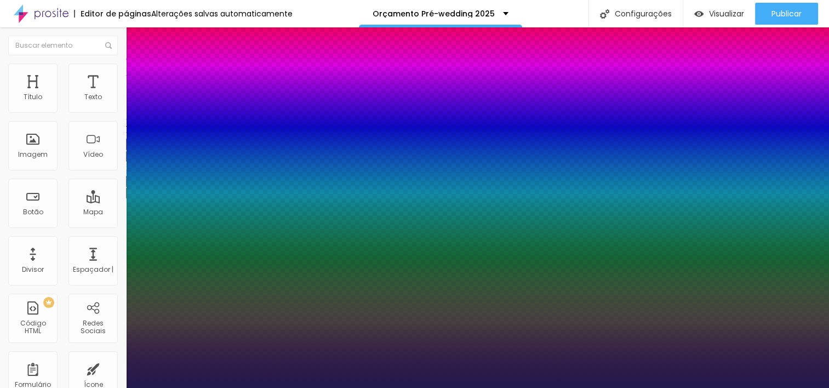
type input "1"
click at [375, 387] on div at bounding box center [414, 388] width 829 height 0
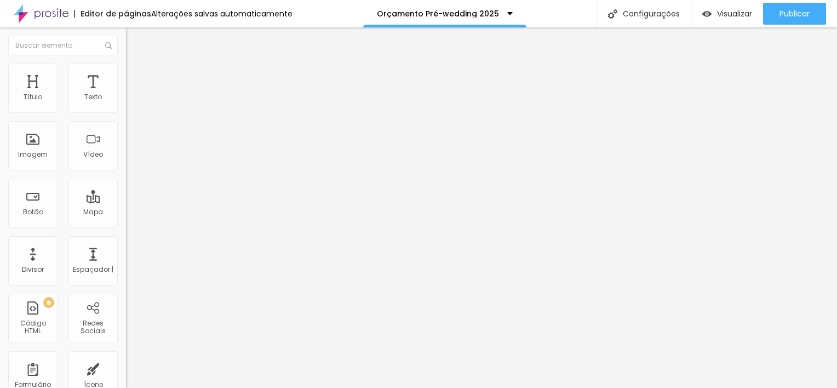
click at [134, 39] on img "button" at bounding box center [138, 40] width 9 height 9
click at [130, 159] on icon "button" at bounding box center [133, 155] width 7 height 7
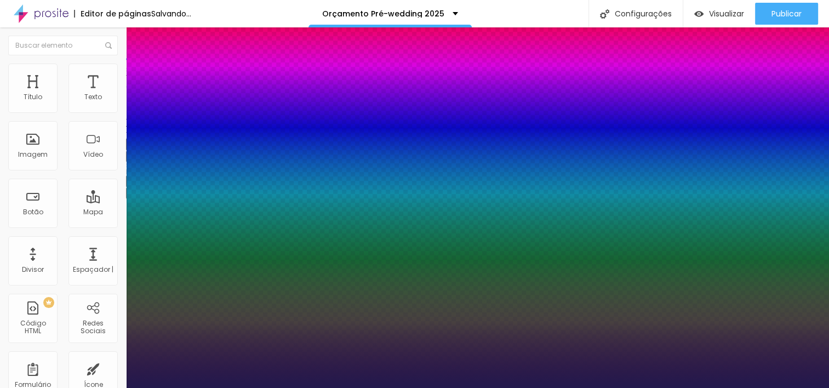
type input "1"
type input "8"
type input "1"
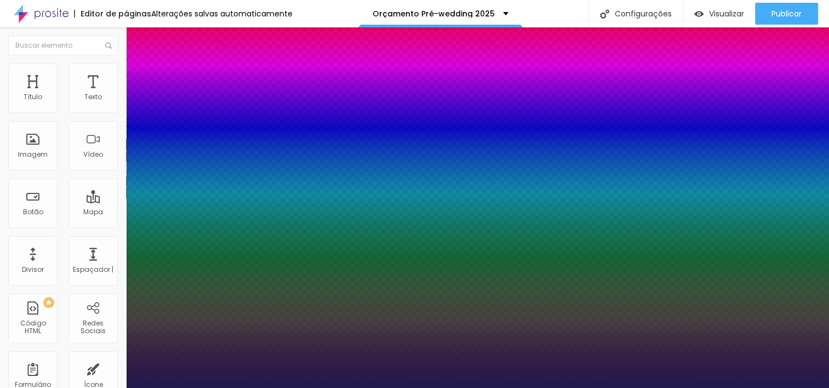
type input "8"
type input "0"
type input "1"
type input "8"
type input "03"
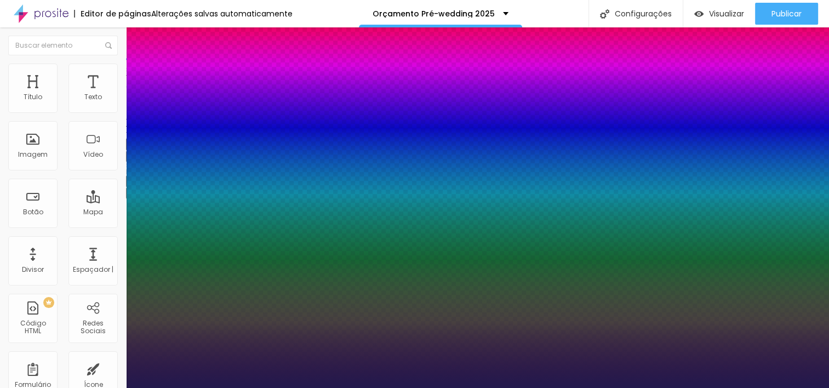
type input "1"
type input "30"
type input "030"
type input "1"
type input "030"
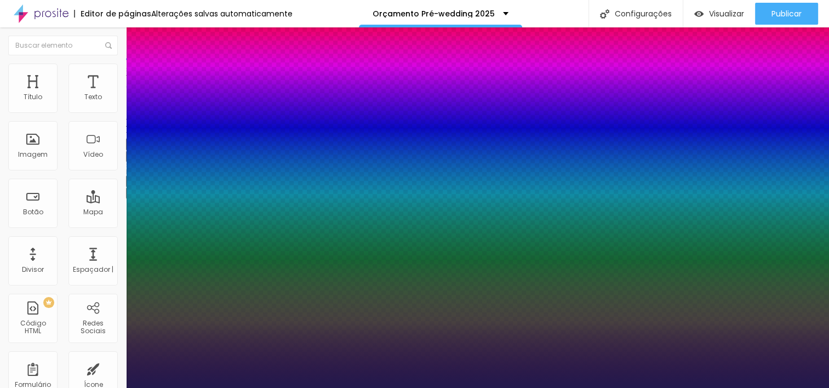
click at [437, 387] on div at bounding box center [414, 388] width 829 height 0
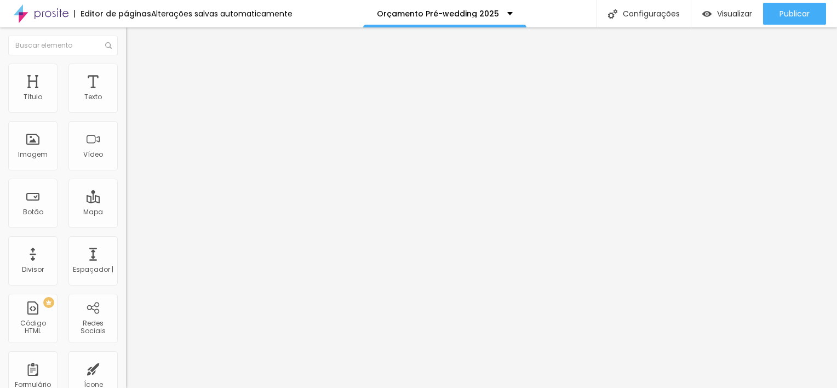
click at [134, 41] on img "button" at bounding box center [138, 40] width 9 height 9
click at [126, 162] on button "button" at bounding box center [133, 157] width 15 height 12
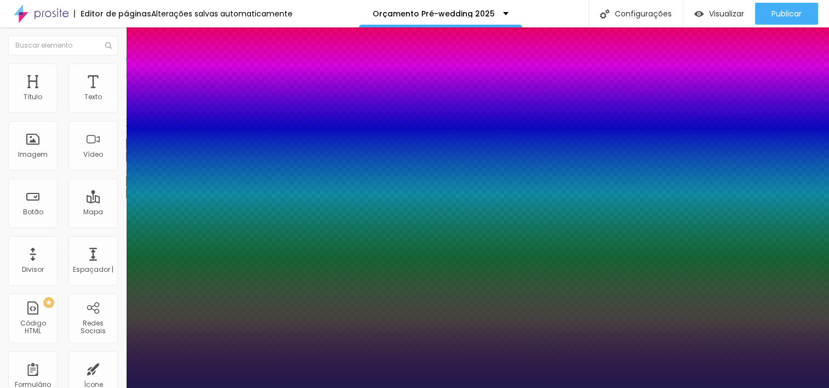
type input "1"
type input "8"
type input "1"
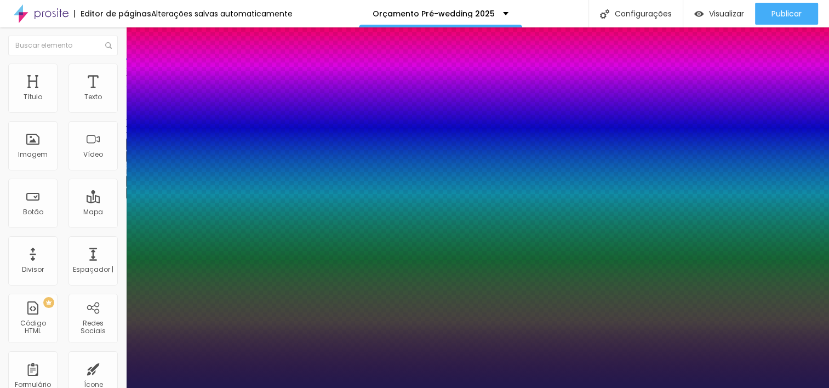
type input "8"
type input "0"
type input "1"
type input "8"
type input "1"
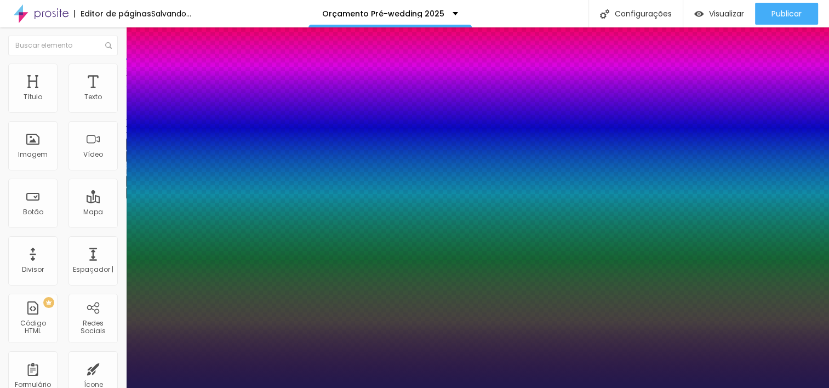
type input "8"
type input "02"
type input "1"
type input "25"
type input "025"
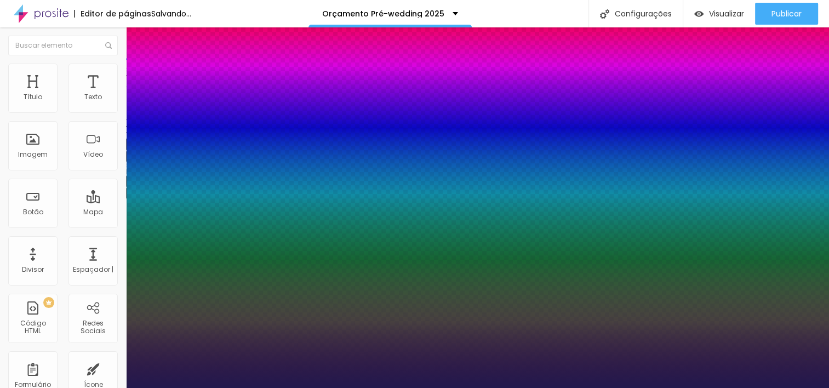
type input "1"
type input "025"
click at [511, 387] on div at bounding box center [414, 388] width 829 height 0
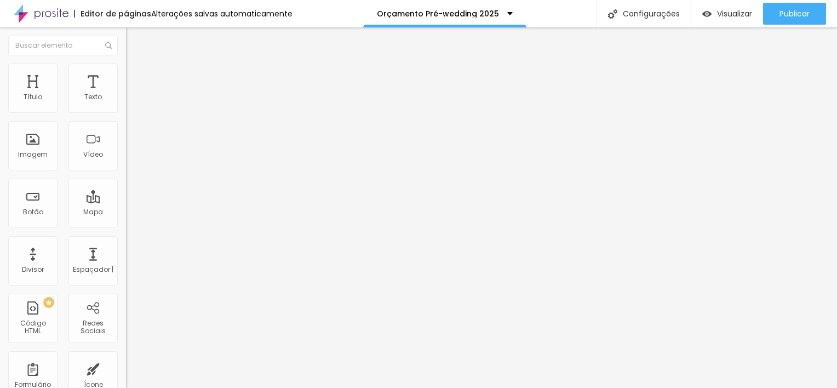
click at [131, 158] on icon "button" at bounding box center [133, 155] width 4 height 4
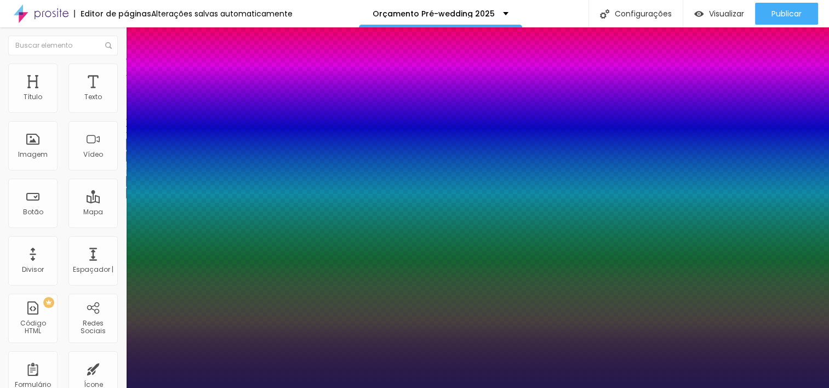
type input "1"
type input "8"
type input "1"
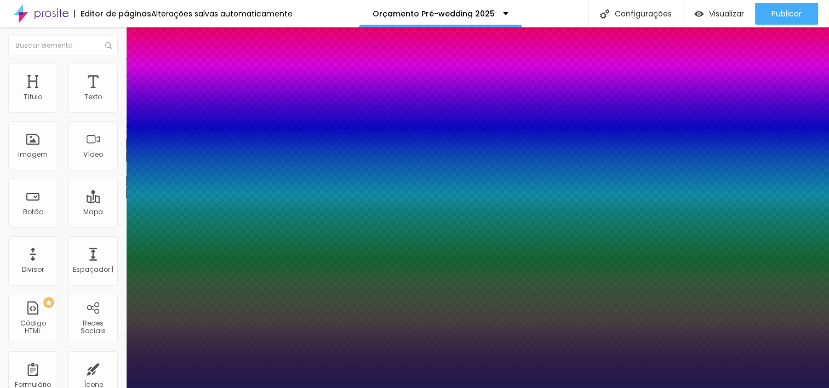
type input "1"
type input "8"
type input "0"
type input "1"
type input "8"
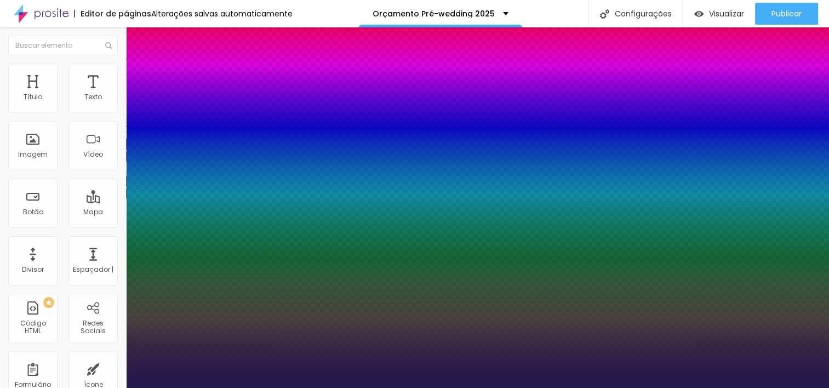
type input "1"
type input "8"
type input "02"
type input "1"
type input "20"
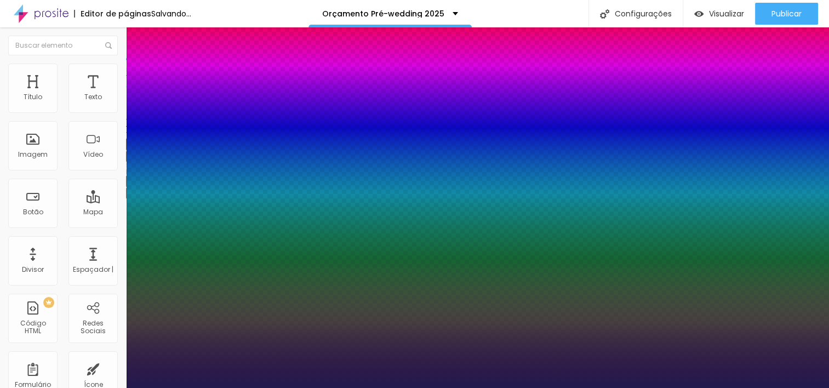
type input "020"
type input "1"
type input "020"
type input "1"
click at [465, 387] on div at bounding box center [414, 388] width 829 height 0
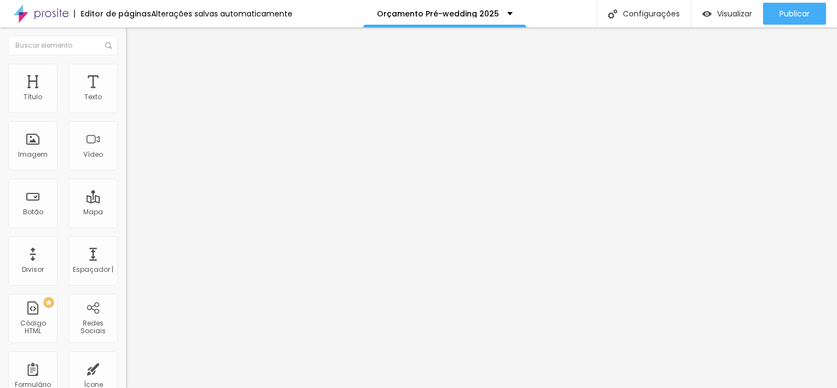
click at [126, 162] on button "button" at bounding box center [133, 157] width 15 height 12
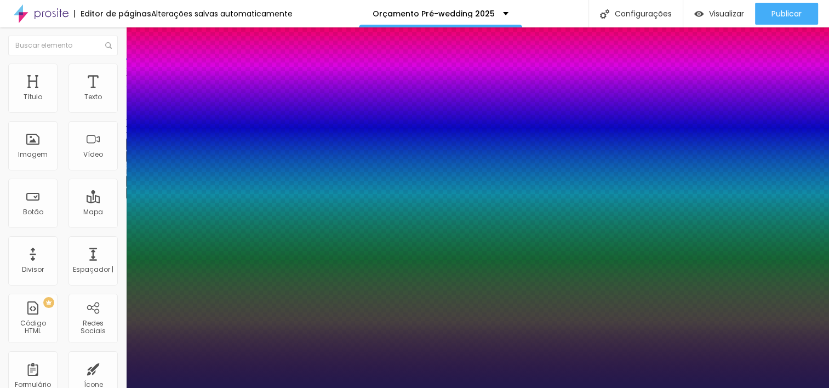
type input "1"
type input "8"
type input "1"
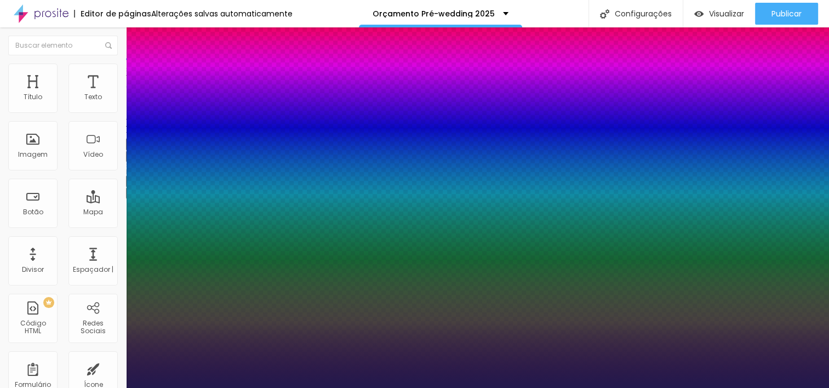
type input "8"
type input "0"
type input "1"
type input "8"
type input "0"
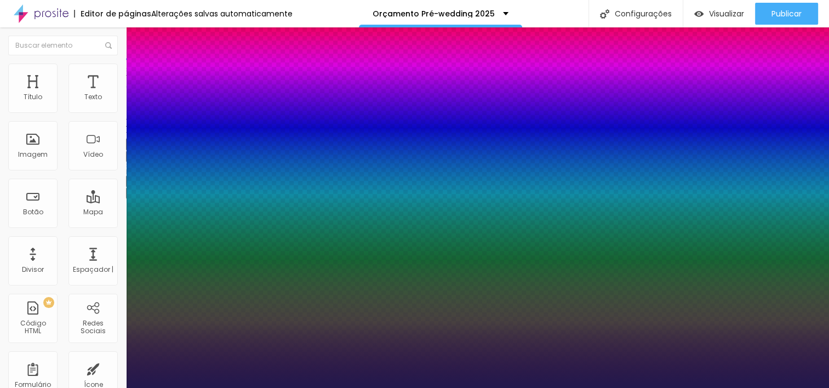
type input "1"
type input "8"
type input "1"
type input "8"
type input "03"
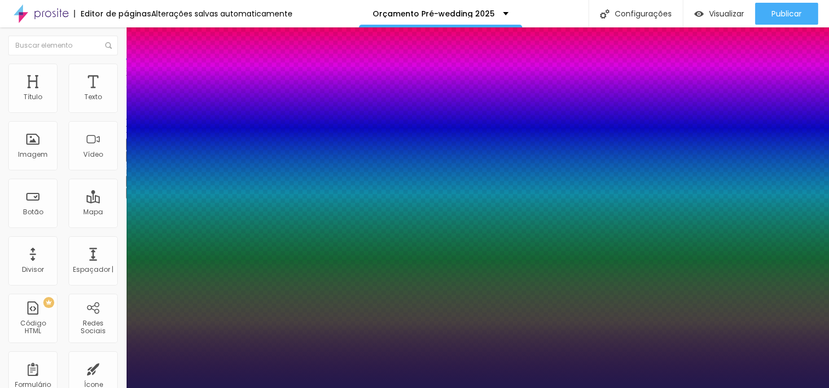
type input "1"
type input "35"
type input "035"
type input "1"
type input "035"
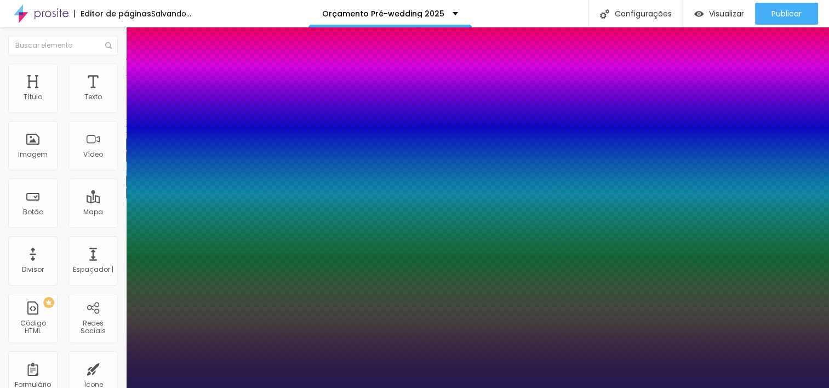
type input "1"
click at [429, 387] on div at bounding box center [414, 388] width 829 height 0
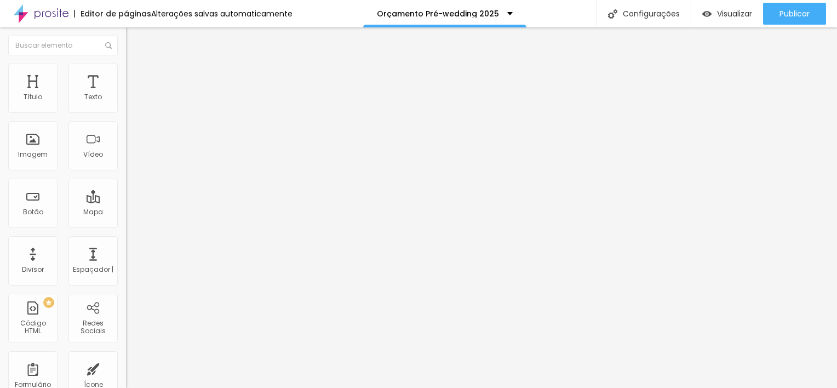
click at [126, 162] on button "button" at bounding box center [133, 157] width 15 height 12
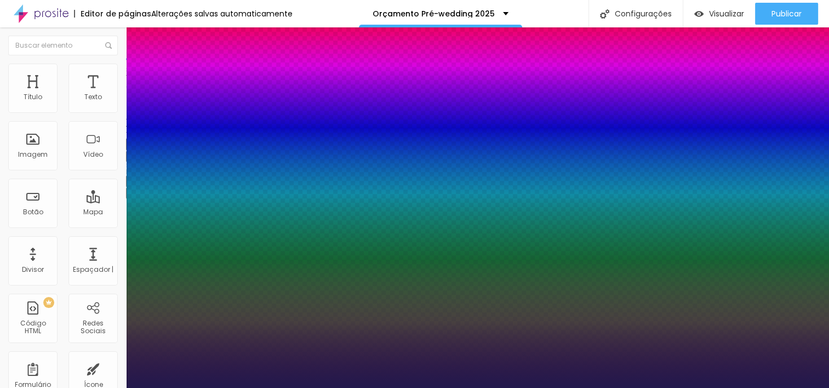
type input "1"
type input "17"
type input "1"
type input "19"
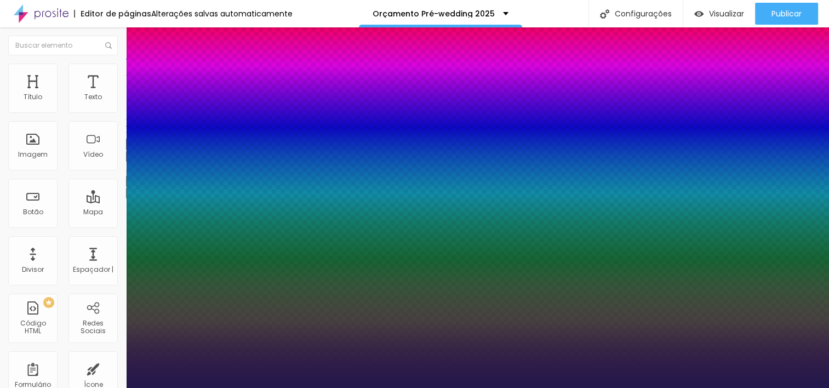
type input "19"
type input "1"
type input "20"
type input "1"
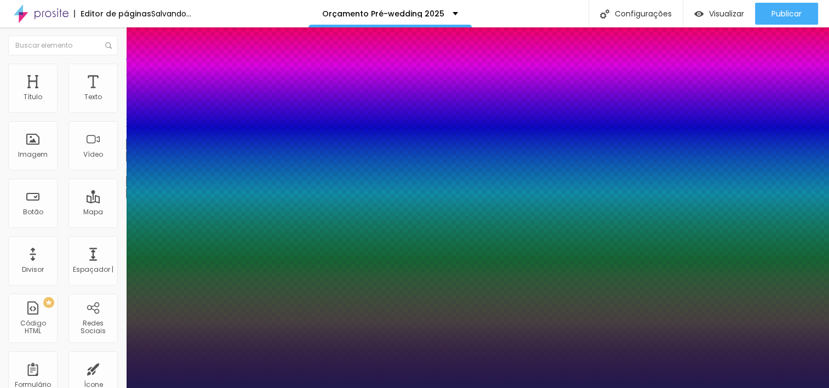
type input "20"
click at [422, 387] on div at bounding box center [414, 388] width 829 height 0
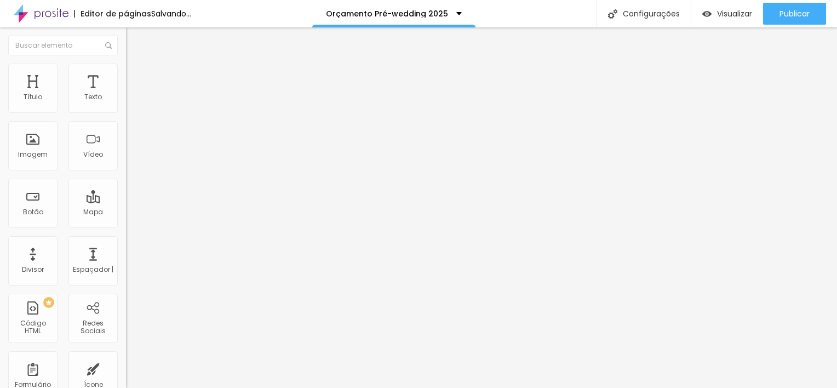
click at [126, 71] on li "Avançado" at bounding box center [189, 69] width 126 height 11
type input "8"
type input "7"
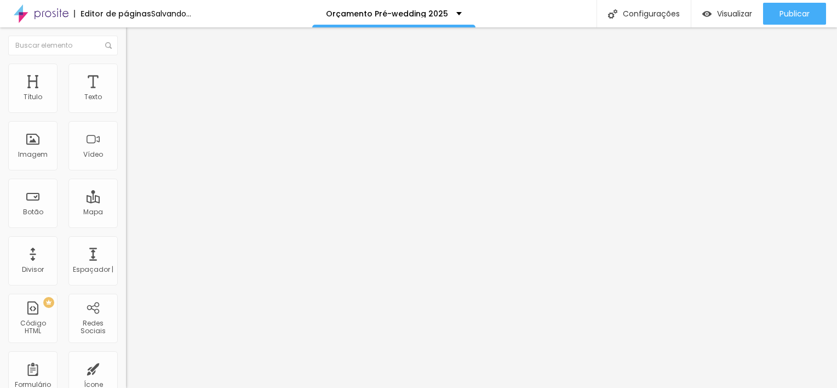
type input "6"
type input "4"
type input "6"
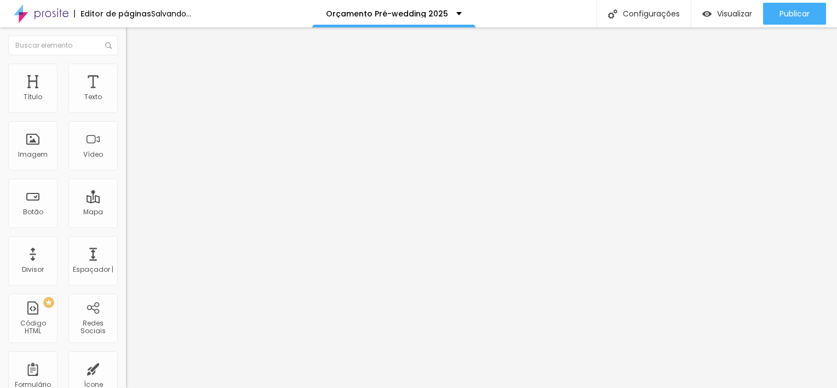
type input "6"
type input "7"
type input "6"
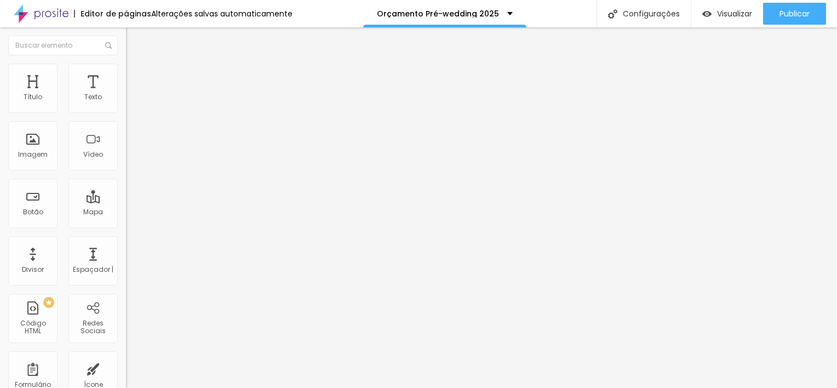
type input "4"
drag, startPoint x: 32, startPoint y: 129, endPoint x: 115, endPoint y: 157, distance: 87.3
type input "6"
click at [126, 357] on input "range" at bounding box center [161, 361] width 71 height 9
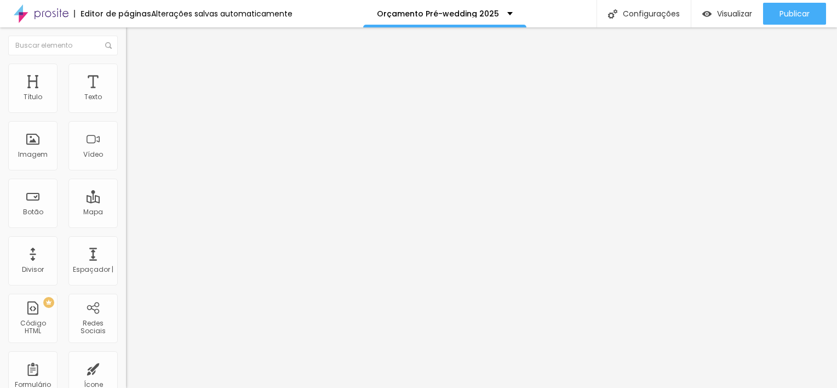
type input "6"
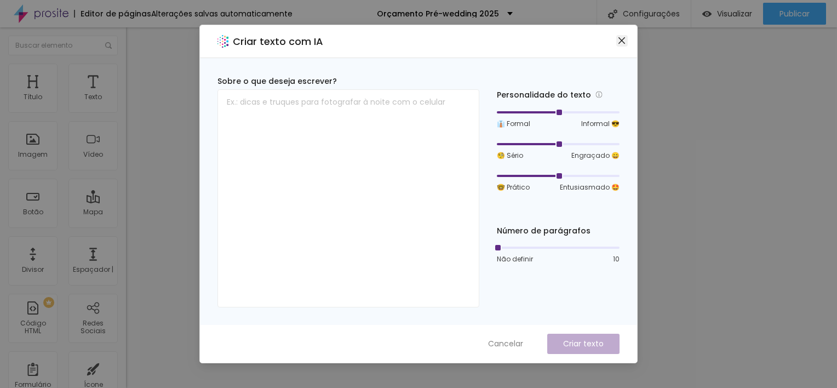
click at [625, 36] on icon "fechar" at bounding box center [621, 40] width 9 height 9
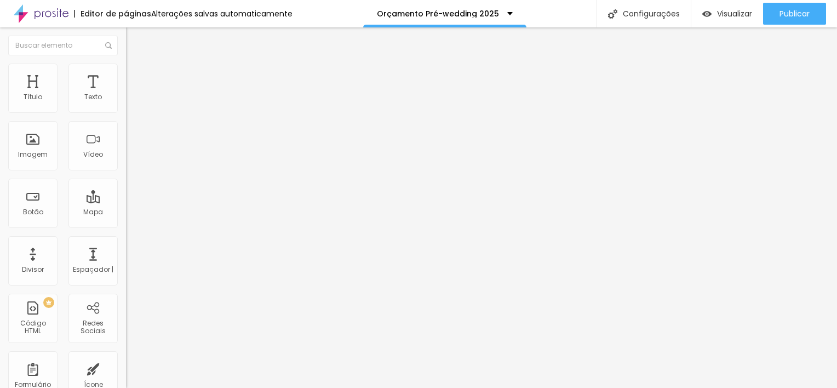
click at [136, 76] on span "Avançado" at bounding box center [154, 70] width 36 height 9
type input "6"
drag, startPoint x: 28, startPoint y: 110, endPoint x: 116, endPoint y: 146, distance: 95.0
type input "6"
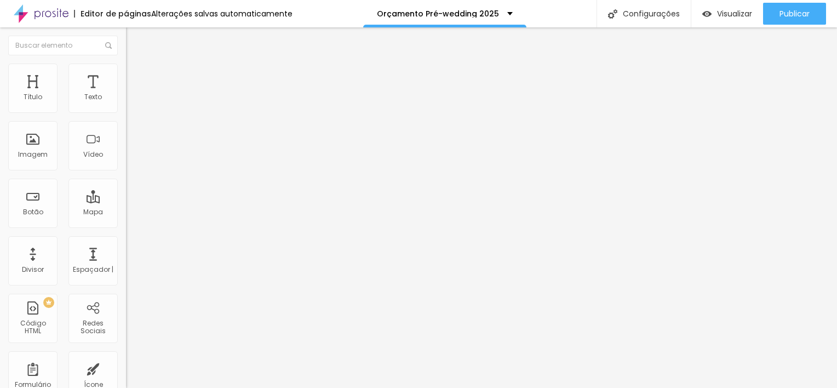
click at [126, 202] on input "range" at bounding box center [161, 206] width 71 height 9
click at [130, 159] on icon "button" at bounding box center [133, 155] width 7 height 7
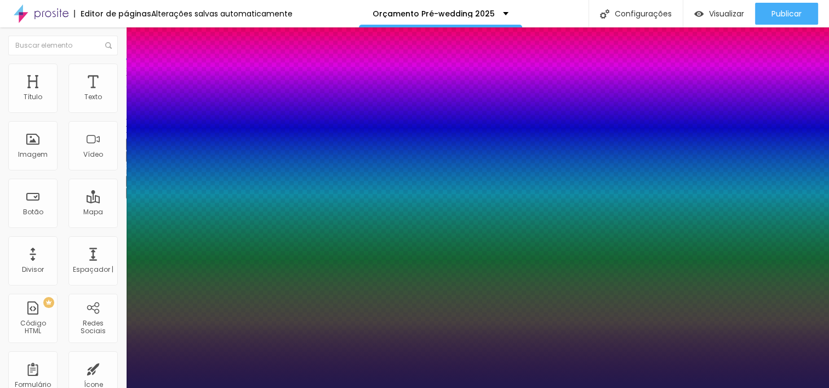
type input "1"
click at [519, 387] on div at bounding box center [414, 388] width 829 height 0
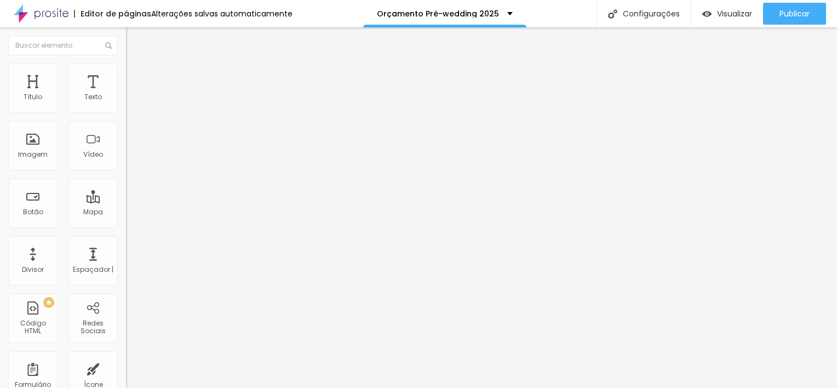
click at [126, 35] on button "Editar Coluna" at bounding box center [189, 39] width 126 height 25
click at [126, 162] on button "button" at bounding box center [133, 157] width 15 height 12
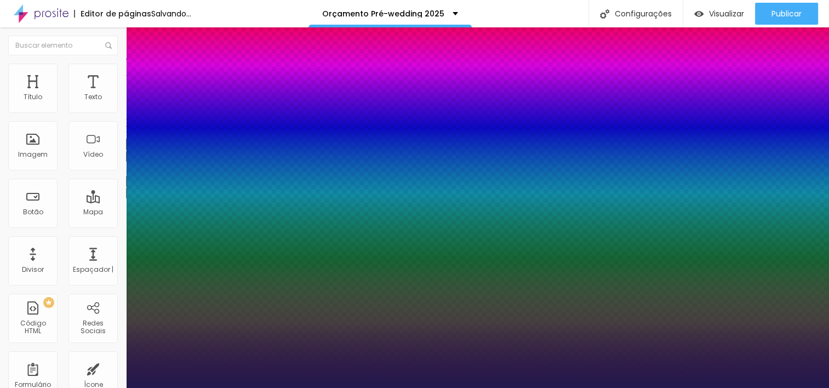
type input "1"
type input "8"
type input "1"
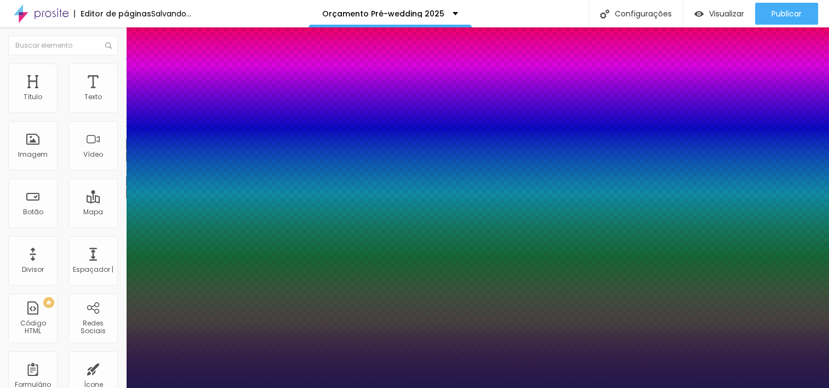
click at [581, 387] on div at bounding box center [414, 388] width 829 height 0
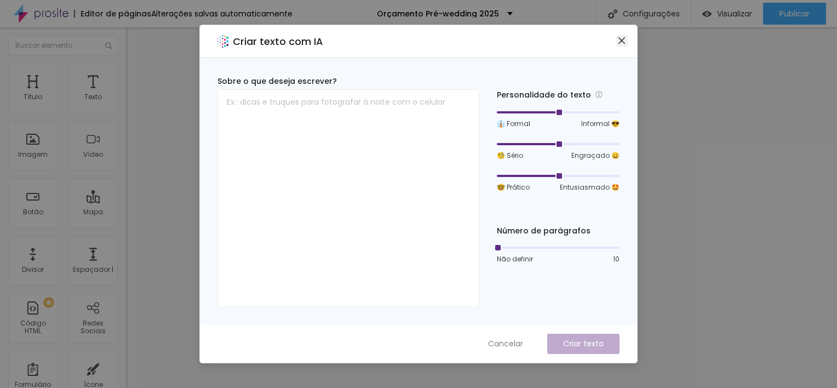
click at [627, 45] on button "Fechar" at bounding box center [622, 41] width 12 height 12
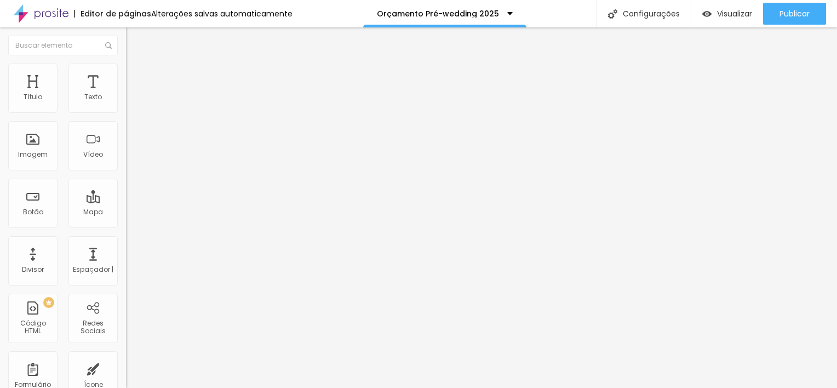
click at [126, 162] on button "button" at bounding box center [133, 157] width 15 height 12
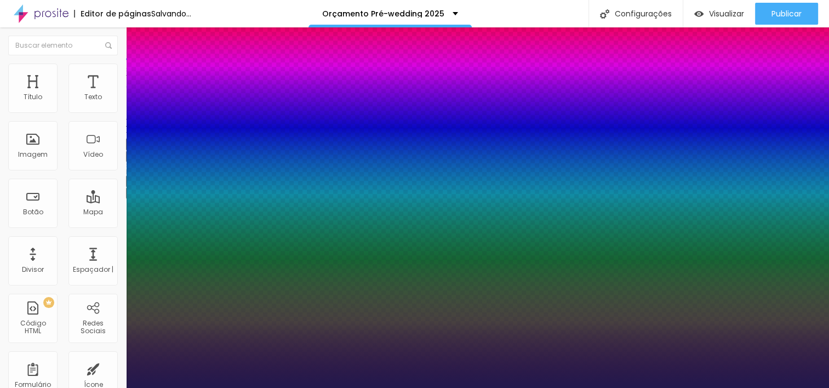
click at [588, 387] on div at bounding box center [414, 388] width 829 height 0
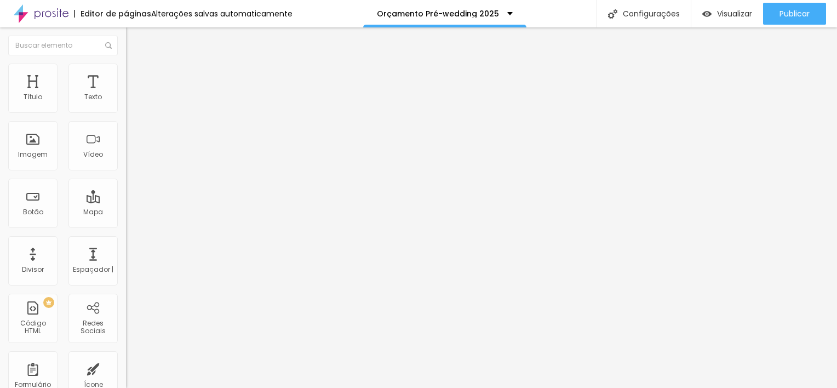
click at [126, 162] on button "button" at bounding box center [133, 157] width 15 height 12
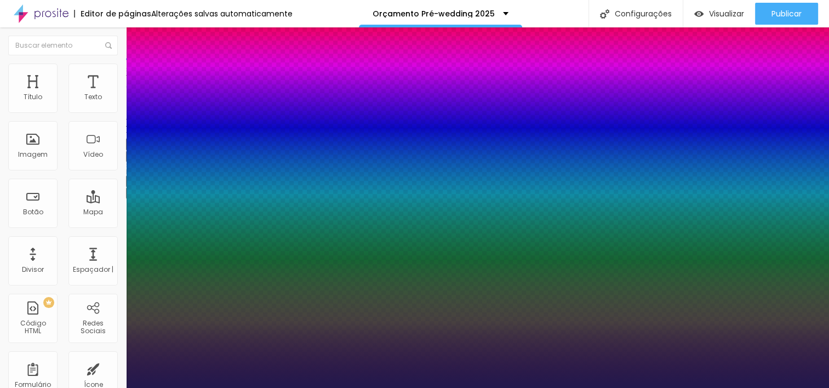
click at [581, 387] on div at bounding box center [414, 388] width 829 height 0
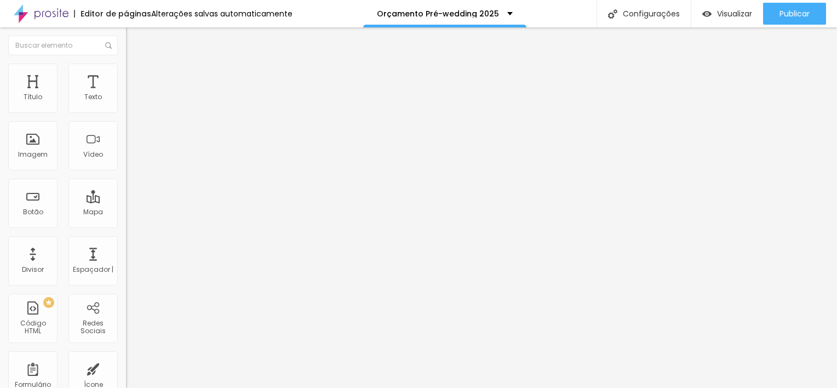
click at [131, 158] on icon "button" at bounding box center [133, 155] width 4 height 4
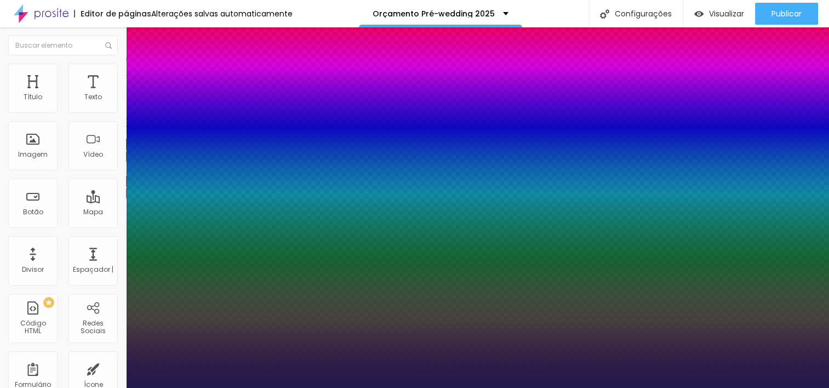
click at [671, 387] on div at bounding box center [414, 388] width 829 height 0
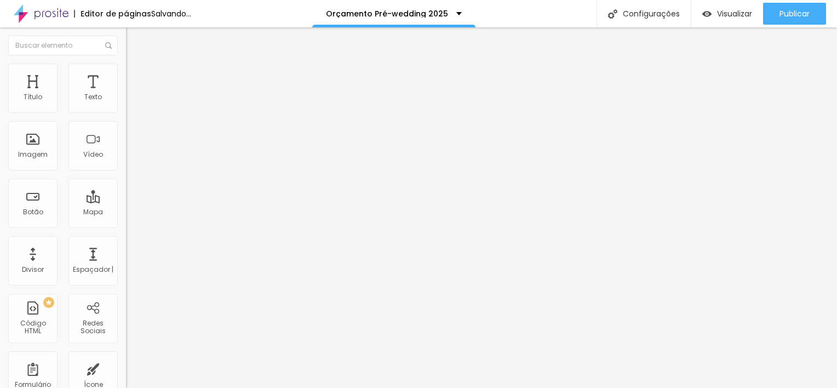
click at [126, 162] on button "button" at bounding box center [133, 157] width 15 height 12
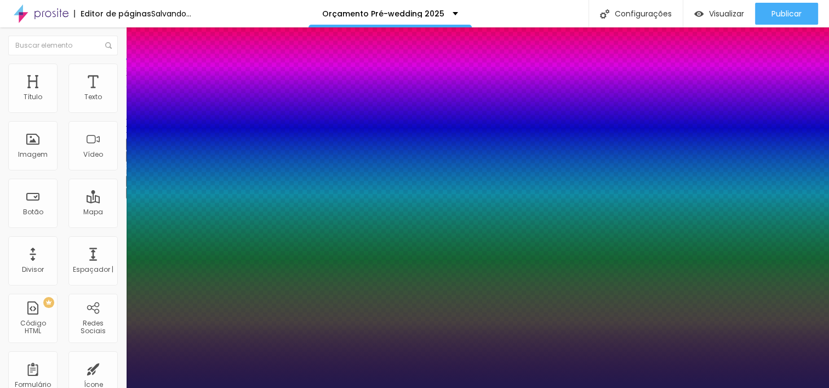
click at [603, 387] on div at bounding box center [414, 388] width 829 height 0
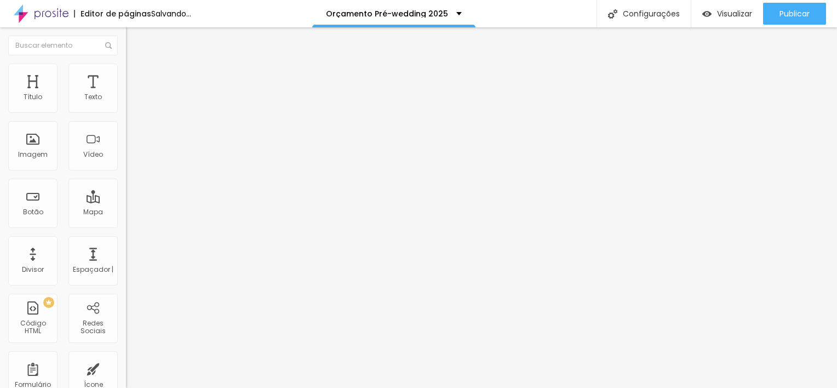
click at [126, 162] on button "button" at bounding box center [133, 157] width 15 height 12
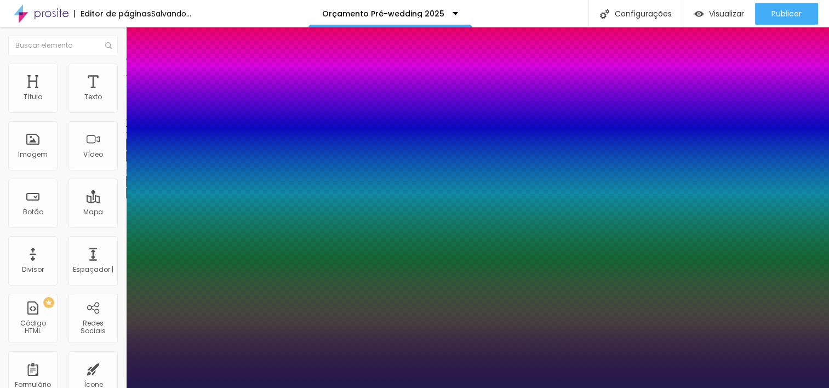
click at [610, 387] on div at bounding box center [414, 388] width 829 height 0
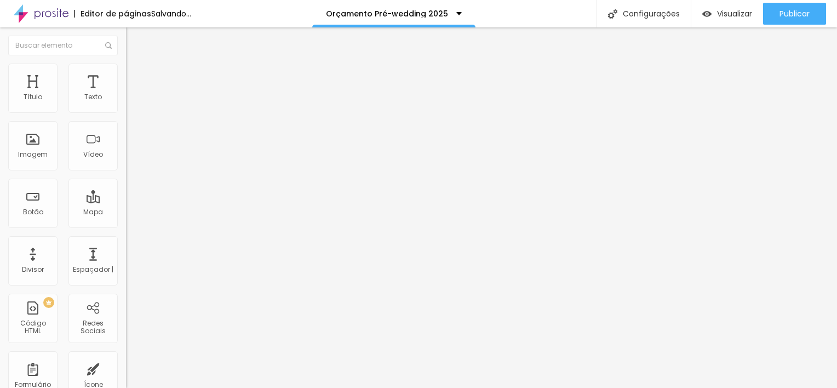
click at [126, 162] on button "button" at bounding box center [133, 157] width 15 height 12
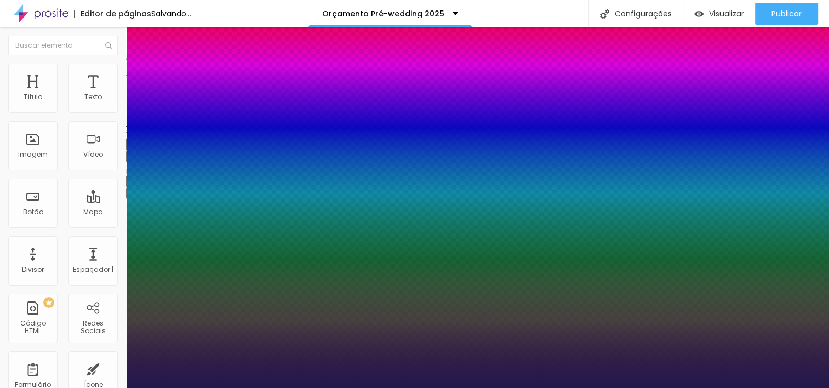
click at [537, 387] on div at bounding box center [414, 388] width 829 height 0
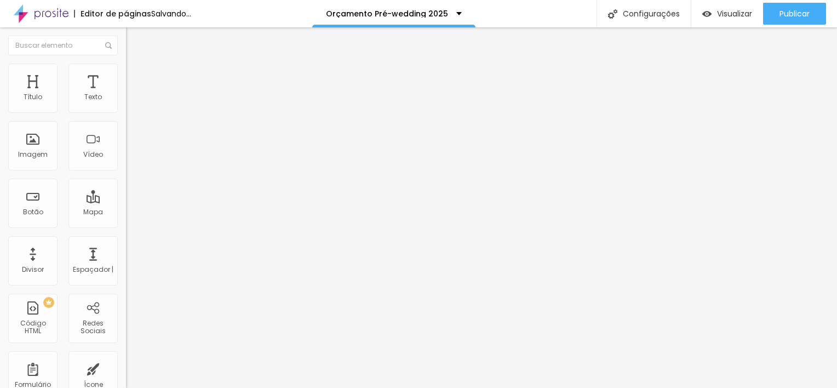
click at [126, 71] on li "Avançado" at bounding box center [189, 69] width 126 height 11
drag, startPoint x: 31, startPoint y: 130, endPoint x: 28, endPoint y: 136, distance: 6.6
click at [126, 357] on input "range" at bounding box center [161, 361] width 71 height 9
click at [126, 65] on li "Avançado" at bounding box center [189, 69] width 126 height 11
click at [126, 202] on input "range" at bounding box center [161, 206] width 71 height 9
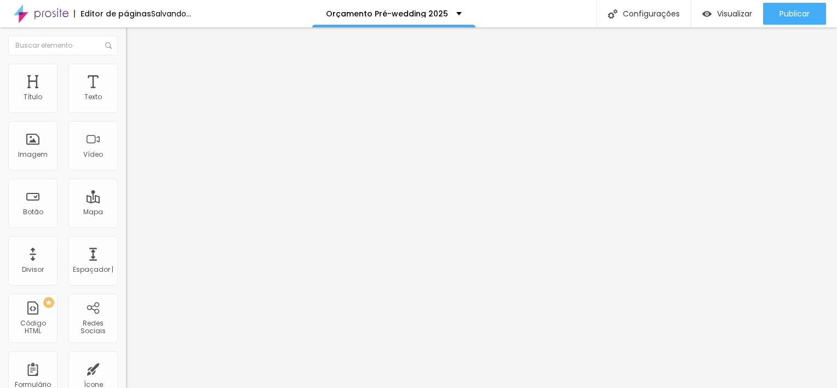
click at [126, 211] on input "7" at bounding box center [149, 217] width 47 height 12
click at [126, 162] on button "button" at bounding box center [133, 157] width 15 height 12
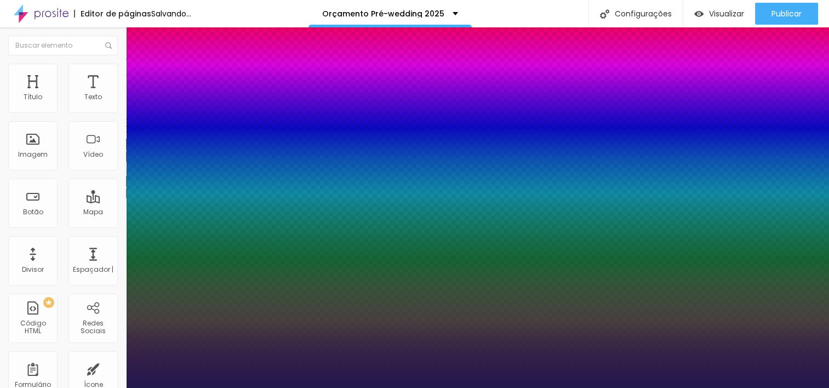
drag, startPoint x: 144, startPoint y: 309, endPoint x: 151, endPoint y: 310, distance: 7.1
click at [403, 387] on div at bounding box center [414, 388] width 829 height 0
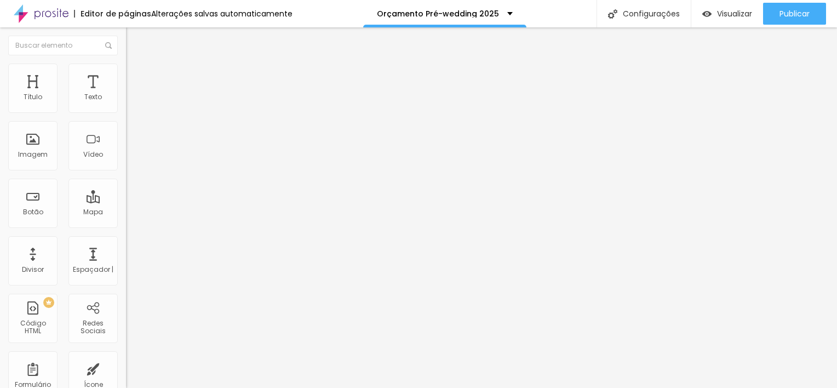
click at [131, 158] on icon "button" at bounding box center [133, 155] width 4 height 4
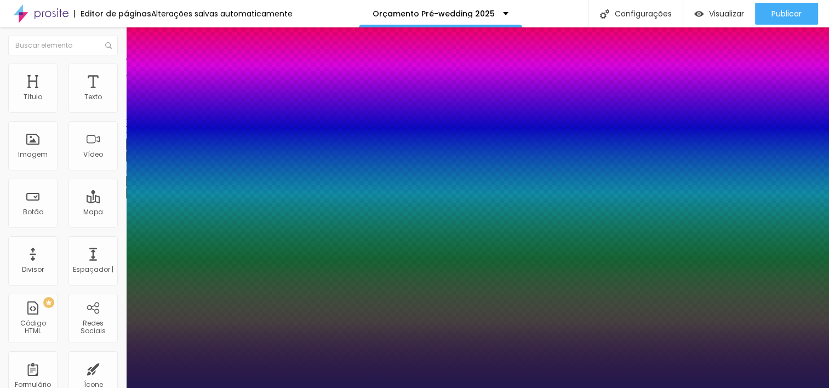
click at [110, 387] on div at bounding box center [414, 388] width 829 height 0
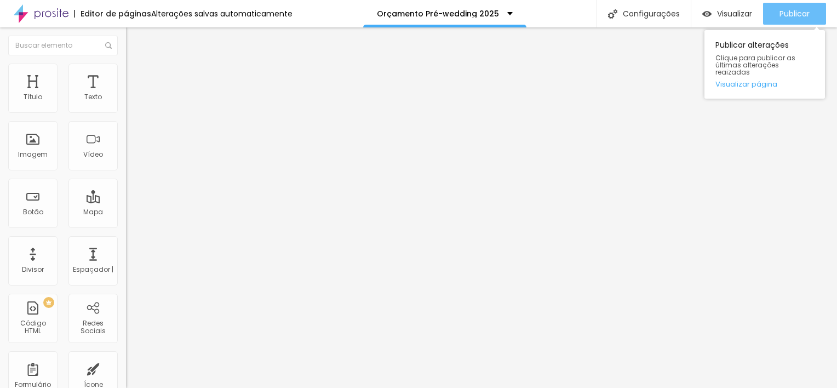
click at [803, 16] on span "Publicar" at bounding box center [795, 13] width 30 height 9
click at [802, 20] on div "Publicar" at bounding box center [795, 14] width 30 height 22
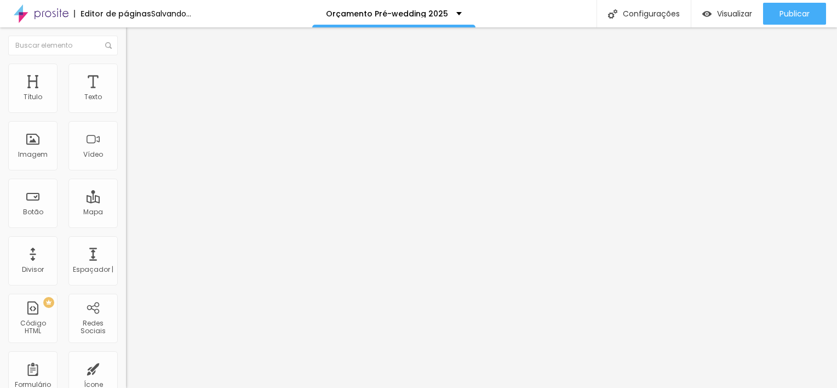
click at [131, 158] on icon "button" at bounding box center [133, 155] width 4 height 4
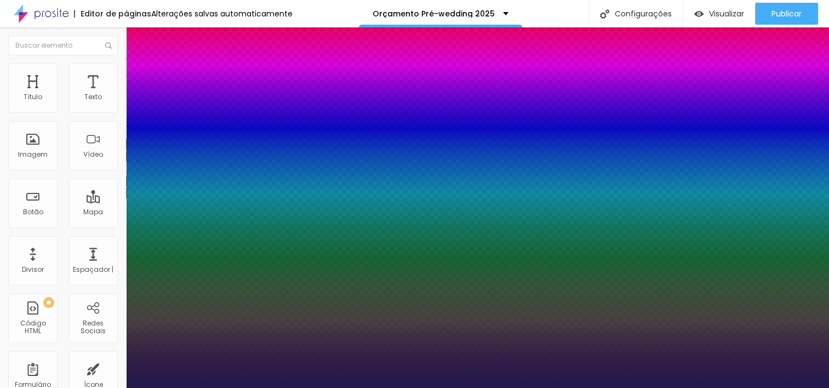
click at [428, 387] on div at bounding box center [414, 388] width 829 height 0
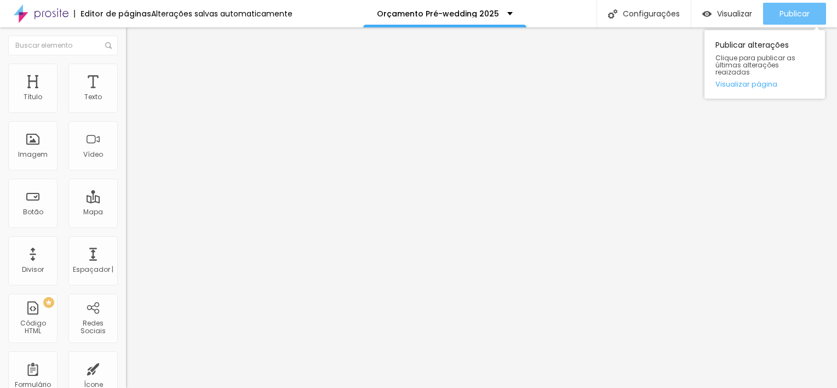
click at [801, 15] on span "Publicar" at bounding box center [795, 13] width 30 height 9
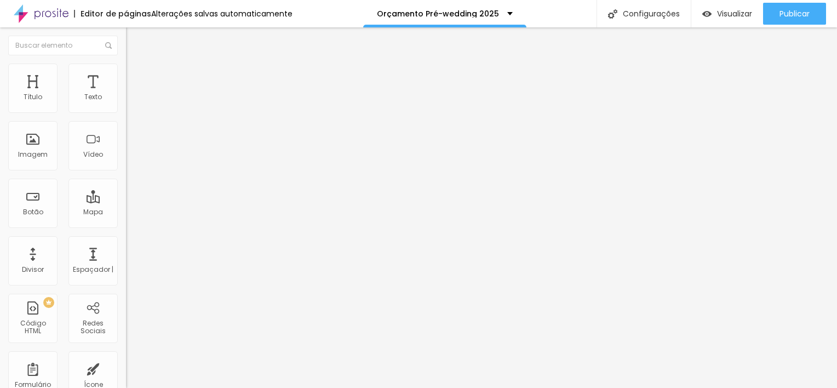
click at [126, 162] on button "button" at bounding box center [133, 157] width 15 height 12
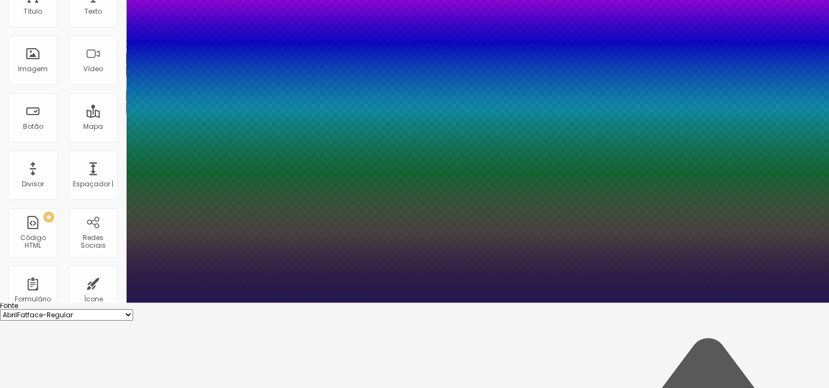
scroll to position [110, 0]
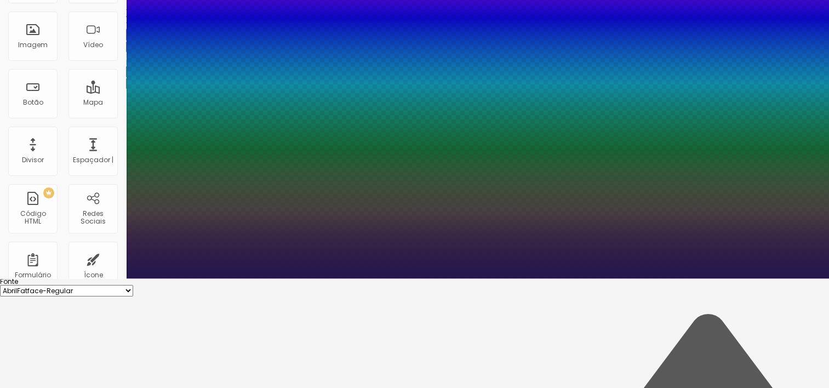
click at [342, 278] on div at bounding box center [414, 278] width 829 height 0
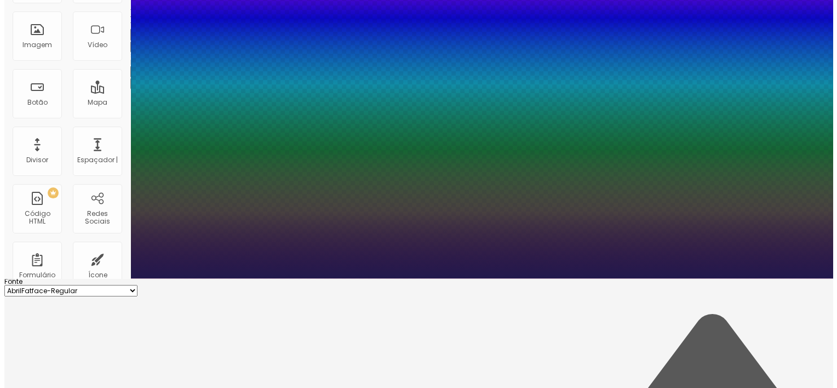
scroll to position [0, 0]
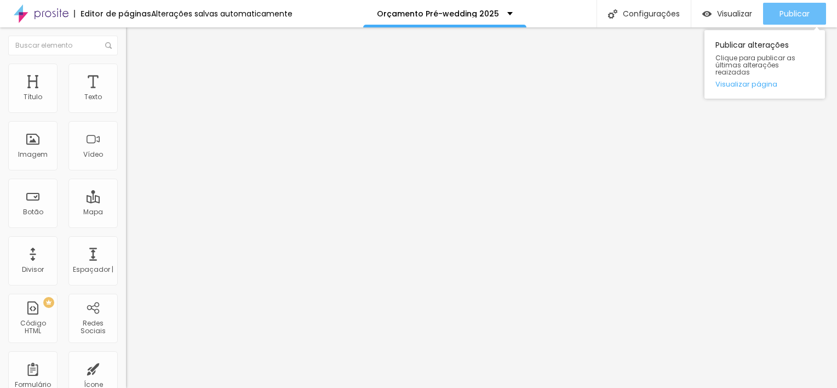
click at [782, 16] on span "Publicar" at bounding box center [795, 13] width 30 height 9
click at [783, 20] on div "Publicar" at bounding box center [795, 14] width 30 height 22
click at [799, 16] on span "Publicar" at bounding box center [795, 13] width 30 height 9
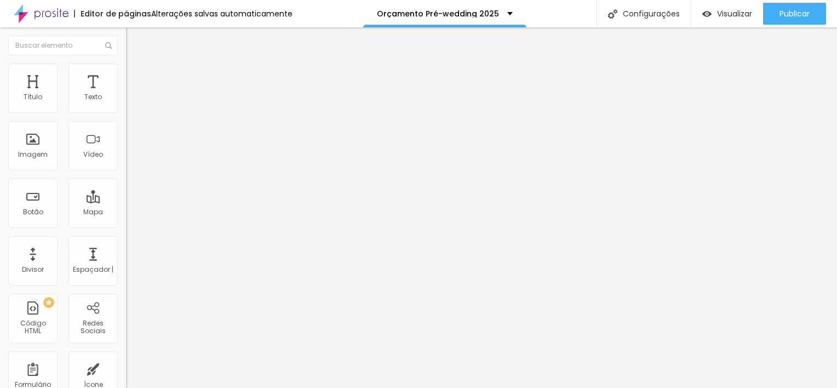
click at [134, 37] on div "Editar Título" at bounding box center [165, 40] width 62 height 9
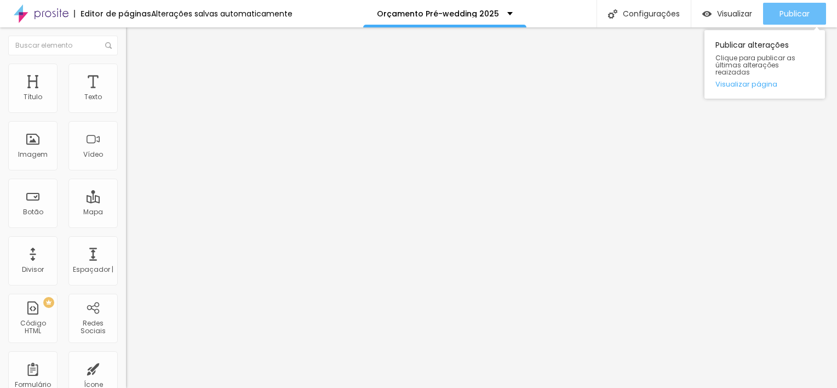
click at [802, 18] on span "Publicar" at bounding box center [795, 13] width 30 height 9
click at [789, 12] on span "Publicar" at bounding box center [795, 13] width 30 height 9
click at [793, 11] on span "Publicar" at bounding box center [795, 13] width 30 height 9
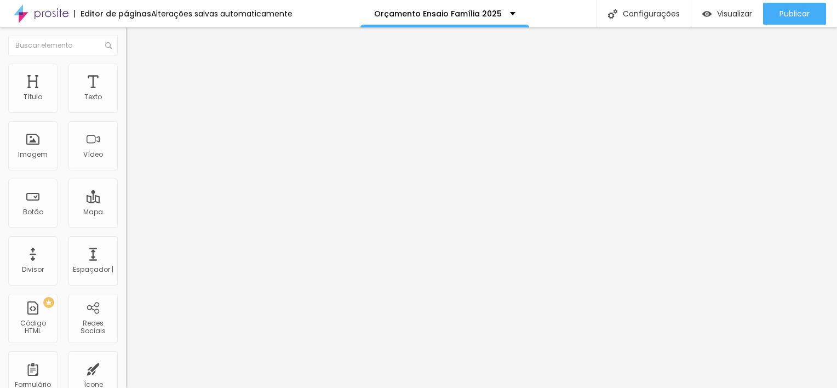
click at [130, 159] on icon "button" at bounding box center [133, 155] width 7 height 7
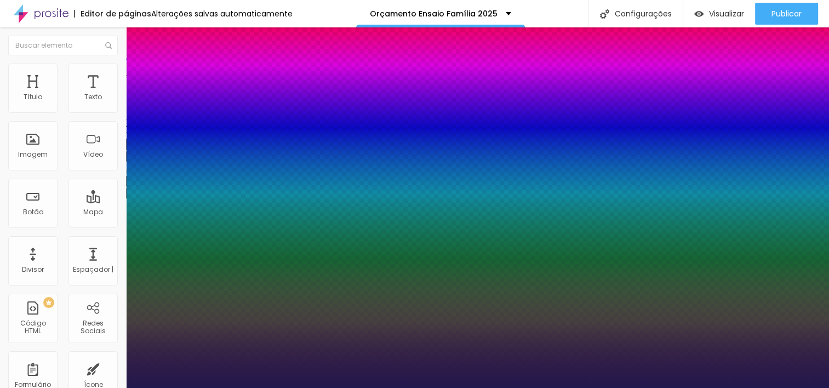
type input "1"
type input "15"
type input "1"
type input "16"
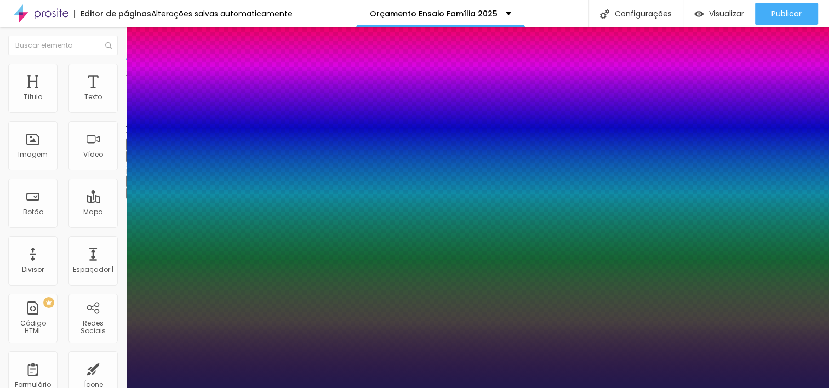
type input "16"
type input "1"
type input "17"
type input "1"
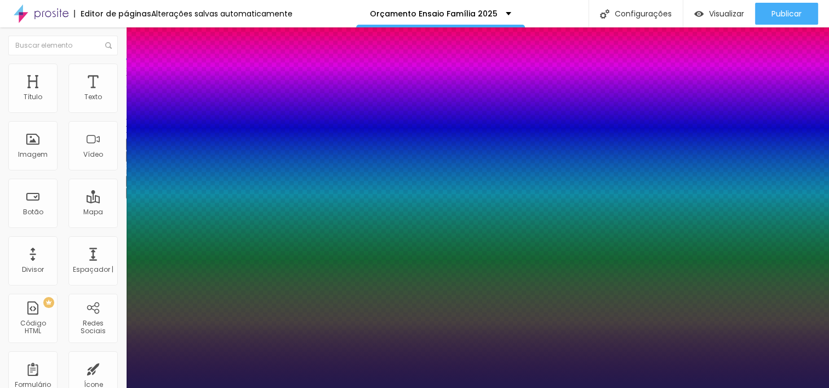
type input "18"
type input "1"
type input "19"
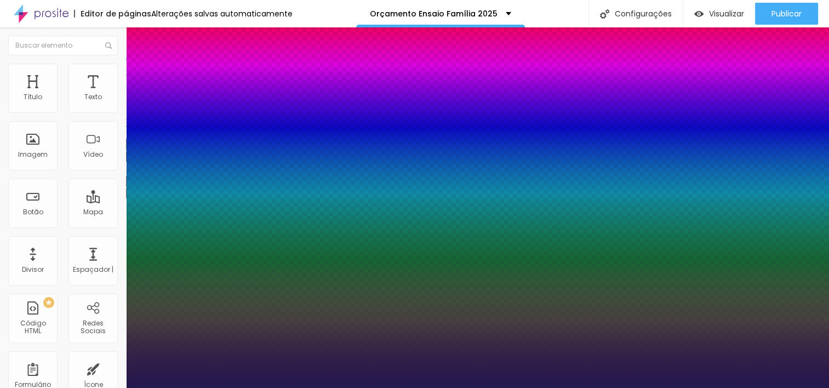
type input "1"
type input "20"
type input "1"
drag, startPoint x: 145, startPoint y: 306, endPoint x: 152, endPoint y: 305, distance: 6.7
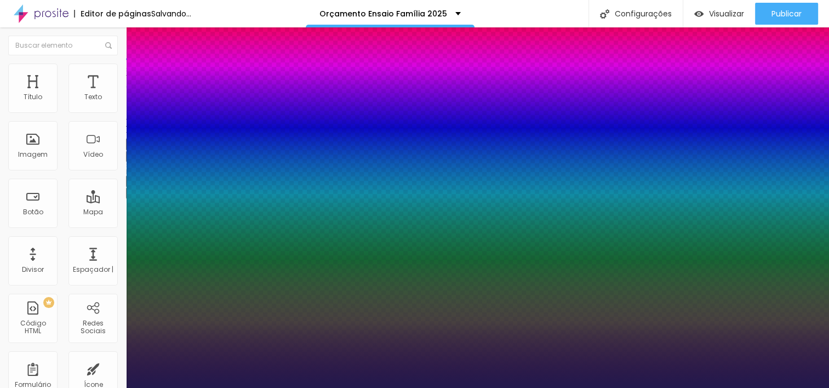
type input "20"
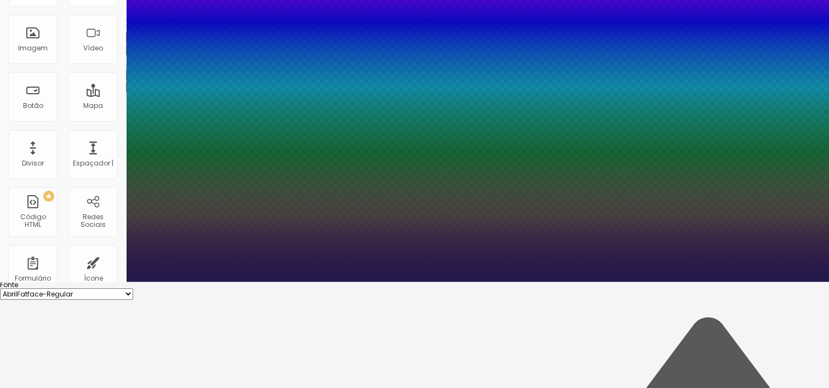
scroll to position [118, 0]
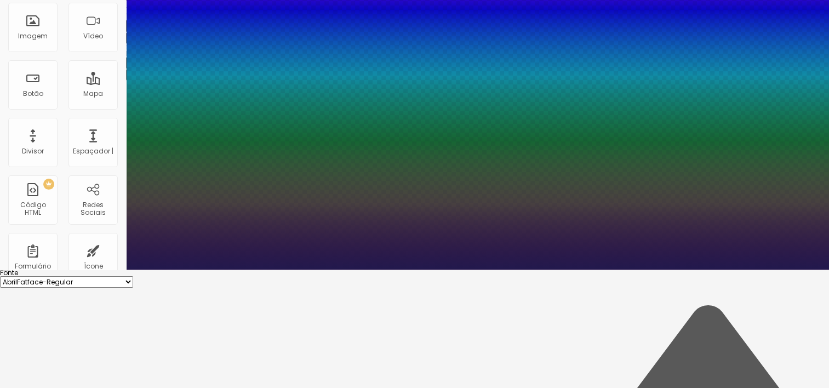
click at [423, 270] on div at bounding box center [414, 270] width 829 height 0
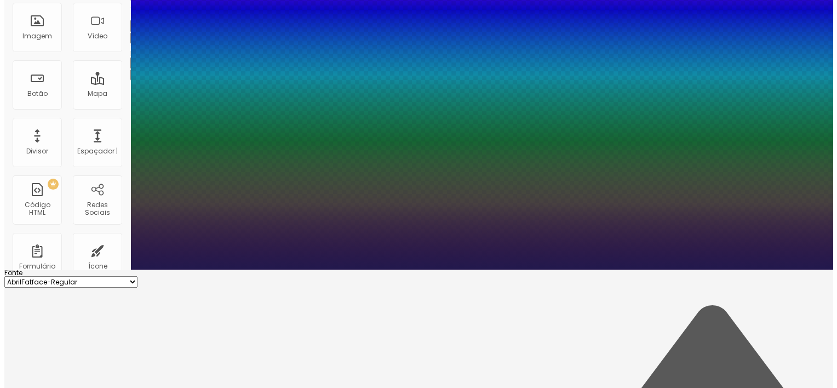
scroll to position [0, 0]
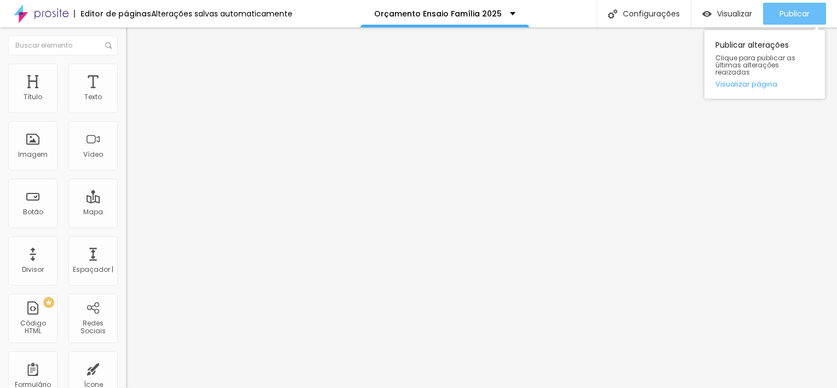
click at [781, 19] on div "Publicar" at bounding box center [795, 14] width 30 height 22
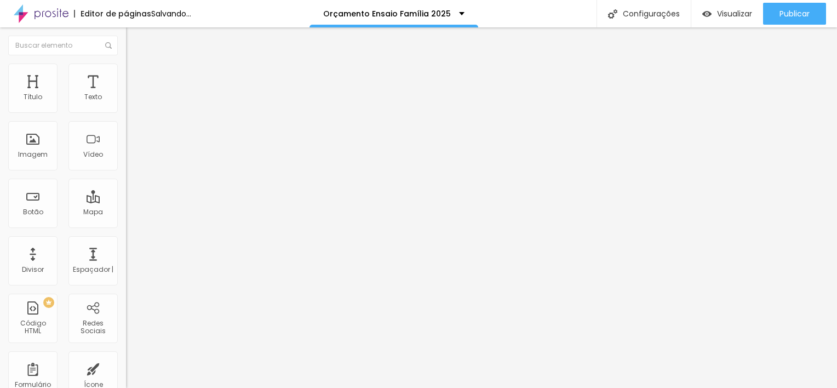
click at [126, 75] on li "Avançado" at bounding box center [189, 80] width 126 height 11
type input "15"
click at [126, 213] on input "range" at bounding box center [161, 217] width 71 height 9
type input "20"
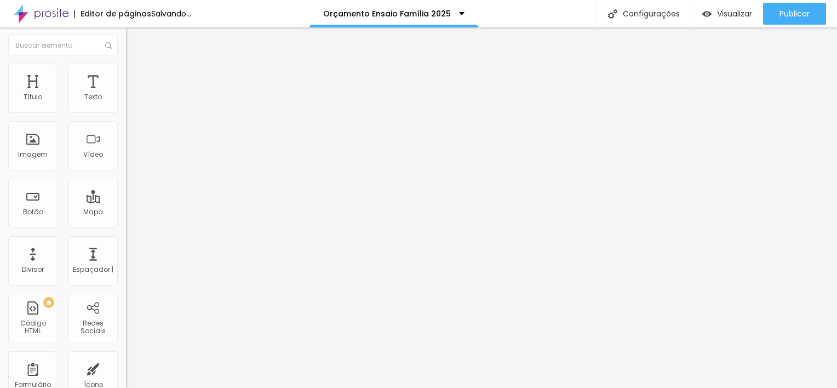
type input "20"
type input "15"
type input "10"
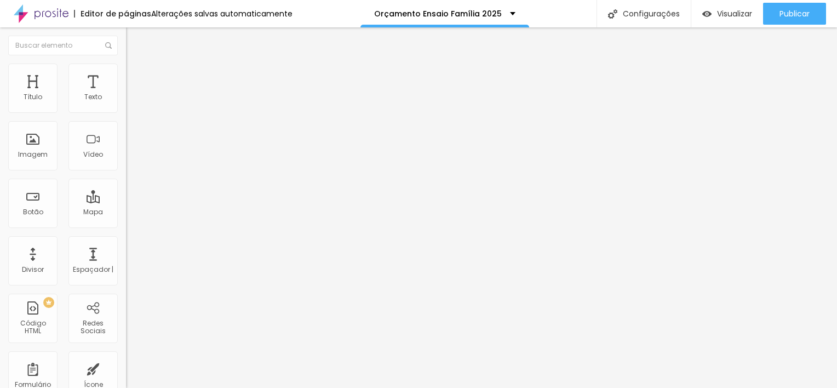
type input "15"
type input "20"
type input "15"
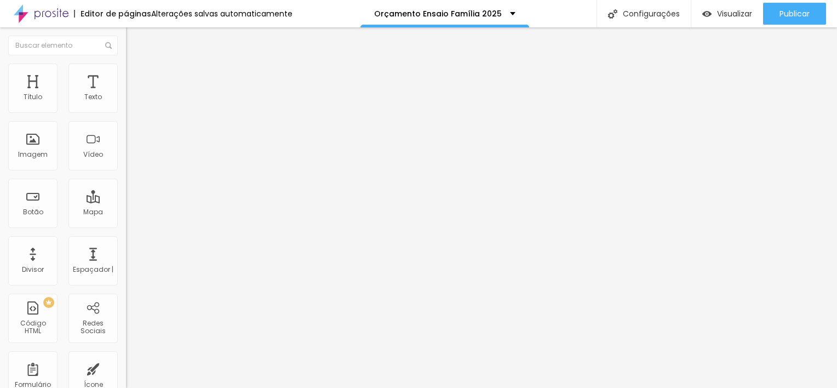
type input "15"
drag, startPoint x: 55, startPoint y: 107, endPoint x: 55, endPoint y: 120, distance: 13.1
click at [126, 213] on input "range" at bounding box center [161, 217] width 71 height 9
type input "0"
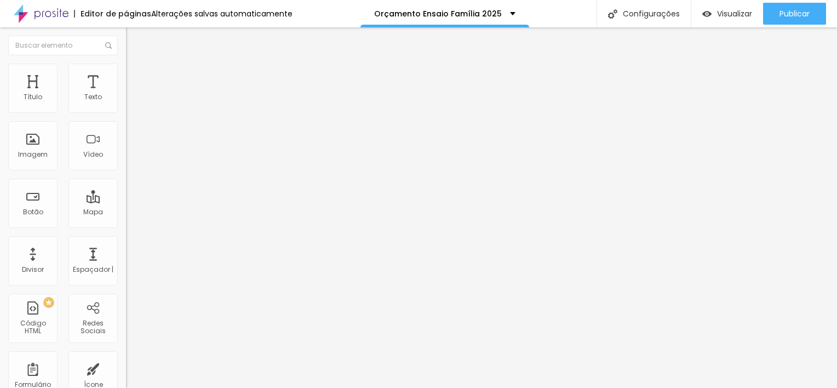
type input "24"
type input "73"
type input "127"
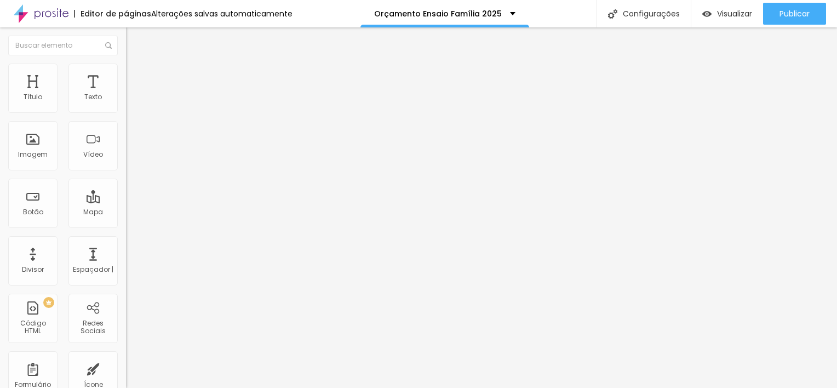
type input "127"
type input "107"
type input "88"
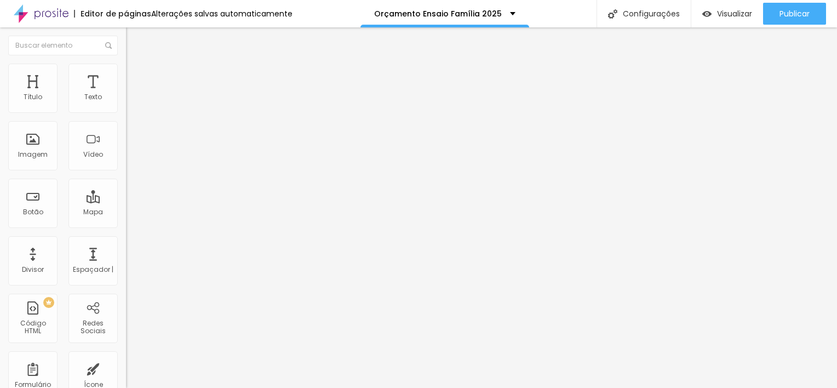
type input "58"
type input "24"
type input "9"
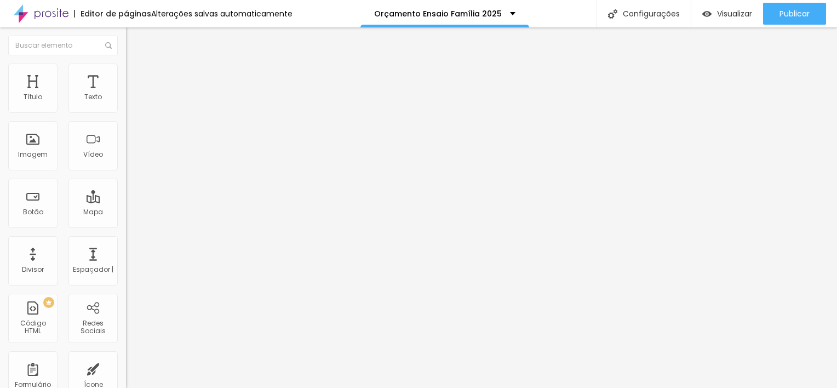
type input "9"
type input "0"
drag, startPoint x: 22, startPoint y: 129, endPoint x: 15, endPoint y: 141, distance: 13.2
type input "0"
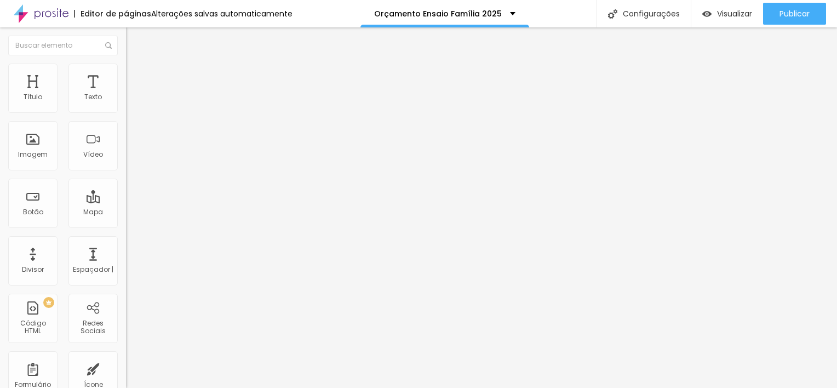
click at [126, 368] on input "range" at bounding box center [161, 372] width 71 height 9
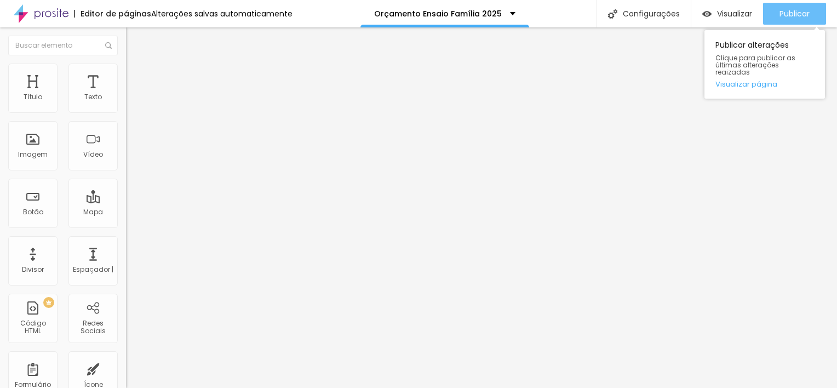
click at [782, 15] on span "Publicar" at bounding box center [795, 13] width 30 height 9
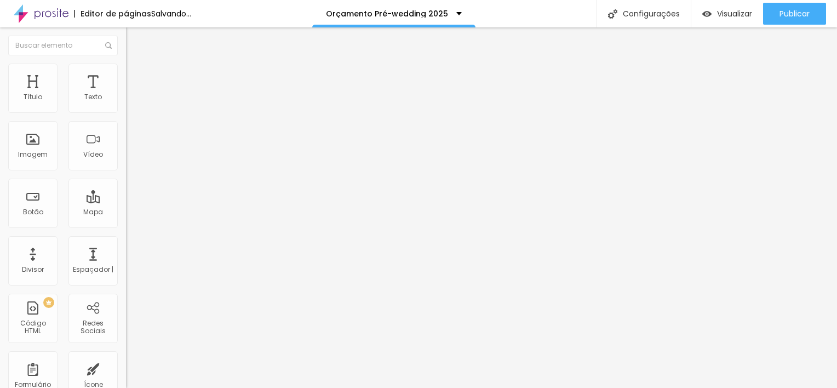
click at [126, 162] on button "button" at bounding box center [133, 157] width 15 height 12
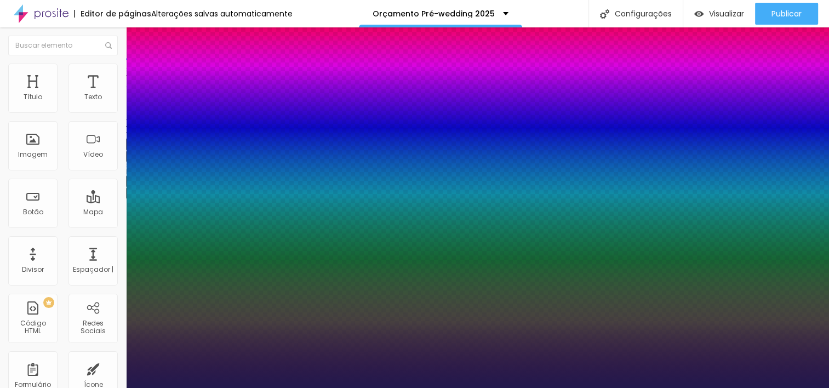
type input "1"
type input "8"
type input "1"
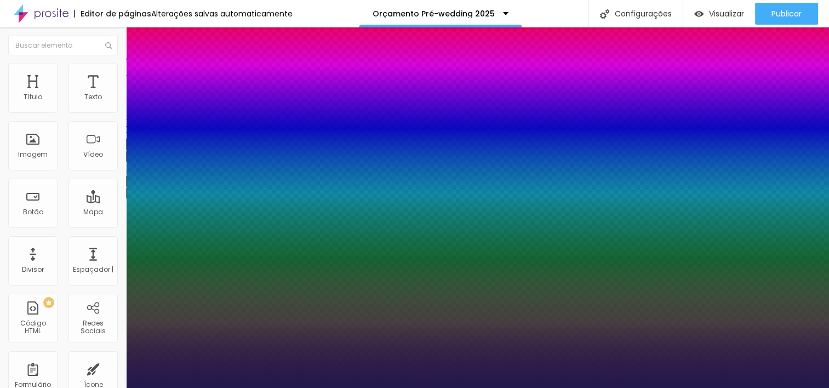
type input "1"
type input "8"
type input "0"
type input "1"
type input "8"
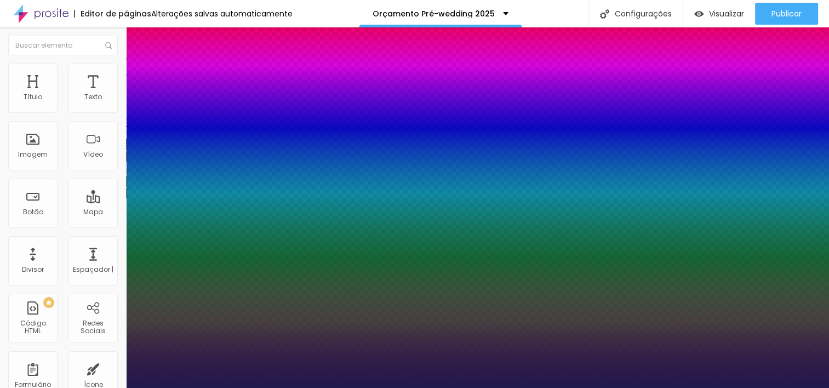
type input "02"
type input "1"
type input "20"
type input "020"
type input "1"
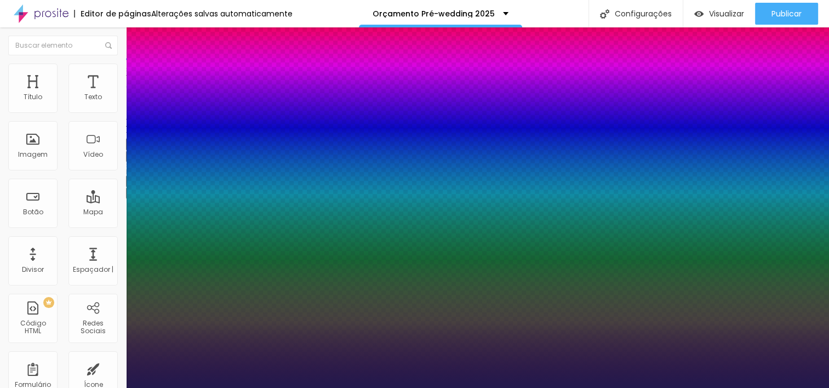
type input "020"
type input "1"
click at [370, 387] on div at bounding box center [414, 388] width 829 height 0
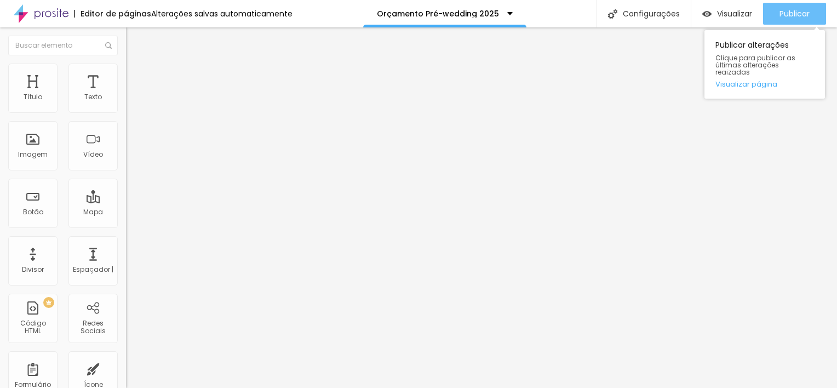
click at [813, 12] on button "Publicar" at bounding box center [794, 14] width 63 height 22
click at [795, 18] on span "Publicar" at bounding box center [795, 13] width 30 height 9
click at [795, 11] on span "Publicar" at bounding box center [795, 13] width 30 height 9
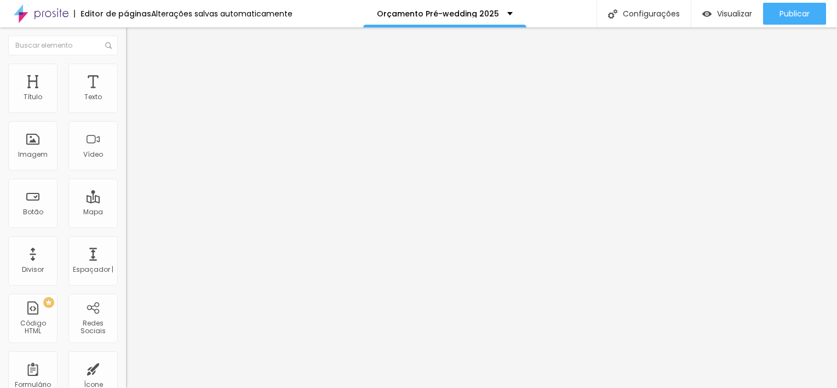
click at [134, 39] on div "Editar Título" at bounding box center [165, 40] width 62 height 9
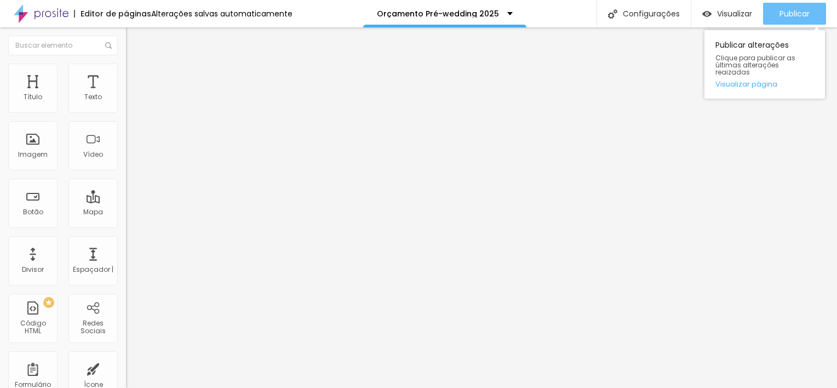
click at [798, 16] on span "Publicar" at bounding box center [795, 13] width 30 height 9
click at [805, 15] on span "Publicar" at bounding box center [795, 13] width 30 height 9
click at [793, 32] on div "Publicar alterações Clique para publicar as últimas alterações reaizadas Visual…" at bounding box center [764, 64] width 121 height 68
click at [797, 13] on span "Publicar" at bounding box center [795, 13] width 30 height 9
drag, startPoint x: 791, startPoint y: 14, endPoint x: 772, endPoint y: 23, distance: 20.8
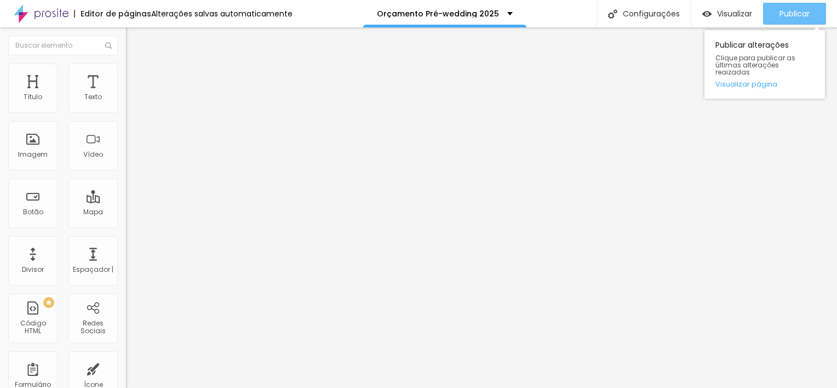
click at [789, 15] on span "Publicar" at bounding box center [795, 13] width 30 height 9
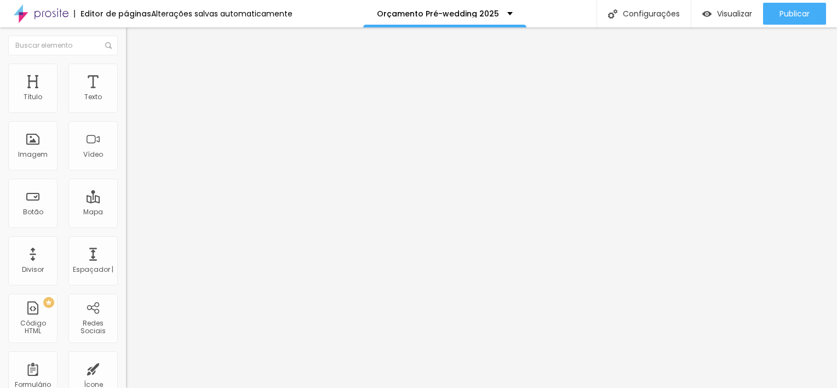
click at [126, 162] on button "button" at bounding box center [133, 157] width 15 height 12
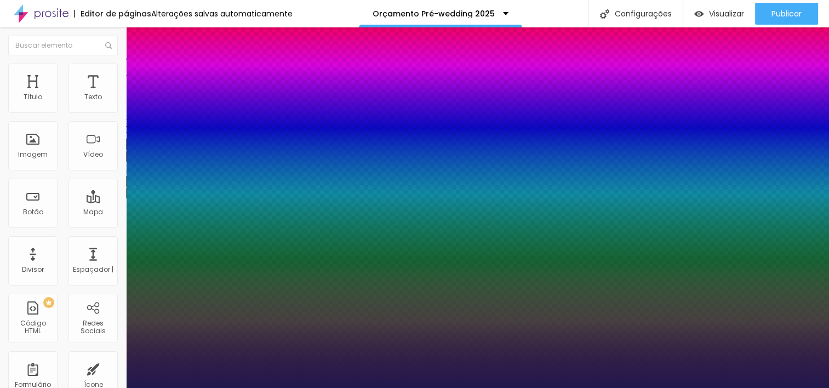
type input "1"
type input "8"
type input "1"
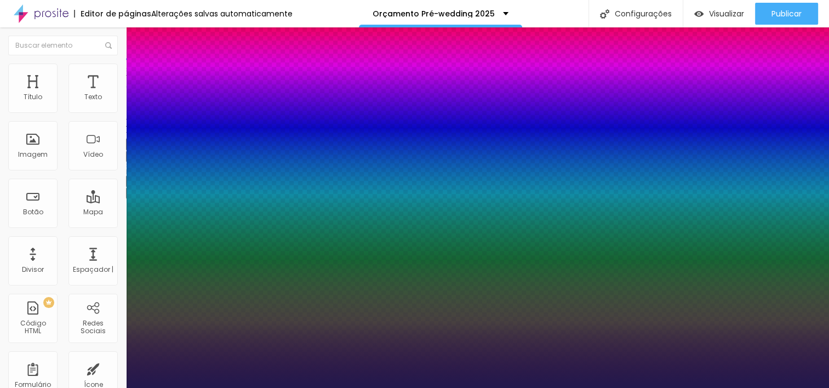
type input "8"
type input "0"
type input "1"
type input "8"
type input "1"
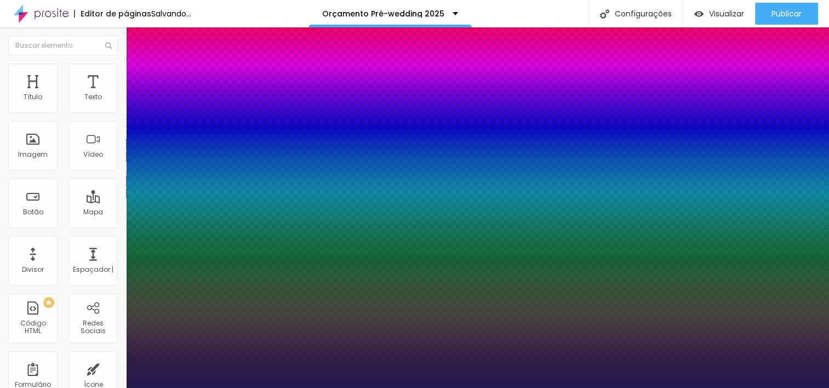
type input "8"
type input "02"
type input "1"
type input "20"
type input "020"
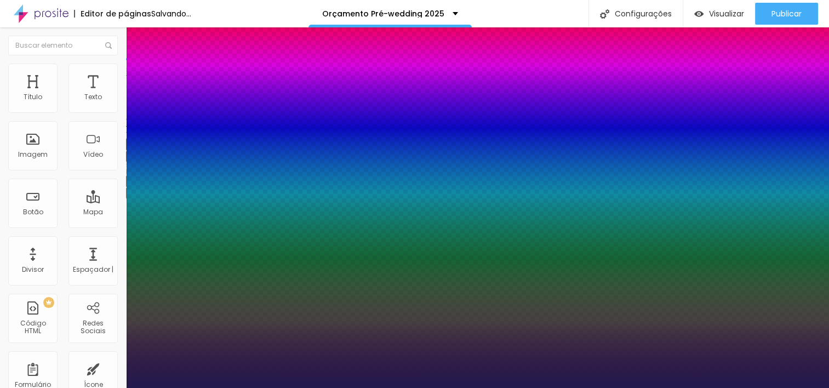
type input "1"
type input "020"
type input "1"
click at [769, 387] on div at bounding box center [414, 388] width 829 height 0
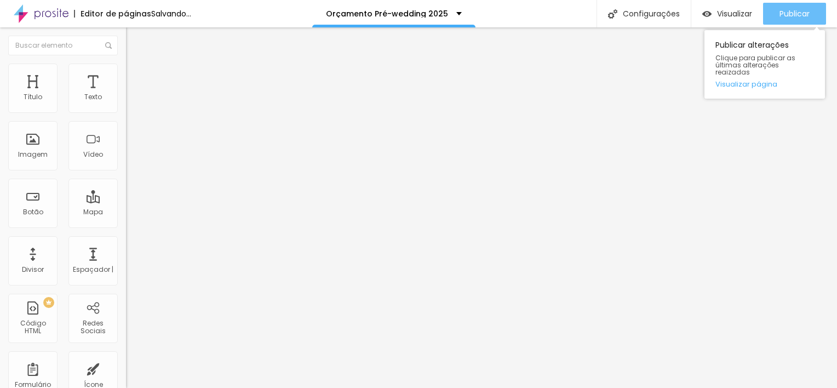
click at [792, 7] on div "Publicar" at bounding box center [795, 14] width 30 height 22
click at [802, 7] on div "Publicar" at bounding box center [795, 14] width 30 height 22
click at [784, 15] on span "Publicar" at bounding box center [795, 13] width 30 height 9
click at [802, 14] on span "Publicar" at bounding box center [795, 13] width 30 height 9
